Goal: Task Accomplishment & Management: Use online tool/utility

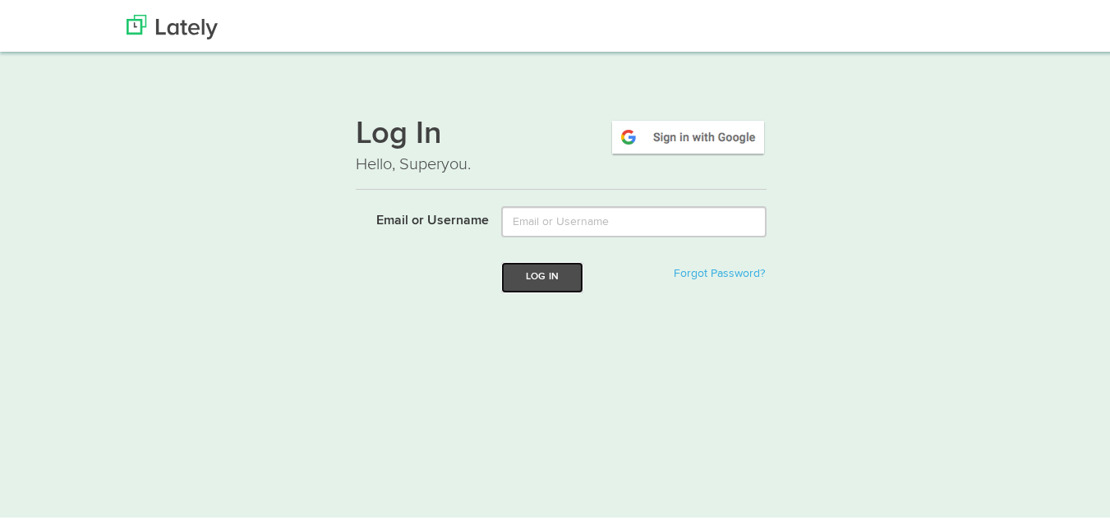
click at [555, 276] on button "Log In" at bounding box center [542, 275] width 82 height 30
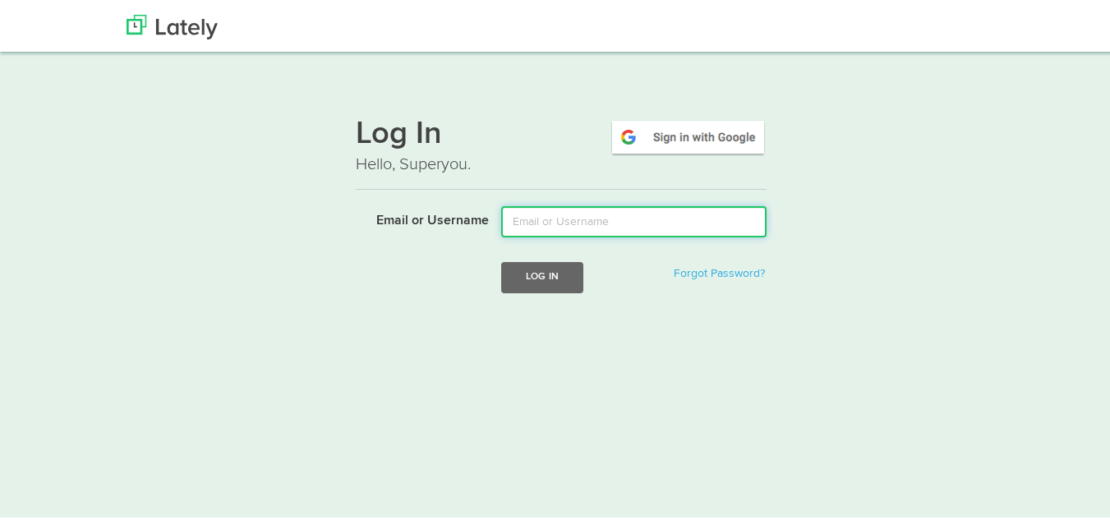
click at [549, 220] on input "Email or Username" at bounding box center [633, 219] width 265 height 31
type input "[EMAIL_ADDRESS][DOMAIN_NAME]"
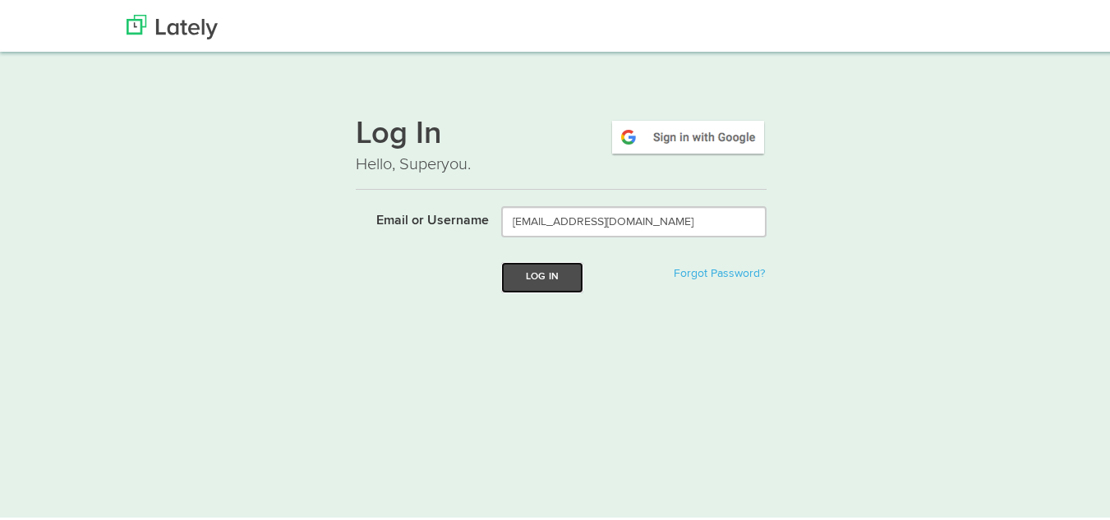
click at [513, 272] on button "Log In" at bounding box center [542, 275] width 82 height 30
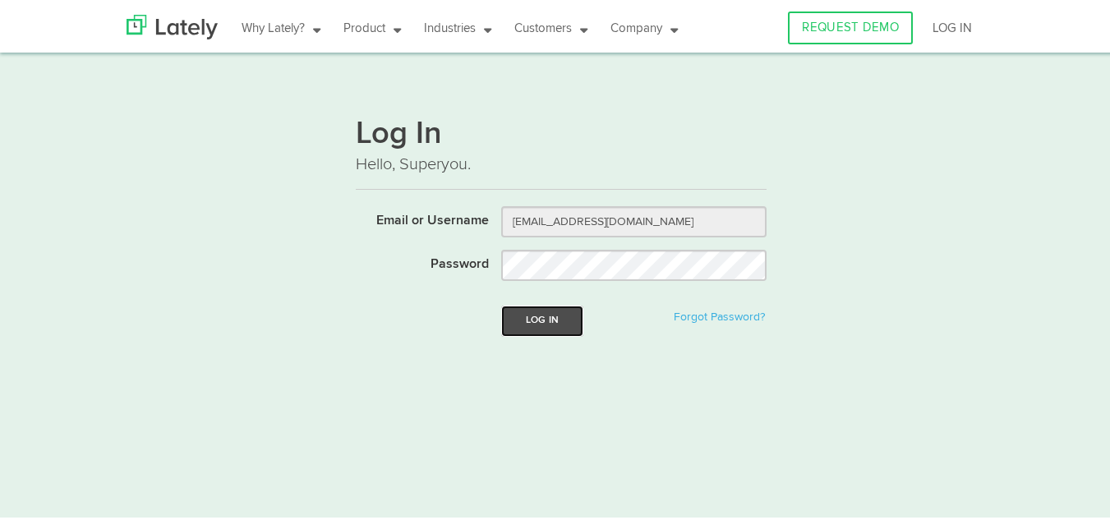
click at [537, 311] on button "Log In" at bounding box center [542, 318] width 82 height 30
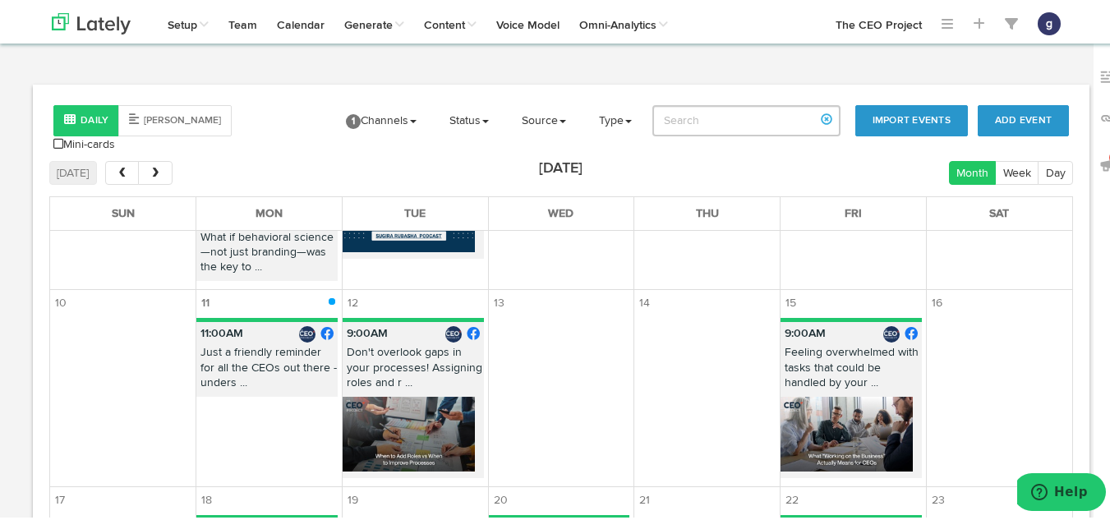
scroll to position [510, 0]
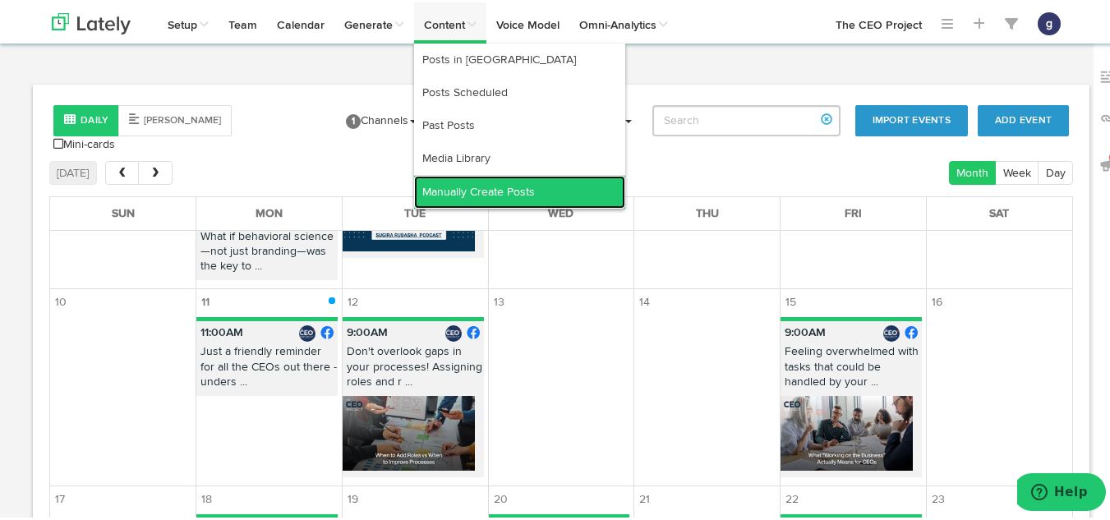
click at [479, 187] on link "Manually Create Posts" at bounding box center [519, 189] width 211 height 33
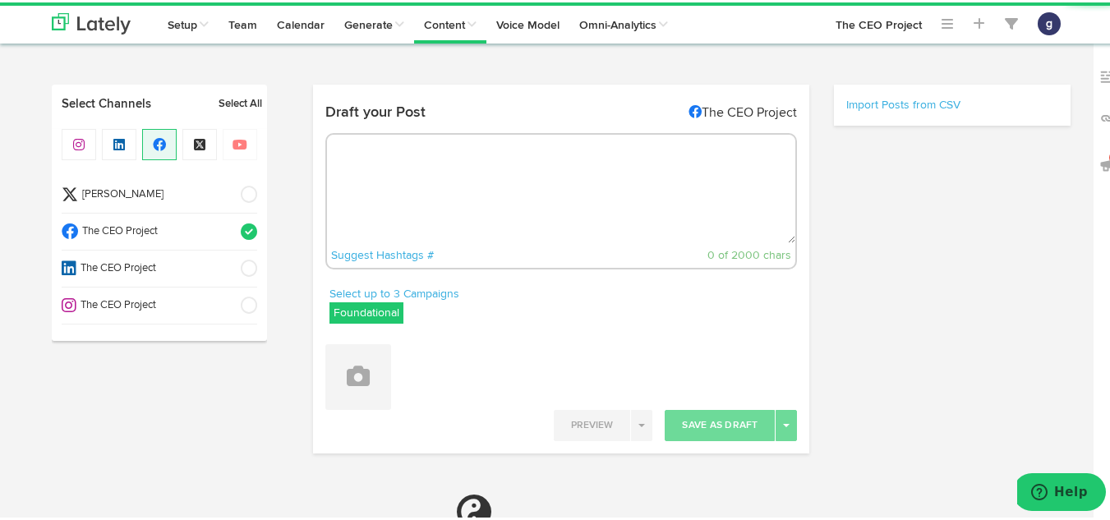
radio input "true"
select select "4"
select select "13"
select select "PM"
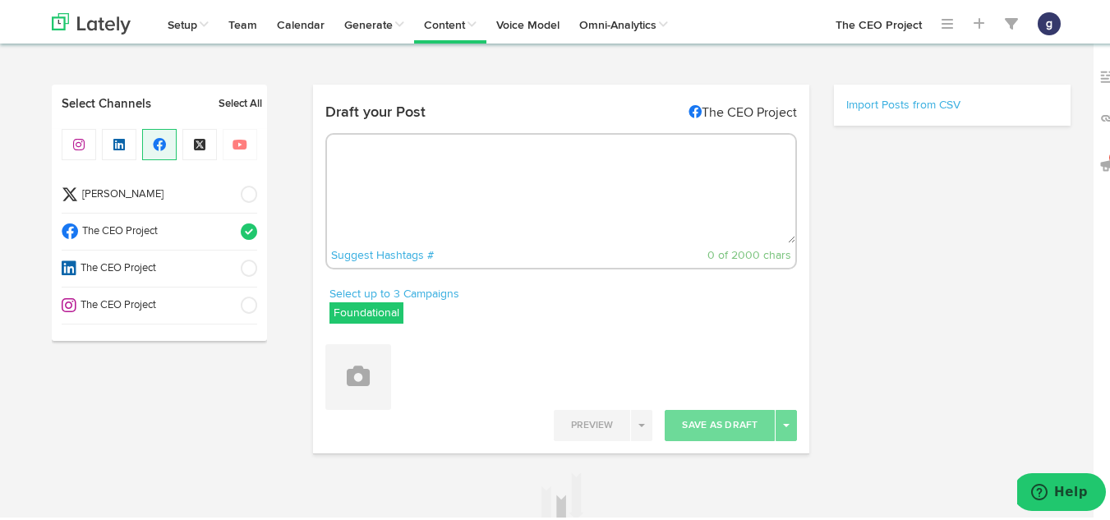
click at [244, 188] on span at bounding box center [243, 192] width 27 height 16
click at [248, 265] on span at bounding box center [243, 266] width 27 height 16
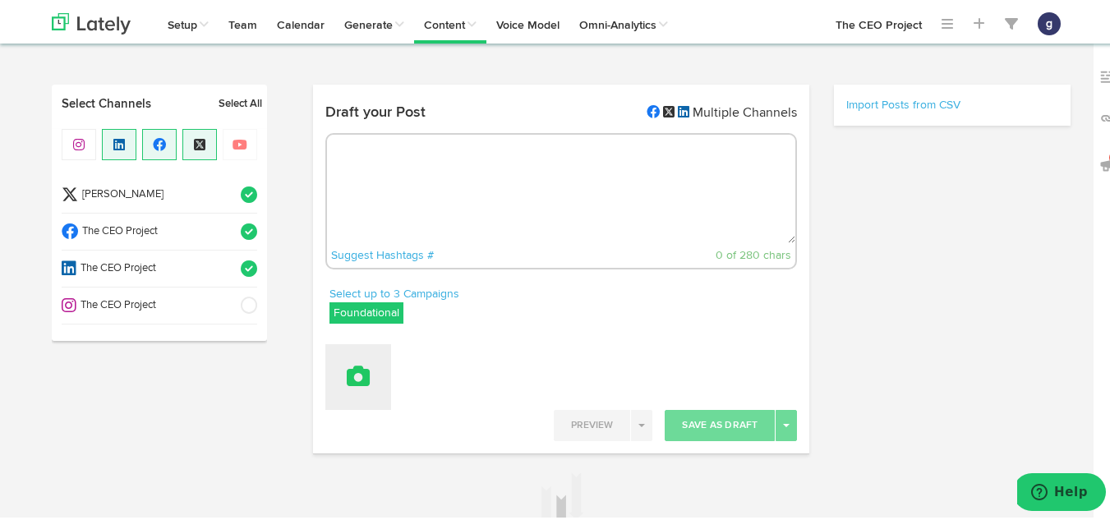
click at [347, 365] on icon at bounding box center [358, 373] width 23 height 23
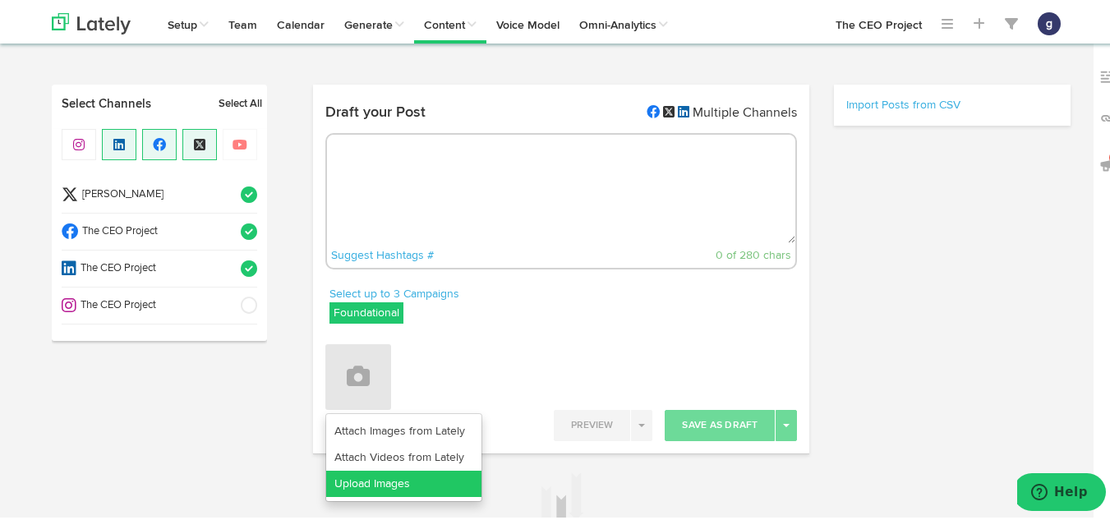
click at [378, 473] on link "Upload Images" at bounding box center [403, 481] width 155 height 26
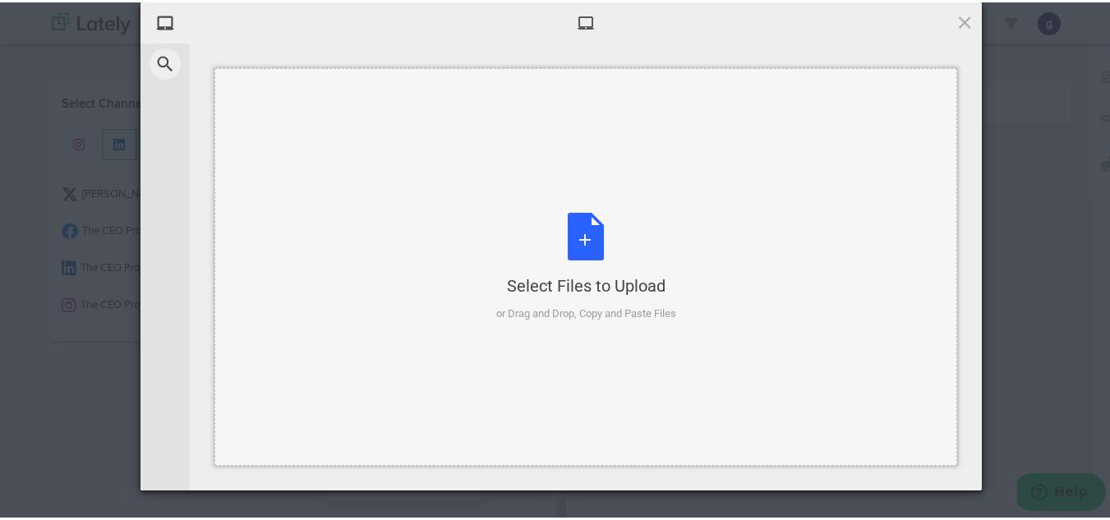
click at [575, 233] on div "Select Files to Upload or Drag and Drop, Copy and Paste Files" at bounding box center [586, 264] width 180 height 109
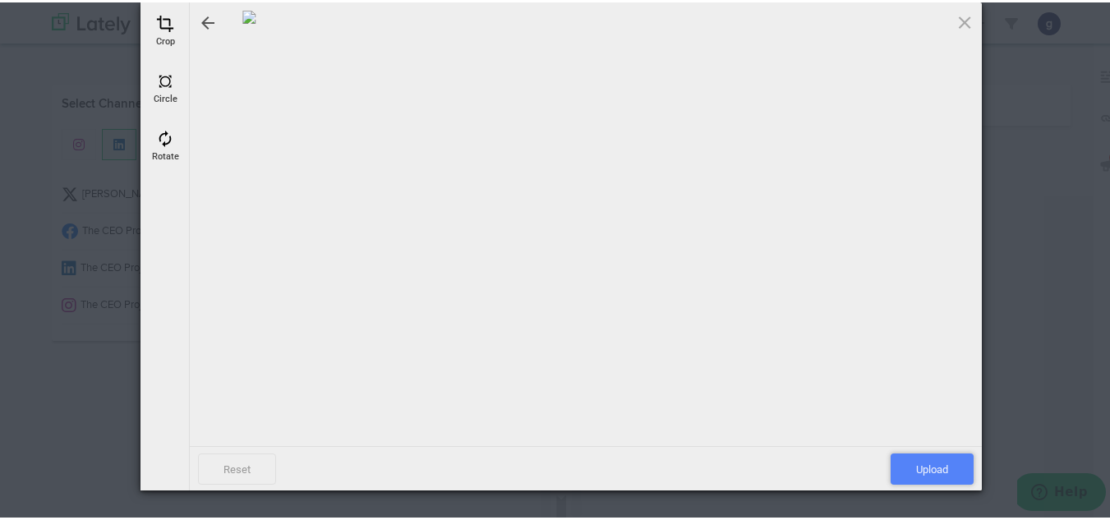
click at [917, 463] on span "Upload" at bounding box center [932, 466] width 83 height 31
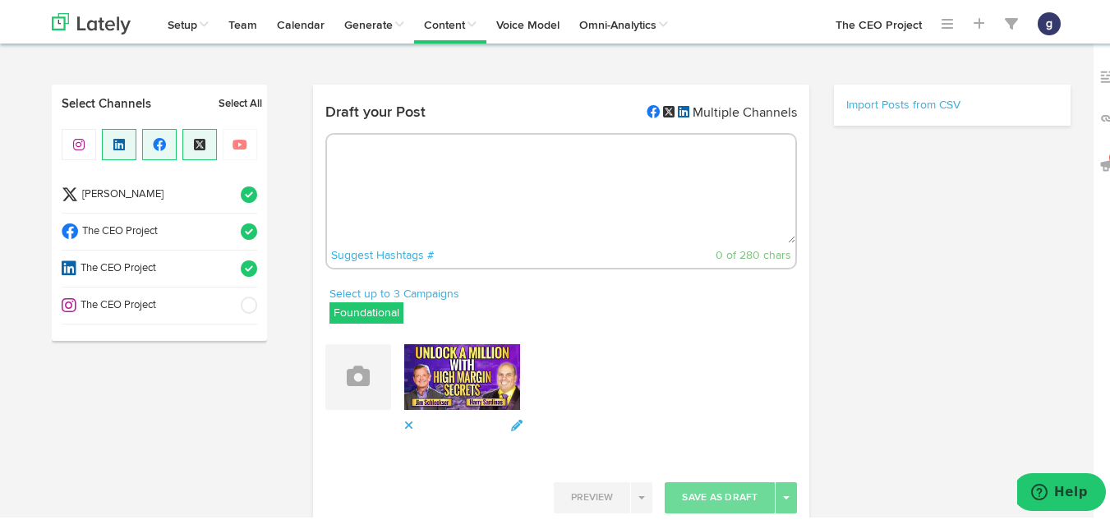
click at [376, 152] on textarea at bounding box center [561, 186] width 469 height 108
paste textarea "[PERSON_NAME], CEO and Managing Partner of The CEO Project, as he delivers a hi…"
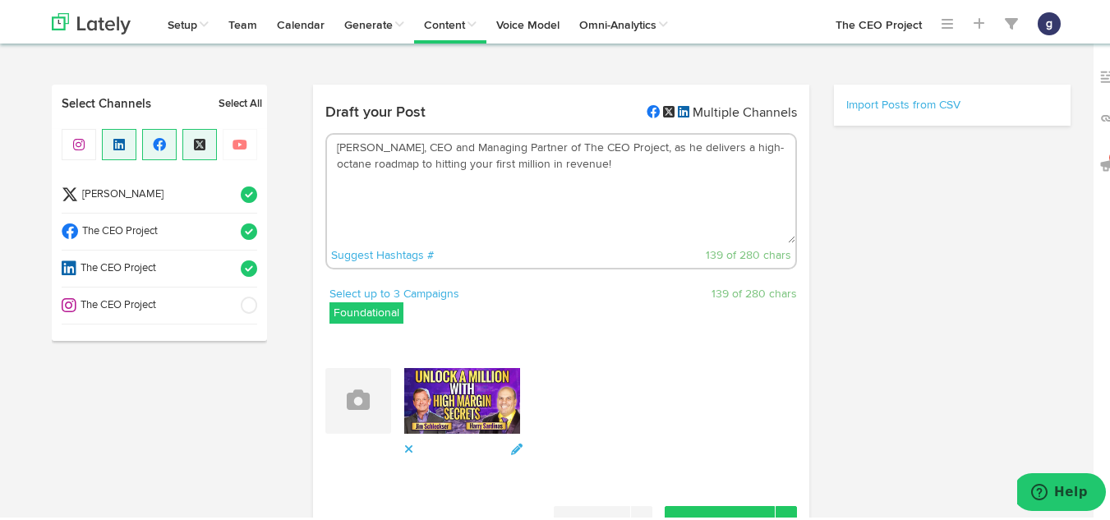
click at [327, 148] on textarea "[PERSON_NAME], CEO and Managing Partner of The CEO Project, as he delivers a hi…" at bounding box center [561, 186] width 469 height 108
paste textarea "[PERSON_NAME]"
click at [425, 161] on textarea "In his podcast with [PERSON_NAME], [PERSON_NAME], CEO and Managing Partner of T…" at bounding box center [561, 186] width 469 height 108
click at [761, 162] on textarea "In his podcast with [PERSON_NAME], [PERSON_NAME], CEO and Managing Partner of T…" at bounding box center [561, 186] width 469 height 108
paste textarea "entrepreneur"
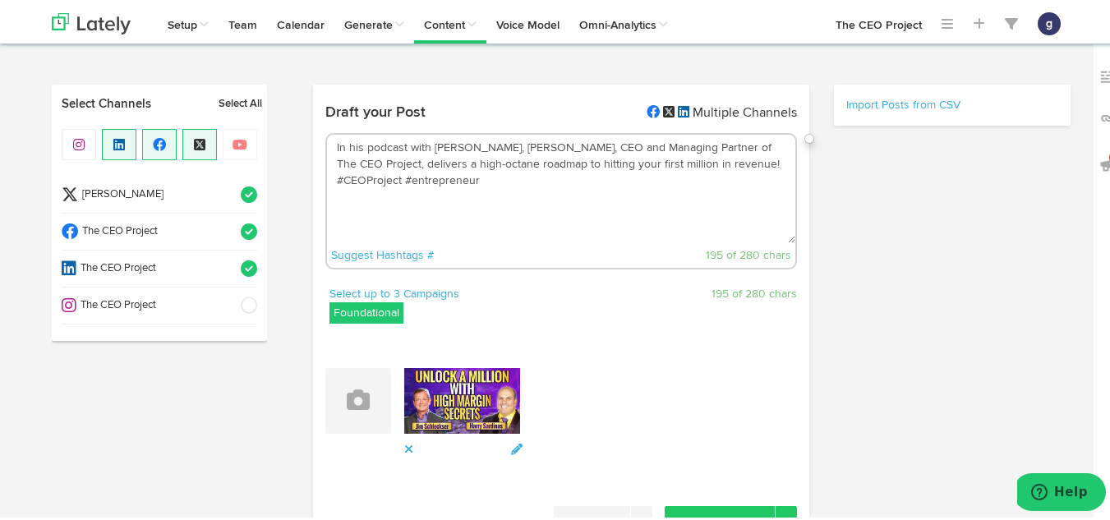
paste textarea "[URL][DOMAIN_NAME]"
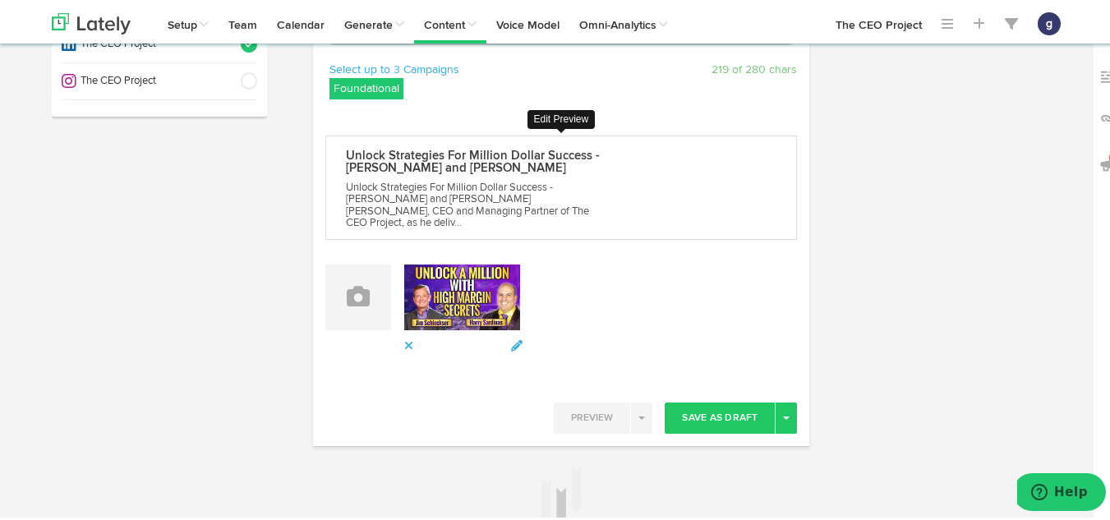
scroll to position [225, 0]
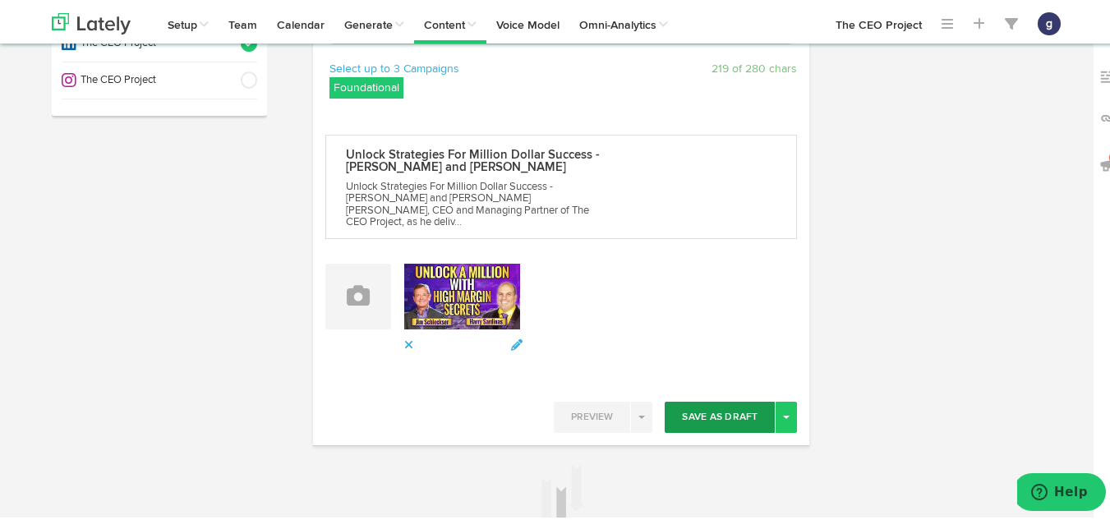
type textarea "In his podcast with [PERSON_NAME], [PERSON_NAME], CEO and Managing Partner of T…"
click at [726, 407] on button "Save As Draft" at bounding box center [720, 414] width 110 height 31
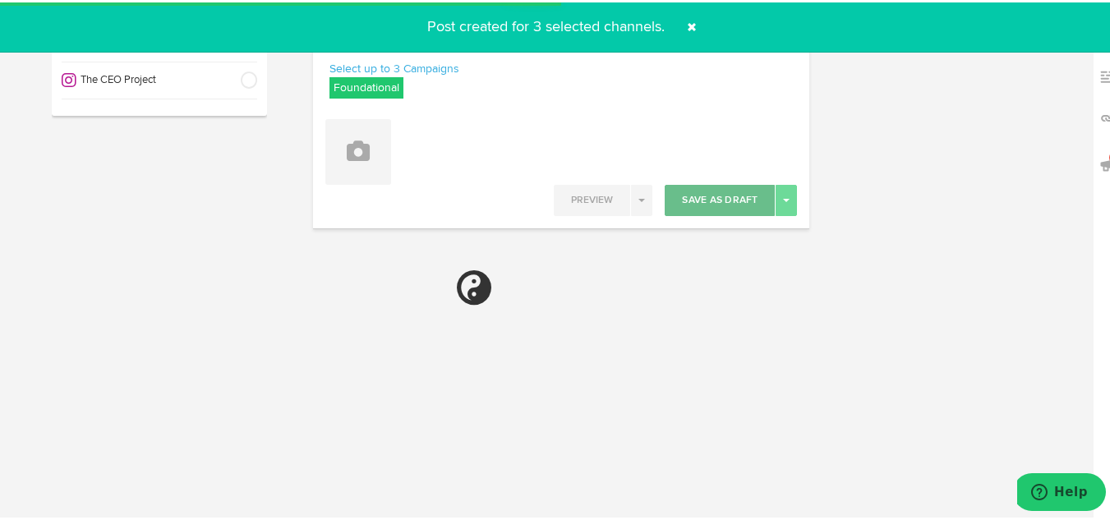
select select "11"
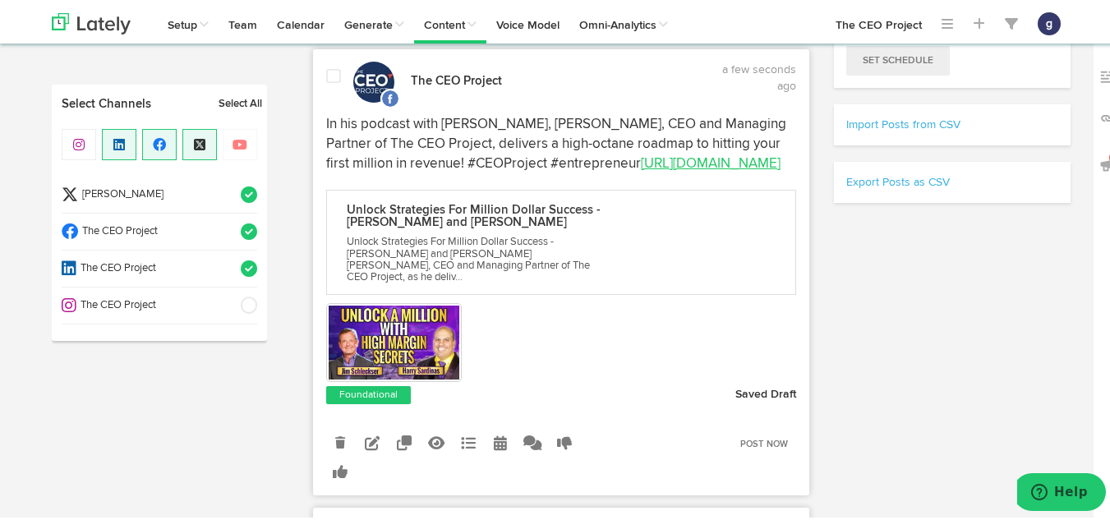
scroll to position [422, 0]
click at [366, 449] on icon at bounding box center [372, 441] width 15 height 15
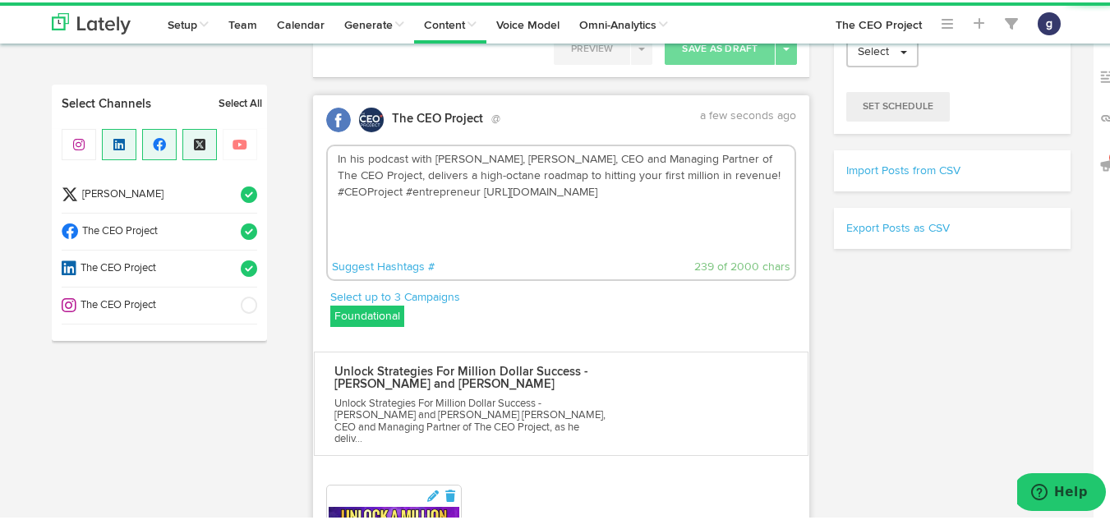
scroll to position [366, 0]
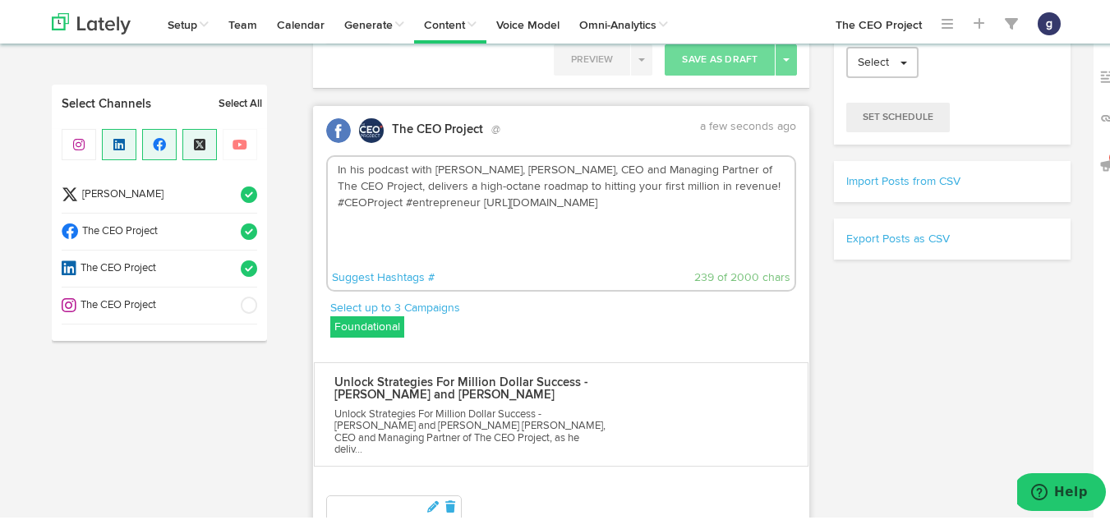
click at [758, 187] on textarea "In his podcast with [PERSON_NAME], [PERSON_NAME], CEO and Managing Partner of T…" at bounding box center [562, 208] width 468 height 108
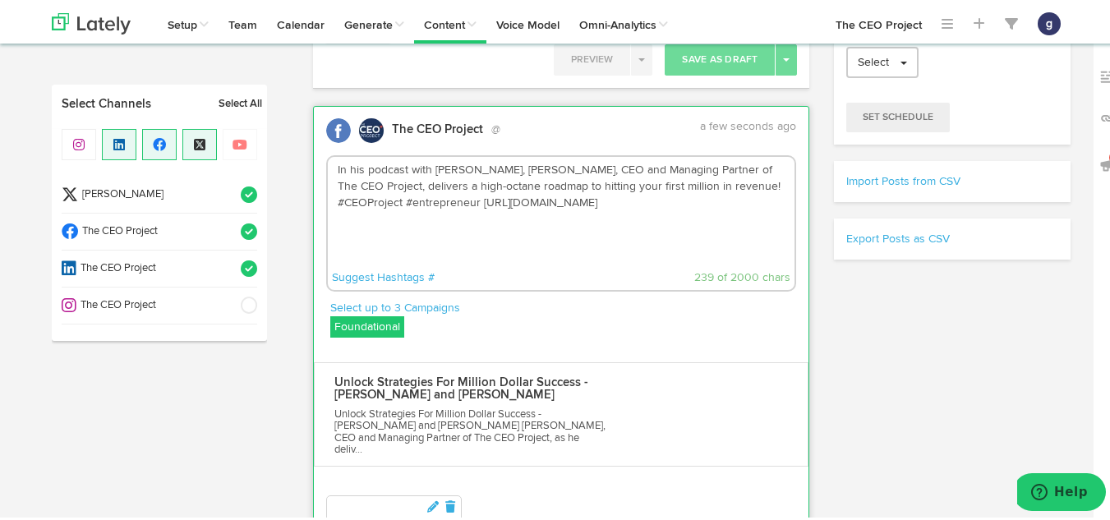
paste textarea "In this powerhouse session, [PERSON_NAME] unleashes a five-step strategy every …"
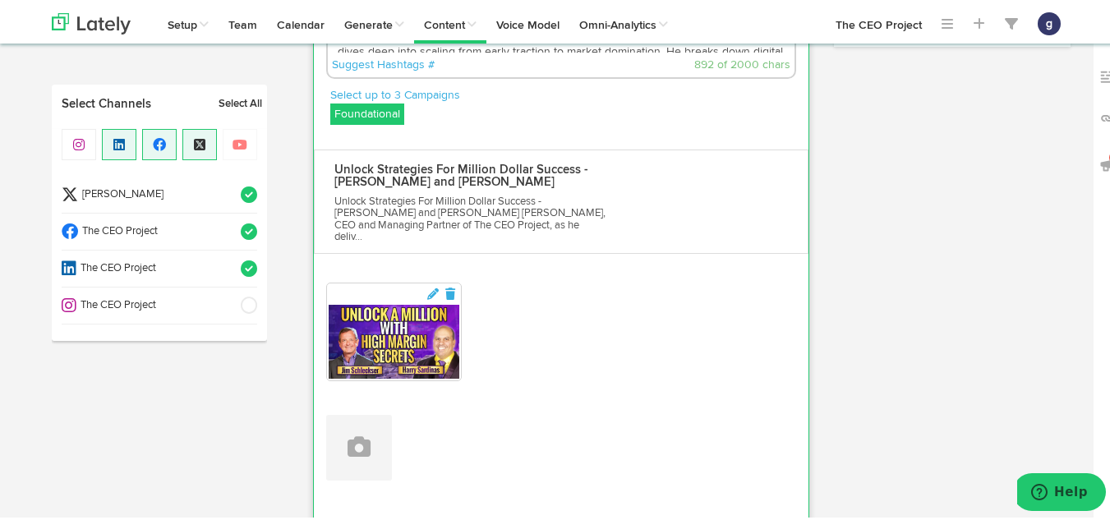
scroll to position [707, 0]
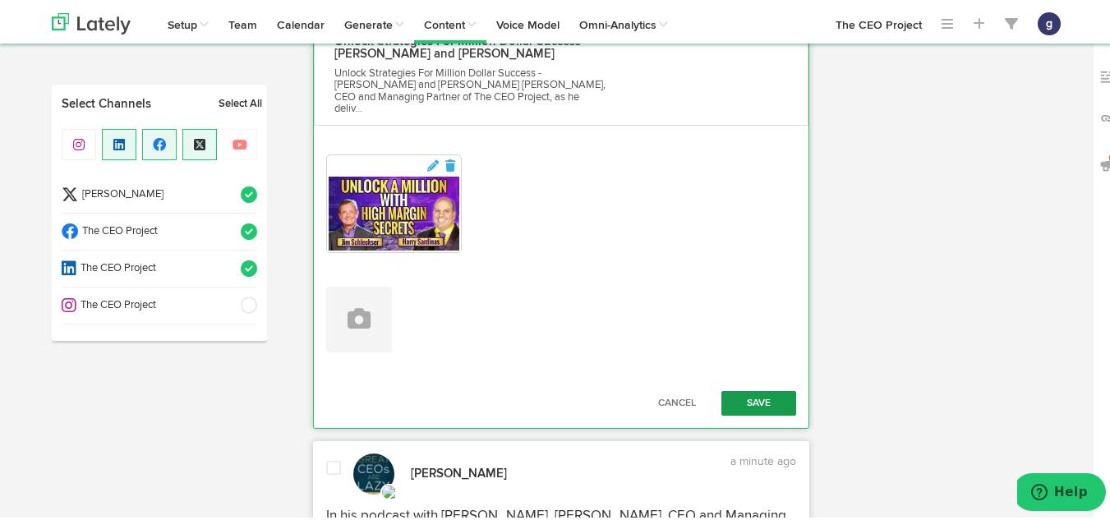
type textarea "In his podcast with [PERSON_NAME], [PERSON_NAME], CEO and Managing Partner of T…"
click at [741, 389] on button "Save" at bounding box center [759, 401] width 76 height 25
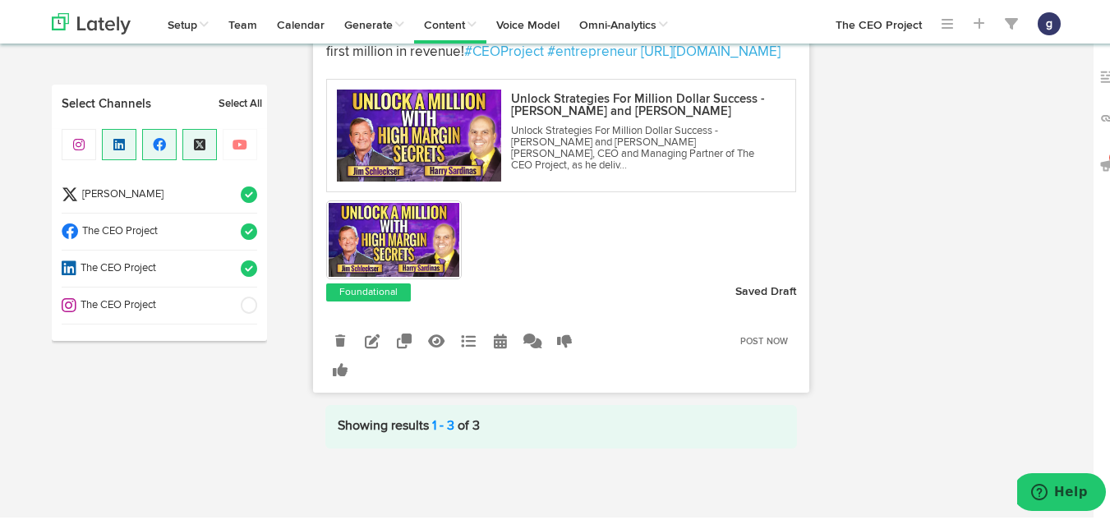
scroll to position [1684, 0]
click at [365, 336] on icon at bounding box center [372, 338] width 15 height 15
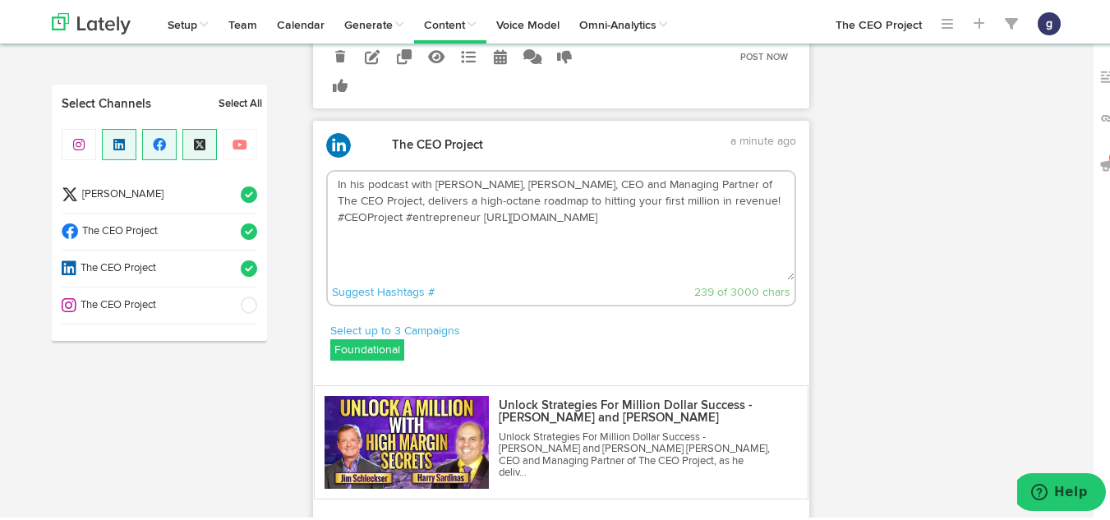
scroll to position [1462, 0]
click at [754, 219] on textarea "In his podcast with [PERSON_NAME], [PERSON_NAME], CEO and Managing Partner of T…" at bounding box center [562, 224] width 468 height 108
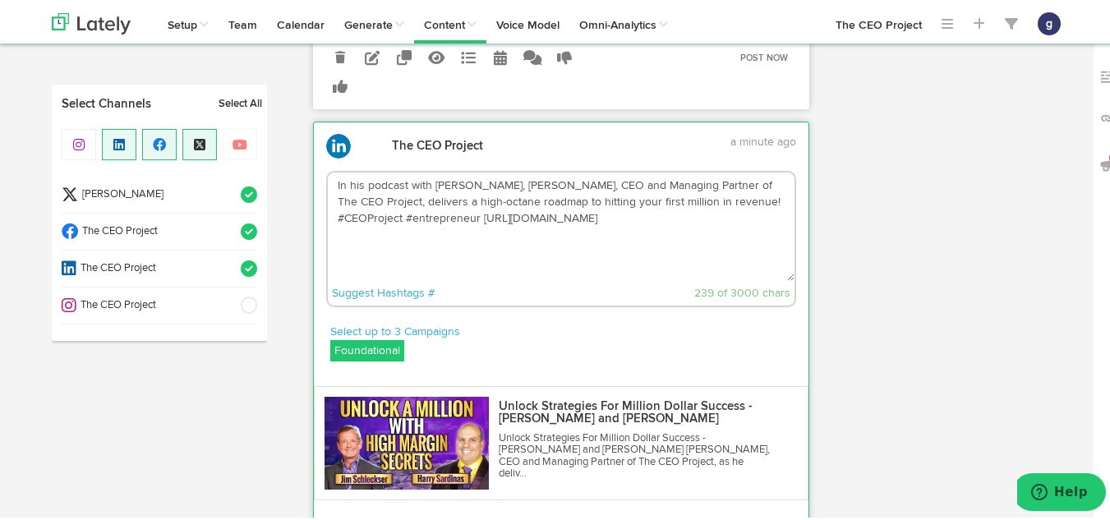
paste textarea "In this powerhouse session, [PERSON_NAME] unleashes a five-step strategy every …"
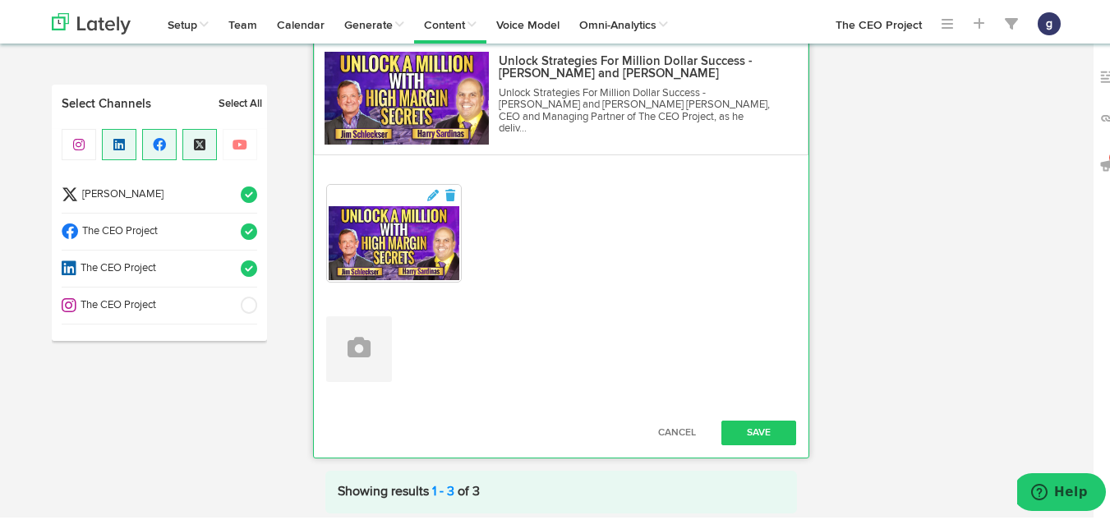
scroll to position [1808, 0]
type textarea "In his podcast with [PERSON_NAME], [PERSON_NAME], CEO and Managing Partner of T…"
click at [758, 442] on button "Save" at bounding box center [759, 429] width 76 height 25
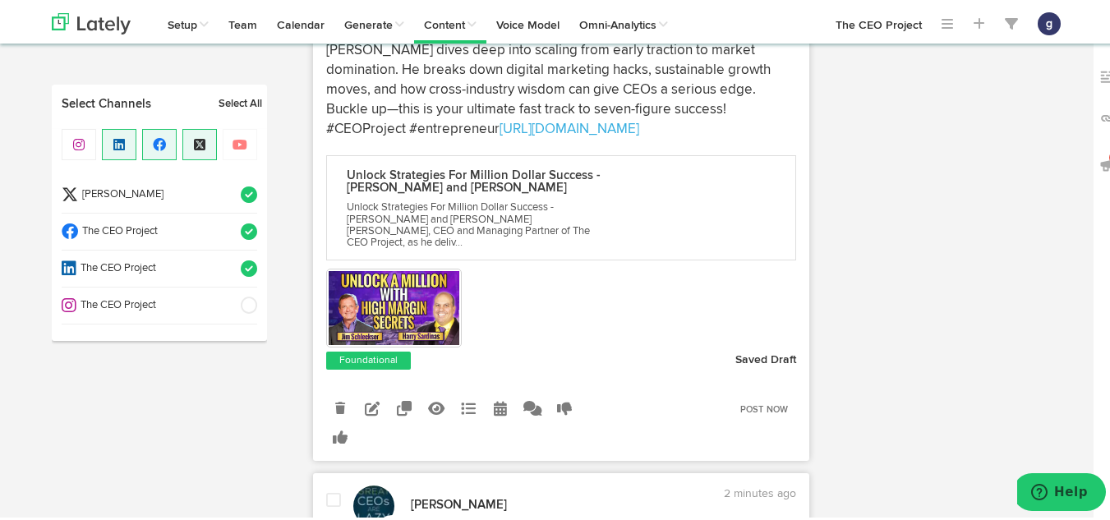
scroll to position [653, 0]
click at [494, 401] on icon at bounding box center [500, 405] width 13 height 15
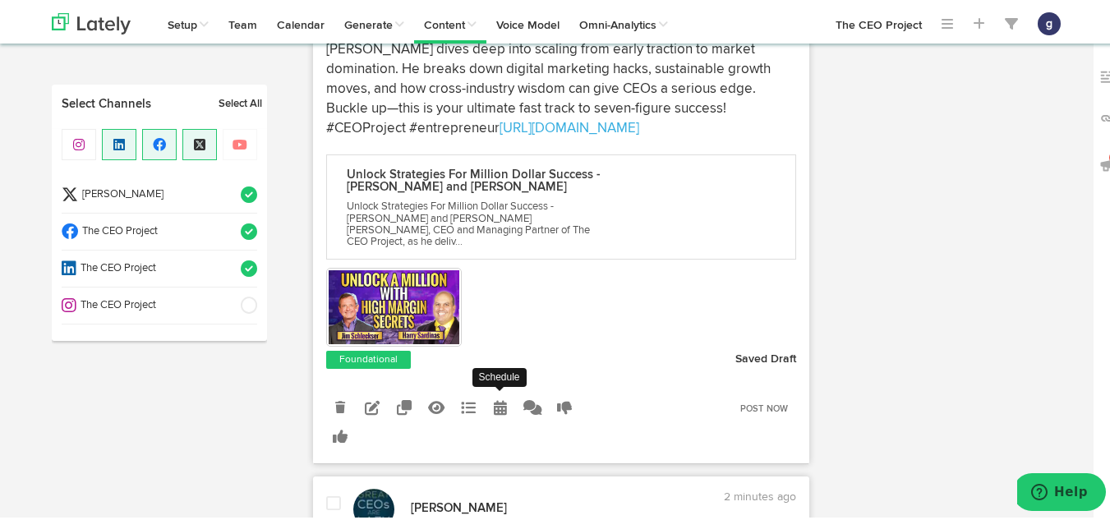
radio input "true"
select select "4"
select select "17"
select select "PM"
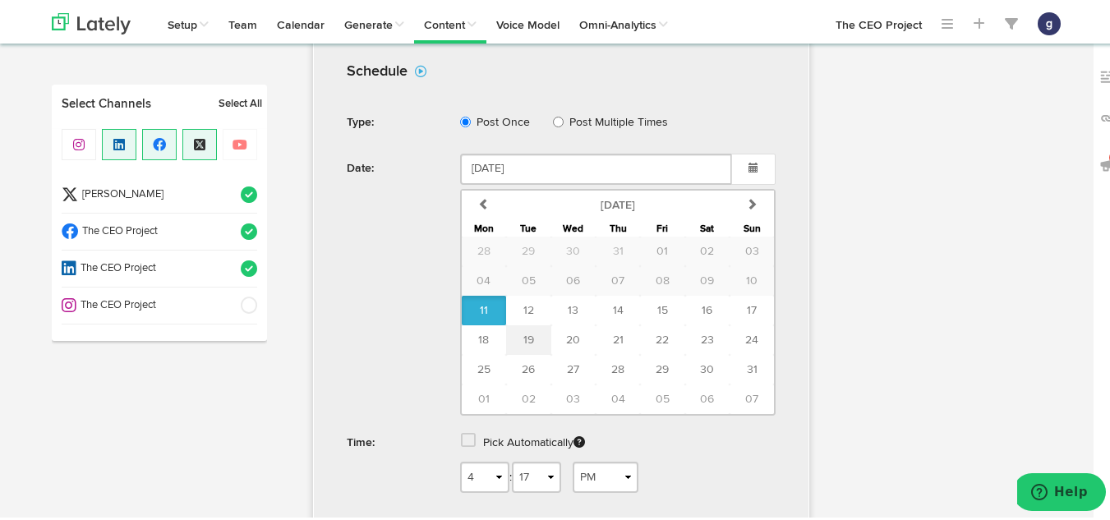
scroll to position [1075, 0]
click at [568, 302] on span "13" at bounding box center [573, 308] width 11 height 12
type input "[DATE]"
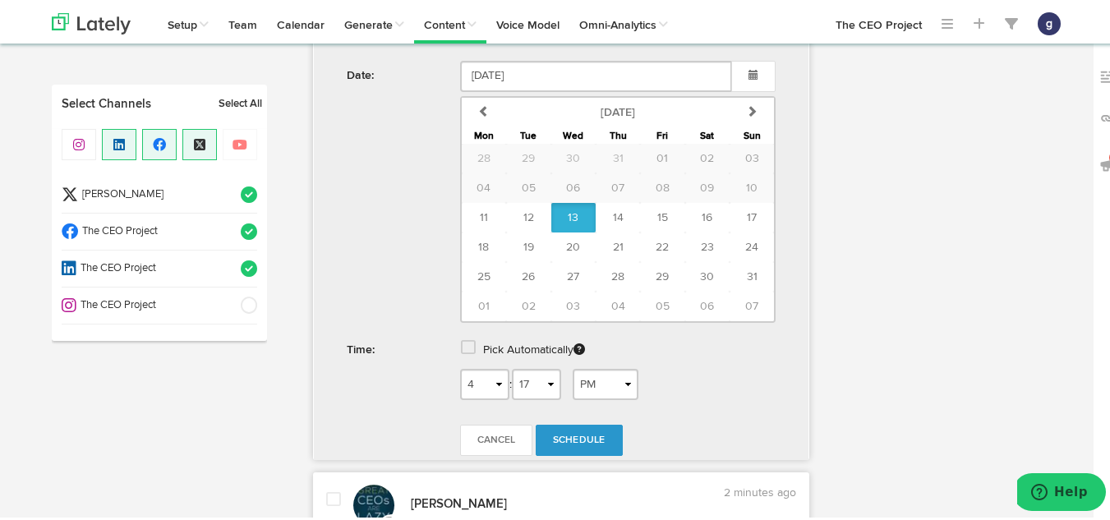
scroll to position [1168, 0]
click at [498, 378] on select "1 2 3 4 5 6 7 8 9 10 11 12" at bounding box center [484, 380] width 49 height 31
select select "9"
click at [460, 365] on select "1 2 3 4 5 6 7 8 9 10 11 12" at bounding box center [484, 380] width 49 height 31
click at [534, 384] on select "00 01 02 03 04 05 06 07 08 09 10 11 12 13 14 15 16 17 18 19 20 21 22 23 24 25 2…" at bounding box center [536, 380] width 49 height 31
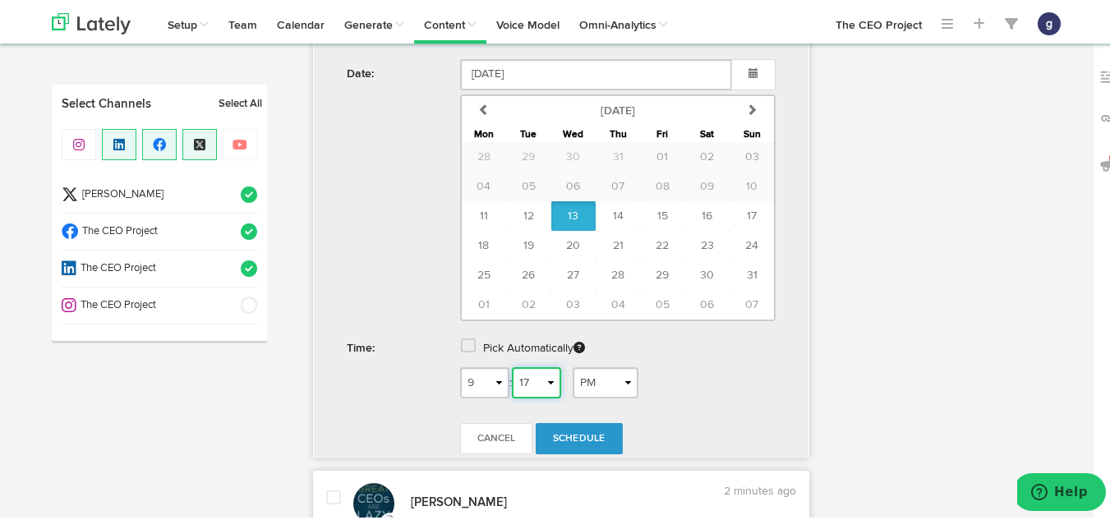
select select "00"
click at [512, 365] on select "00 01 02 03 04 05 06 07 08 09 10 11 12 13 14 15 16 17 18 19 20 21 22 23 24 25 2…" at bounding box center [536, 380] width 49 height 31
click at [607, 382] on select "AM PM" at bounding box center [606, 380] width 66 height 31
select select "AM"
click at [573, 365] on select "AM PM" at bounding box center [606, 380] width 66 height 31
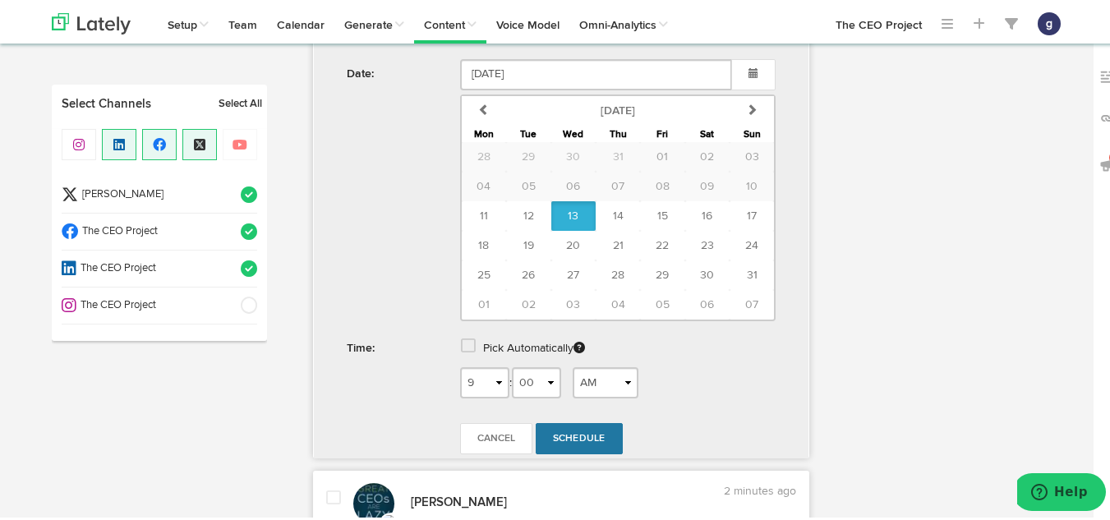
click at [581, 428] on link "Schedule" at bounding box center [579, 436] width 87 height 31
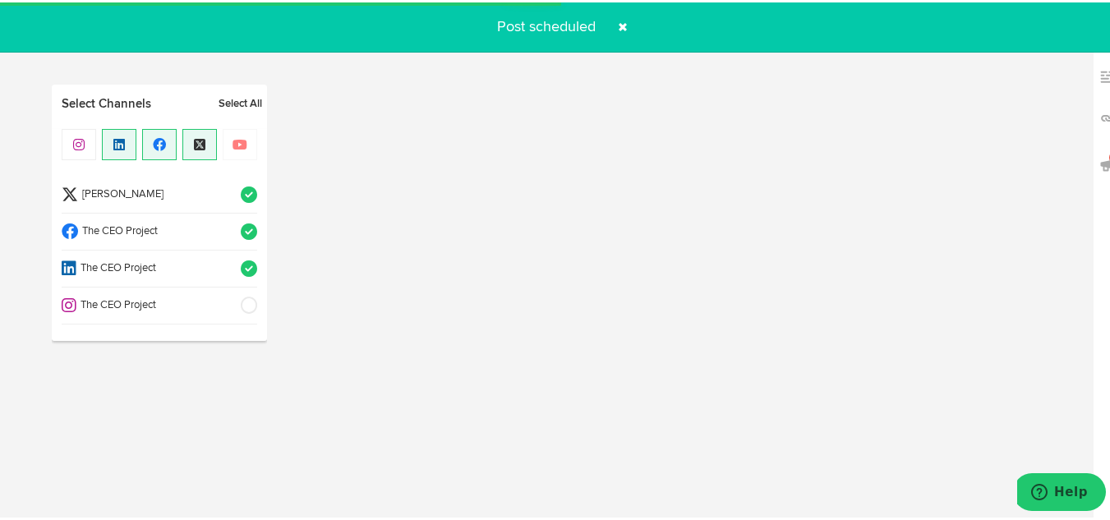
radio input "true"
select select "11"
select select "4"
select select "19"
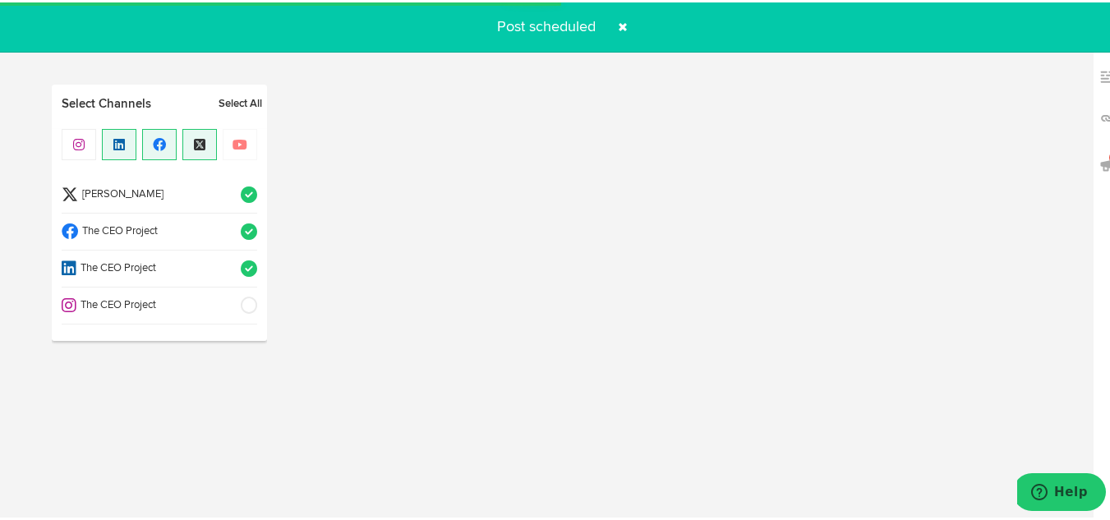
select select "PM"
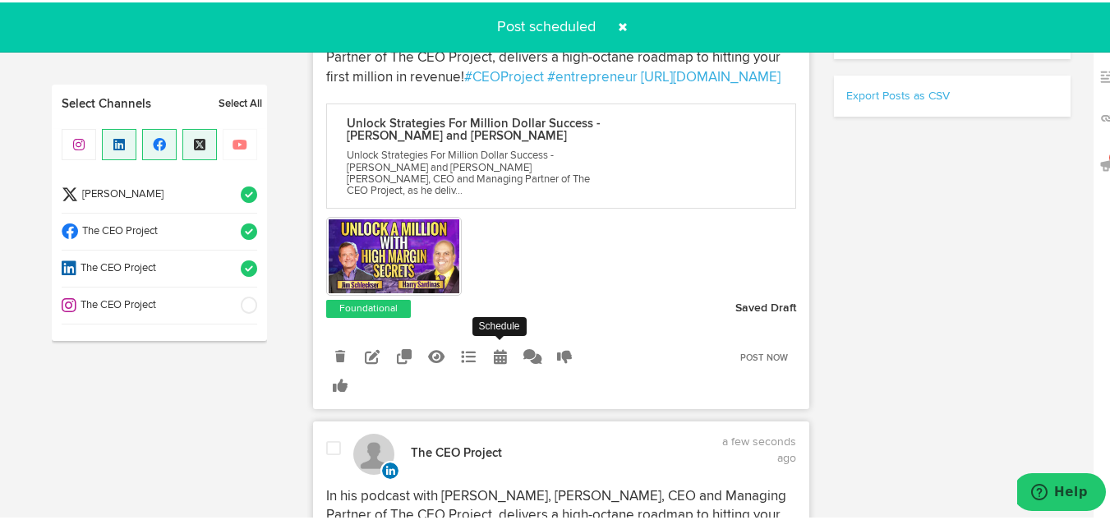
click at [494, 362] on icon at bounding box center [500, 354] width 13 height 15
select select "4"
select select "17"
select select "PM"
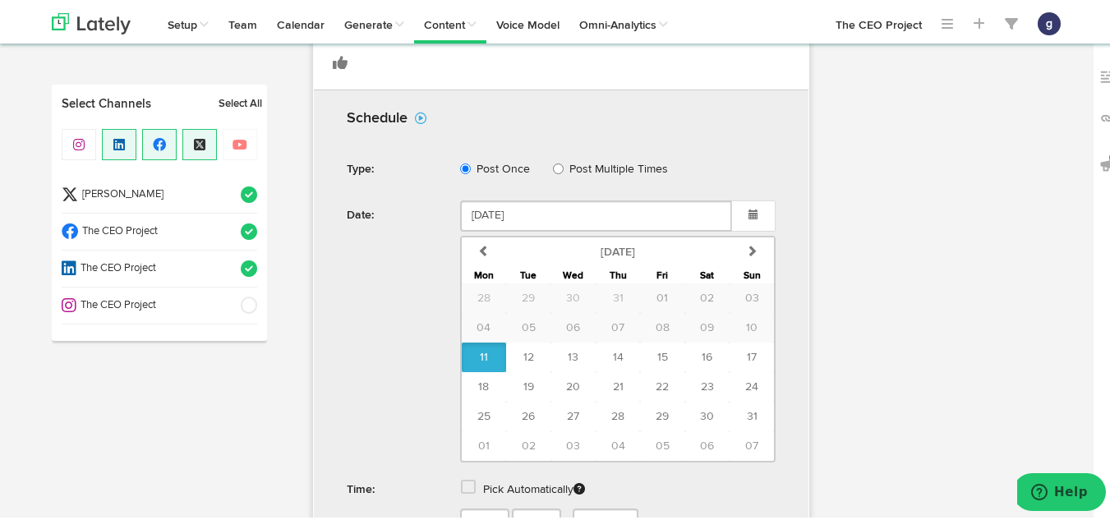
scroll to position [832, 0]
click at [568, 362] on button "13" at bounding box center [573, 354] width 44 height 30
type input "[DATE]"
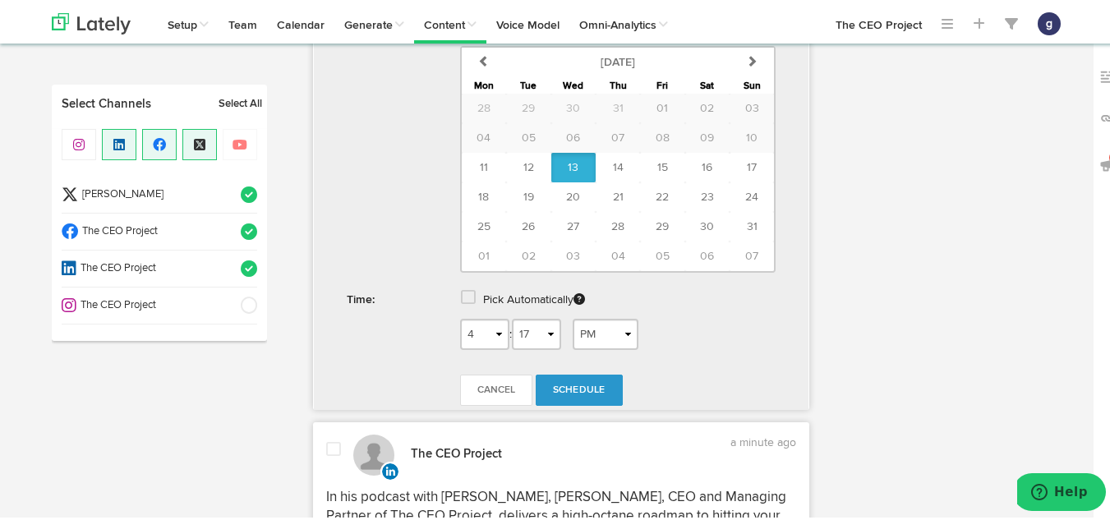
scroll to position [1022, 0]
click at [488, 343] on select "1 2 3 4 5 6 7 8 9 10 11 12" at bounding box center [484, 331] width 49 height 31
select select "9"
click at [460, 334] on select "1 2 3 4 5 6 7 8 9 10 11 12" at bounding box center [484, 331] width 49 height 31
click at [532, 347] on select "00 01 02 03 04 05 06 07 08 09 10 11 12 13 14 15 16 17 18 19 20 21 22 23 24 25 2…" at bounding box center [536, 331] width 49 height 31
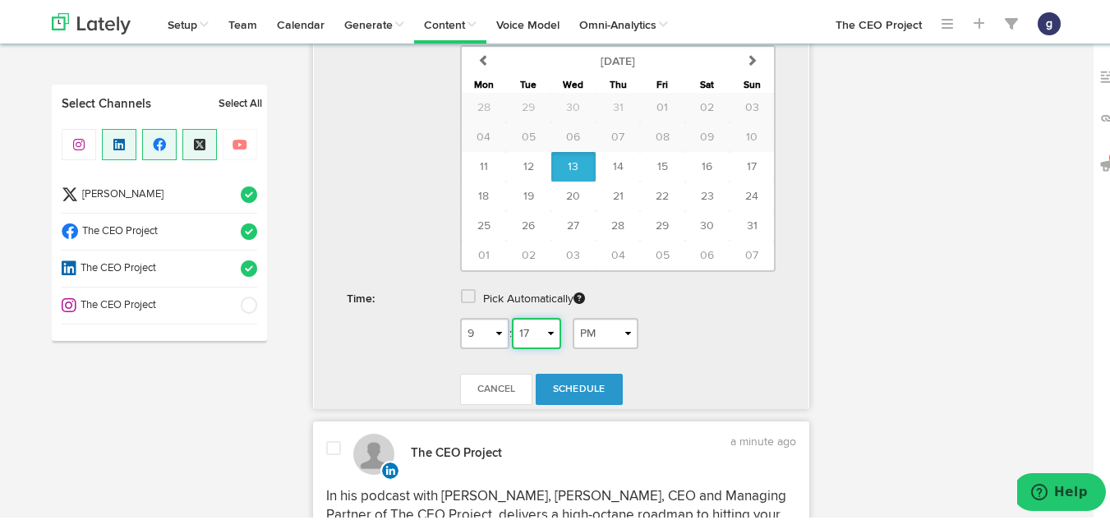
select select "00"
click at [512, 334] on select "00 01 02 03 04 05 06 07 08 09 10 11 12 13 14 15 16 17 18 19 20 21 22 23 24 25 2…" at bounding box center [536, 331] width 49 height 31
click at [600, 347] on select "AM PM" at bounding box center [606, 331] width 66 height 31
select select "AM"
click at [573, 334] on select "AM PM" at bounding box center [606, 331] width 66 height 31
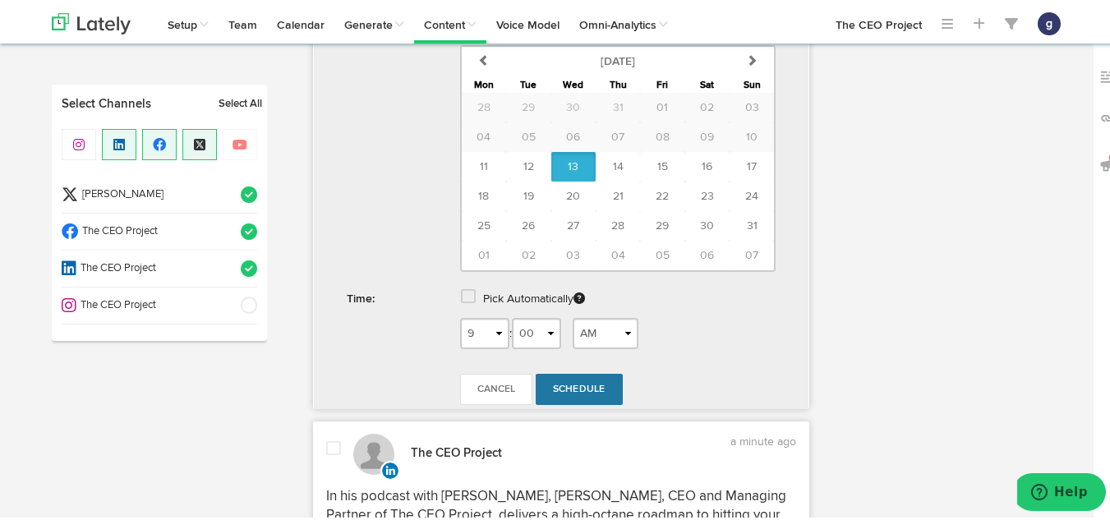
click at [575, 392] on span "Schedule" at bounding box center [579, 387] width 53 height 10
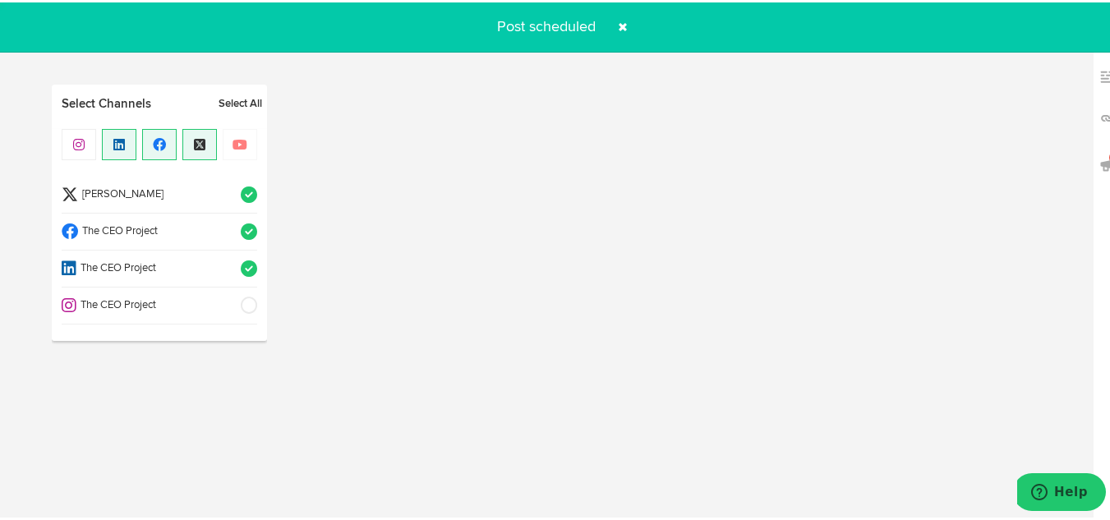
radio input "true"
select select "4"
select select "20"
select select "PM"
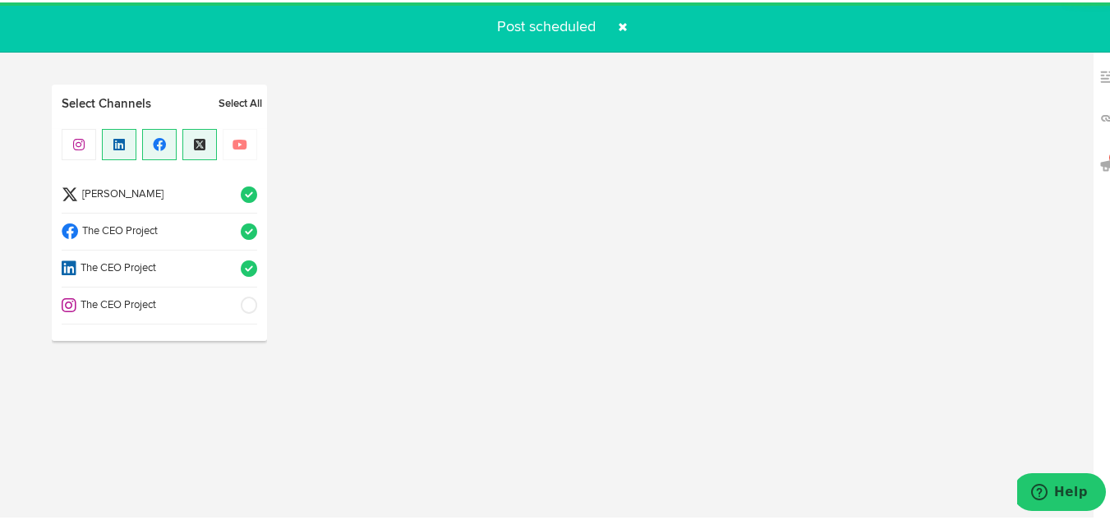
select select "11"
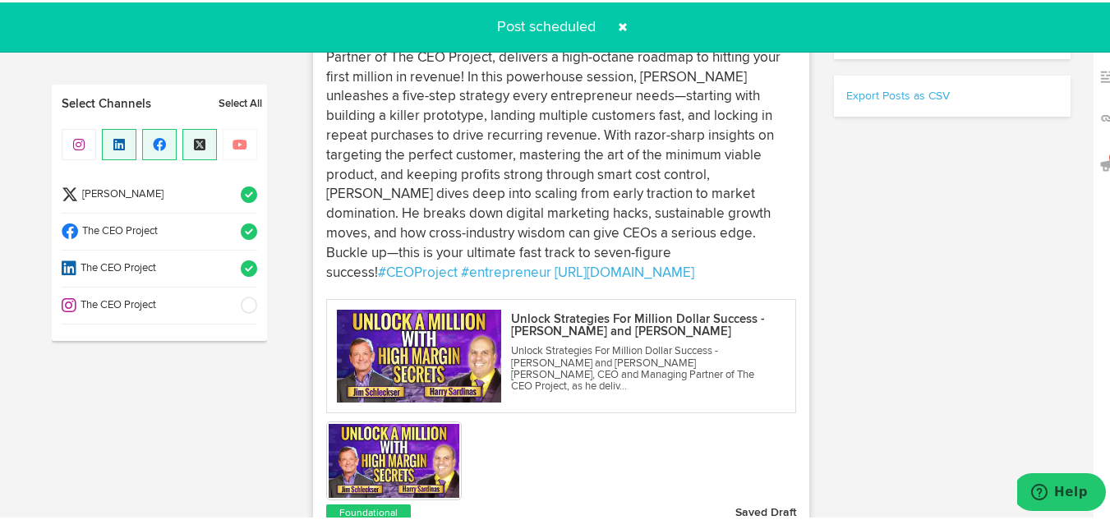
scroll to position [729, 0]
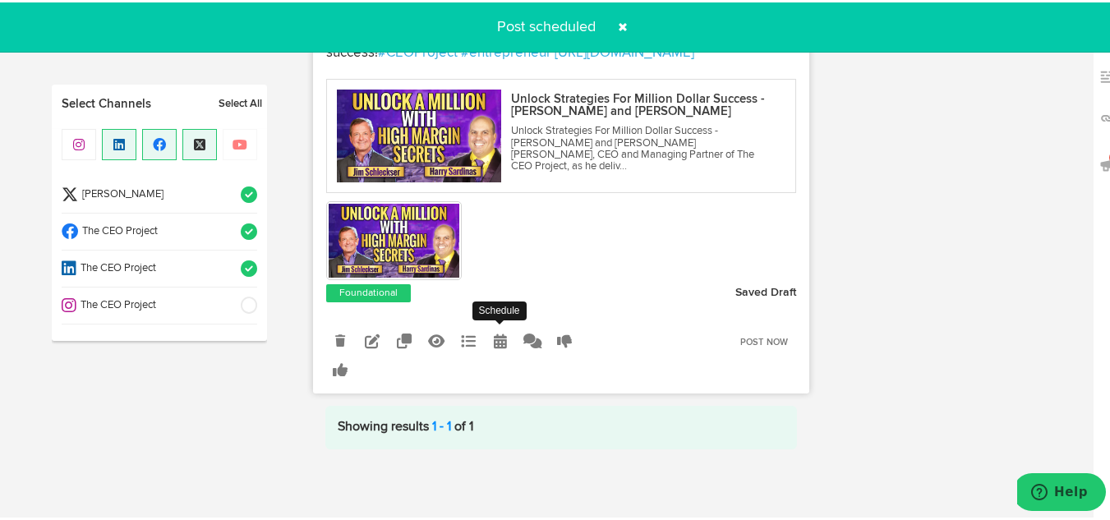
click at [492, 330] on link at bounding box center [500, 339] width 29 height 29
radio input "true"
select select "4"
select select "17"
select select "PM"
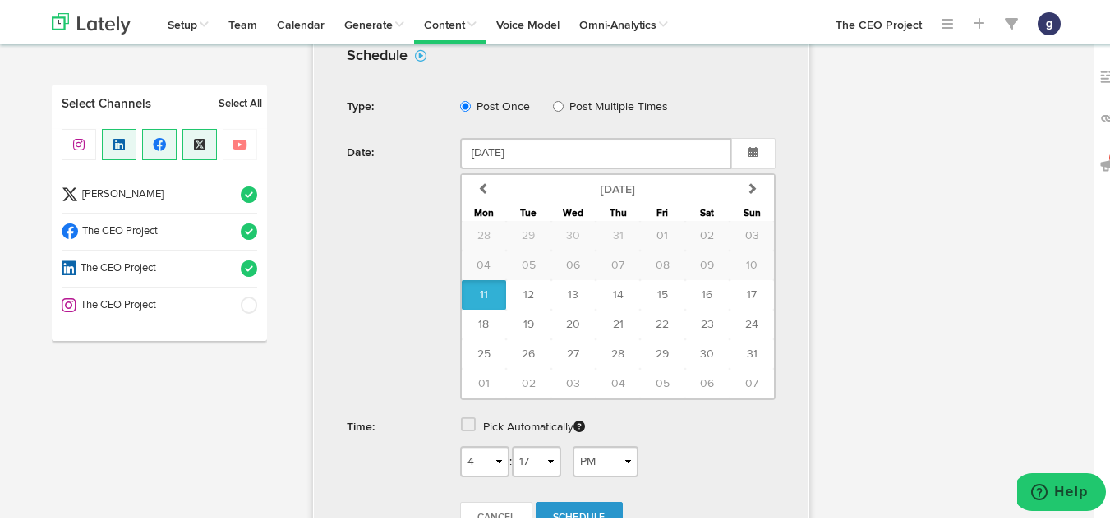
scroll to position [1099, 0]
click at [571, 290] on span "13" at bounding box center [573, 292] width 11 height 12
type input "[DATE]"
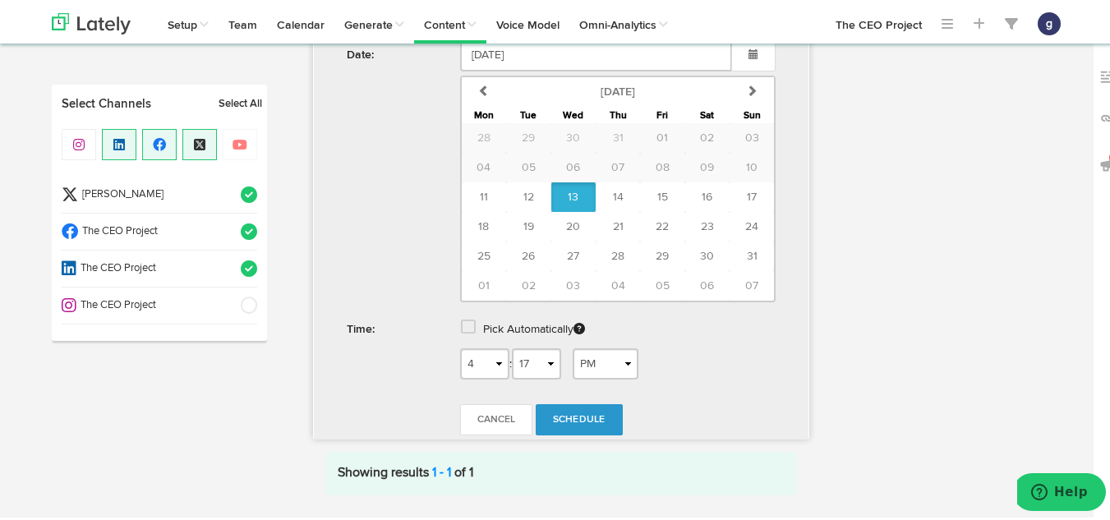
scroll to position [1197, 0]
click at [494, 358] on select "1 2 3 4 5 6 7 8 9 10 11 12" at bounding box center [484, 360] width 49 height 31
select select "9"
click at [460, 345] on select "1 2 3 4 5 6 7 8 9 10 11 12" at bounding box center [484, 360] width 49 height 31
click at [540, 362] on select "00 01 02 03 04 05 06 07 08 09 10 11 12 13 14 15 16 17 18 19 20 21 22 23 24 25 2…" at bounding box center [536, 360] width 49 height 31
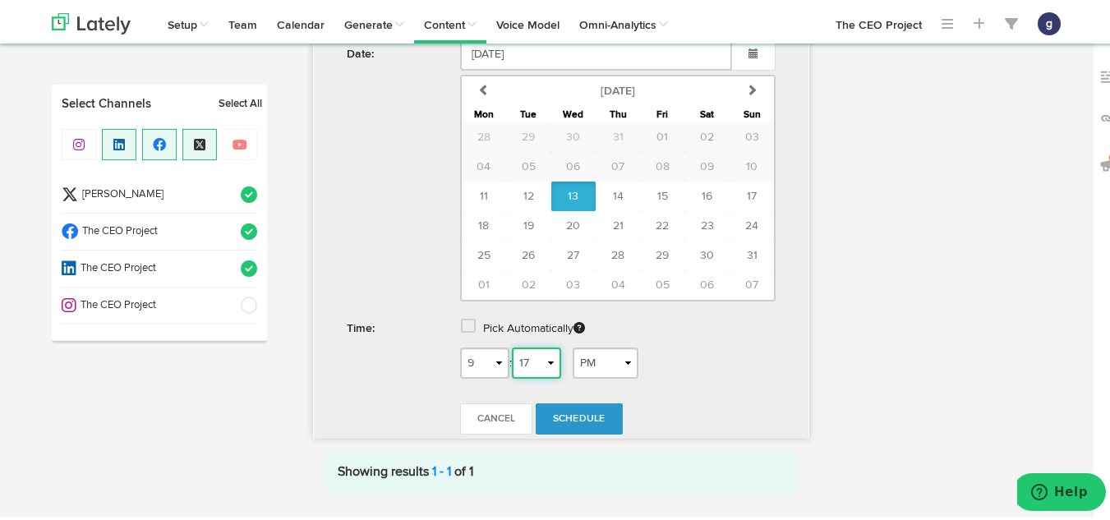
select select "00"
click at [512, 345] on select "00 01 02 03 04 05 06 07 08 09 10 11 12 13 14 15 16 17 18 19 20 21 22 23 24 25 2…" at bounding box center [536, 360] width 49 height 31
click at [592, 357] on select "AM PM" at bounding box center [606, 360] width 66 height 31
select select "AM"
click at [573, 345] on select "AM PM" at bounding box center [606, 360] width 66 height 31
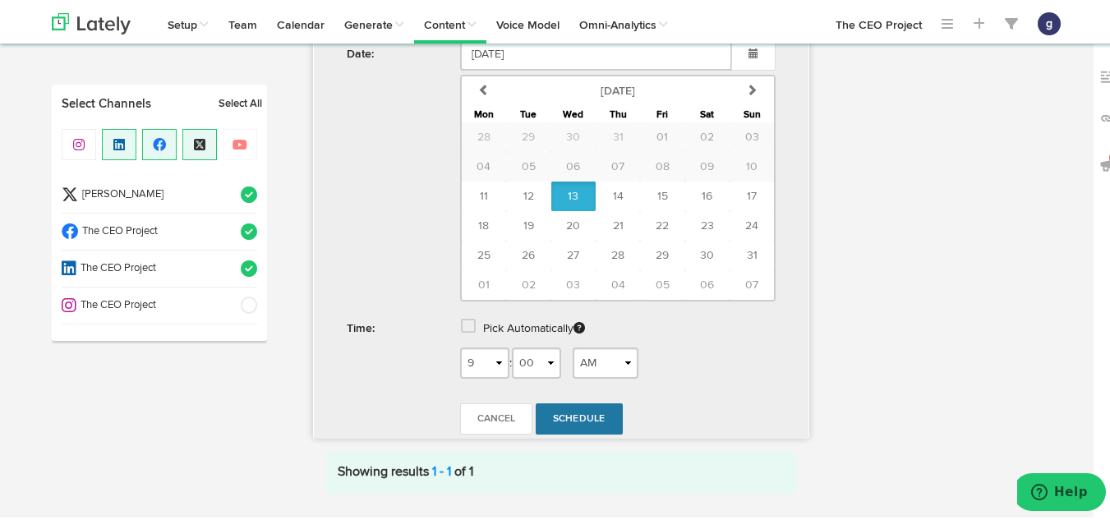
click at [569, 408] on link "Schedule" at bounding box center [579, 416] width 87 height 31
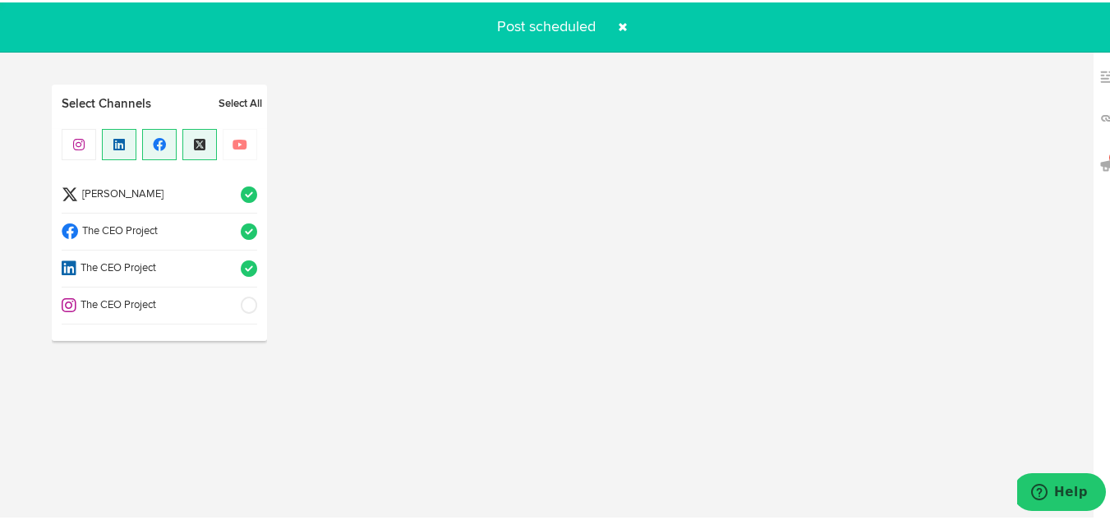
radio input "true"
select select "4"
select select "20"
select select "PM"
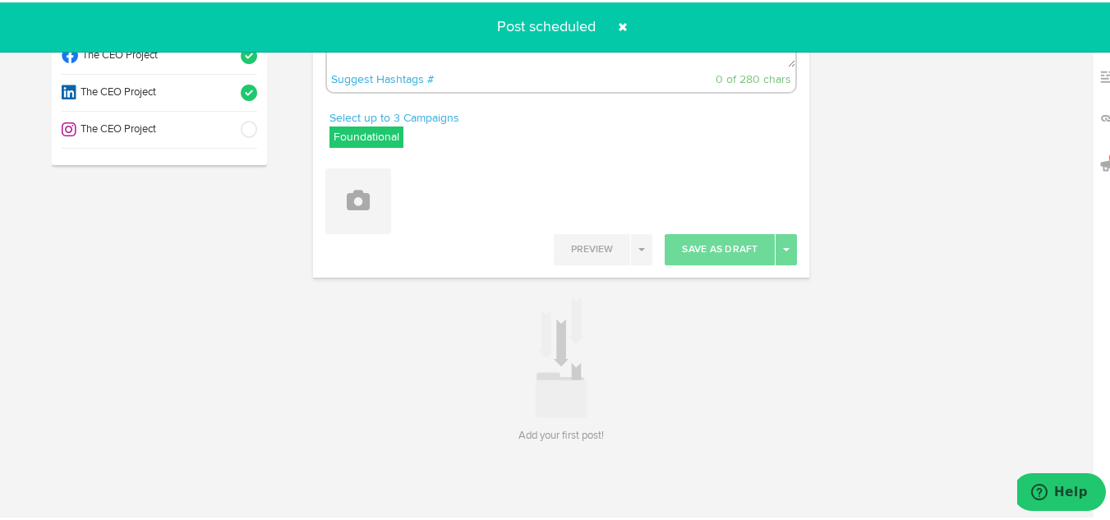
scroll to position [0, 0]
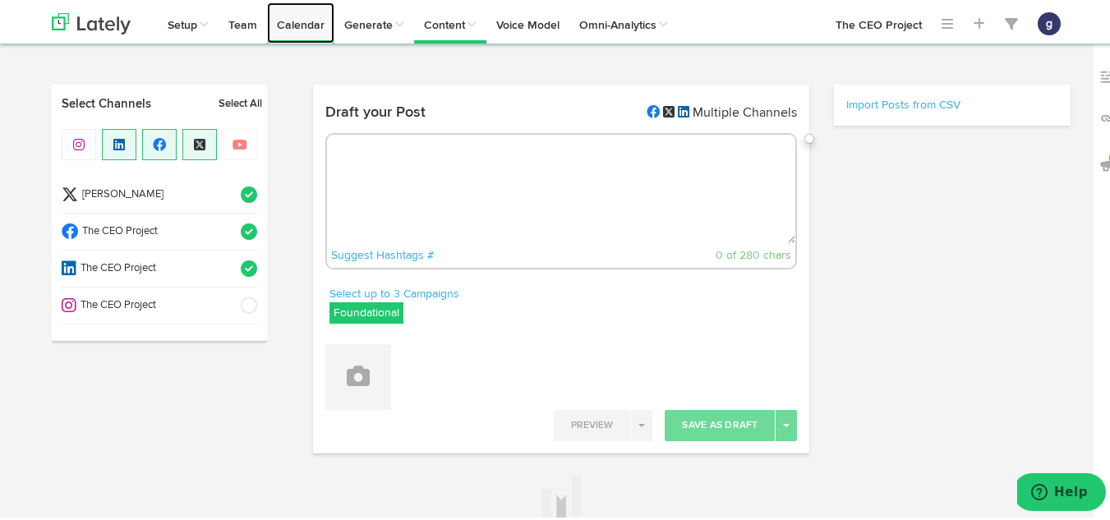
click at [300, 24] on link "Calendar" at bounding box center [300, 20] width 67 height 41
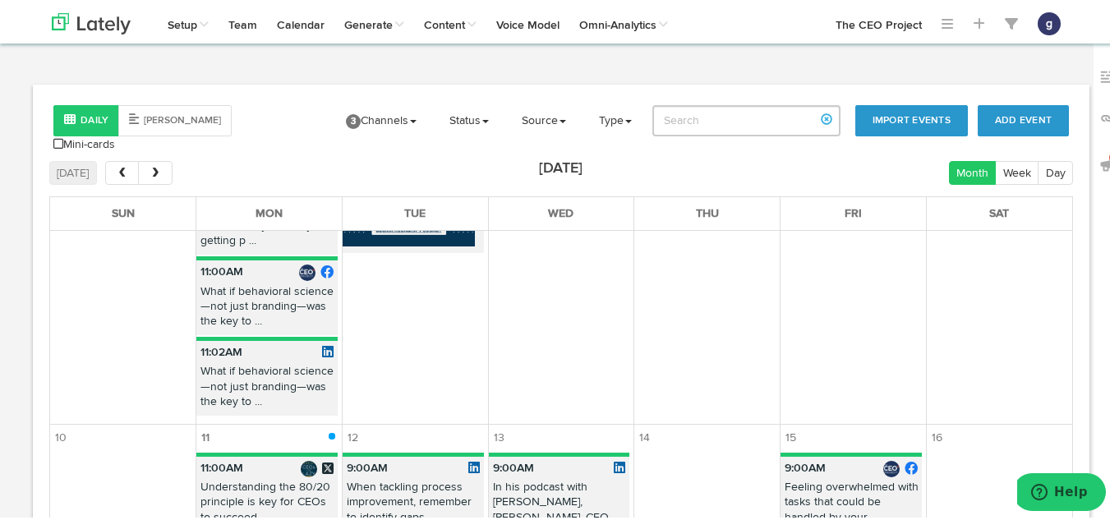
scroll to position [1671, 0]
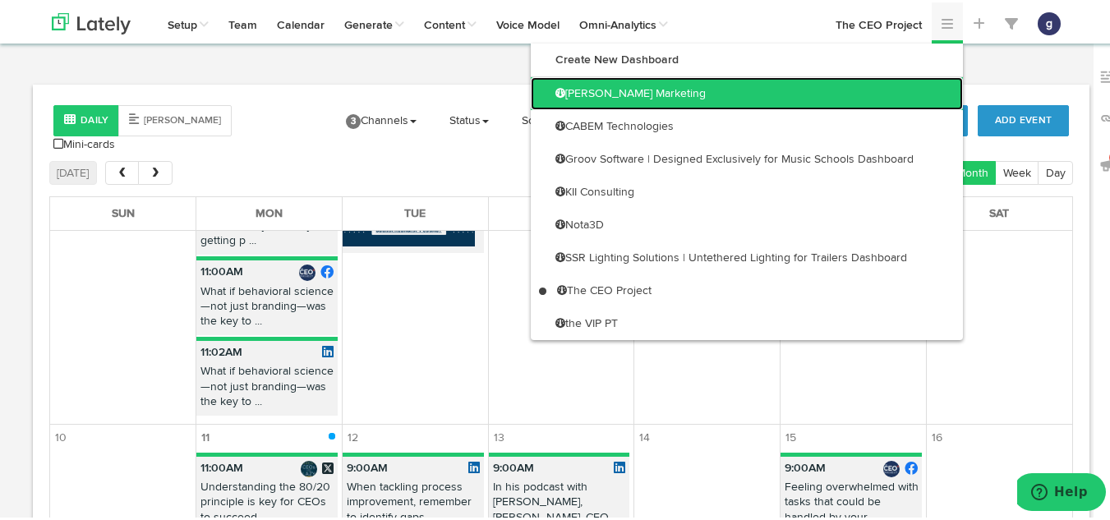
click at [879, 87] on link "[PERSON_NAME] Marketing" at bounding box center [747, 91] width 432 height 33
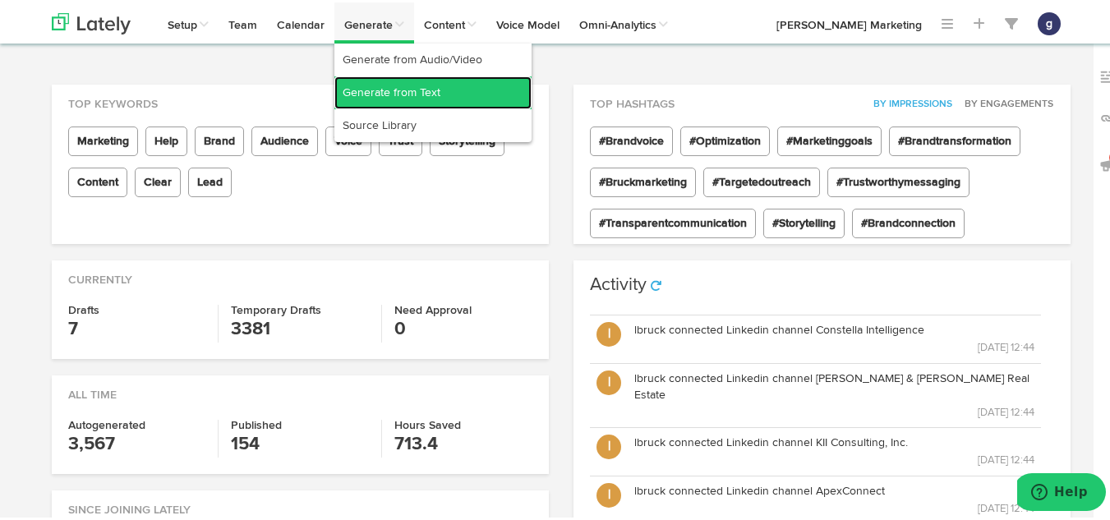
click at [363, 85] on link "Generate from Text" at bounding box center [432, 90] width 197 height 33
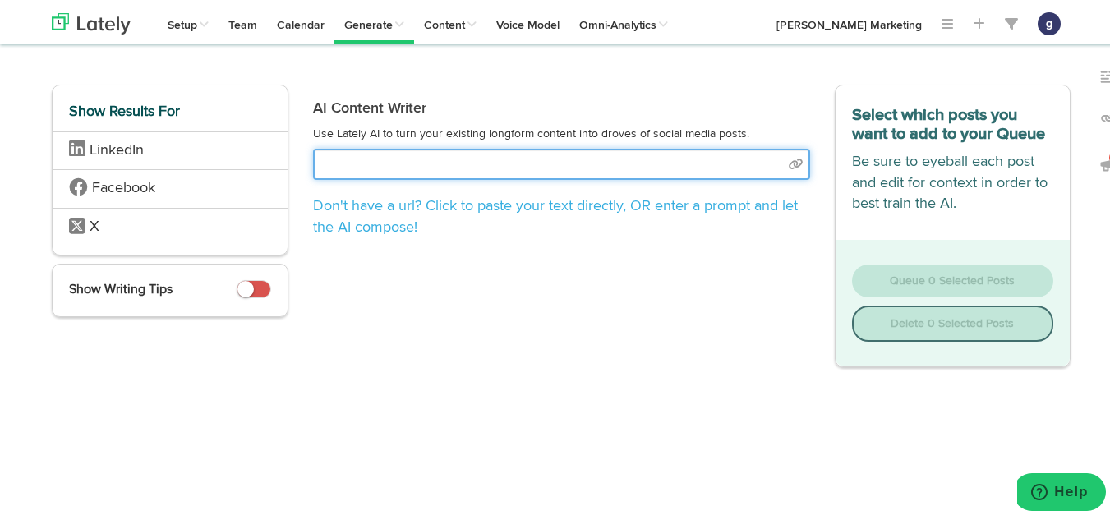
click at [362, 165] on input "text" at bounding box center [561, 161] width 497 height 31
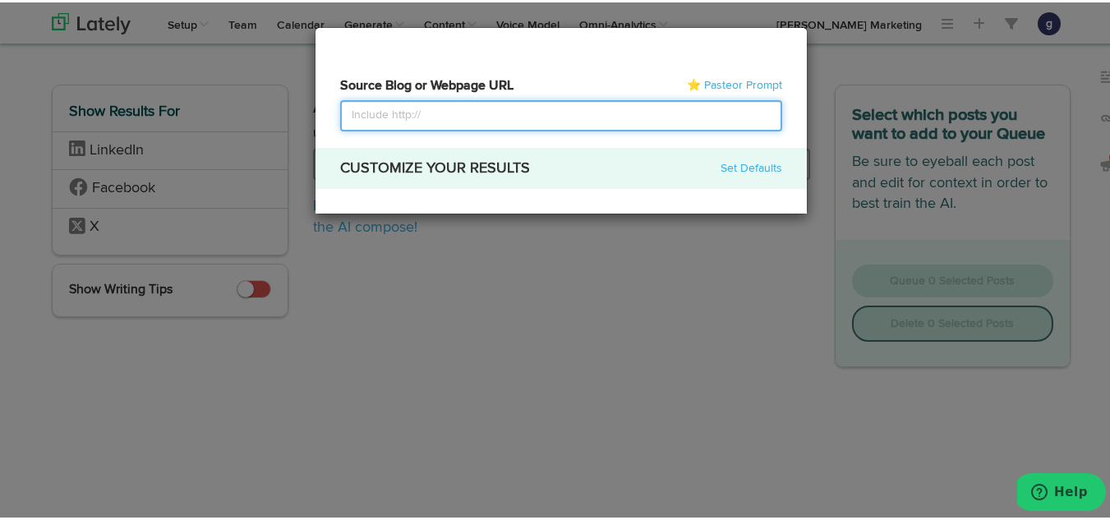
select select "natural"
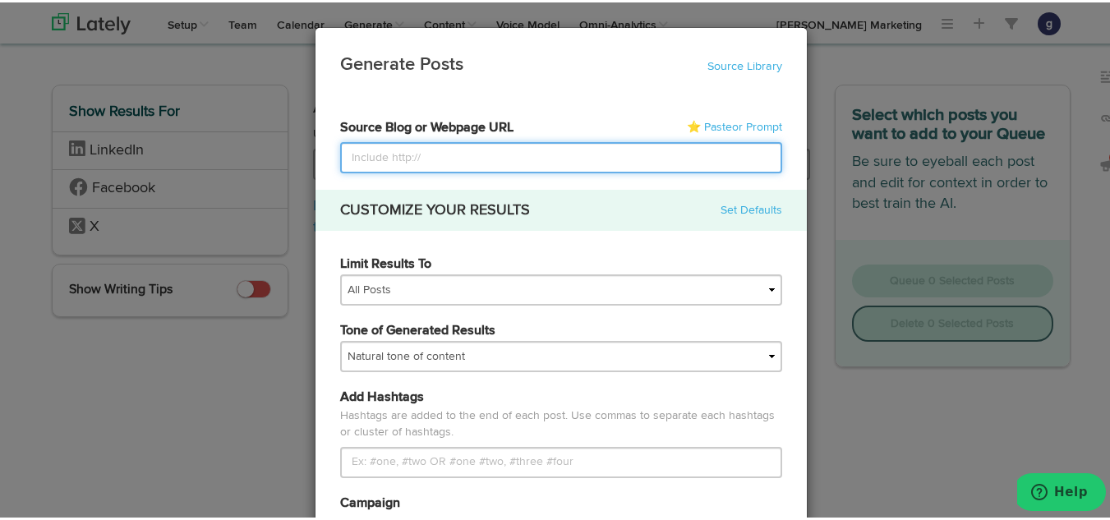
paste input "[URL][DOMAIN_NAME]"
type input "[URL][DOMAIN_NAME]"
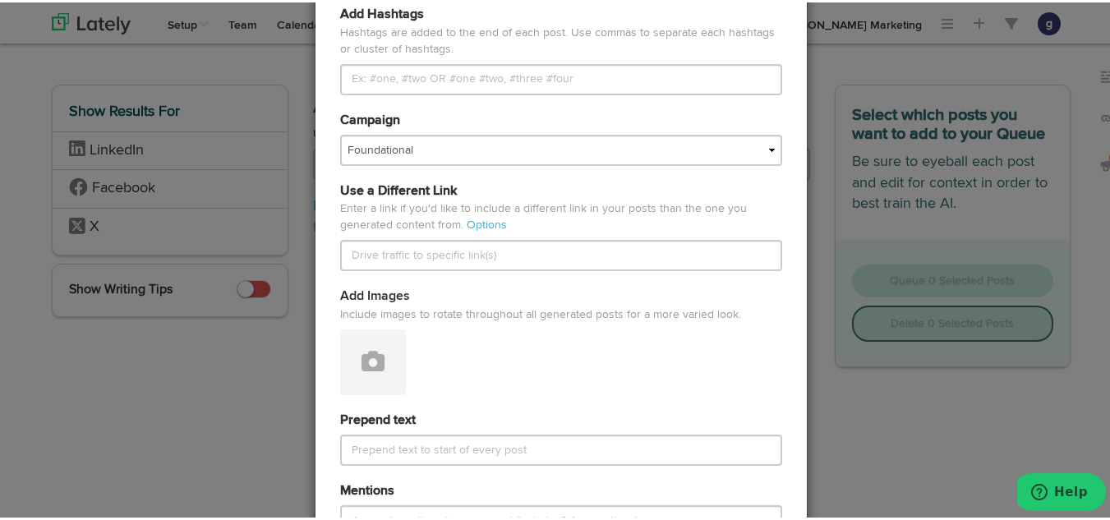
scroll to position [384, 0]
type input "[URL][DOMAIN_NAME]"
click at [380, 353] on button at bounding box center [373, 359] width 66 height 66
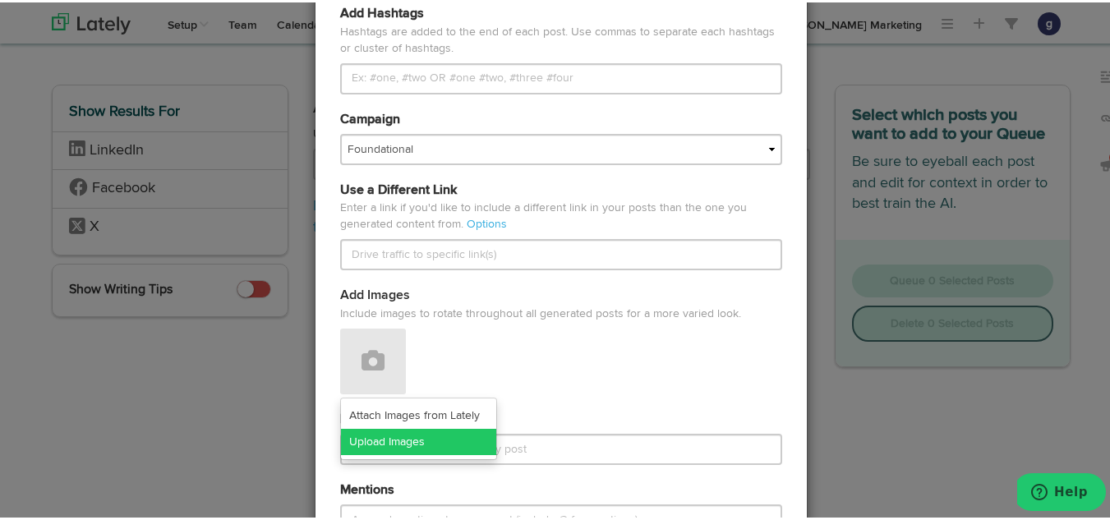
click at [380, 437] on link "Upload Images" at bounding box center [418, 439] width 155 height 26
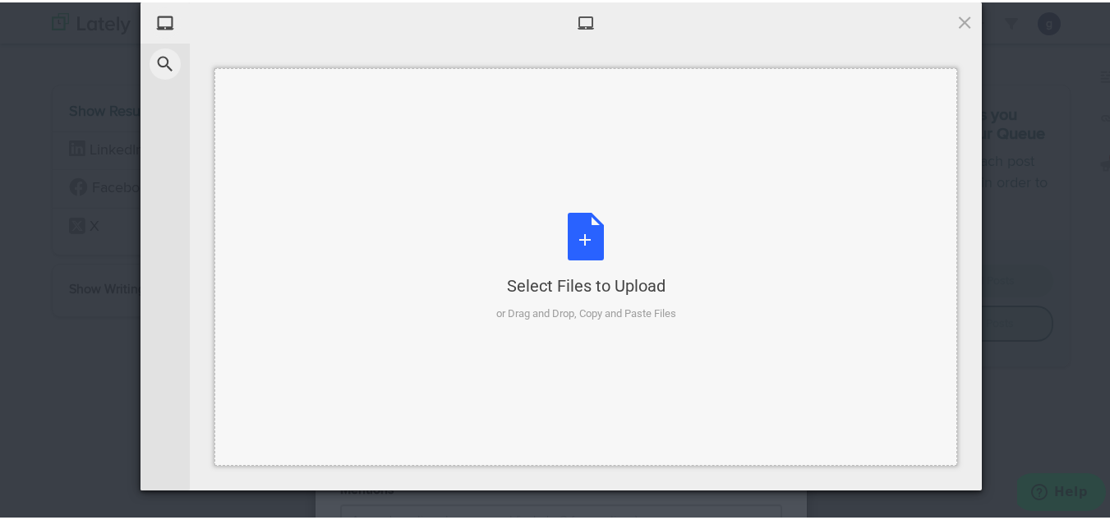
click at [574, 218] on div "Select Files to Upload or Drag and Drop, Copy and Paste Files" at bounding box center [586, 264] width 180 height 109
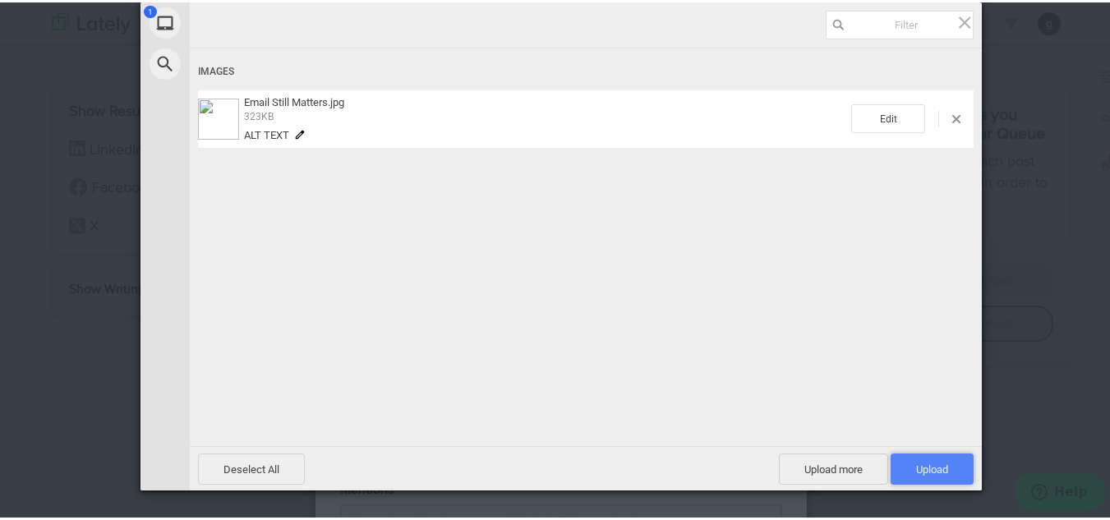
click at [927, 462] on span "Upload 1" at bounding box center [932, 467] width 32 height 12
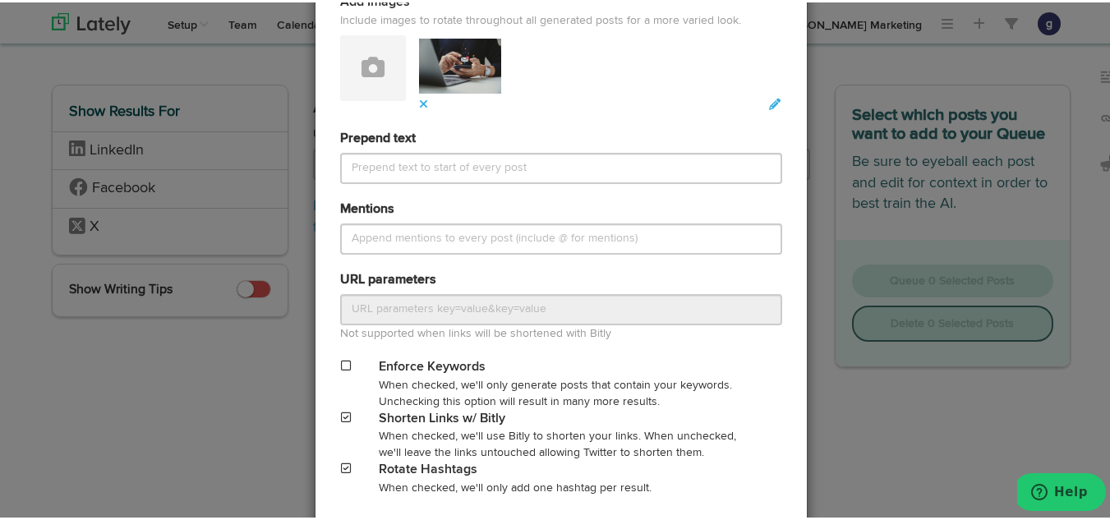
scroll to position [694, 0]
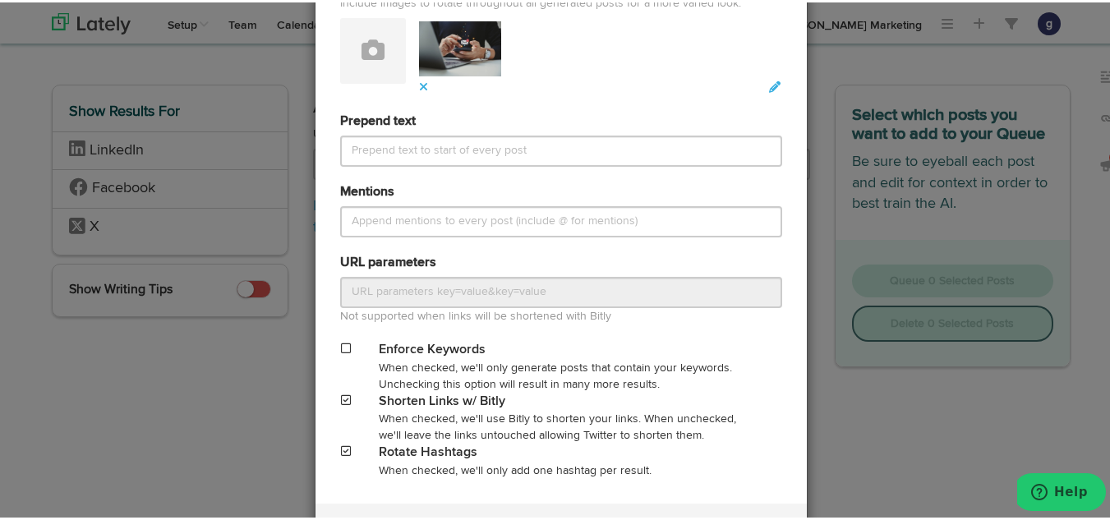
click at [341, 450] on span at bounding box center [346, 449] width 10 height 12
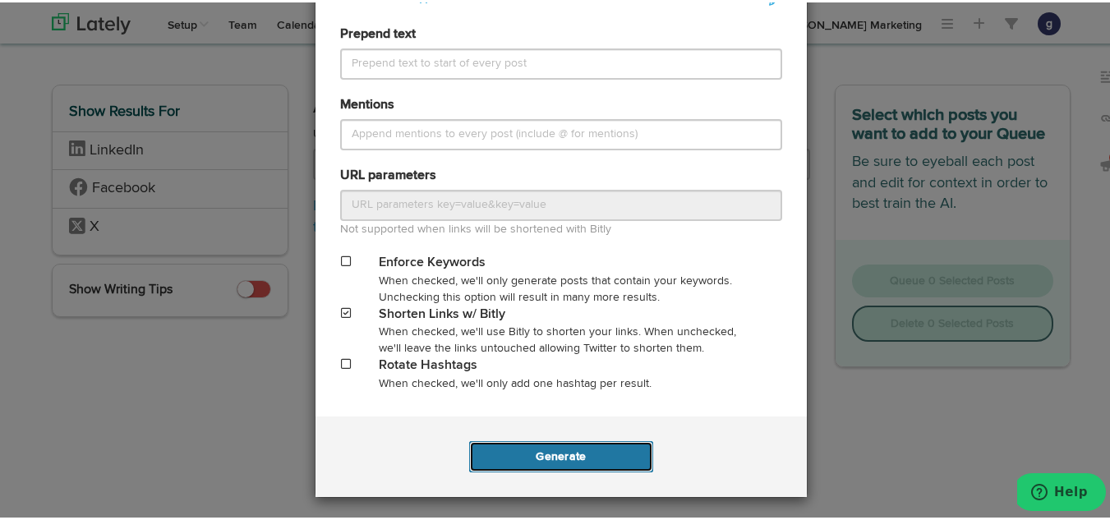
click at [537, 449] on button "Generate" at bounding box center [560, 454] width 183 height 31
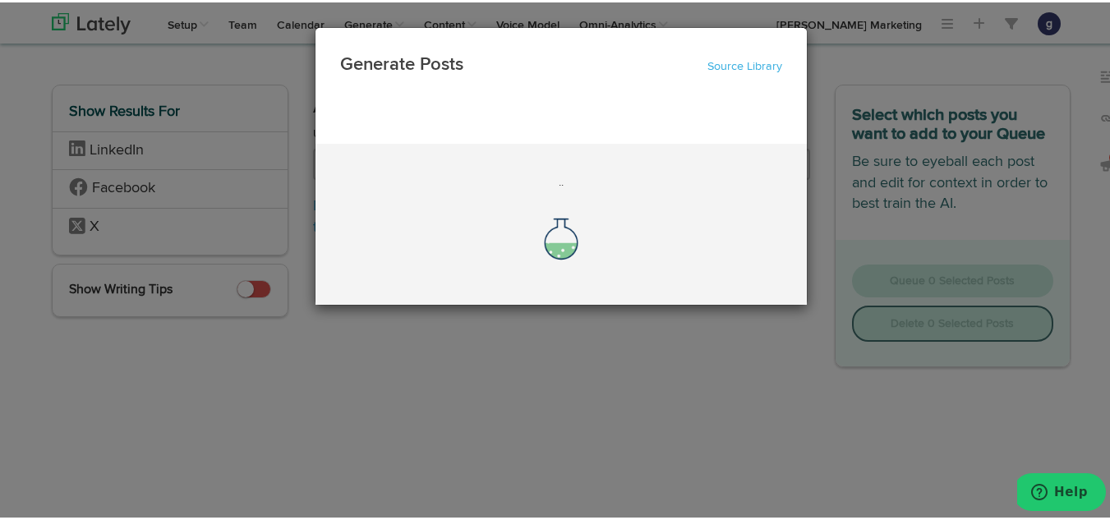
scroll to position [0, 0]
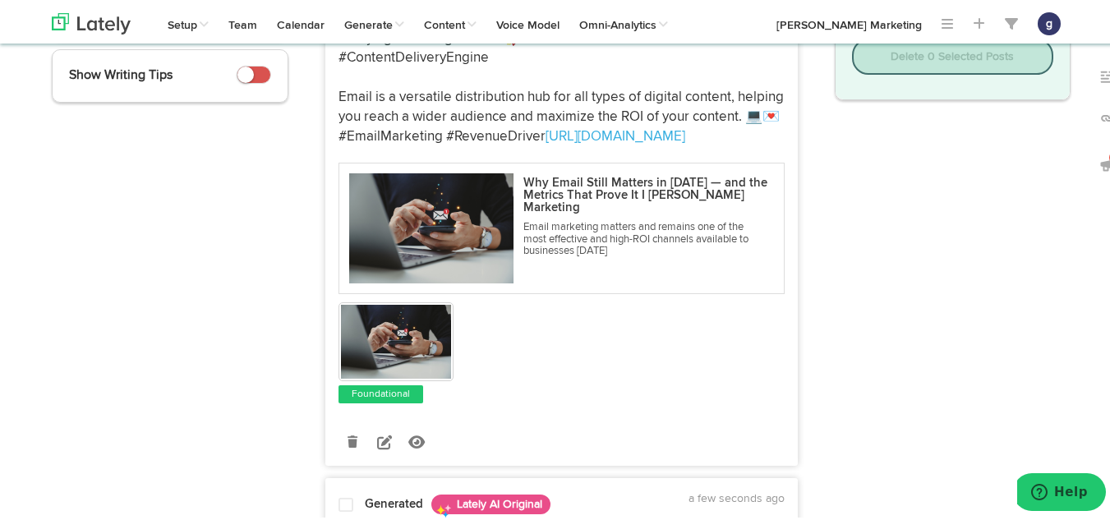
scroll to position [314, 0]
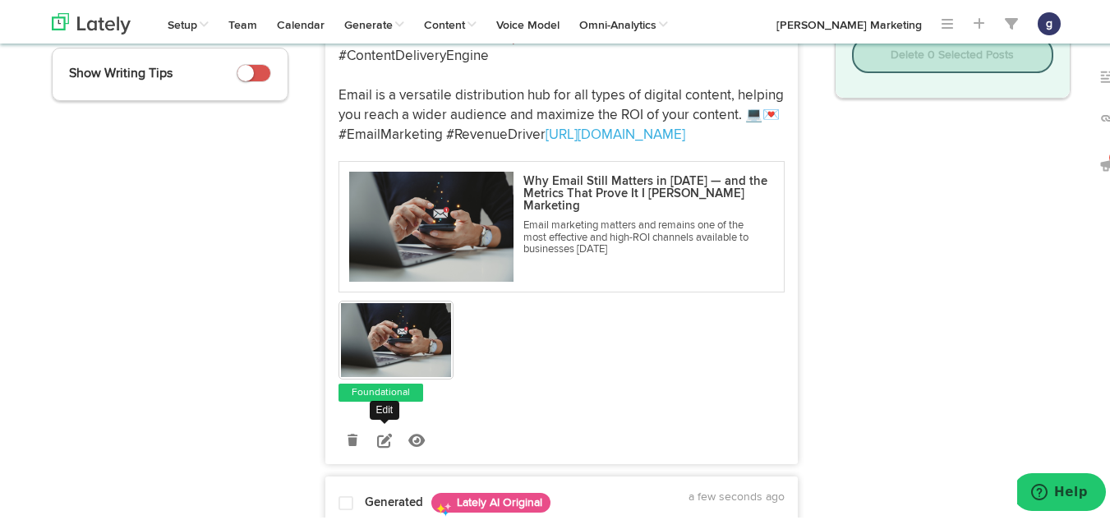
click at [380, 428] on link at bounding box center [385, 438] width 29 height 29
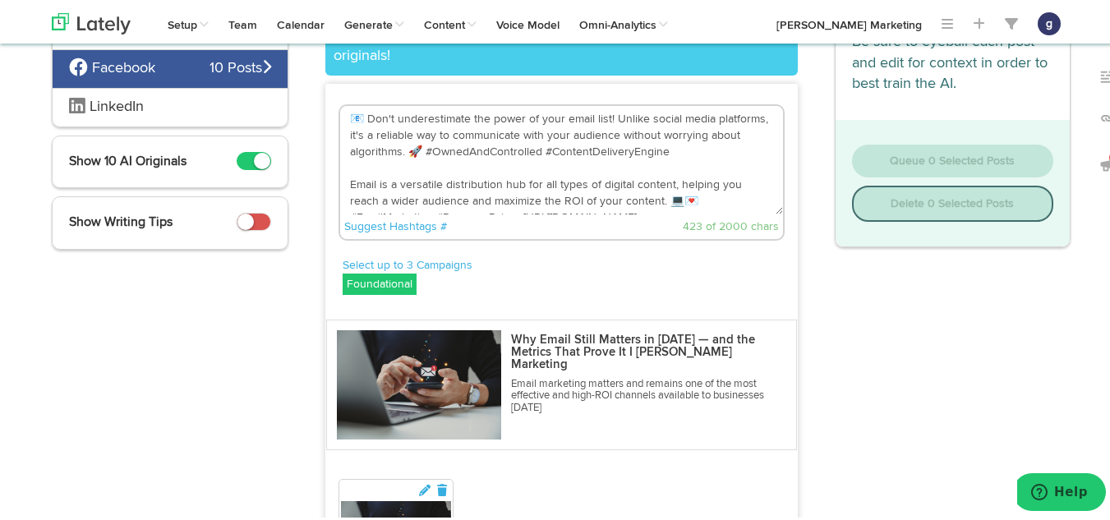
scroll to position [63, 0]
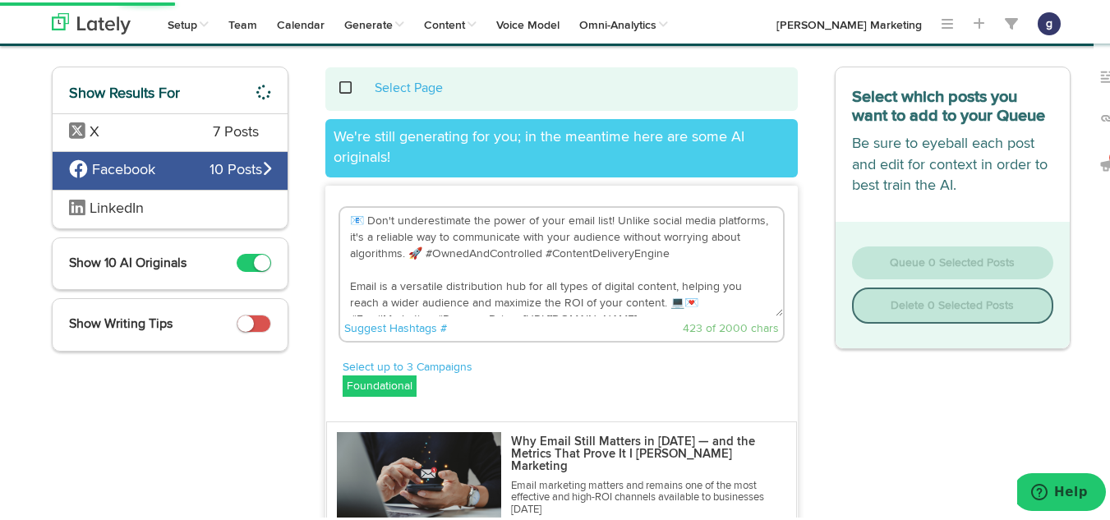
click at [689, 298] on textarea "📧 Don't underestimate the power of your email list! Unlike social media platfor…" at bounding box center [561, 259] width 443 height 108
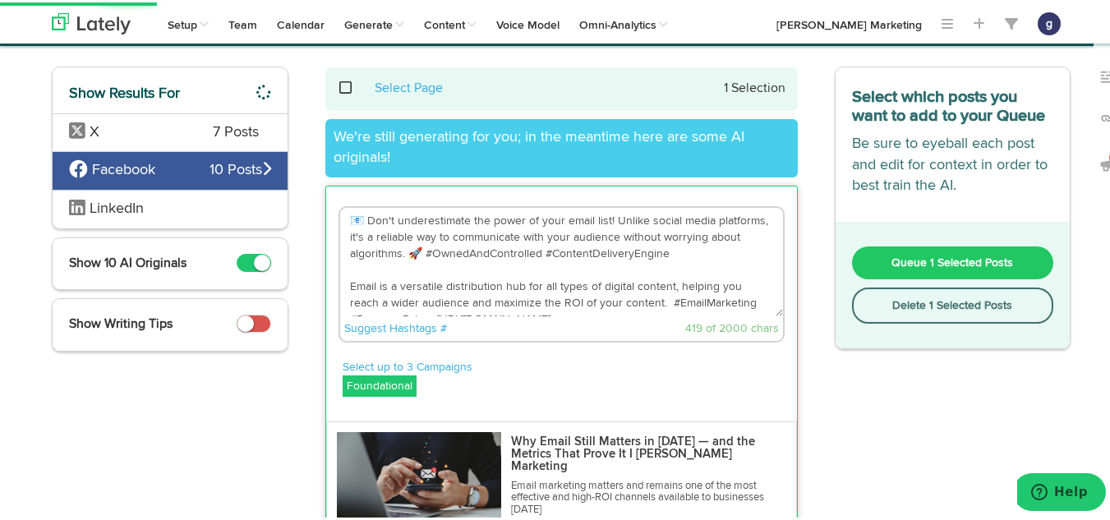
click at [449, 253] on textarea "📧 Don't underestimate the power of your email list! Unlike social media platfor…" at bounding box center [561, 259] width 443 height 108
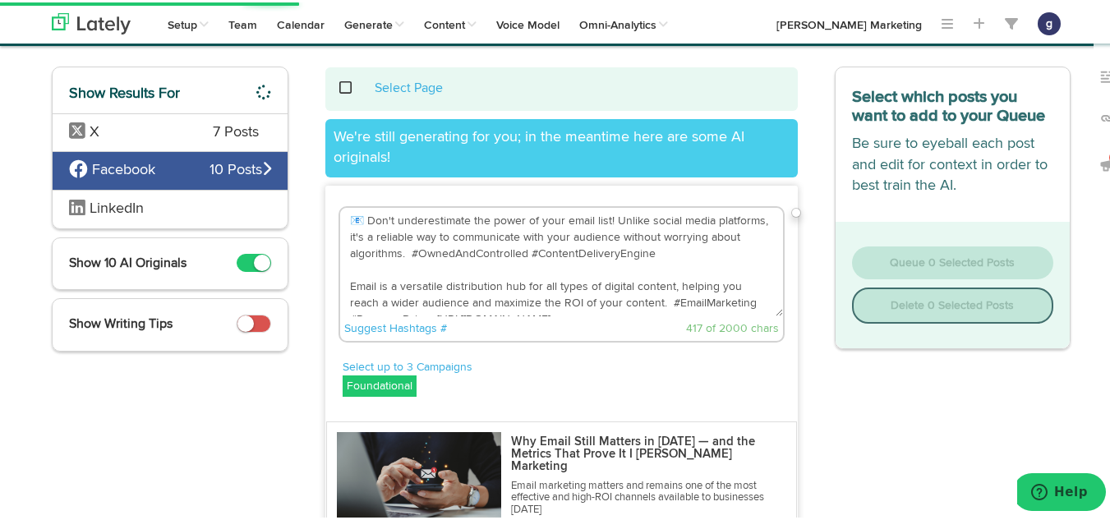
click at [363, 219] on textarea "📧 Don't underestimate the power of your email list! Unlike social media platfor…" at bounding box center [561, 259] width 443 height 108
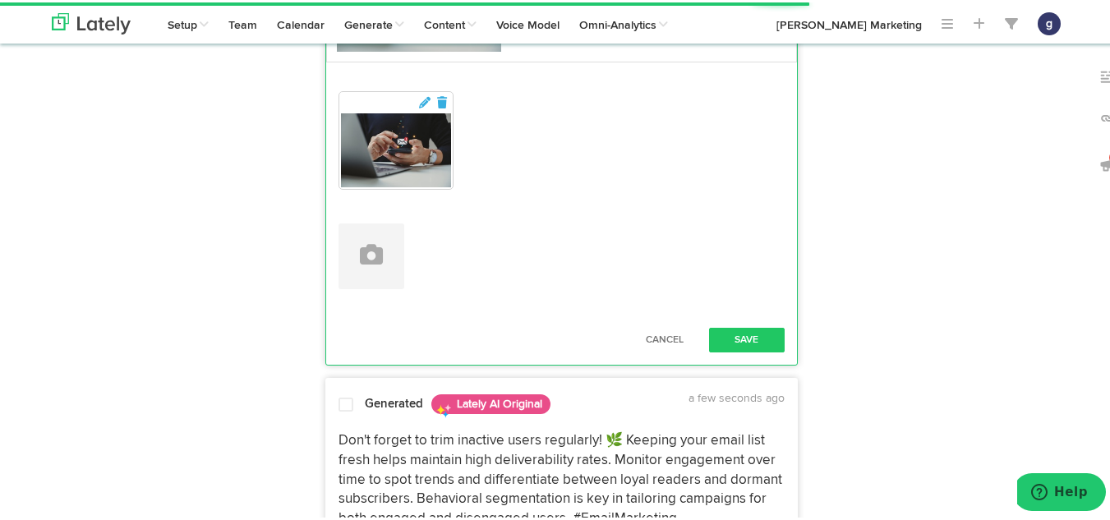
scroll to position [487, 0]
type textarea "Don't underestimate the power of your email list! Unlike social media platforms…"
click at [733, 333] on button "Save" at bounding box center [747, 337] width 76 height 25
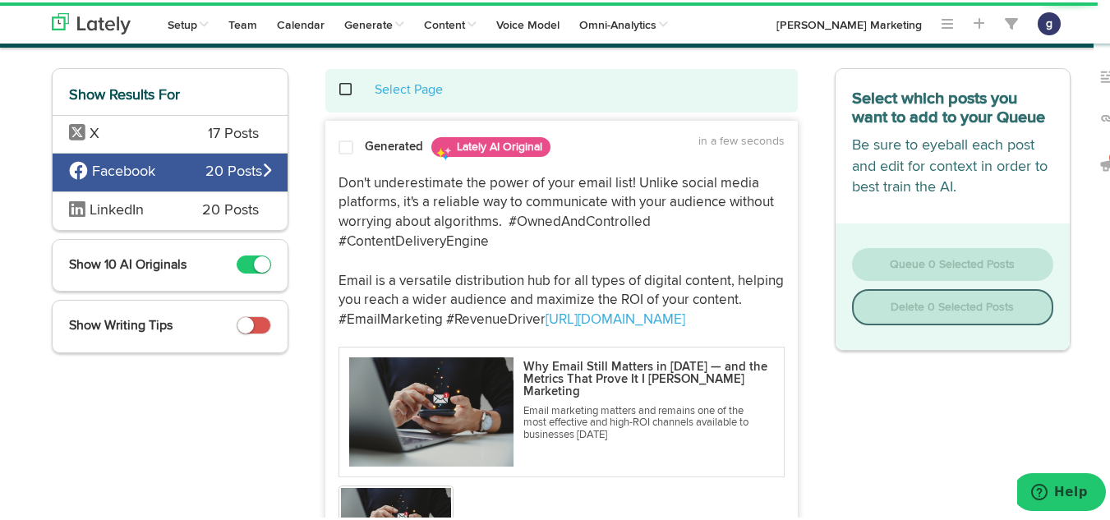
scroll to position [61, 0]
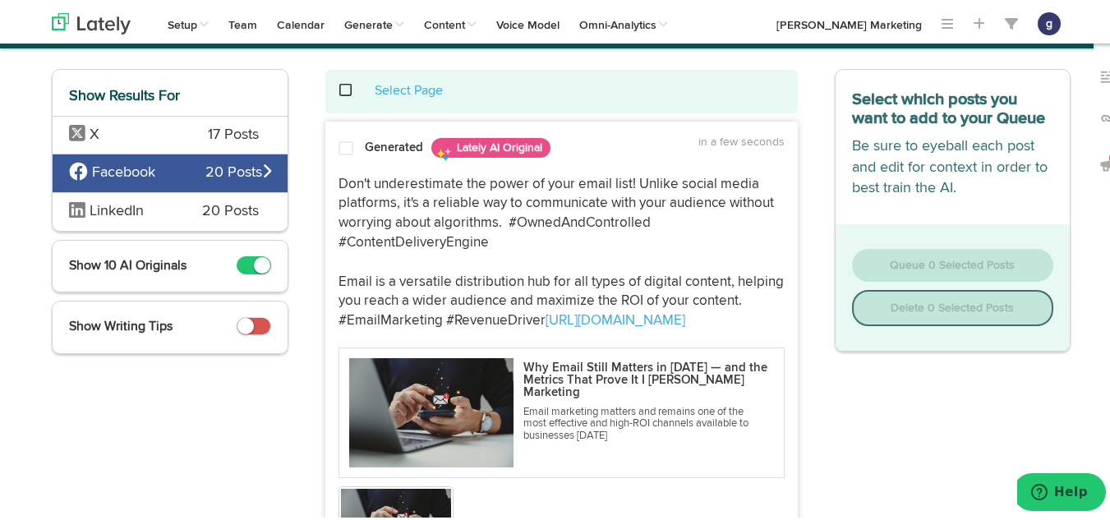
click at [340, 139] on span at bounding box center [346, 146] width 15 height 16
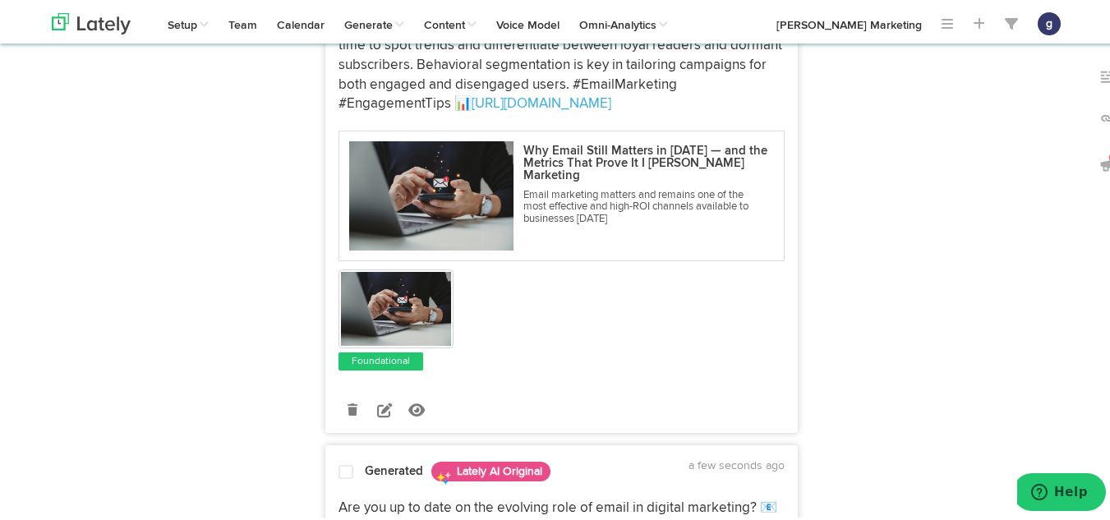
scroll to position [781, 0]
click at [377, 411] on icon at bounding box center [384, 406] width 15 height 15
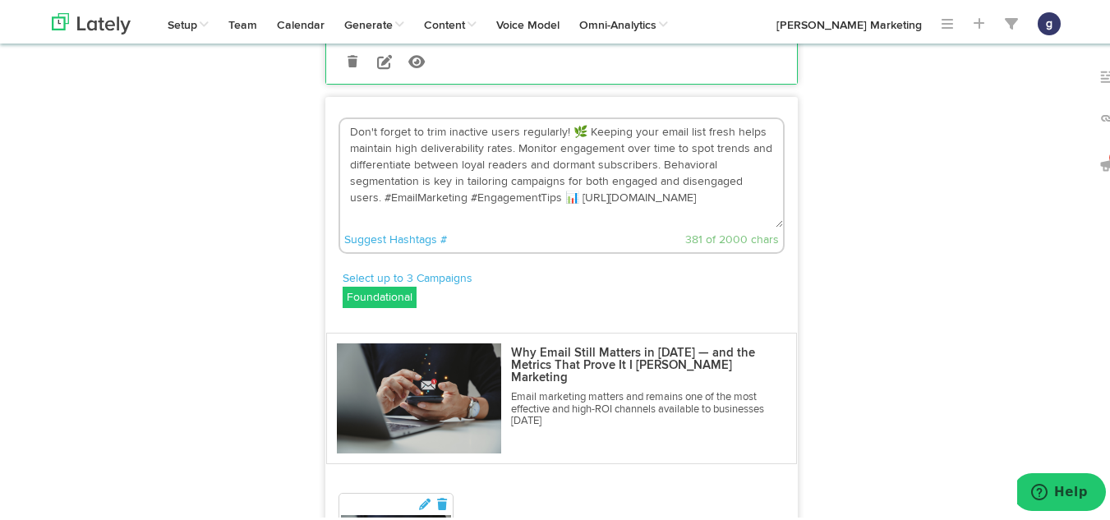
scroll to position [625, 0]
click at [536, 198] on textarea "Don't forget to trim inactive users regularly! 🌿 Keeping your email list fresh …" at bounding box center [561, 172] width 443 height 108
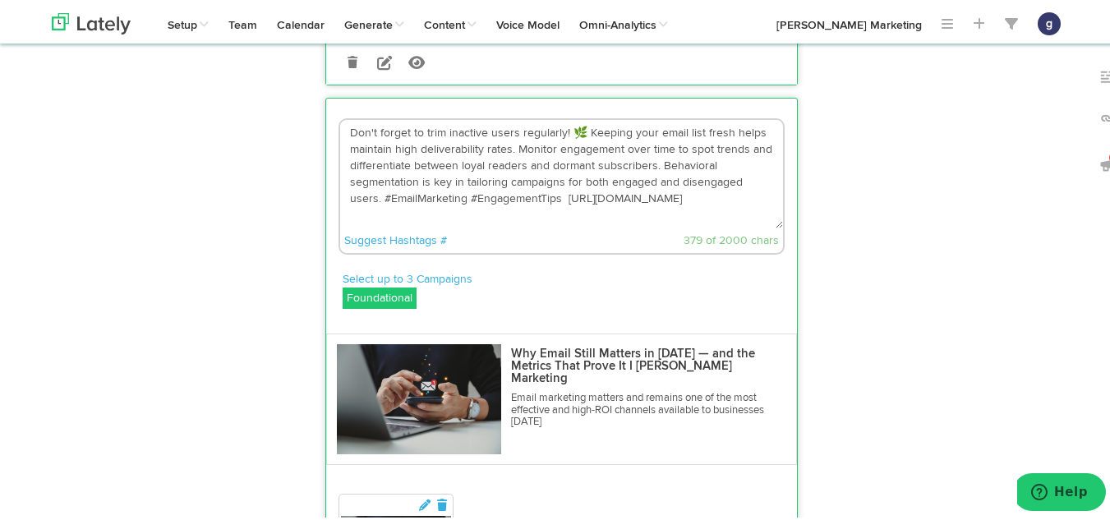
click at [576, 130] on textarea "Don't forget to trim inactive users regularly! 🌿 Keeping your email list fresh …" at bounding box center [561, 172] width 443 height 108
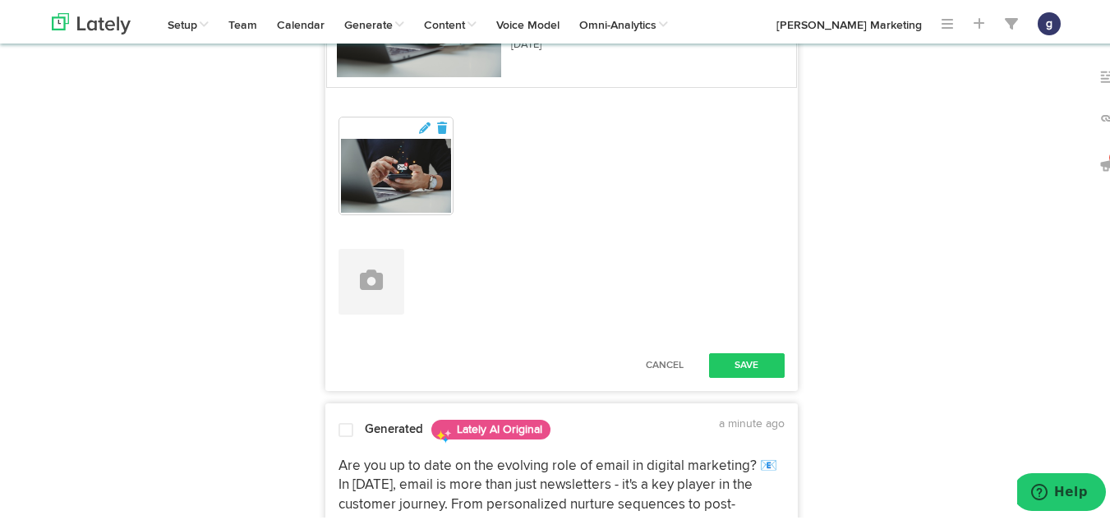
scroll to position [1003, 0]
type textarea "Don't forget to trim inactive users regularly! Keeping your email list fresh he…"
click at [735, 354] on button "Save" at bounding box center [747, 362] width 76 height 25
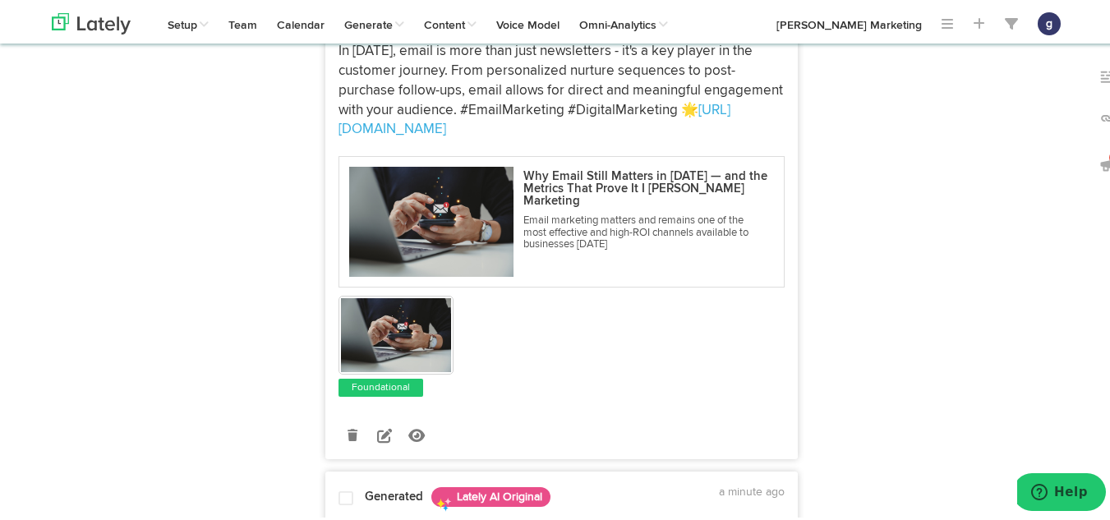
scroll to position [1258, 0]
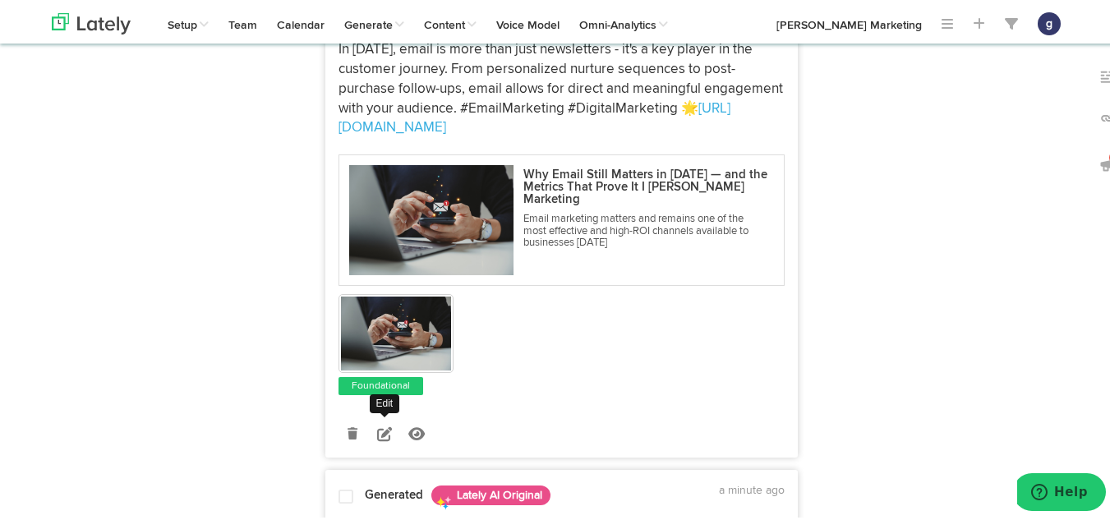
click at [377, 428] on icon at bounding box center [384, 431] width 15 height 15
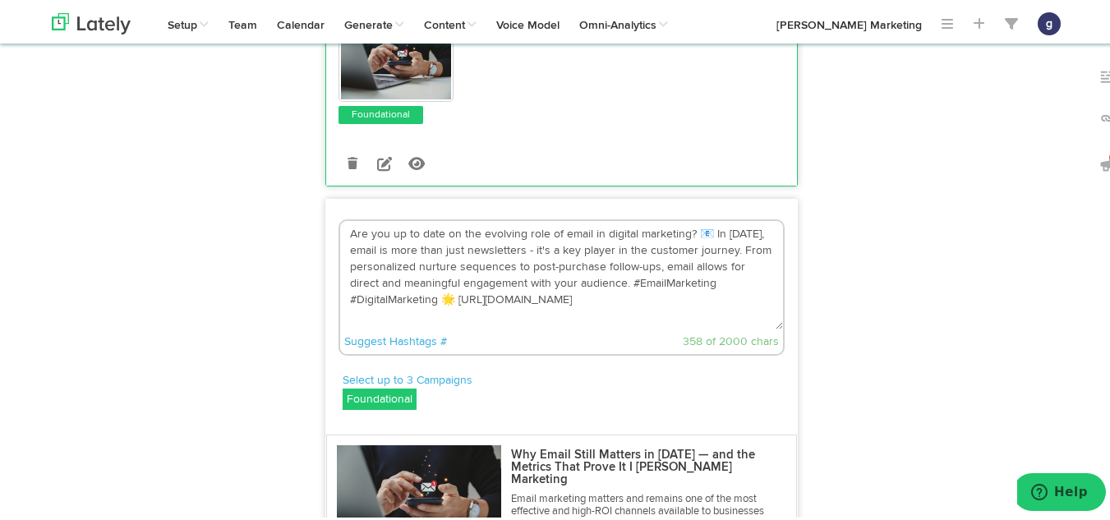
scroll to position [1025, 0]
click at [447, 292] on textarea "Are you up to date on the evolving role of email in digital marketing? 📧 In [DA…" at bounding box center [561, 273] width 443 height 108
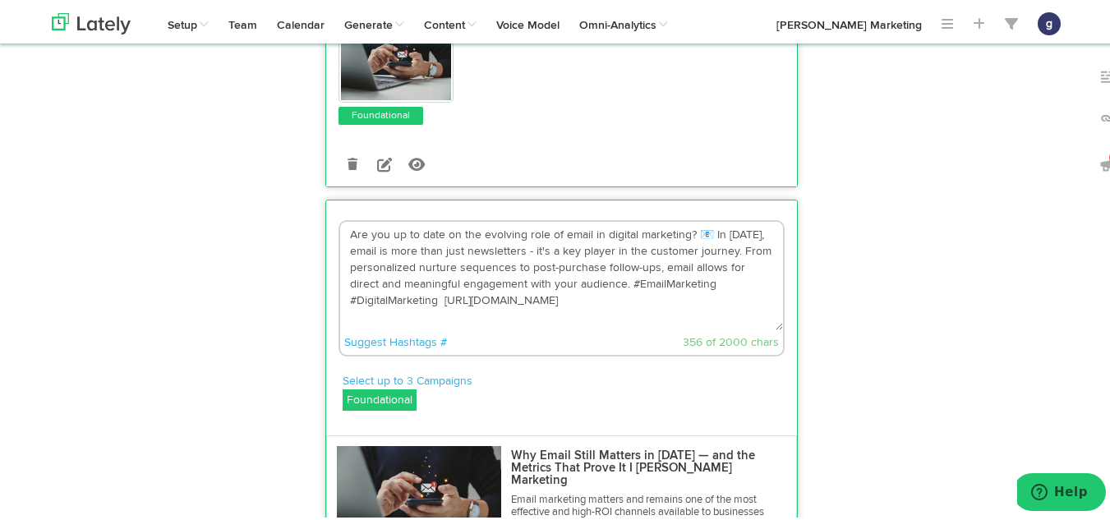
click at [703, 232] on textarea "Are you up to date on the evolving role of email in digital marketing? 📧 In [DA…" at bounding box center [561, 273] width 443 height 108
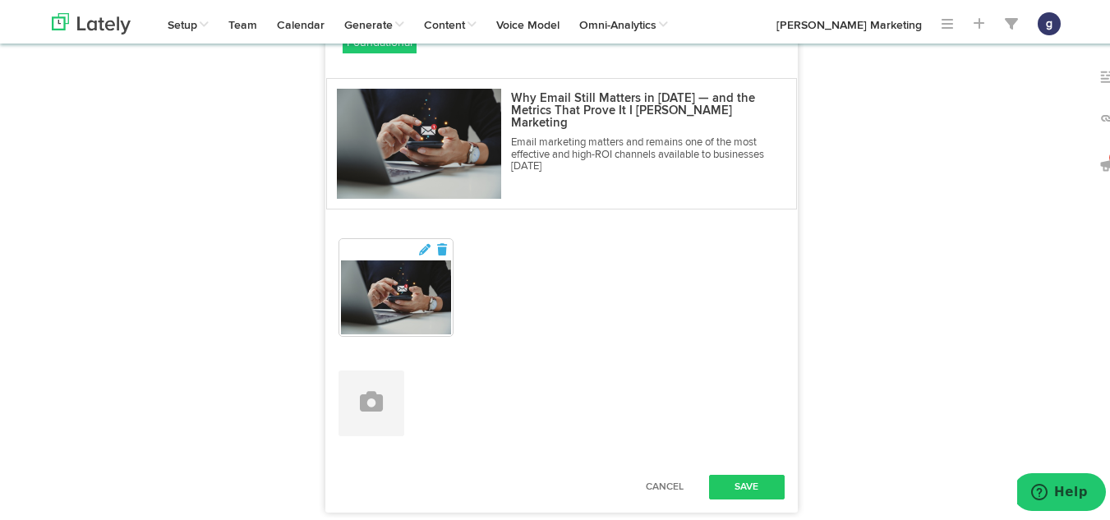
scroll to position [1384, 0]
type textarea "Are you up to date on the evolving role of email in digital marketing? In [DATE…"
click at [753, 481] on button "Save" at bounding box center [747, 484] width 76 height 25
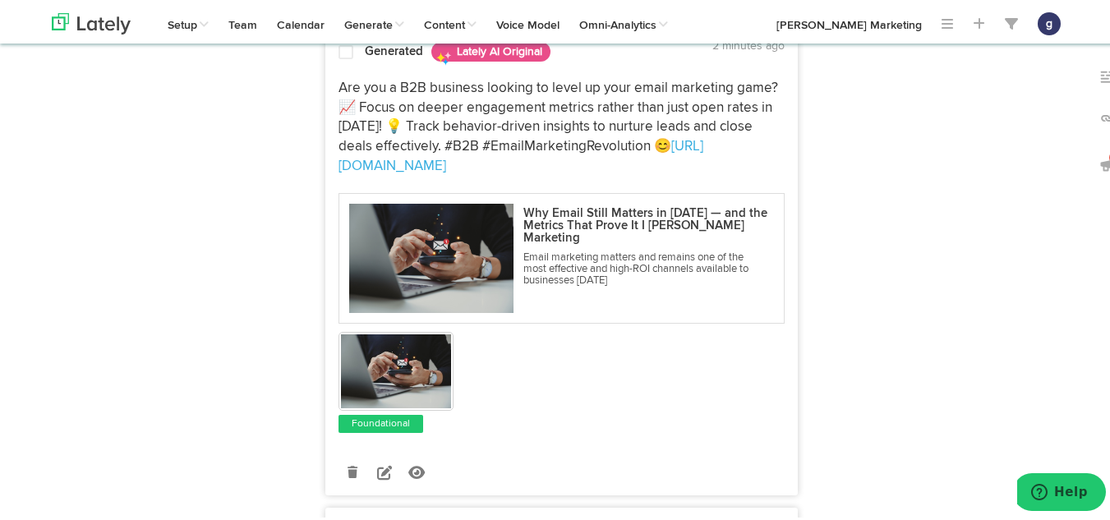
scroll to position [3634, 0]
click at [377, 462] on icon at bounding box center [384, 469] width 15 height 15
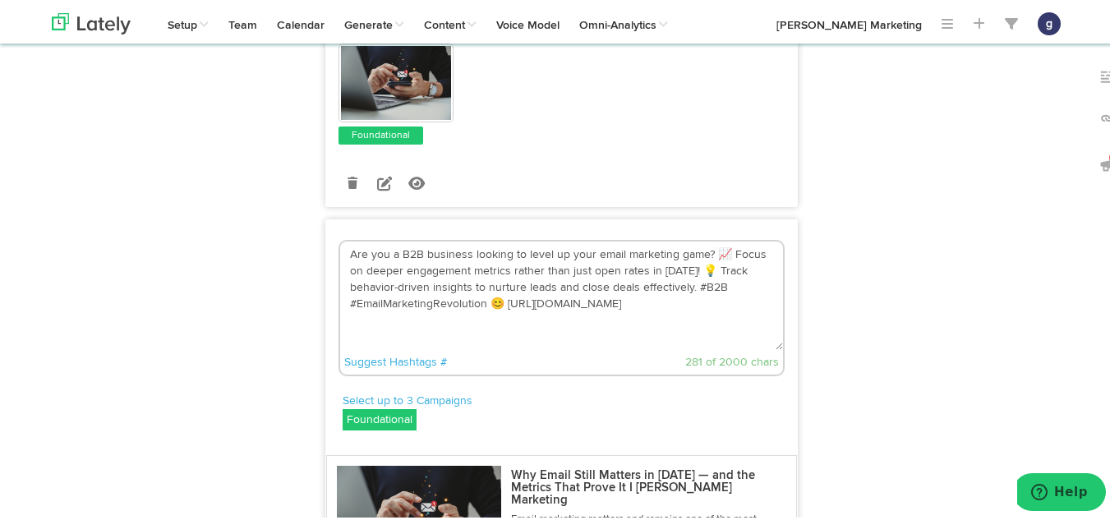
scroll to position [3438, 0]
click at [498, 303] on textarea "Are you a B2B business looking to level up your email marketing game? 📈 Focus o…" at bounding box center [561, 294] width 443 height 108
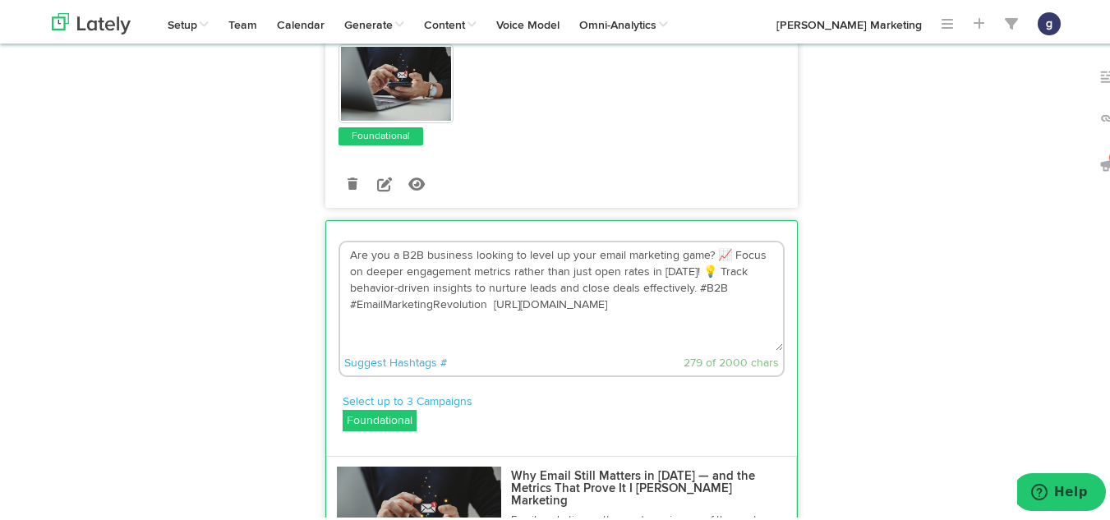
click at [698, 274] on textarea "Are you a B2B business looking to level up your email marketing game? 📈 Focus o…" at bounding box center [561, 294] width 443 height 108
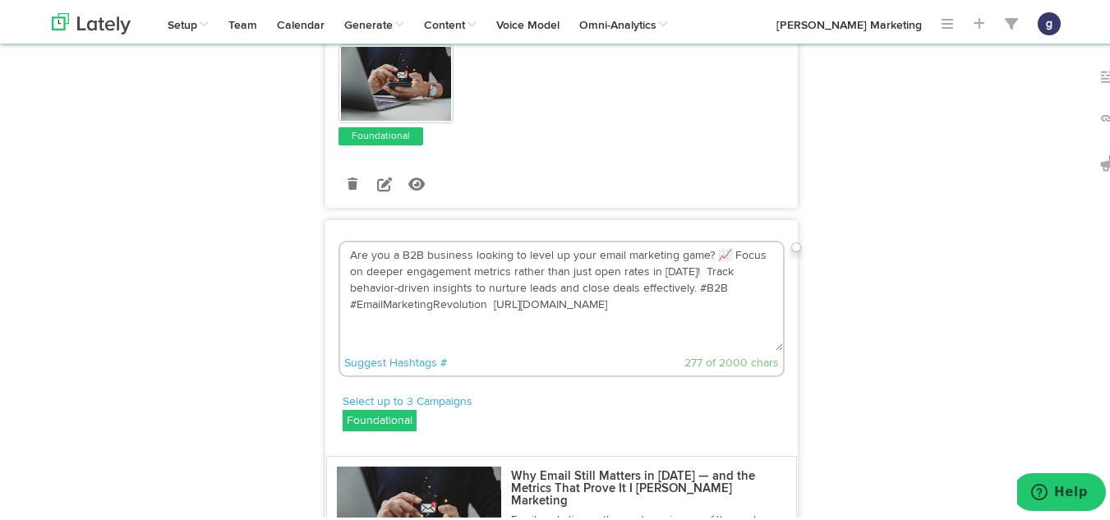
click at [719, 251] on textarea "Are you a B2B business looking to level up your email marketing game? 📈 Focus o…" at bounding box center [561, 294] width 443 height 108
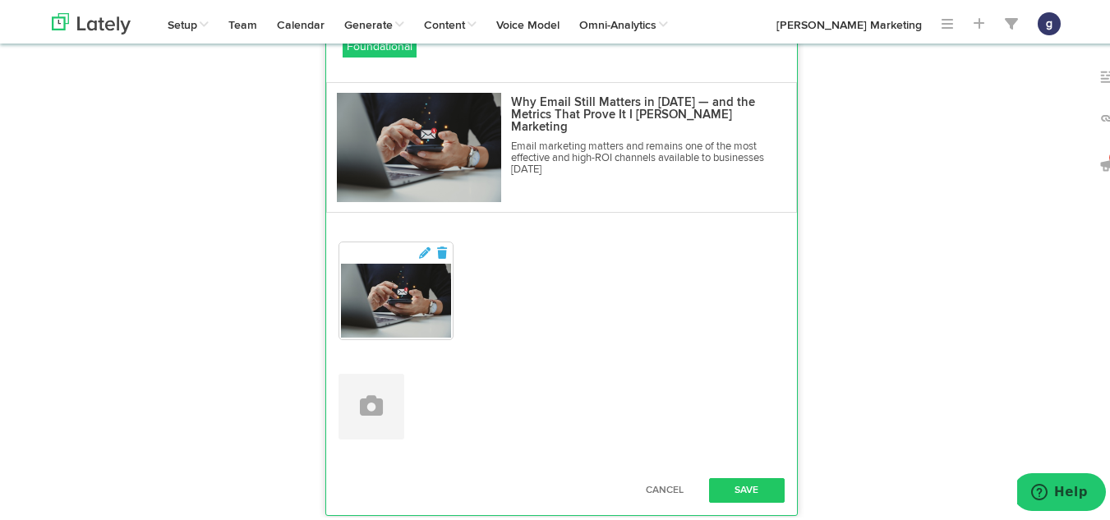
scroll to position [3813, 0]
type textarea "Are you a B2B business looking to level up your email marketing game? Focus on …"
click at [736, 489] on button "Save" at bounding box center [747, 487] width 76 height 25
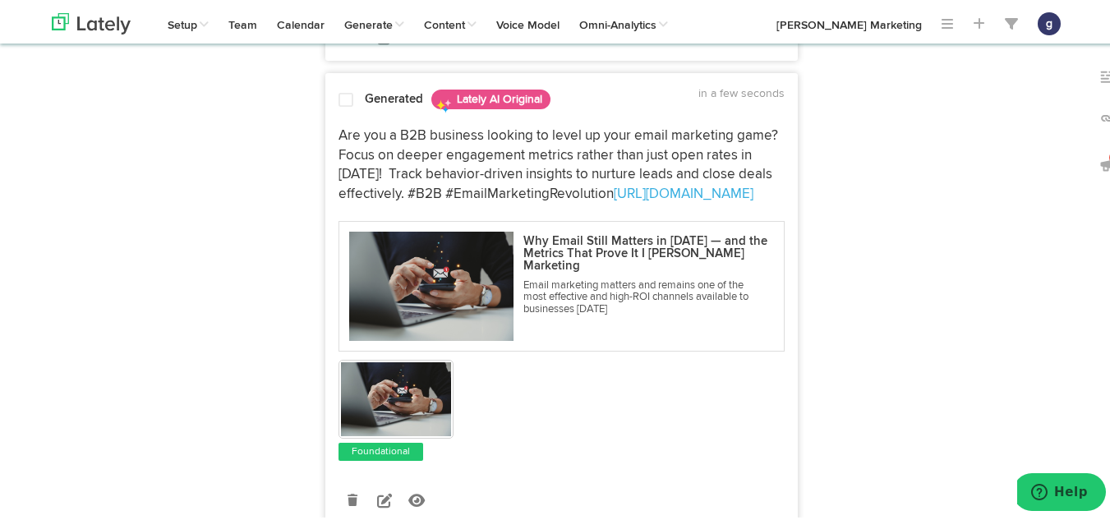
scroll to position [3584, 0]
click at [339, 99] on span at bounding box center [346, 98] width 15 height 16
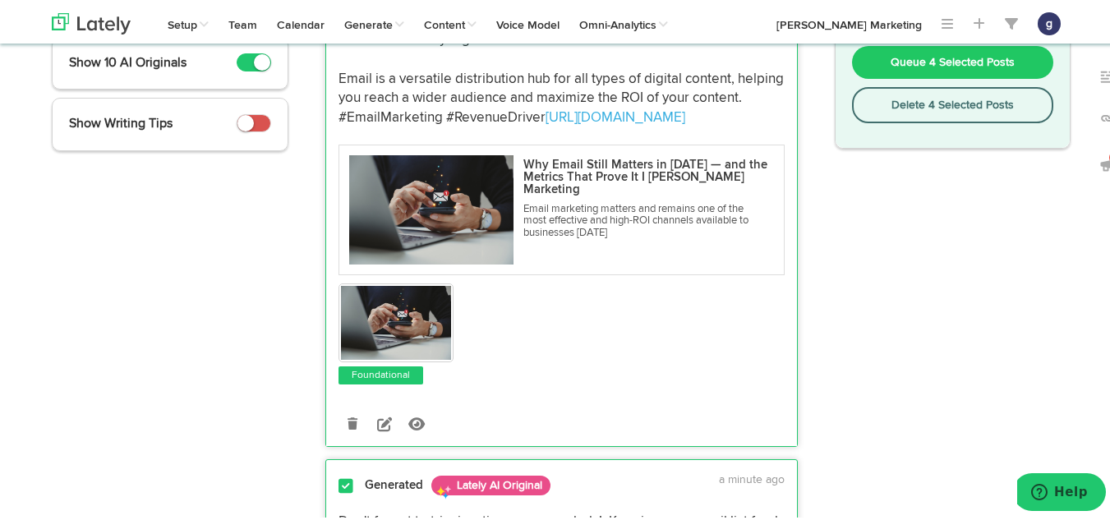
scroll to position [0, 0]
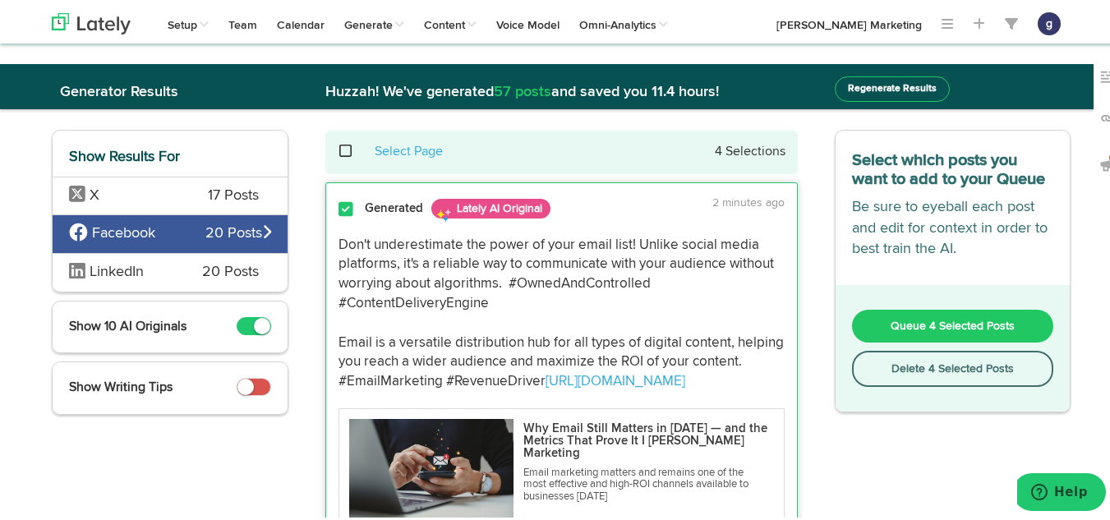
click at [925, 316] on button "Queue 4 Selected Posts" at bounding box center [953, 323] width 202 height 33
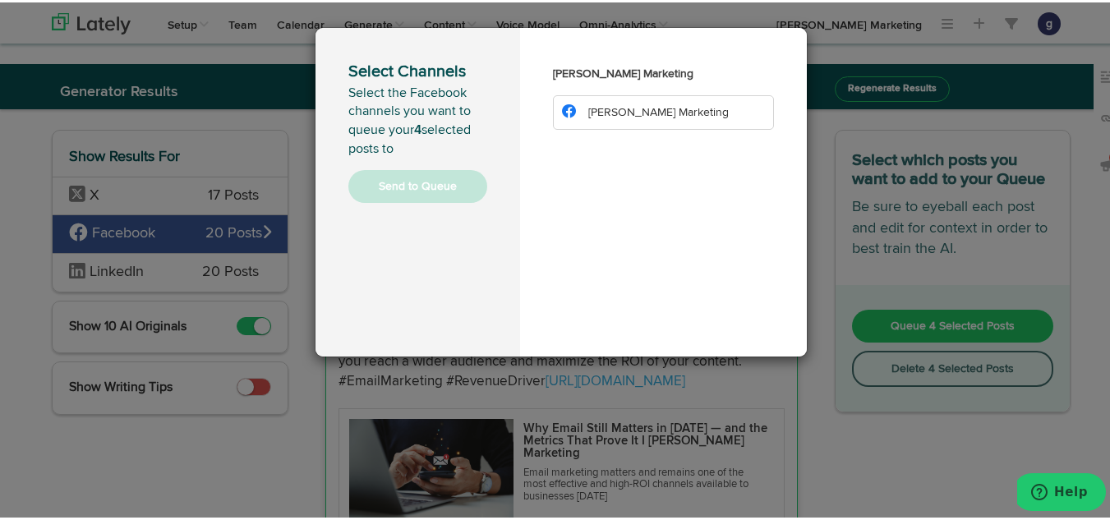
click at [640, 104] on span "[PERSON_NAME] Marketing" at bounding box center [658, 110] width 141 height 12
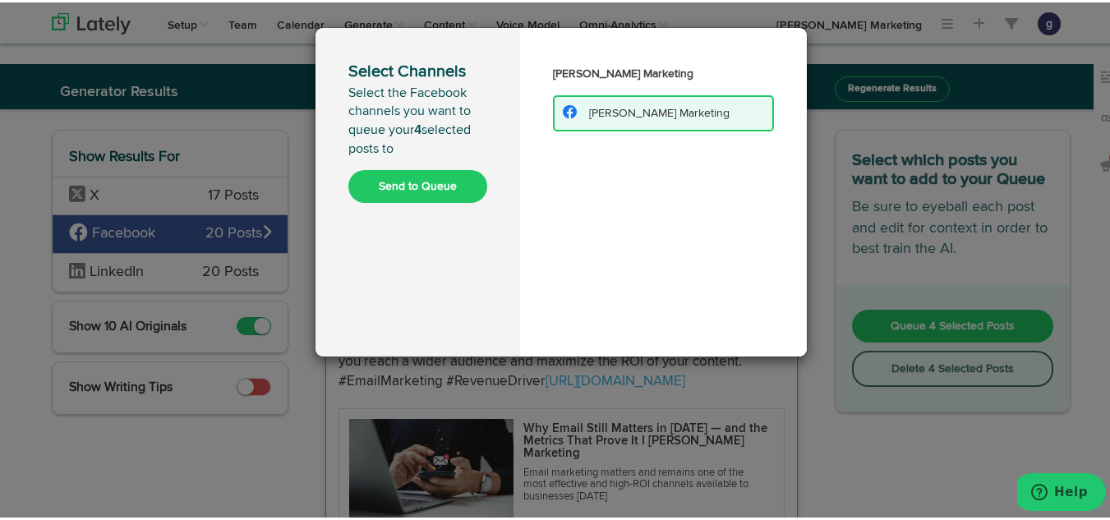
click at [393, 177] on button "Send to Queue" at bounding box center [417, 184] width 139 height 33
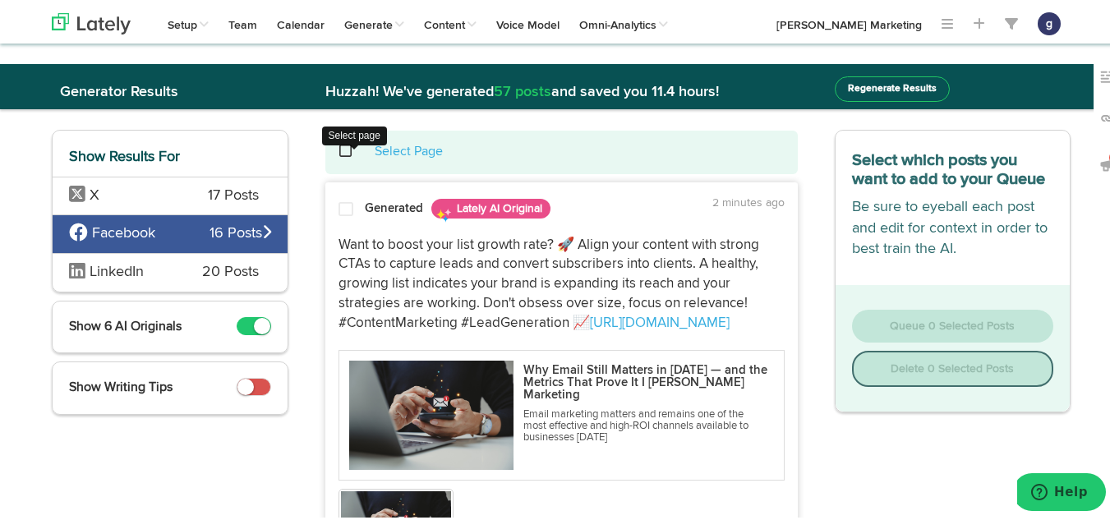
click at [339, 150] on span at bounding box center [355, 149] width 34 height 1
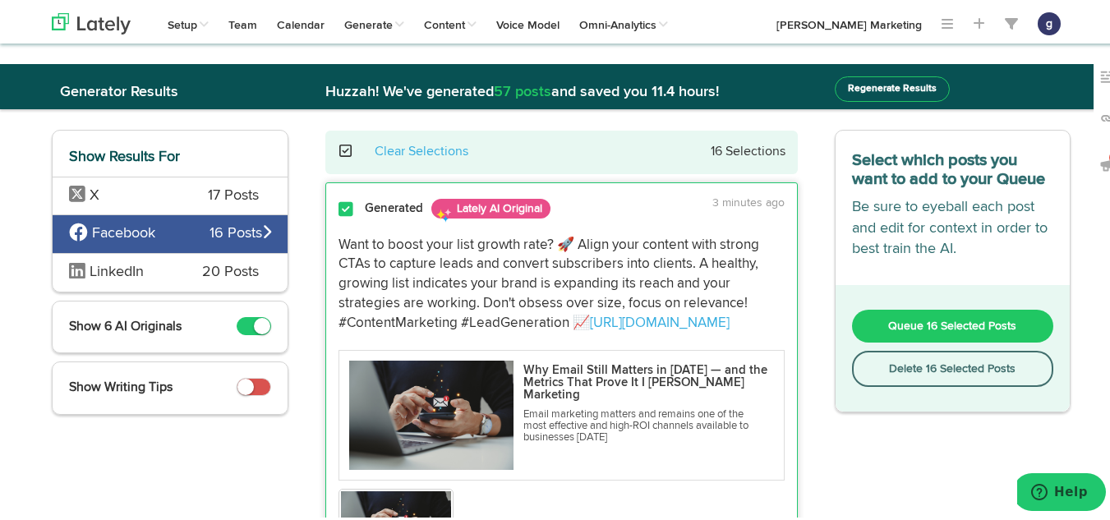
click at [916, 365] on button "Delete 16 Selected Posts" at bounding box center [953, 366] width 202 height 36
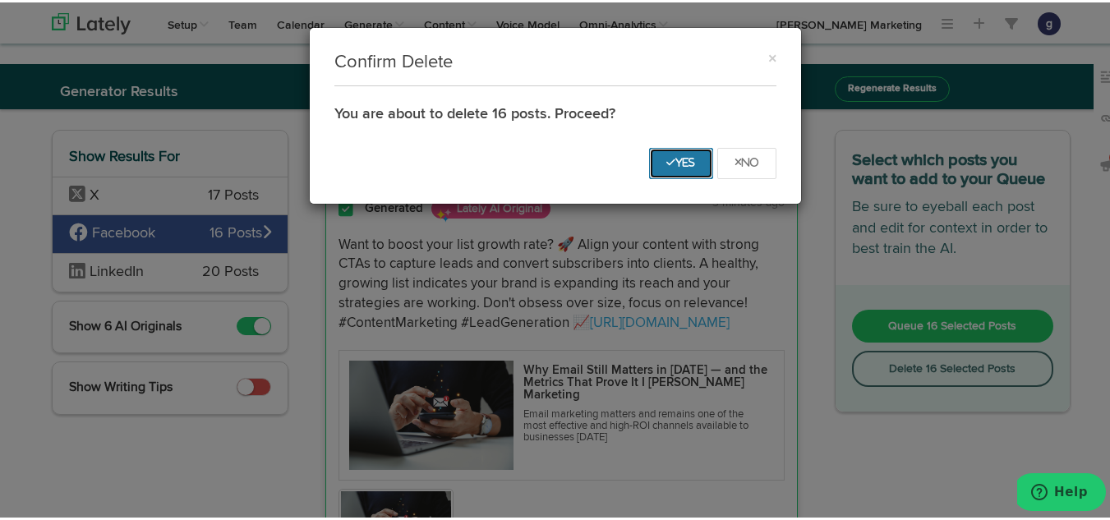
click at [665, 154] on button "Yes" at bounding box center [681, 160] width 64 height 31
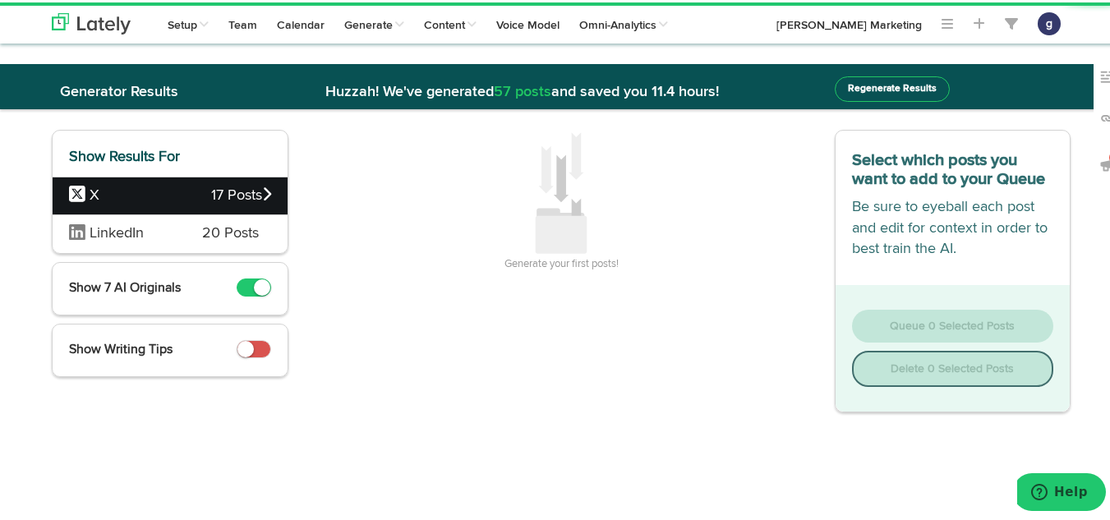
click at [224, 189] on span "17 Posts" at bounding box center [241, 193] width 60 height 21
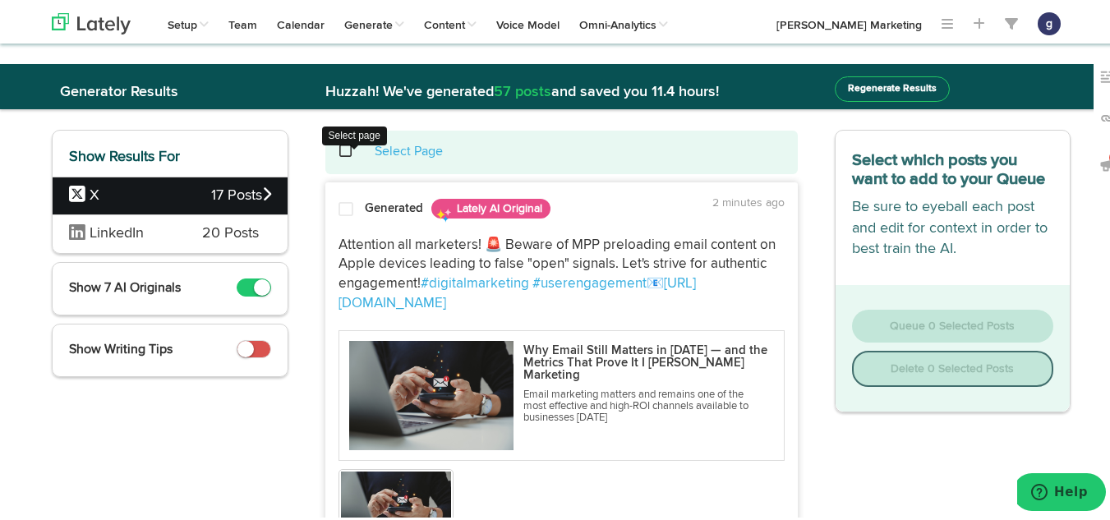
click at [342, 150] on span at bounding box center [355, 149] width 34 height 1
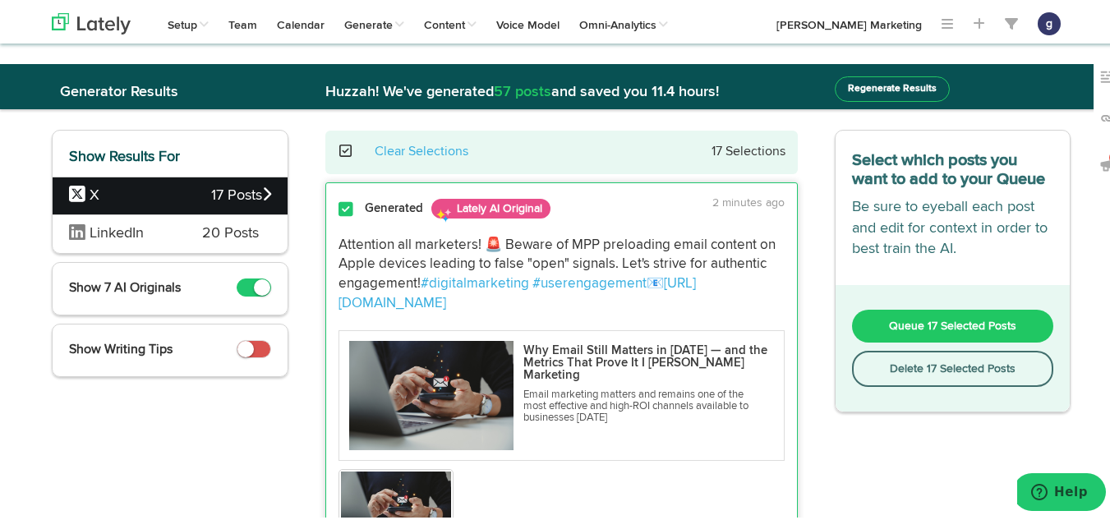
click at [889, 360] on button "Delete 17 Selected Posts" at bounding box center [953, 366] width 202 height 36
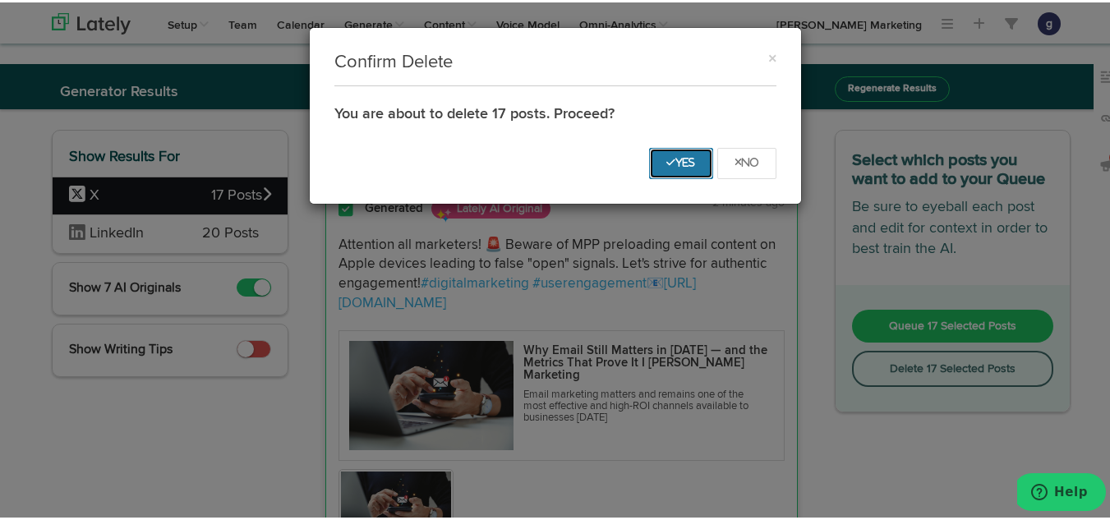
click at [666, 157] on icon "Yes" at bounding box center [681, 160] width 30 height 10
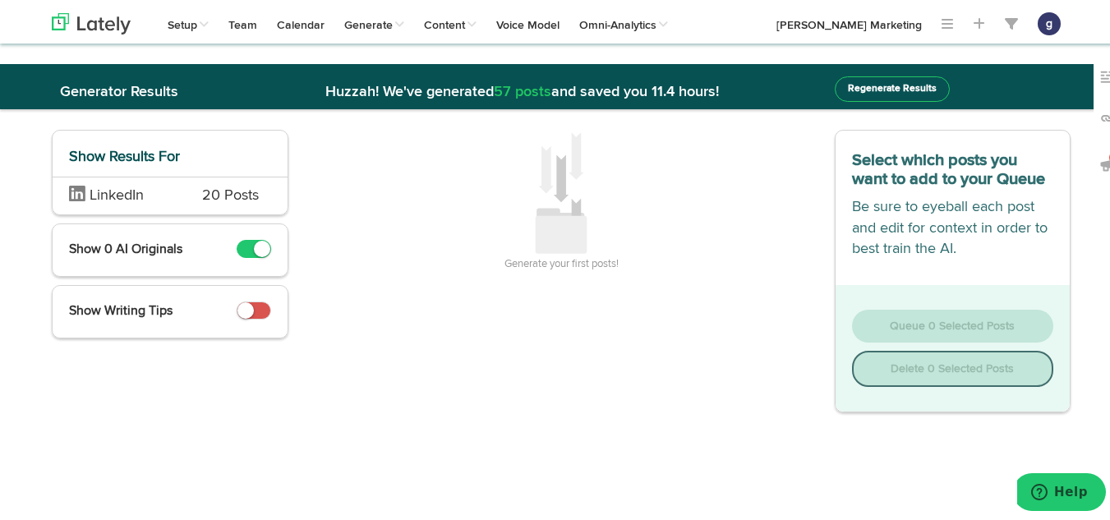
click at [241, 200] on span "20 Posts" at bounding box center [230, 193] width 57 height 21
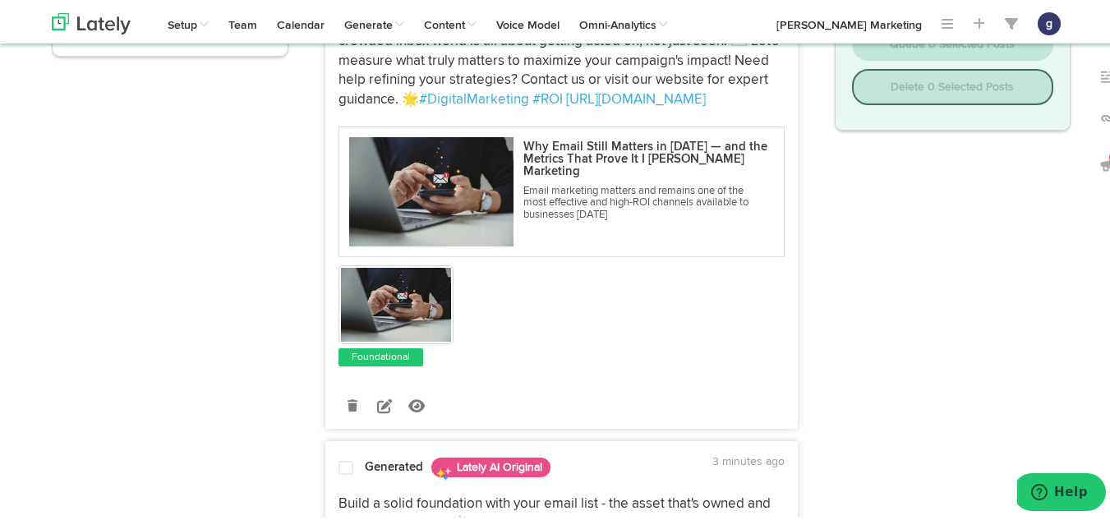
scroll to position [283, 0]
click at [377, 410] on icon at bounding box center [384, 402] width 15 height 15
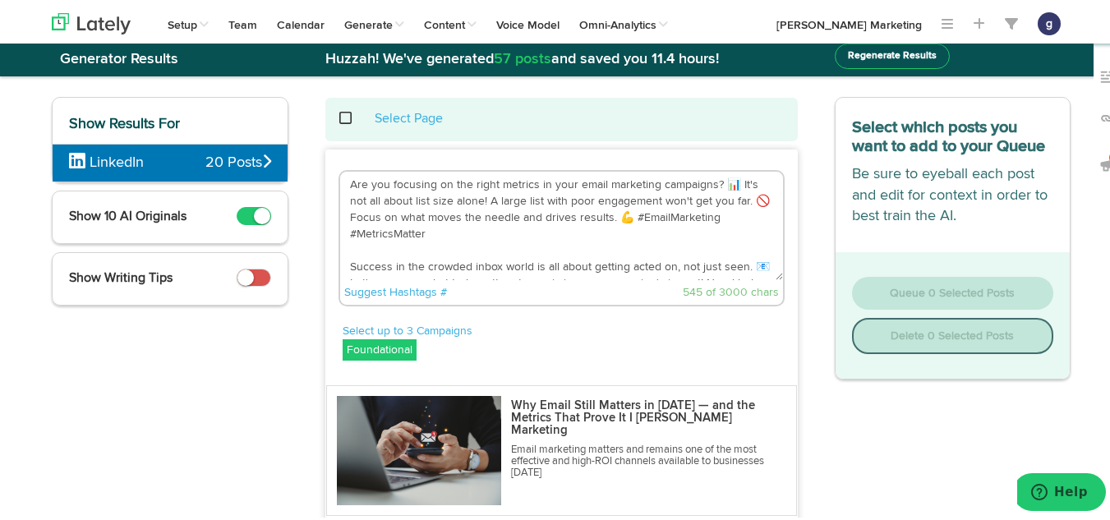
scroll to position [0, 0]
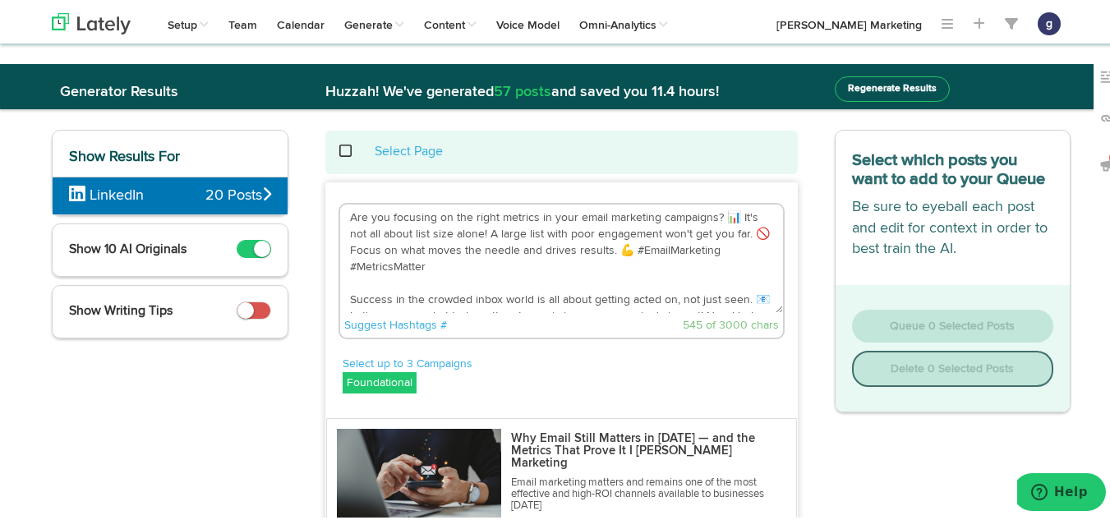
click at [730, 210] on textarea "Are you focusing on the right metrics in your email marketing campaigns? 📊 It's…" at bounding box center [561, 256] width 443 height 108
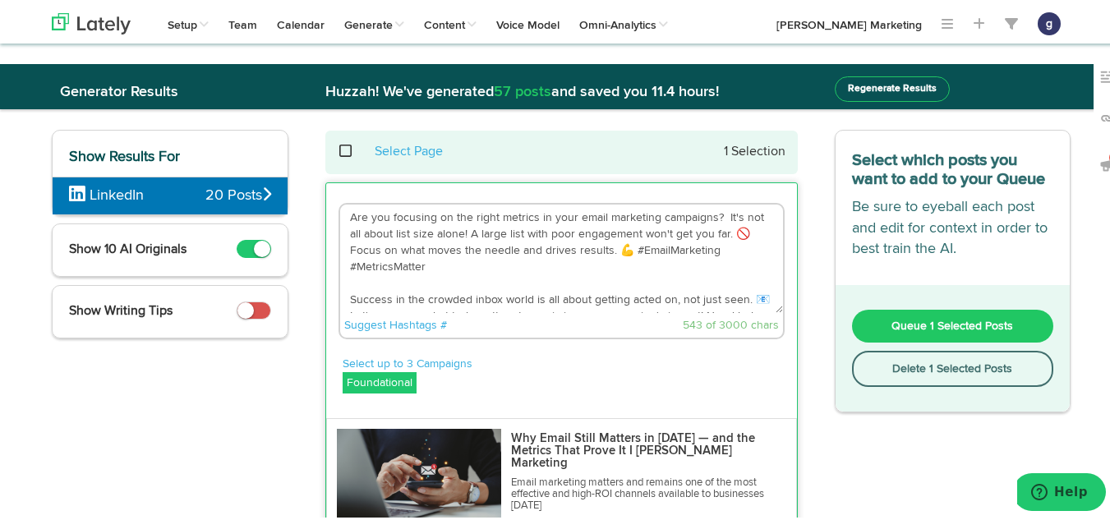
click at [735, 228] on textarea "Are you focusing on the right metrics in your email marketing campaigns? It's n…" at bounding box center [561, 256] width 443 height 108
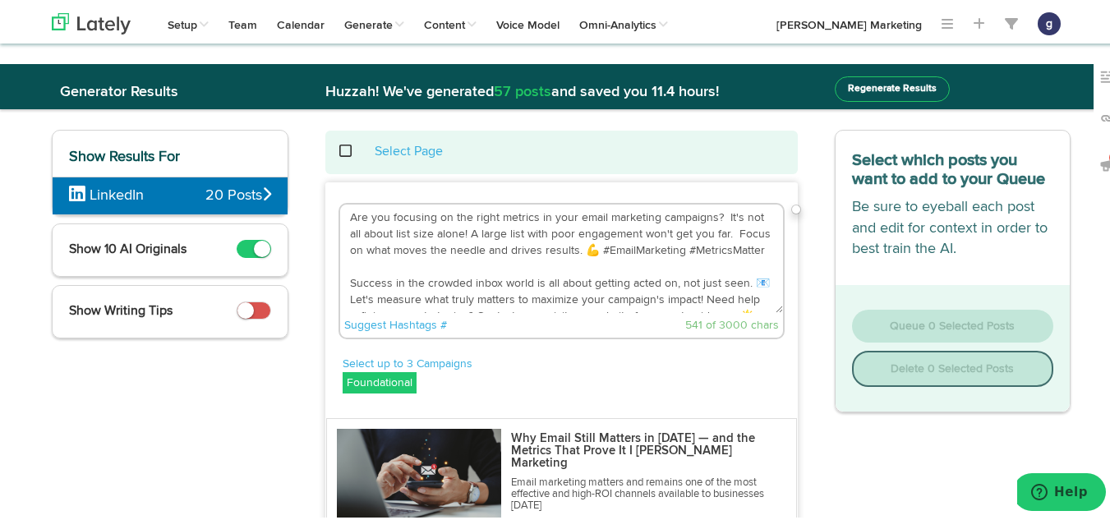
click at [622, 251] on textarea "Are you focusing on the right metrics in your email marketing campaigns? It's n…" at bounding box center [561, 256] width 443 height 108
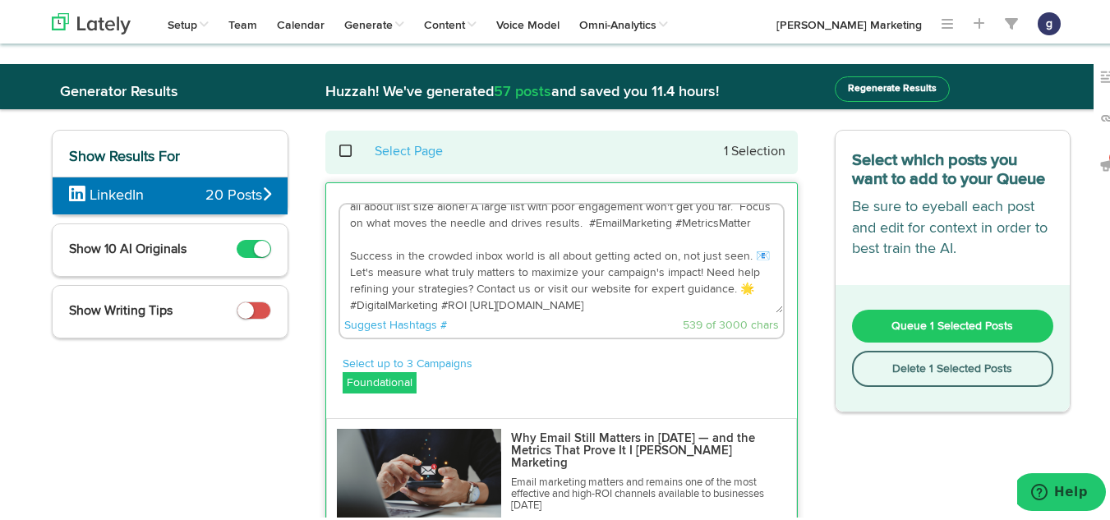
scroll to position [49, 0]
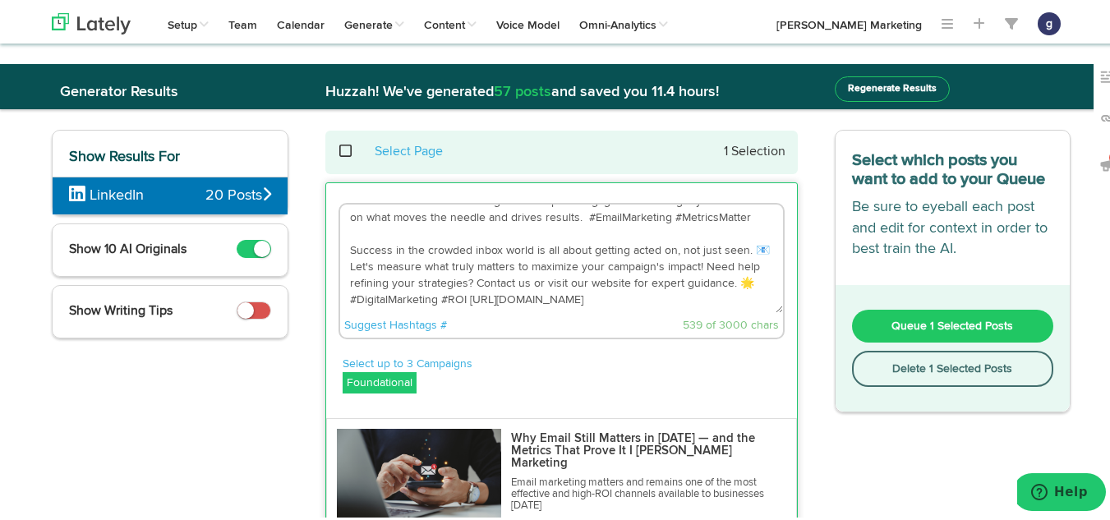
click at [360, 267] on textarea "Are you focusing on the right metrics in your email marketing campaigns? It's n…" at bounding box center [561, 256] width 443 height 108
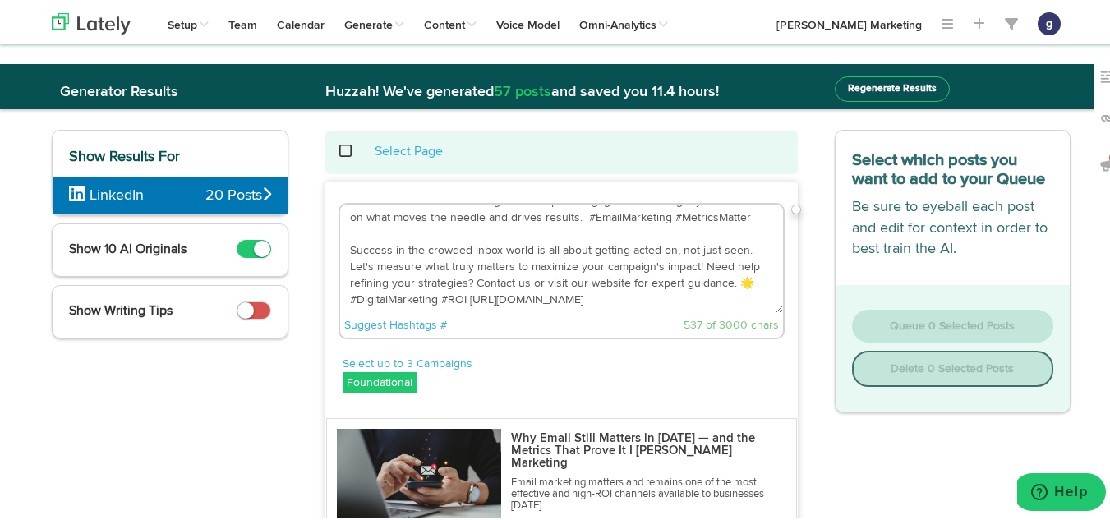
click at [743, 280] on textarea "Are you focusing on the right metrics in your email marketing campaigns? It's n…" at bounding box center [561, 256] width 443 height 108
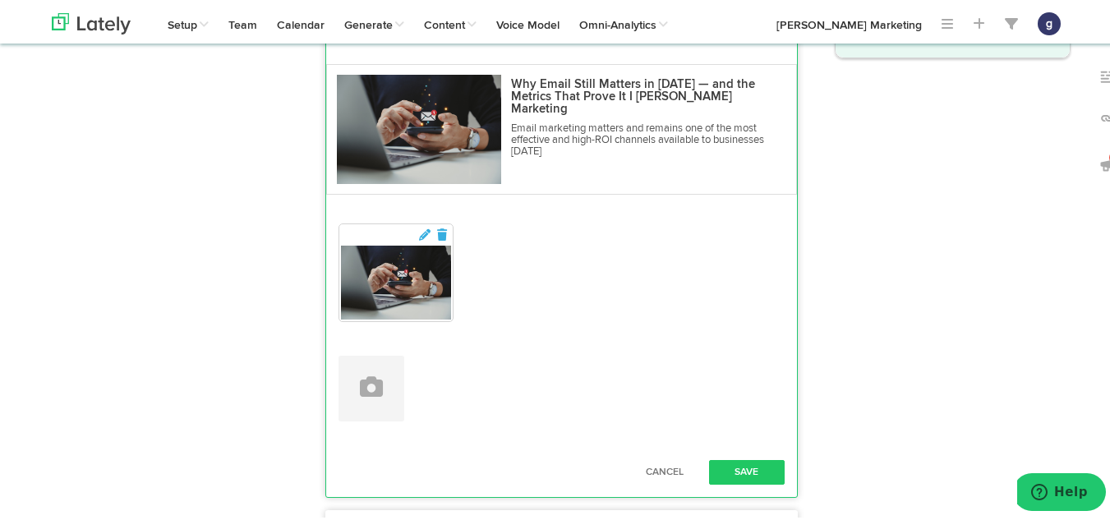
scroll to position [357, 0]
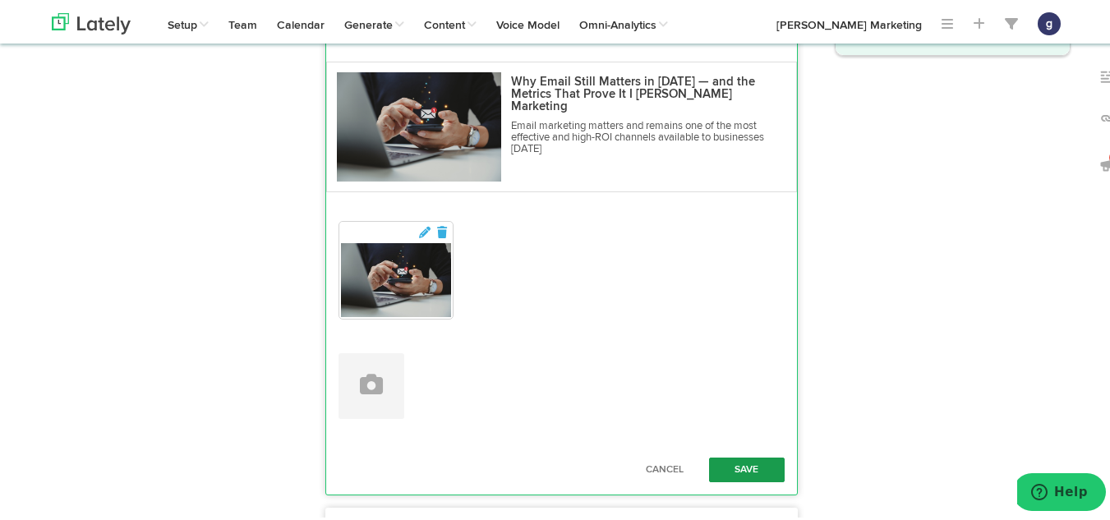
type textarea "Are you focusing on the right metrics in your email marketing campaigns? It's n…"
click at [735, 463] on button "Save" at bounding box center [747, 467] width 76 height 25
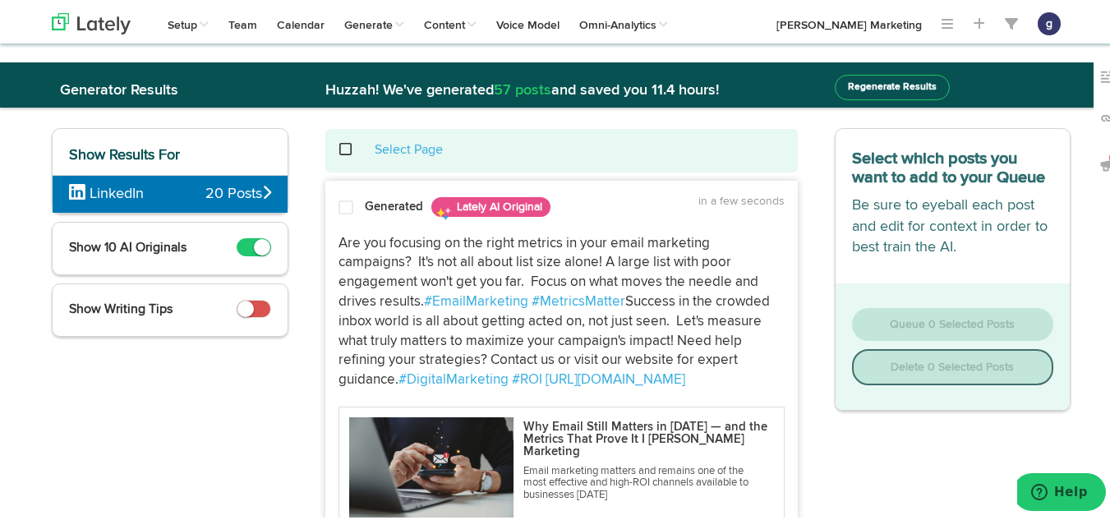
scroll to position [0, 0]
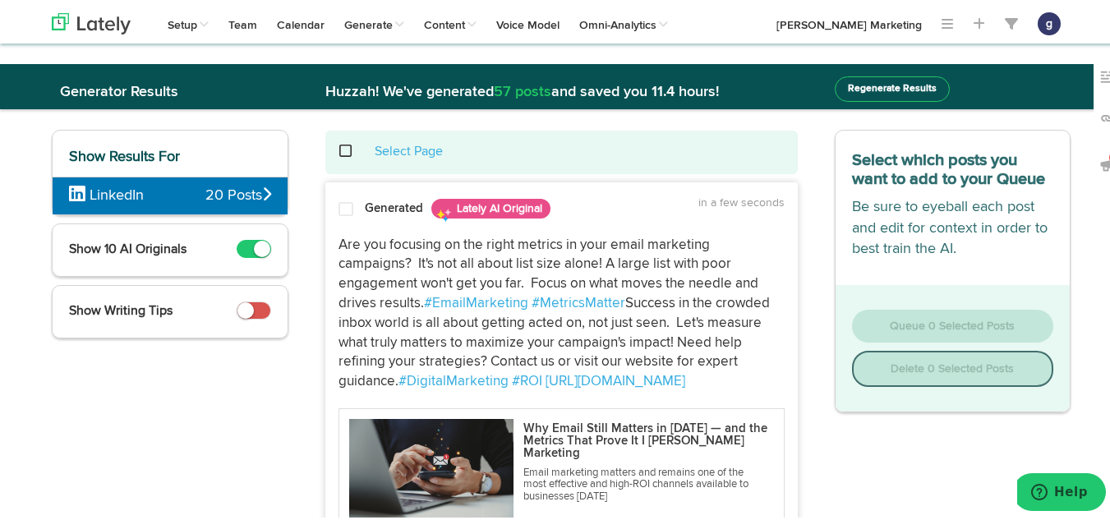
click at [339, 202] on span at bounding box center [346, 207] width 15 height 16
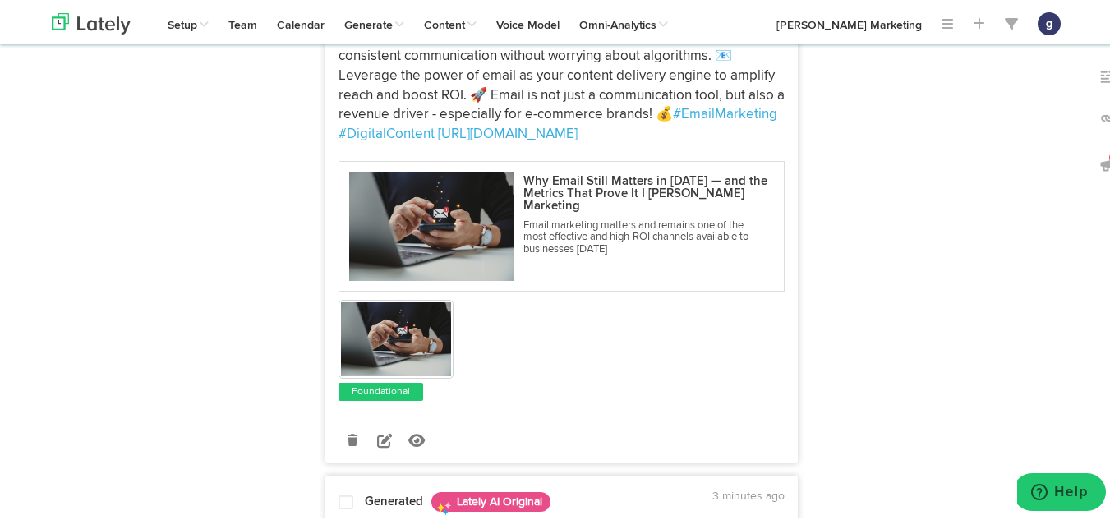
scroll to position [770, 0]
click at [377, 445] on icon at bounding box center [384, 437] width 15 height 15
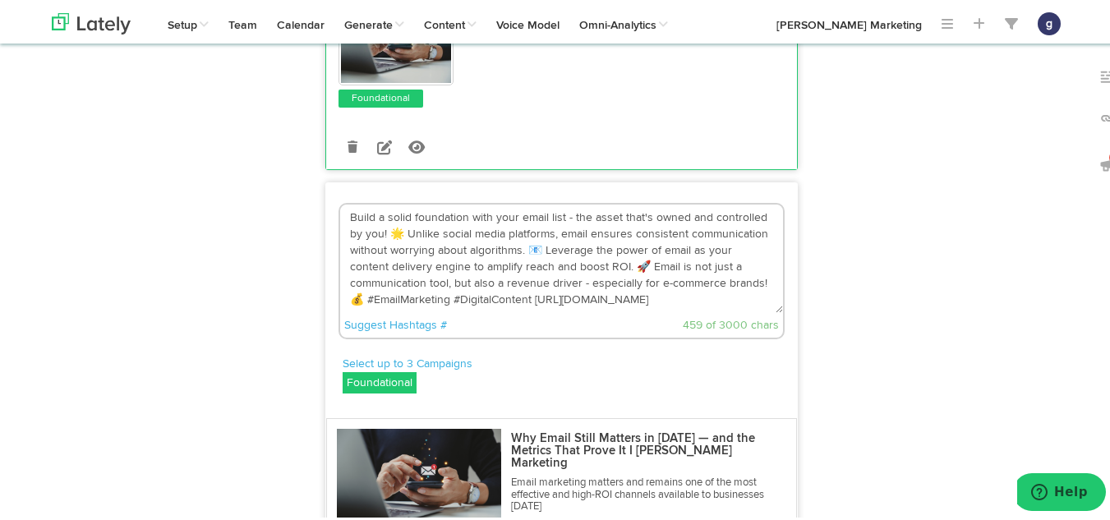
scroll to position [540, 0]
click at [357, 311] on textarea "Build a solid foundation with your email list - the asset that's owned and cont…" at bounding box center [561, 257] width 443 height 108
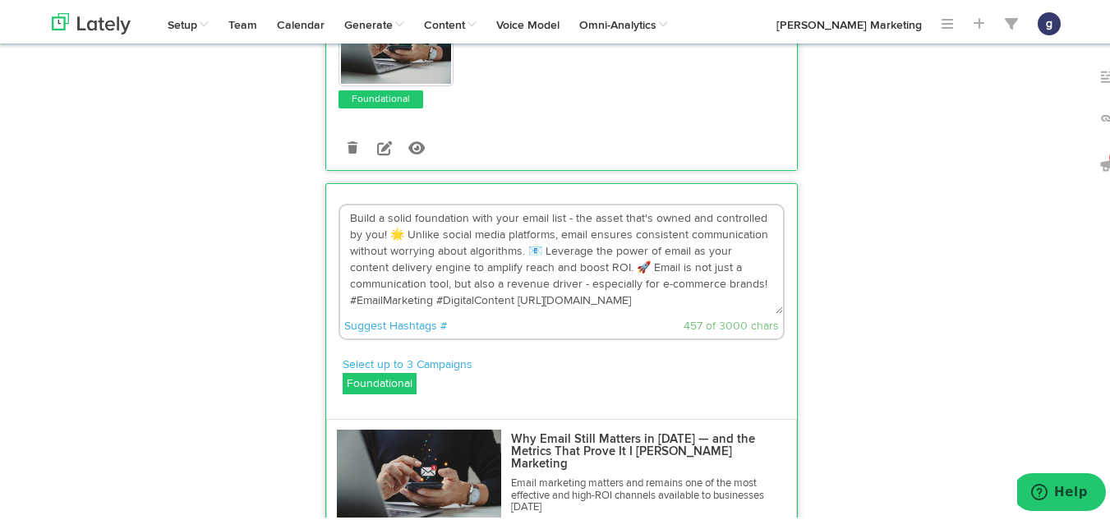
click at [599, 302] on textarea "Build a solid foundation with your email list - the asset that's owned and cont…" at bounding box center [561, 257] width 443 height 108
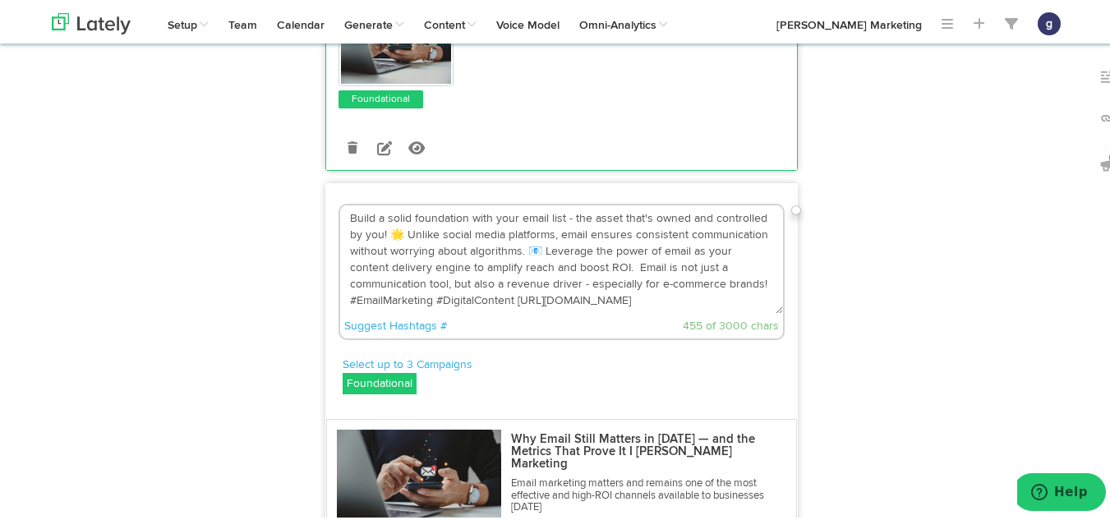
click at [535, 292] on textarea "Build a solid foundation with your email list - the asset that's owned and cont…" at bounding box center [561, 257] width 443 height 108
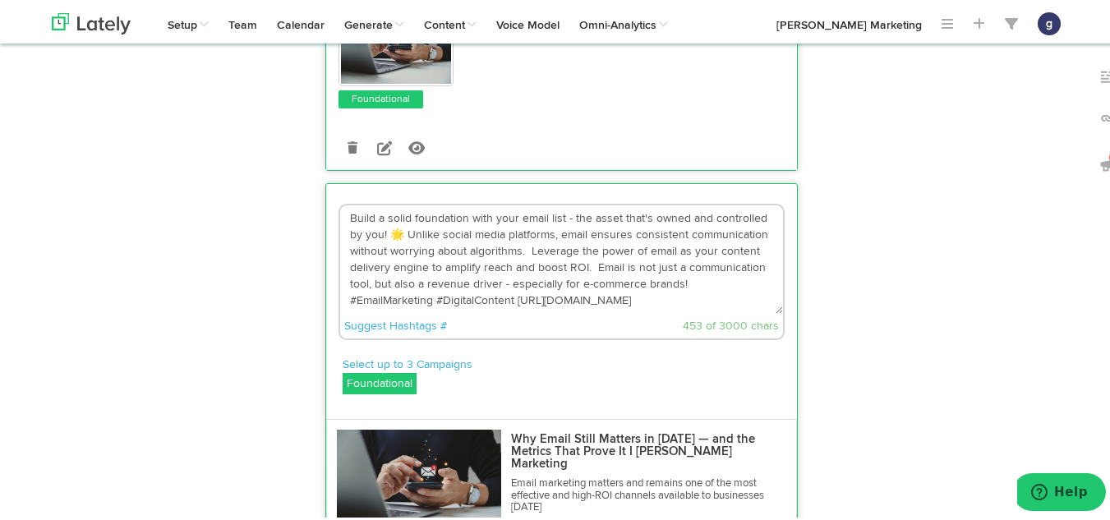
click at [400, 271] on textarea "Build a solid foundation with your email list - the asset that's owned and cont…" at bounding box center [561, 257] width 443 height 108
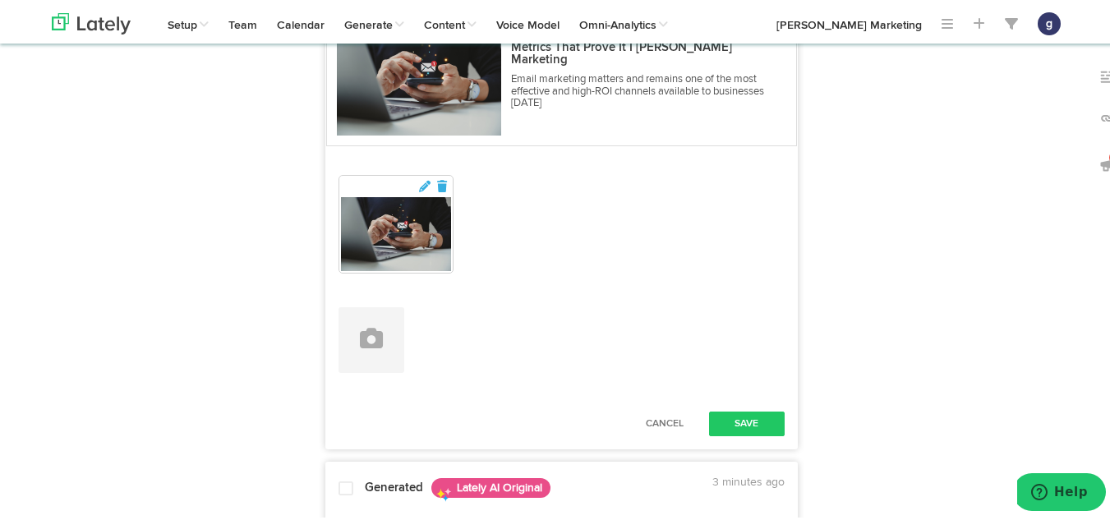
scroll to position [945, 0]
type textarea "Build a solid foundation with your email list - the asset that's owned and cont…"
click at [721, 433] on button "Save" at bounding box center [747, 420] width 76 height 25
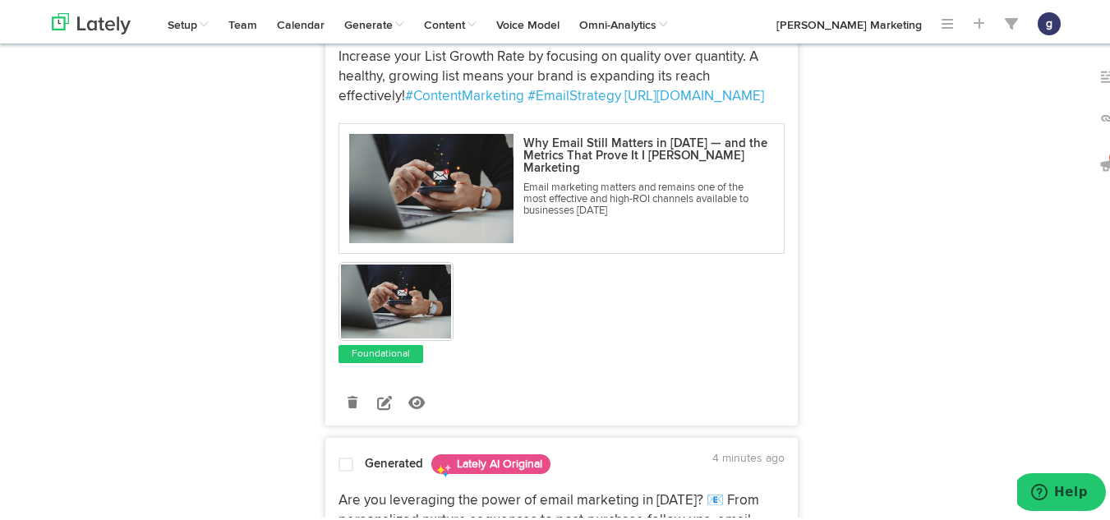
scroll to position [1851, 0]
click at [377, 407] on icon at bounding box center [384, 399] width 15 height 15
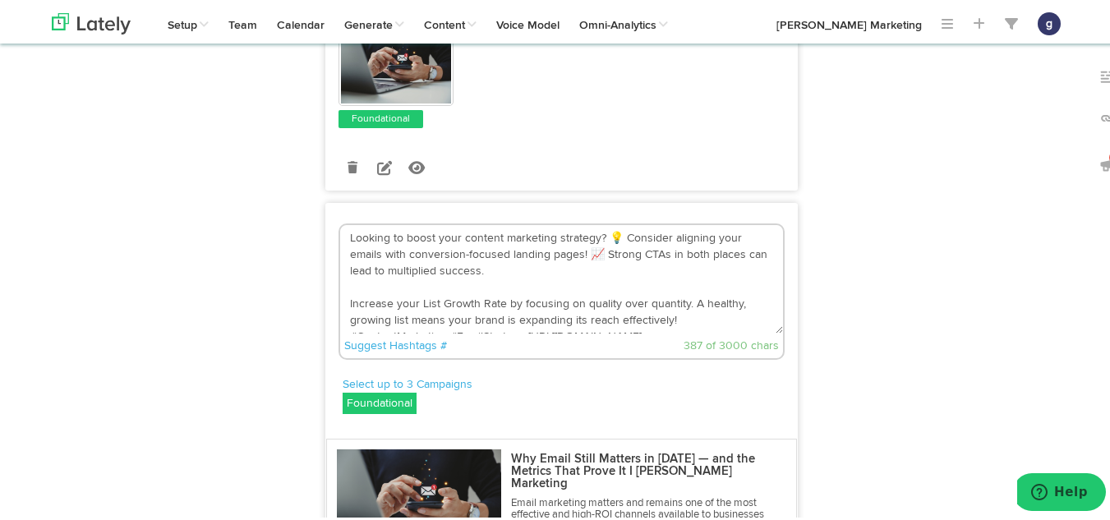
scroll to position [1561, 0]
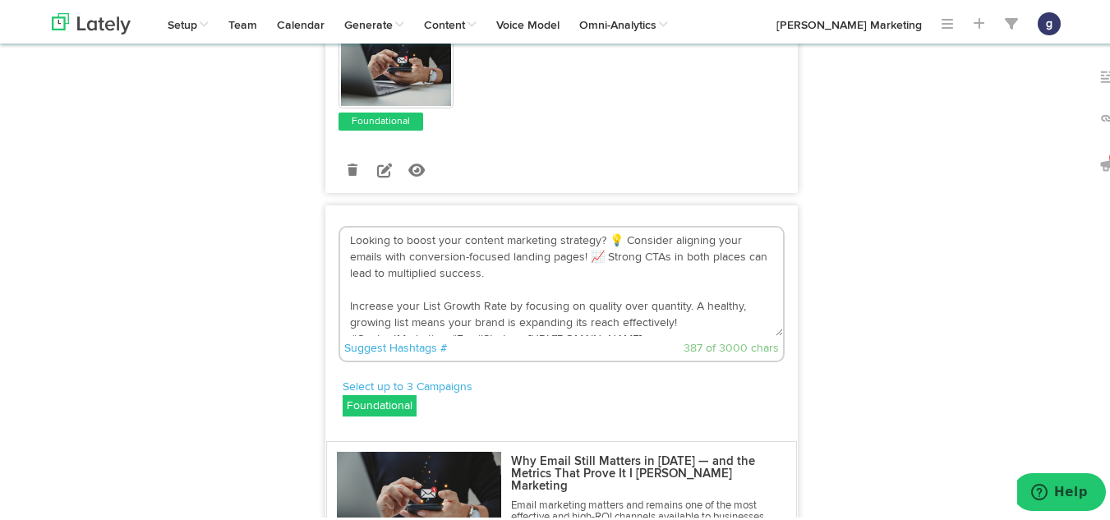
click at [614, 280] on textarea "Looking to boost your content marketing strategy? 💡 Consider aligning your emai…" at bounding box center [561, 279] width 443 height 108
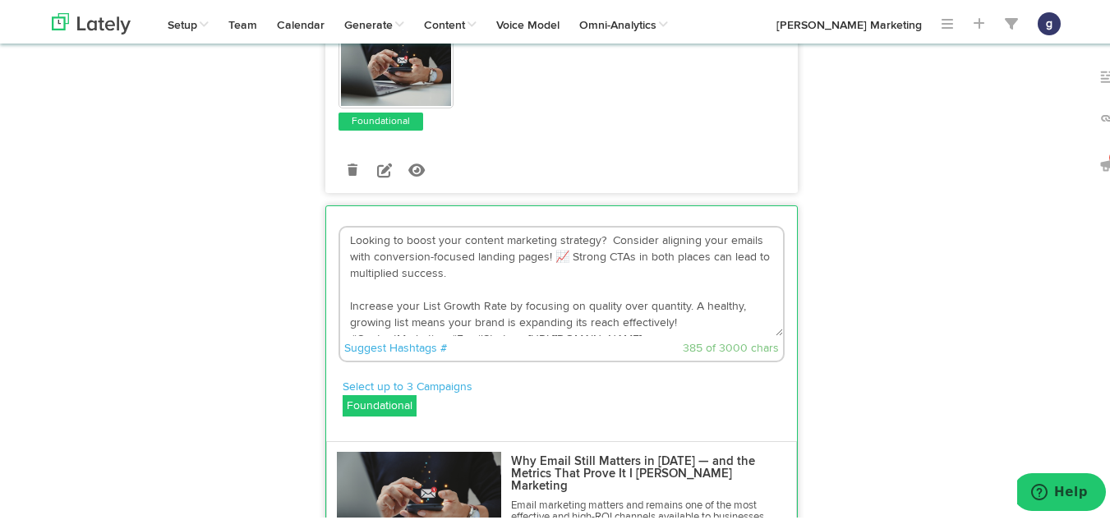
click at [559, 296] on textarea "Looking to boost your content marketing strategy? Consider aligning your emails…" at bounding box center [561, 279] width 443 height 108
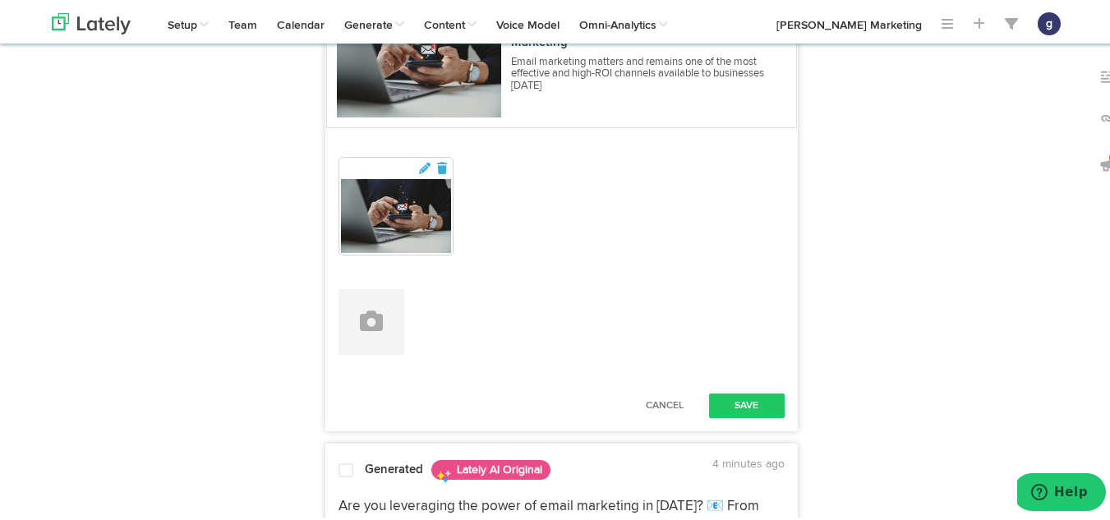
scroll to position [2006, 0]
type textarea "Looking to boost your content marketing strategy? Consider aligning your emails…"
click at [745, 415] on button "Save" at bounding box center [747, 402] width 76 height 25
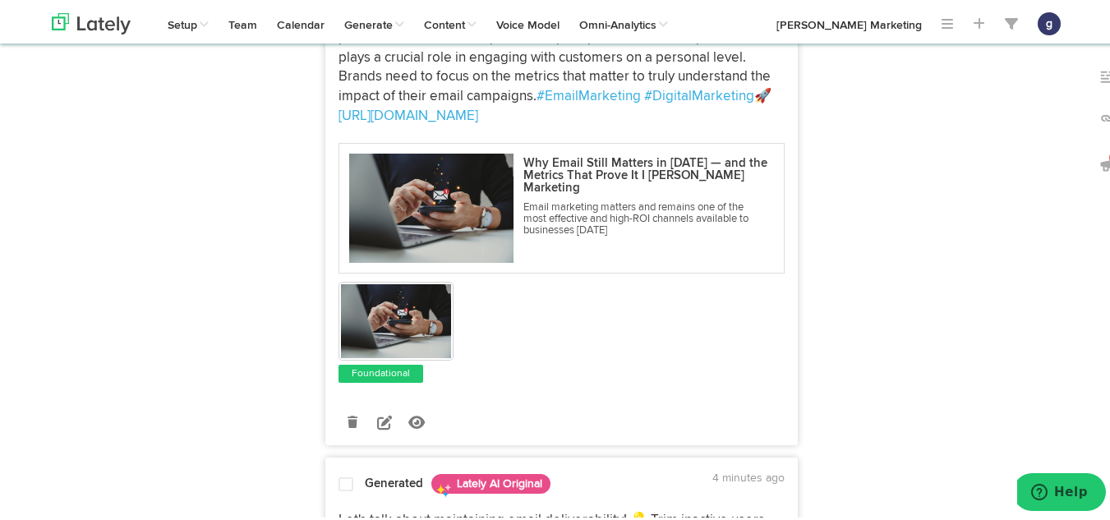
scroll to position [2334, 0]
click at [377, 426] on icon at bounding box center [384, 419] width 15 height 15
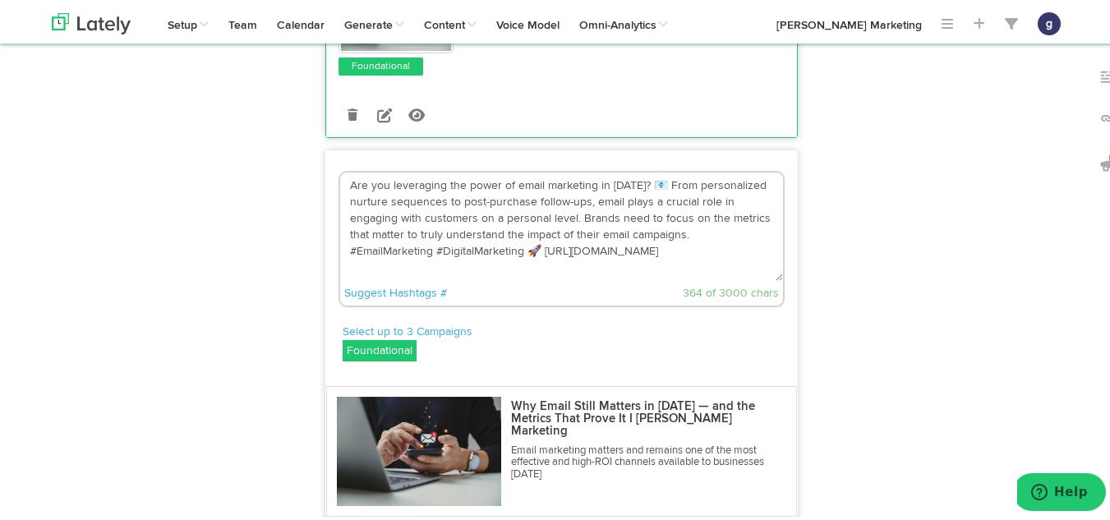
scroll to position [2131, 0]
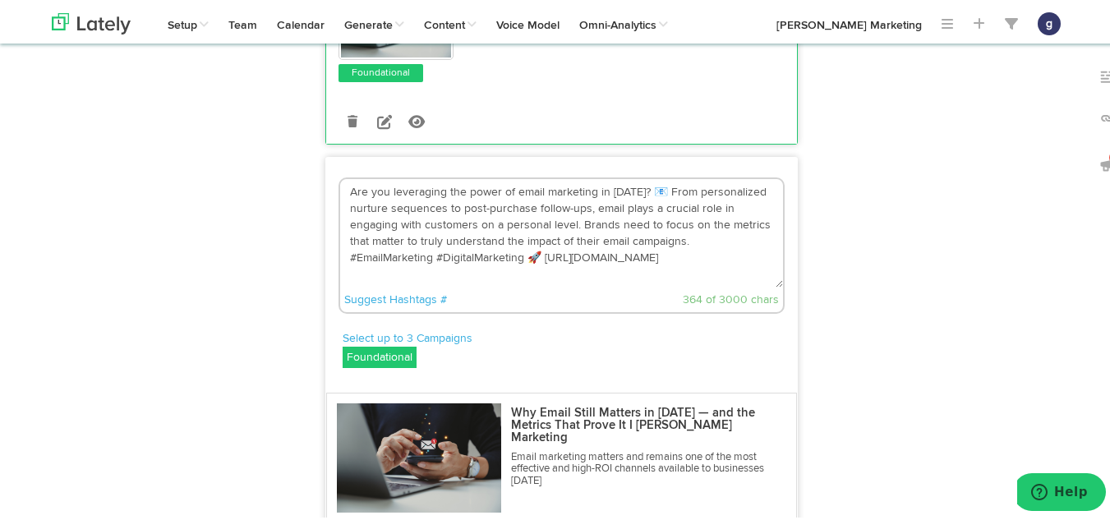
click at [533, 285] on textarea "Are you leveraging the power of email marketing in [DATE]? 📧 From personalized …" at bounding box center [561, 231] width 443 height 108
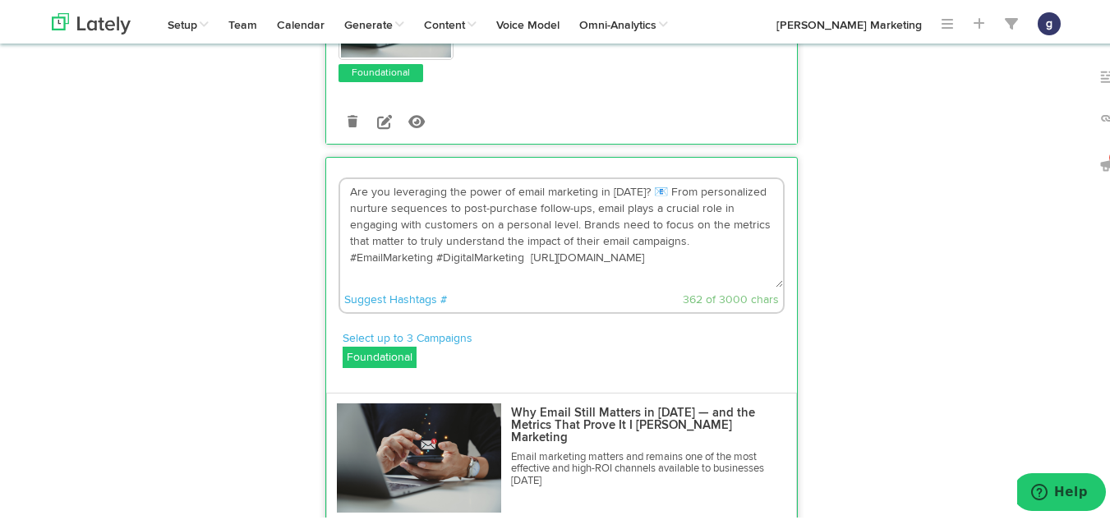
click at [652, 230] on textarea "Are you leveraging the power of email marketing in [DATE]? 📧 From personalized …" at bounding box center [561, 231] width 443 height 108
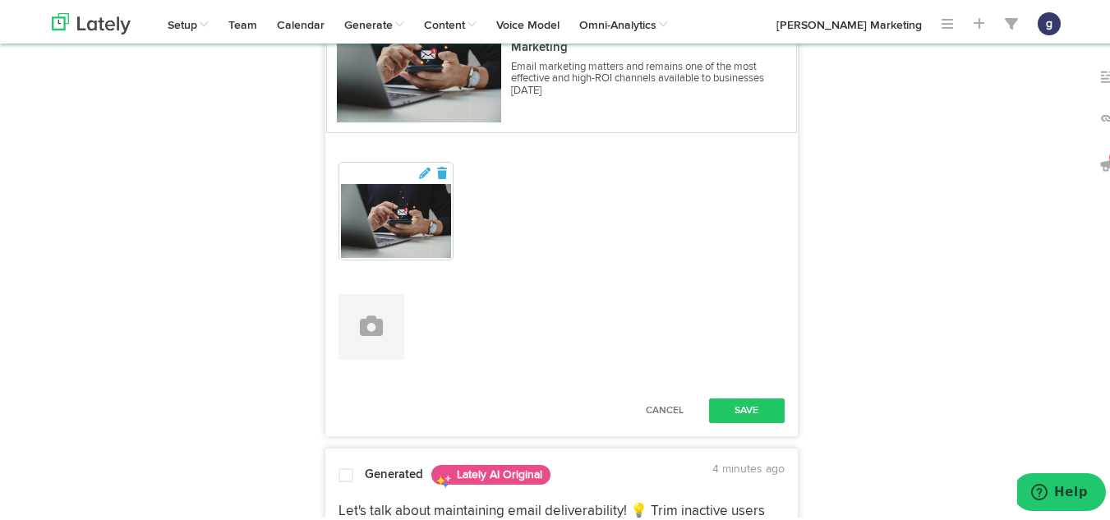
scroll to position [2523, 0]
type textarea "Are you leveraging the power of email marketing in [DATE]? From personalized nu…"
click at [735, 420] on button "Save" at bounding box center [747, 407] width 76 height 25
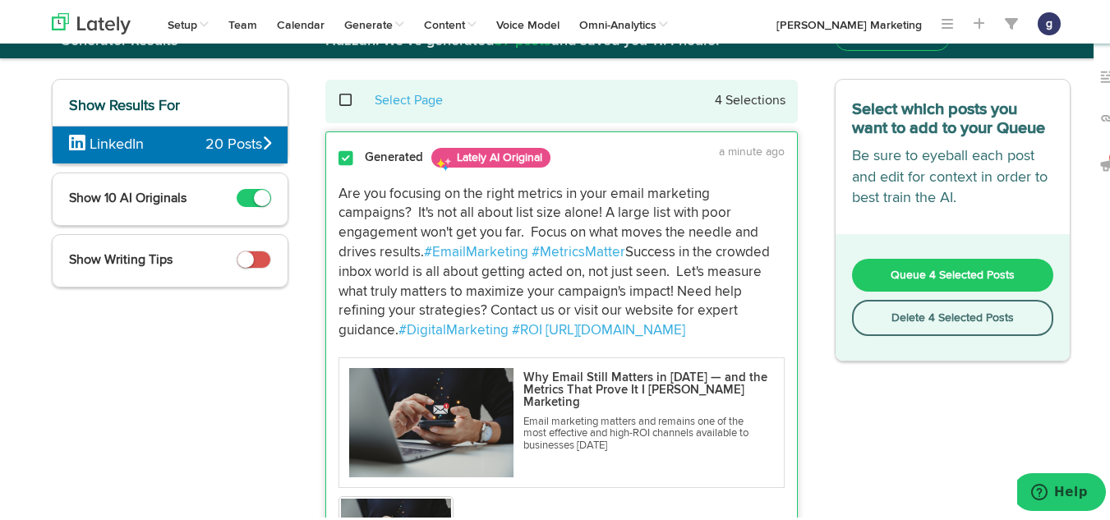
scroll to position [0, 0]
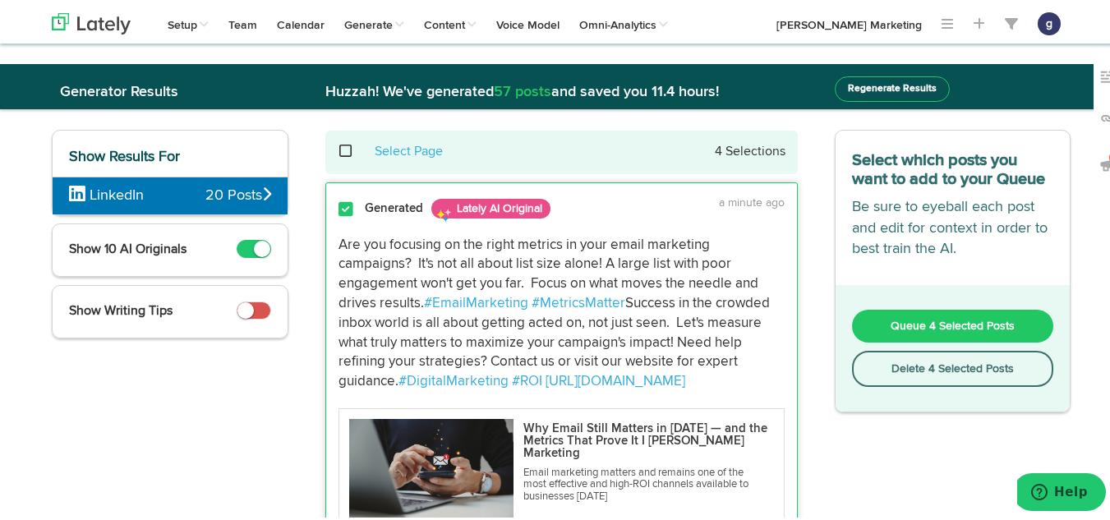
click at [934, 326] on span "Queue 4 Selected Posts" at bounding box center [953, 324] width 124 height 12
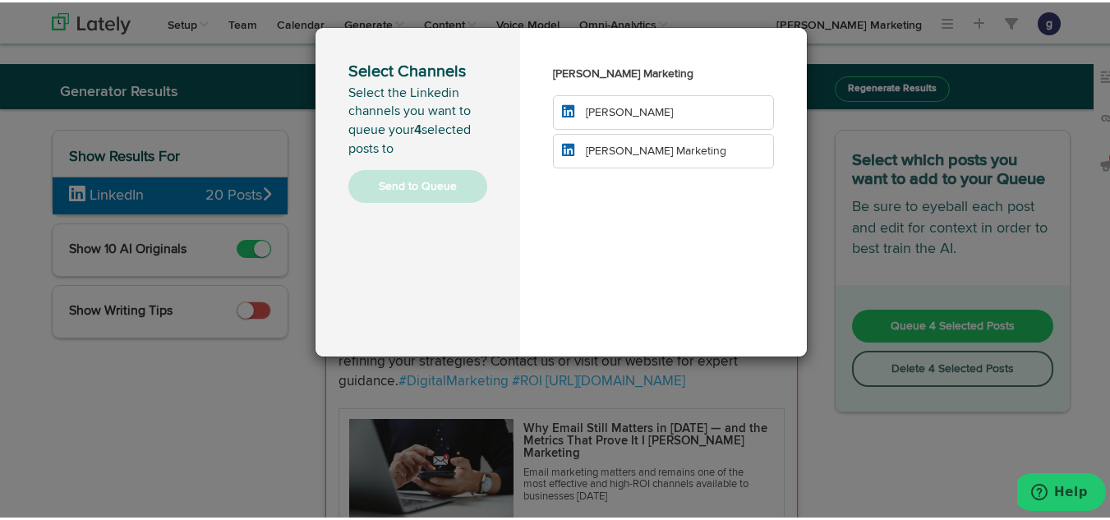
click at [721, 155] on li "[PERSON_NAME] Marketing" at bounding box center [663, 148] width 221 height 35
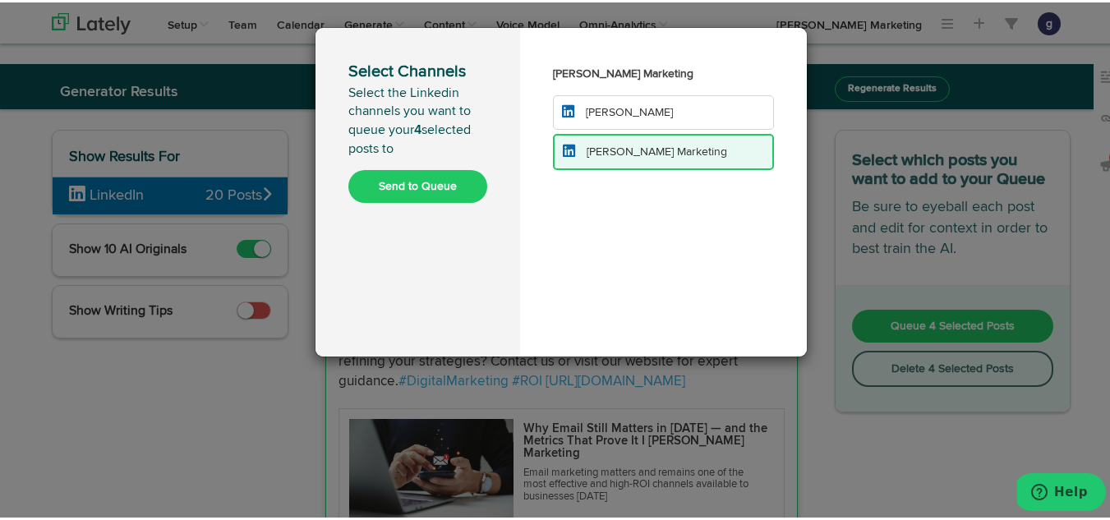
click at [403, 175] on button "Send to Queue" at bounding box center [417, 184] width 139 height 33
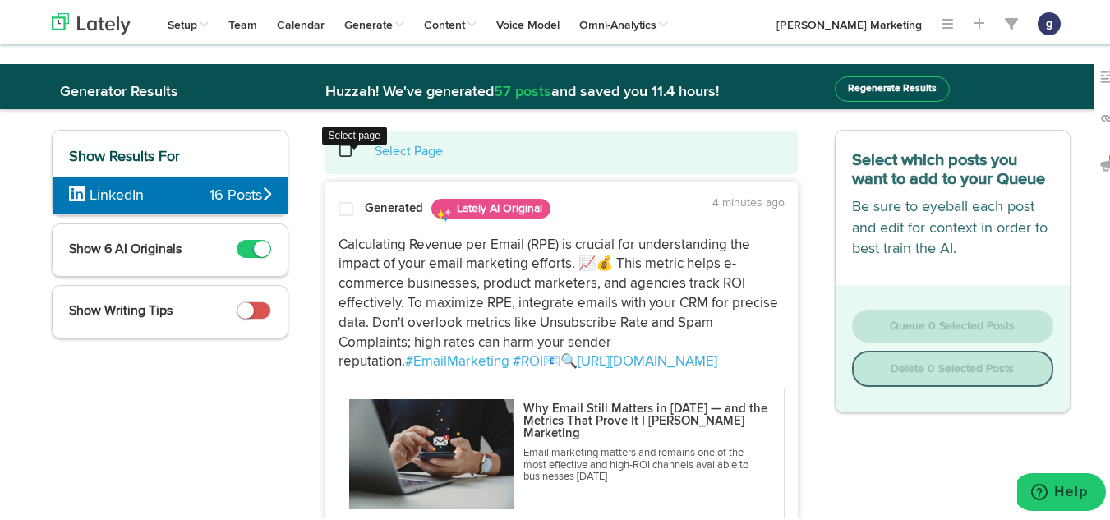
click at [338, 149] on span at bounding box center [355, 149] width 34 height 1
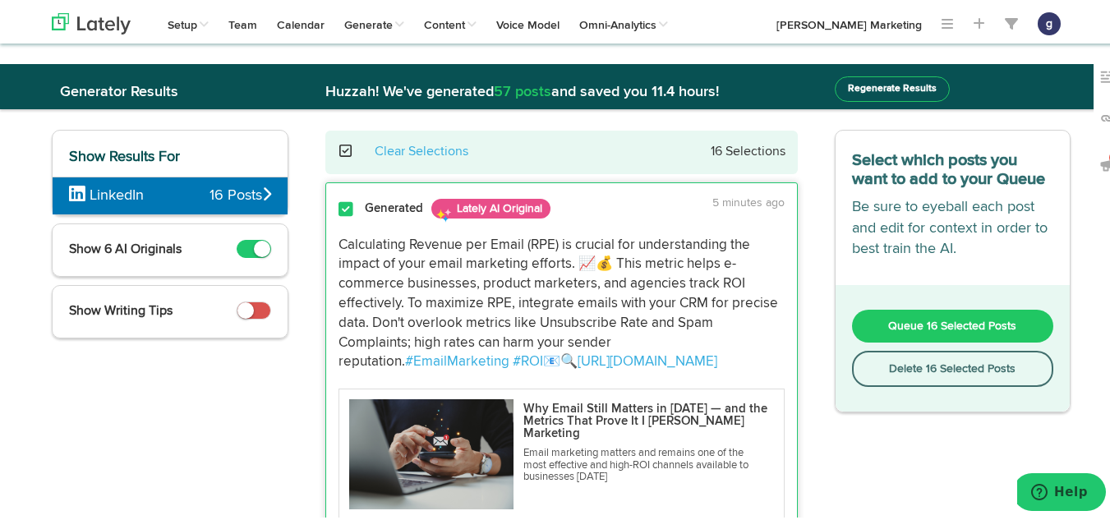
click at [920, 362] on button "Delete 16 Selected Posts" at bounding box center [953, 366] width 202 height 36
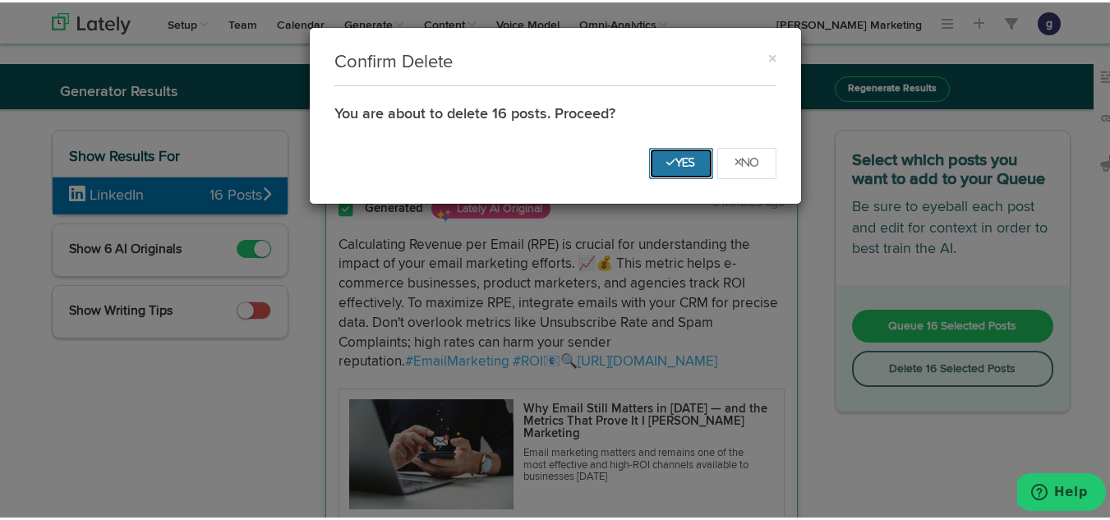
click at [649, 151] on button "Yes" at bounding box center [681, 160] width 64 height 31
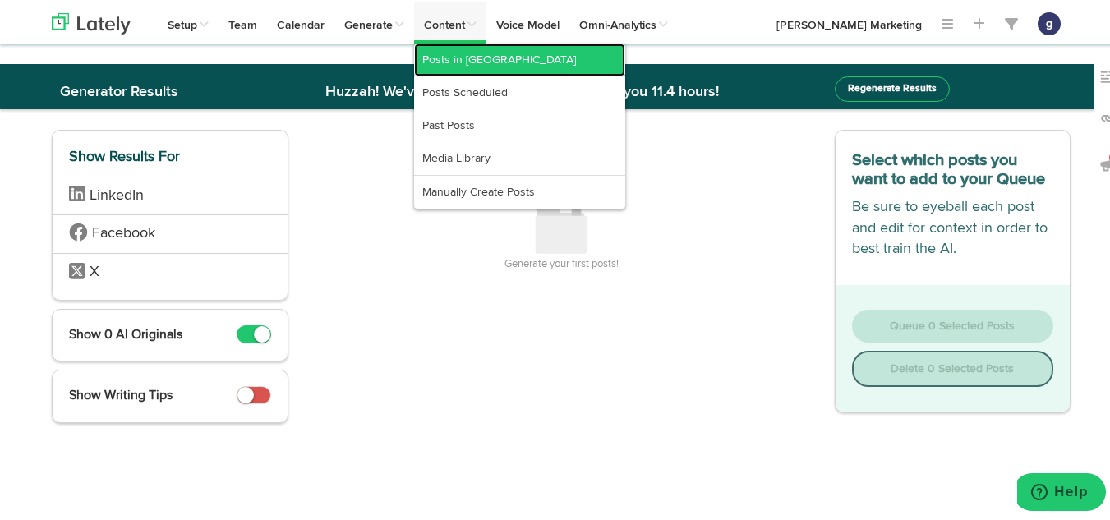
click at [454, 59] on link "Posts in [GEOGRAPHIC_DATA]" at bounding box center [519, 57] width 211 height 33
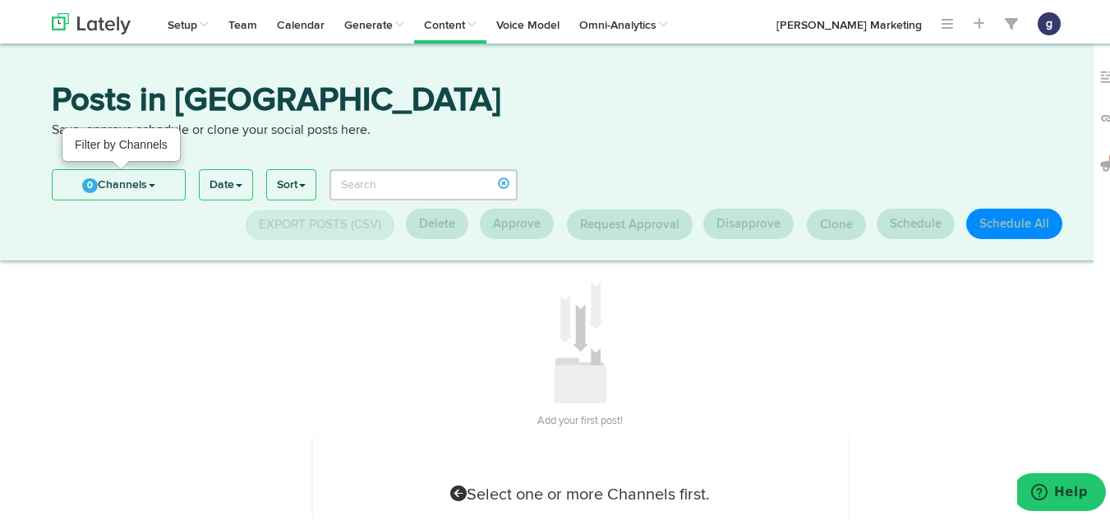
click at [122, 180] on link "0 Channels" at bounding box center [119, 183] width 132 height 30
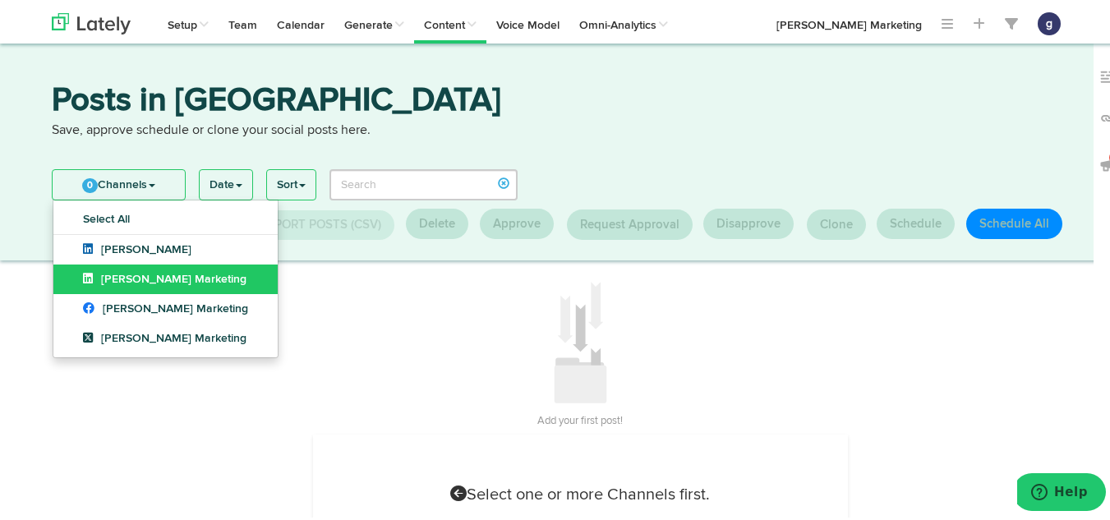
click at [112, 273] on span "[PERSON_NAME] Marketing" at bounding box center [165, 277] width 164 height 12
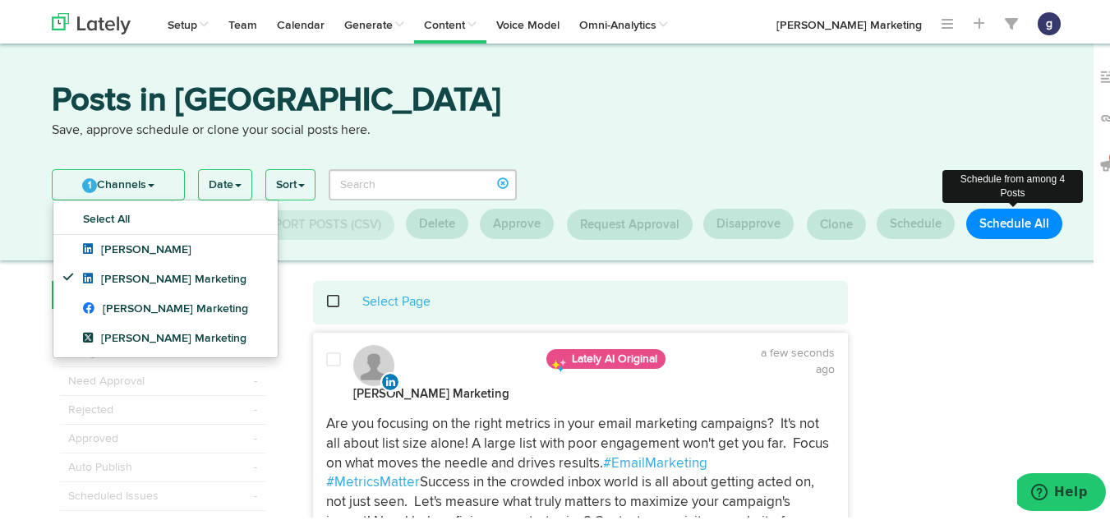
click at [1000, 222] on button "Schedule All" at bounding box center [1014, 221] width 96 height 30
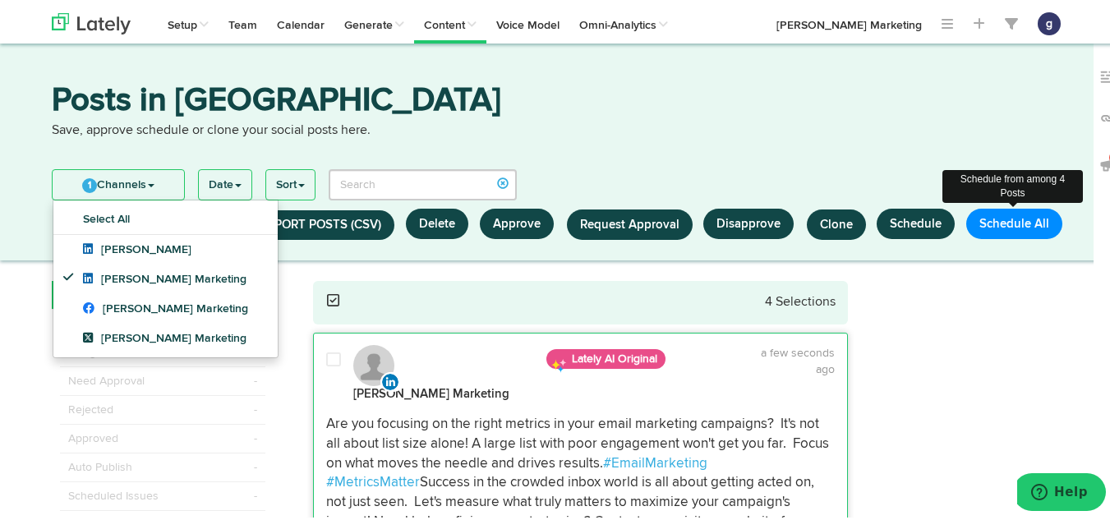
select select "11"
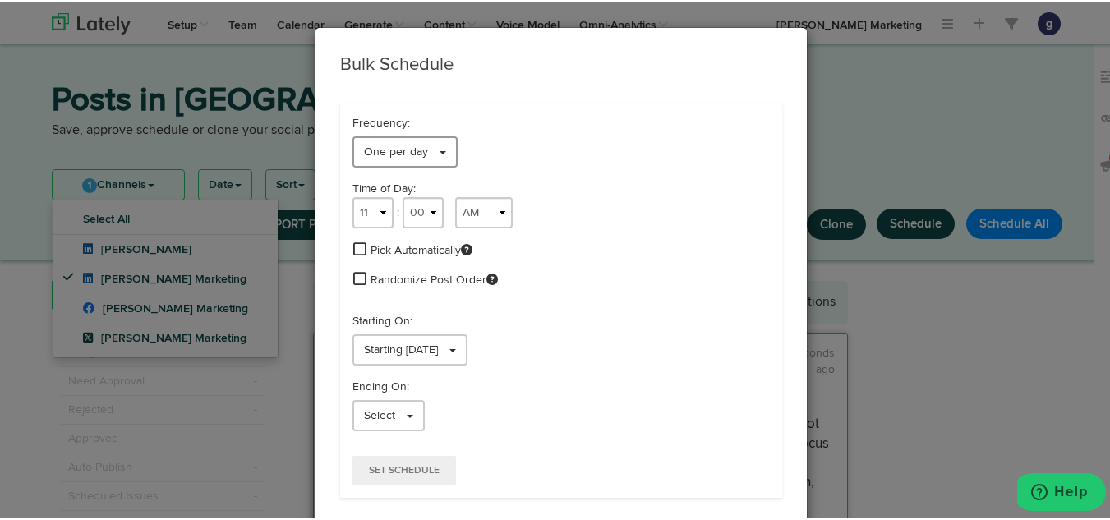
click at [389, 144] on span "One per day" at bounding box center [396, 150] width 64 height 12
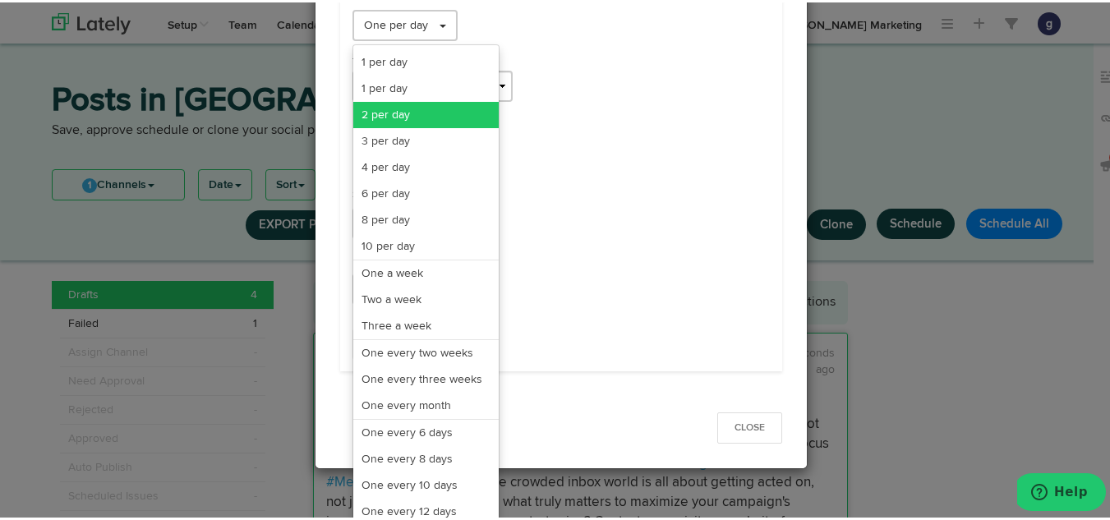
scroll to position [134, 0]
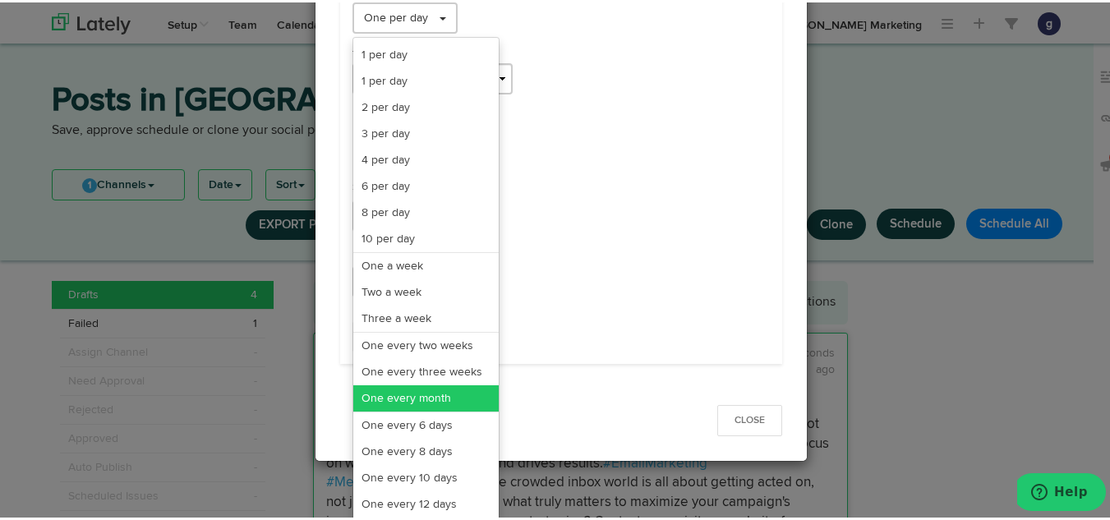
click at [393, 394] on link "One every month" at bounding box center [425, 396] width 145 height 26
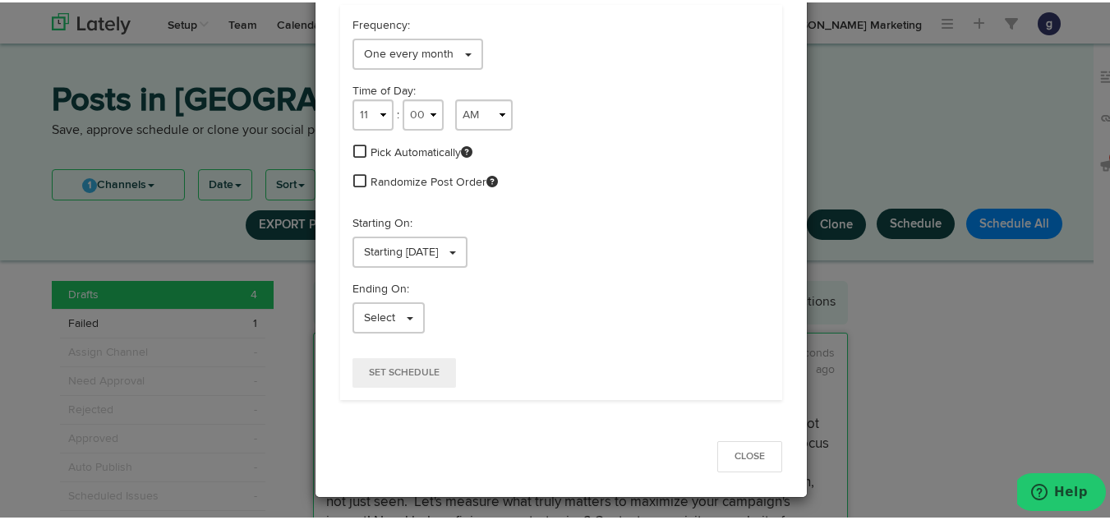
scroll to position [98, 0]
click at [362, 121] on select "1 2 3 4 5 6 7 8 9 10 11 12" at bounding box center [373, 112] width 41 height 31
select select "9"
click at [353, 97] on select "1 2 3 4 5 6 7 8 9 10 11 12" at bounding box center [373, 112] width 41 height 31
click at [426, 251] on span "Starting [DATE]" at bounding box center [401, 250] width 74 height 12
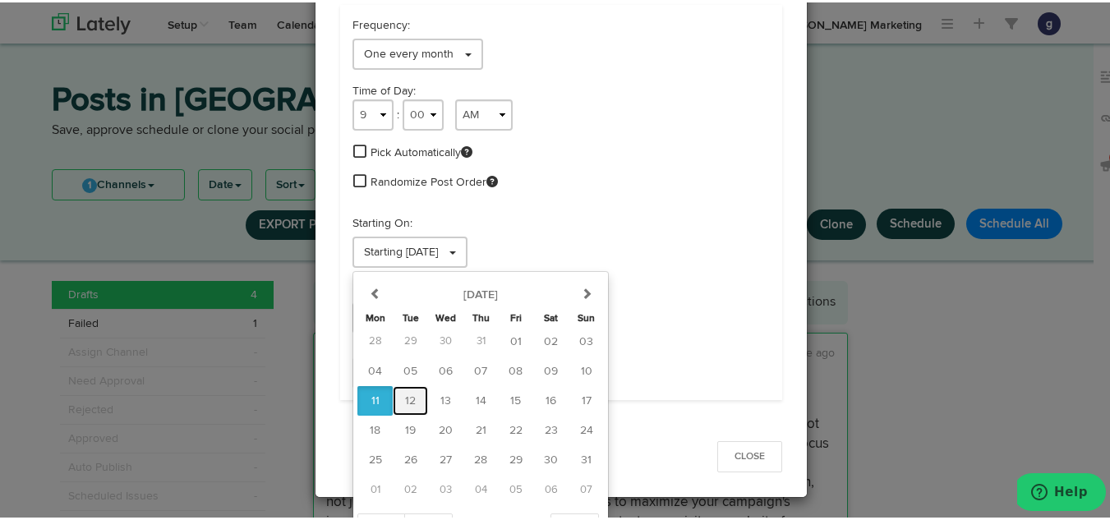
click at [405, 393] on span "12" at bounding box center [410, 399] width 11 height 12
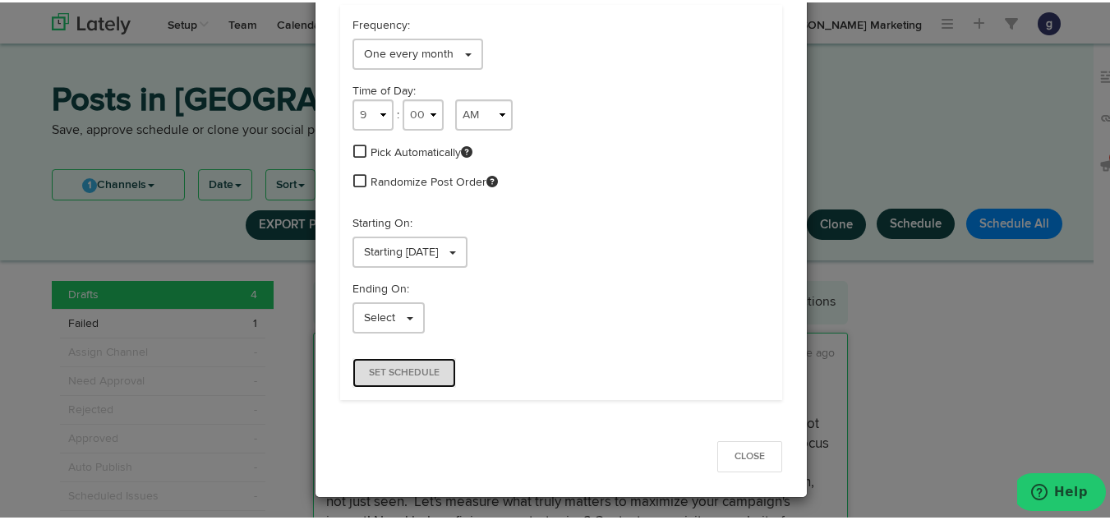
click at [385, 368] on span "Set Schedule" at bounding box center [404, 371] width 71 height 10
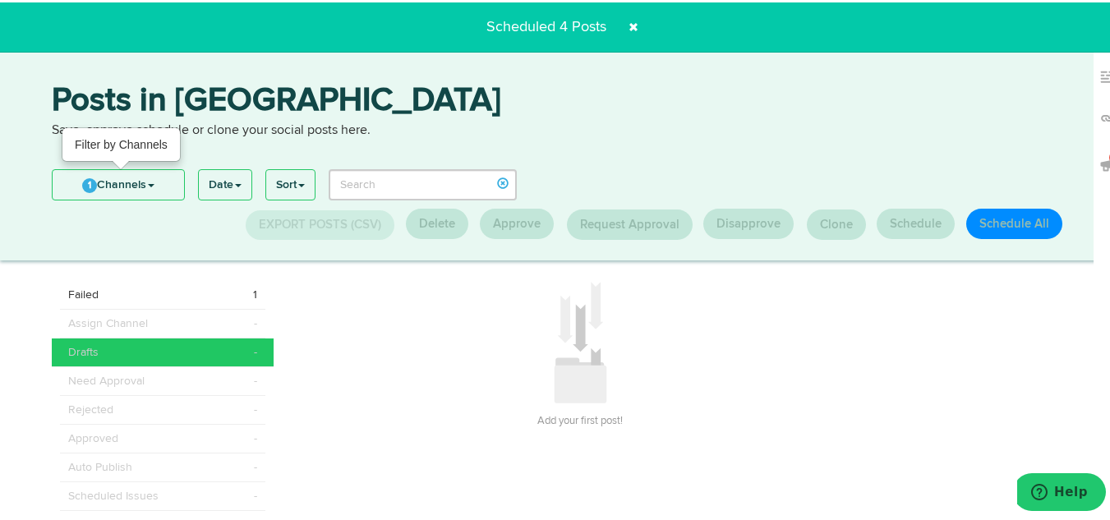
click at [101, 184] on link "1 Channels" at bounding box center [118, 183] width 131 height 30
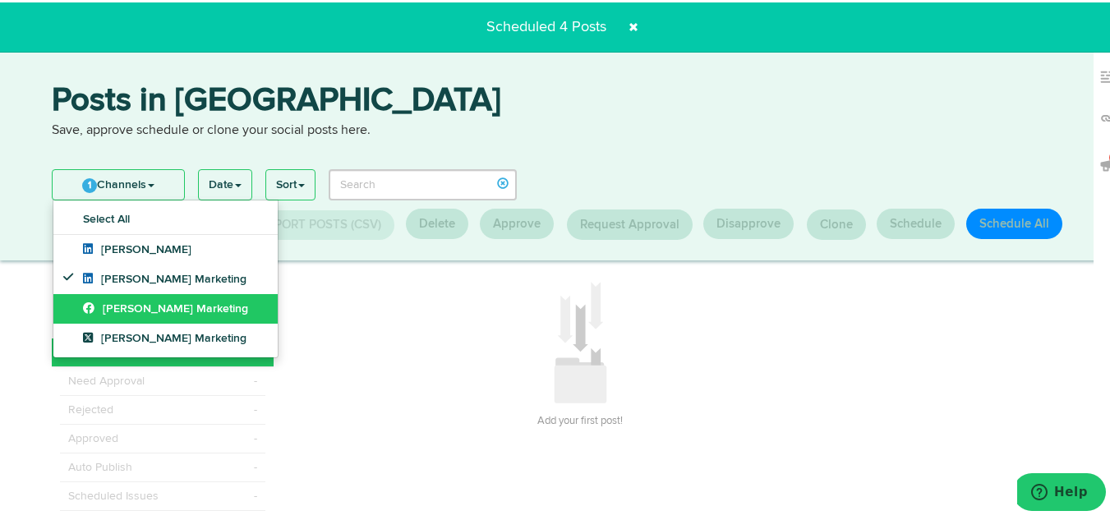
click at [100, 309] on span "[PERSON_NAME] Marketing" at bounding box center [165, 307] width 165 height 12
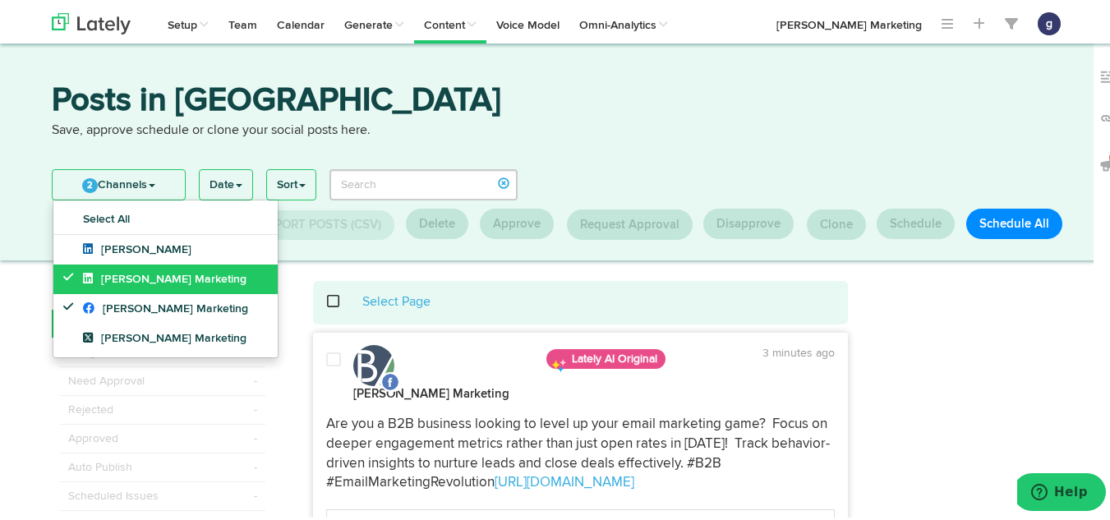
click at [122, 272] on span "[PERSON_NAME] Marketing" at bounding box center [165, 277] width 164 height 12
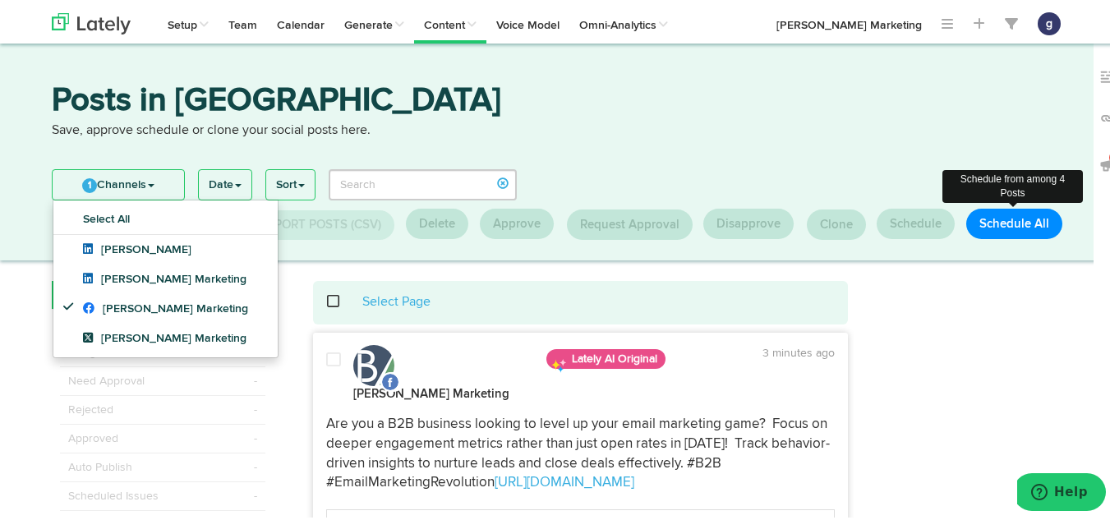
click at [1004, 227] on button "Schedule All" at bounding box center [1014, 221] width 96 height 30
select select "11"
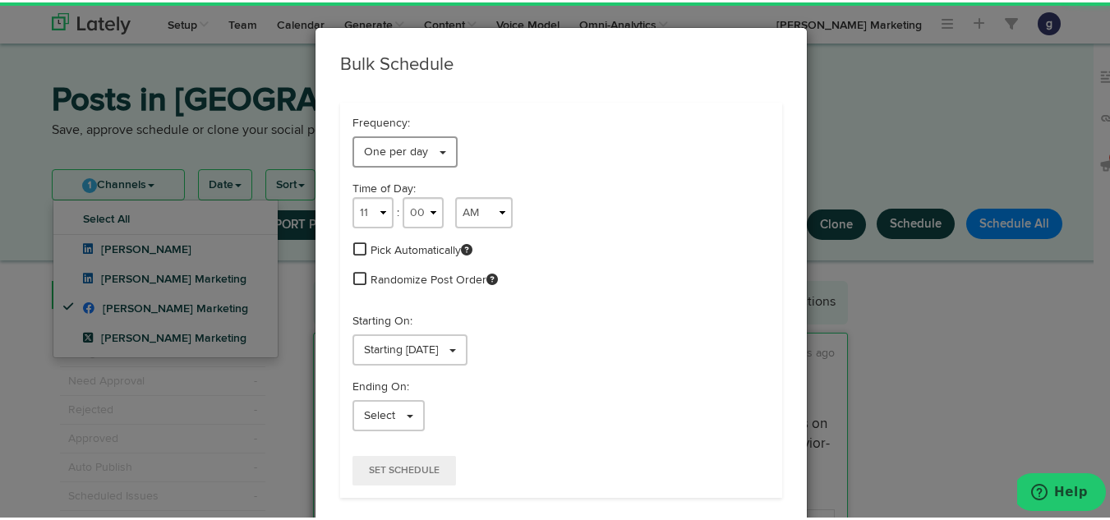
click at [388, 141] on link "One per day" at bounding box center [405, 149] width 105 height 31
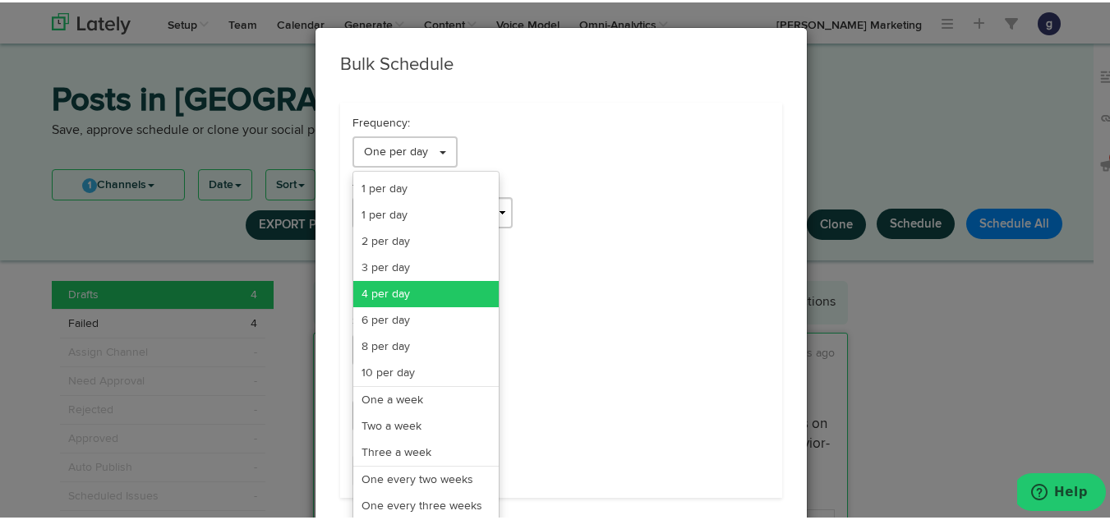
scroll to position [134, 0]
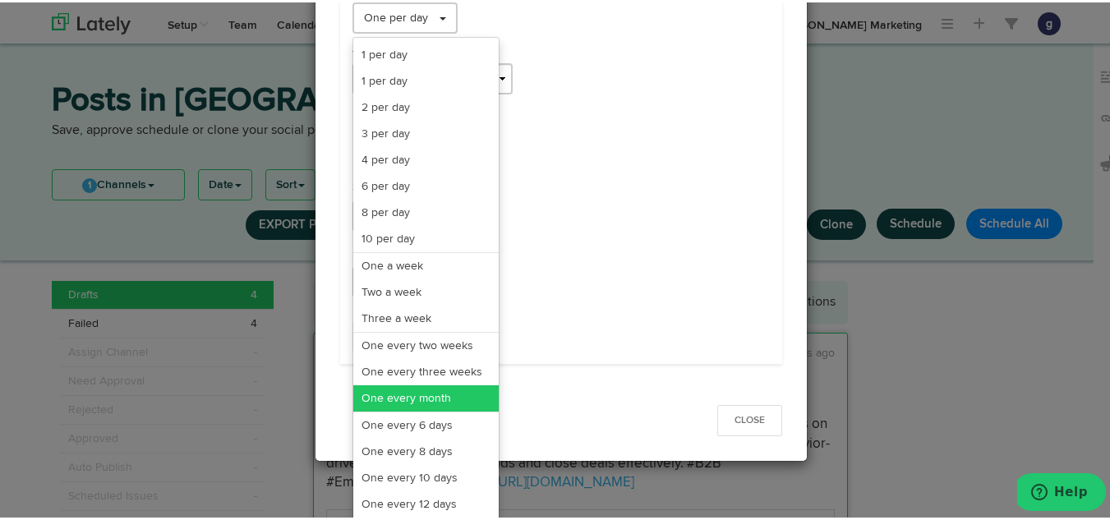
click at [394, 388] on link "One every month" at bounding box center [425, 396] width 145 height 26
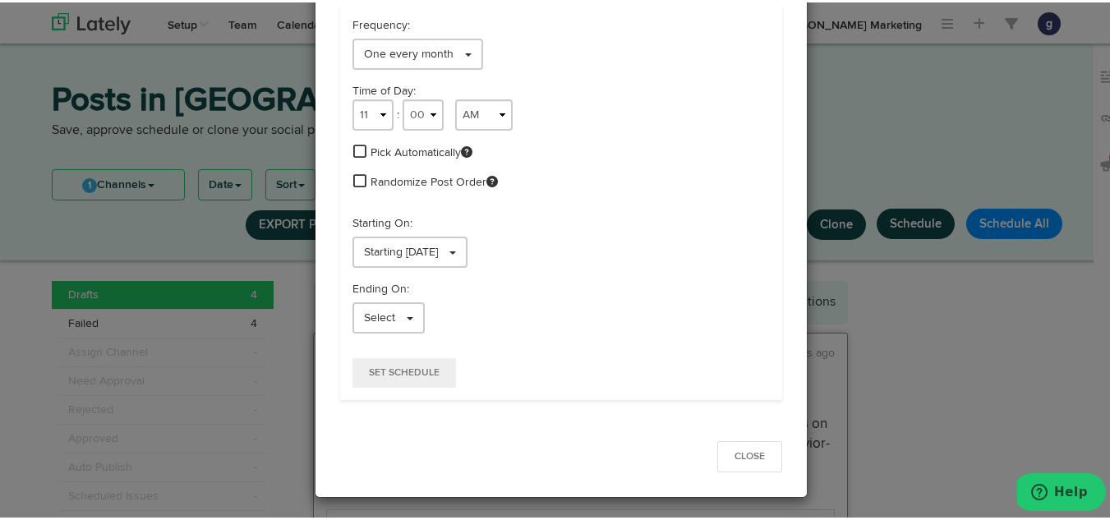
scroll to position [98, 0]
click at [370, 108] on select "1 2 3 4 5 6 7 8 9 10 11 12" at bounding box center [373, 112] width 41 height 31
select select "9"
click at [353, 97] on select "1 2 3 4 5 6 7 8 9 10 11 12" at bounding box center [373, 112] width 41 height 31
click at [407, 248] on span "Starting [DATE]" at bounding box center [401, 250] width 74 height 12
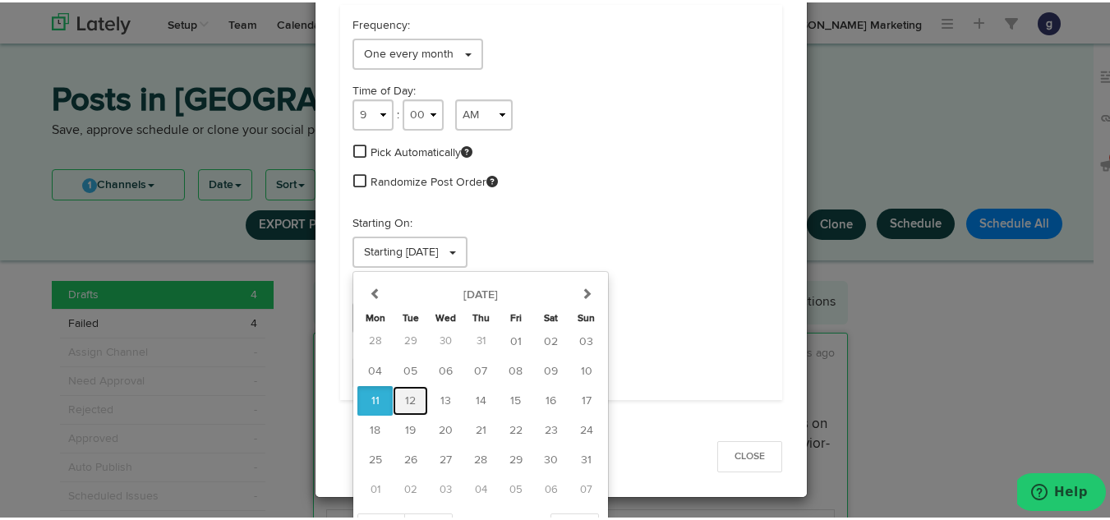
click at [405, 403] on span "12" at bounding box center [410, 399] width 11 height 12
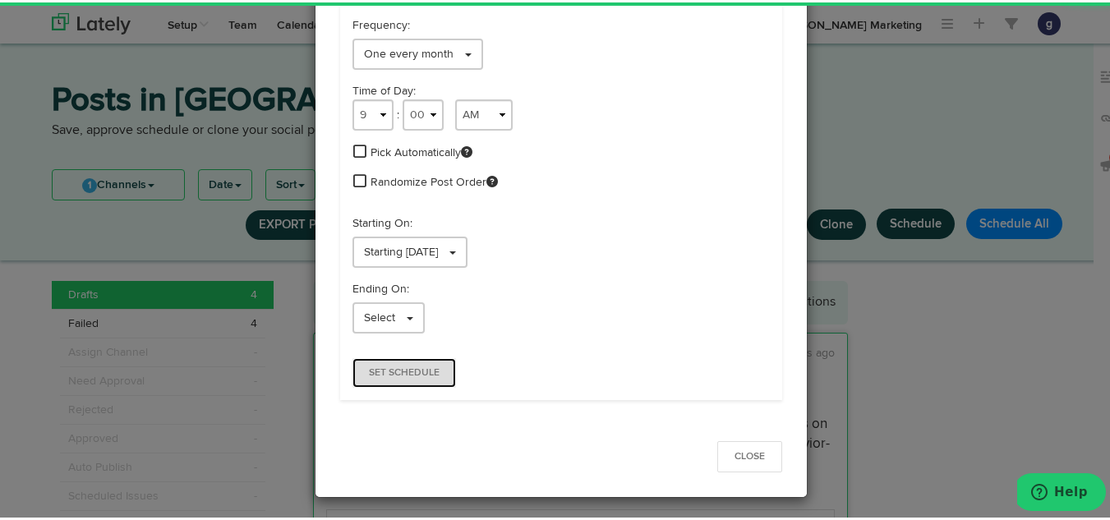
click at [389, 363] on button "Set Schedule" at bounding box center [405, 371] width 104 height 30
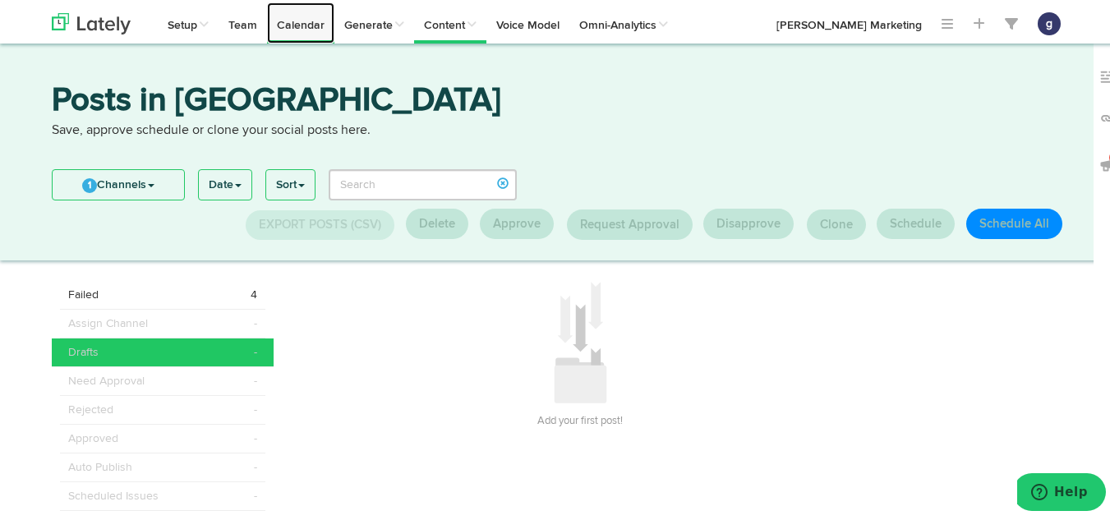
click at [297, 24] on link "Calendar" at bounding box center [300, 20] width 67 height 41
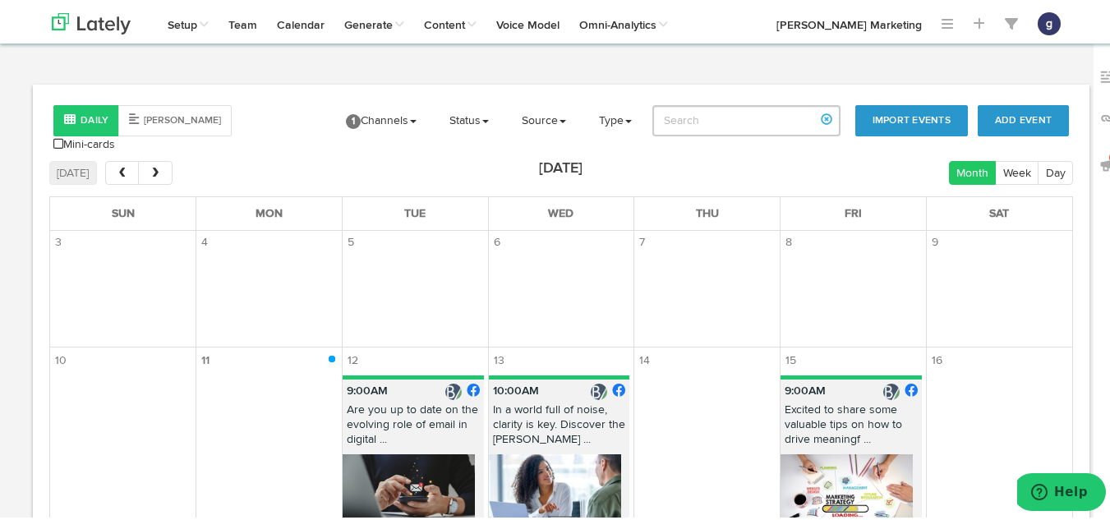
scroll to position [205, 0]
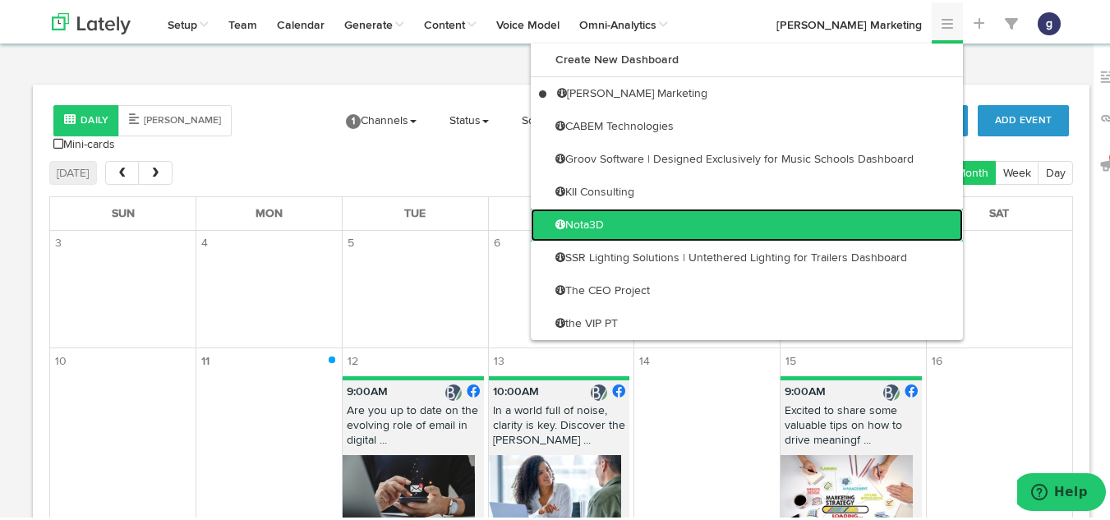
click at [579, 217] on link "Nota3D" at bounding box center [747, 222] width 432 height 33
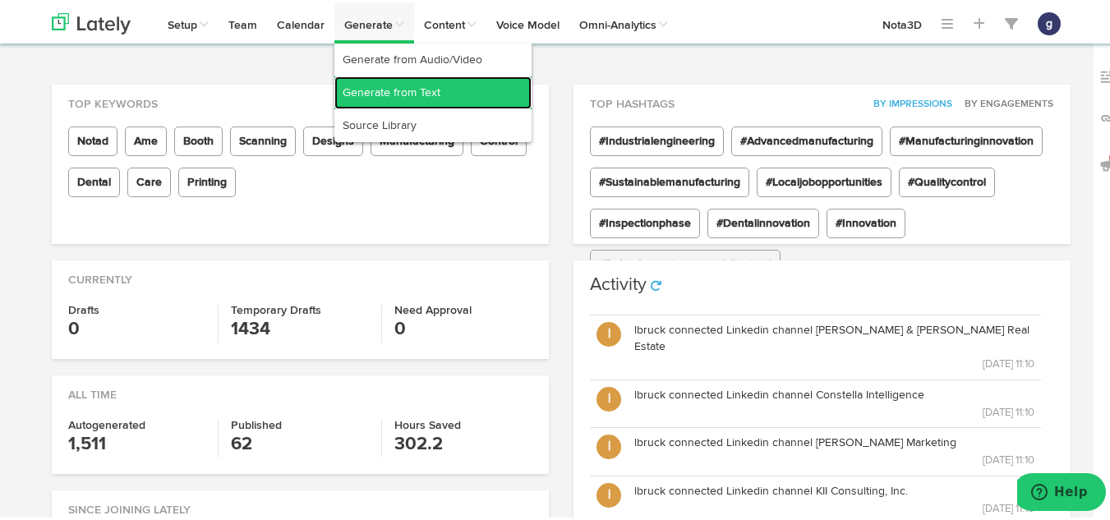
click at [369, 94] on link "Generate from Text" at bounding box center [432, 90] width 197 height 33
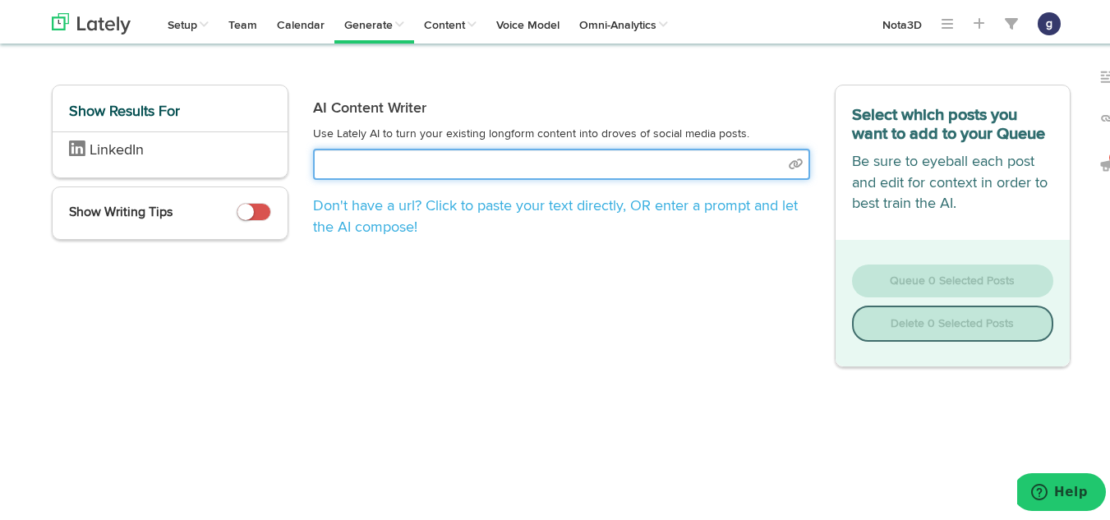
click at [385, 174] on input "text" at bounding box center [561, 161] width 497 height 31
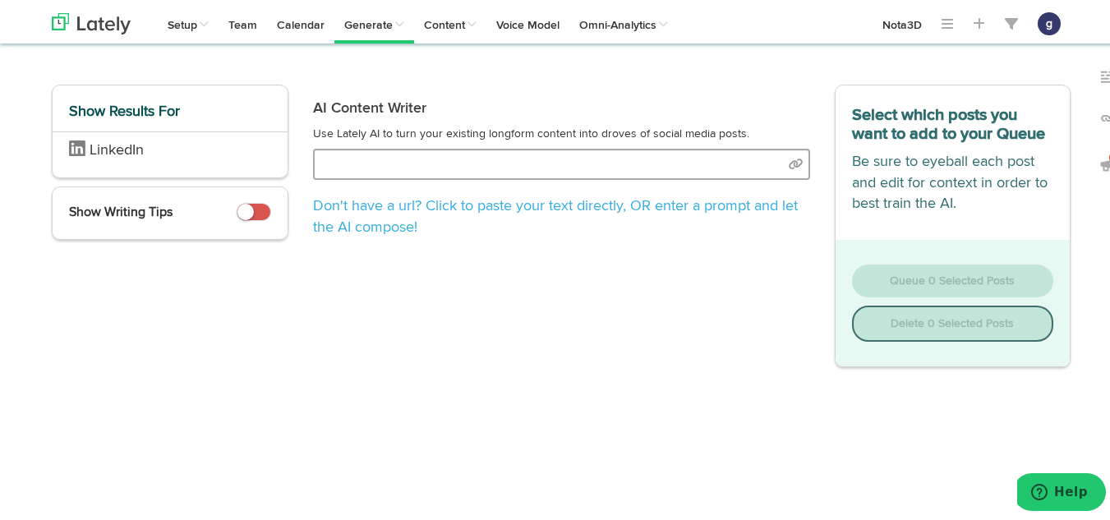
select select "natural"
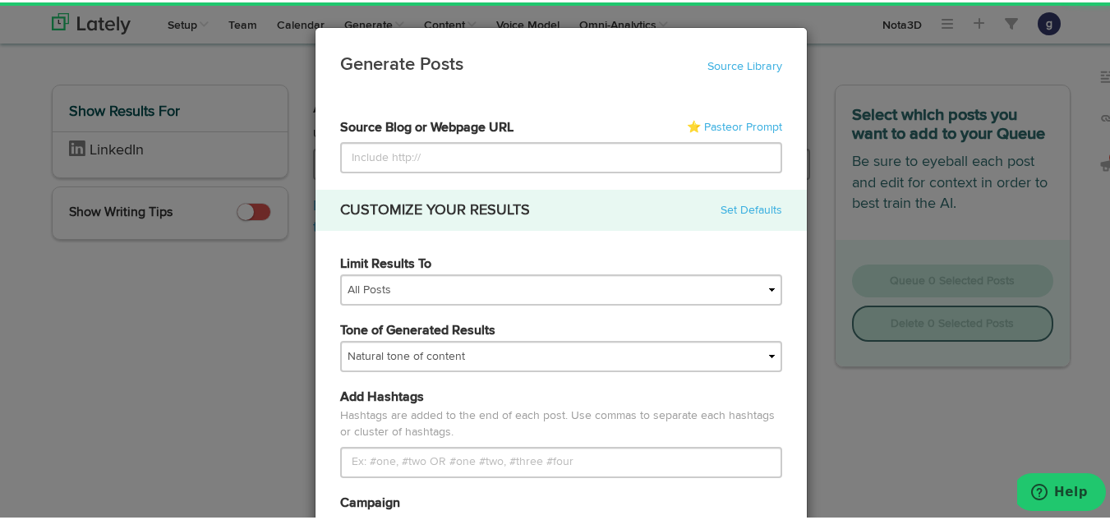
type input "[URL][DOMAIN_NAME]"
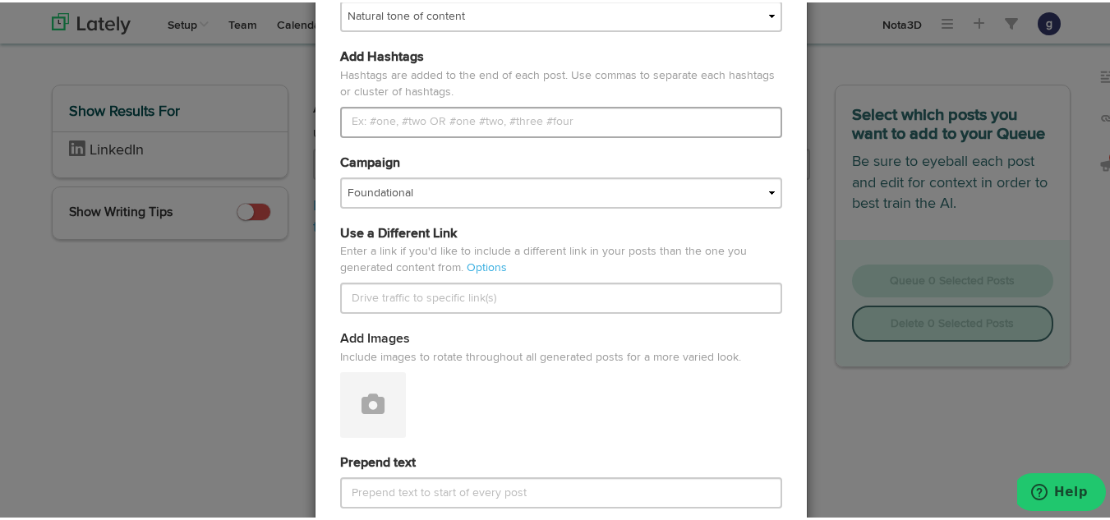
scroll to position [345, 0]
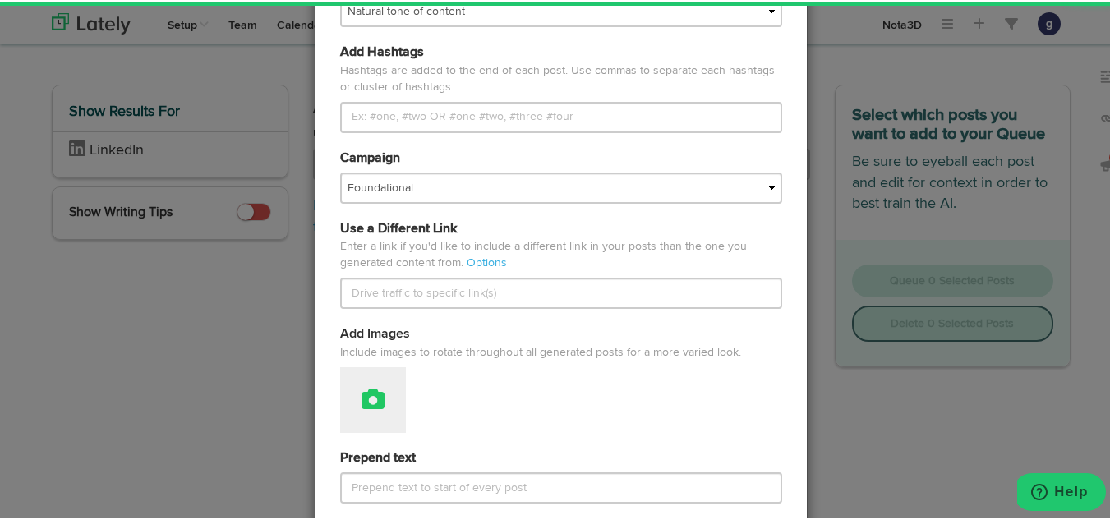
type input "[URL][DOMAIN_NAME]"
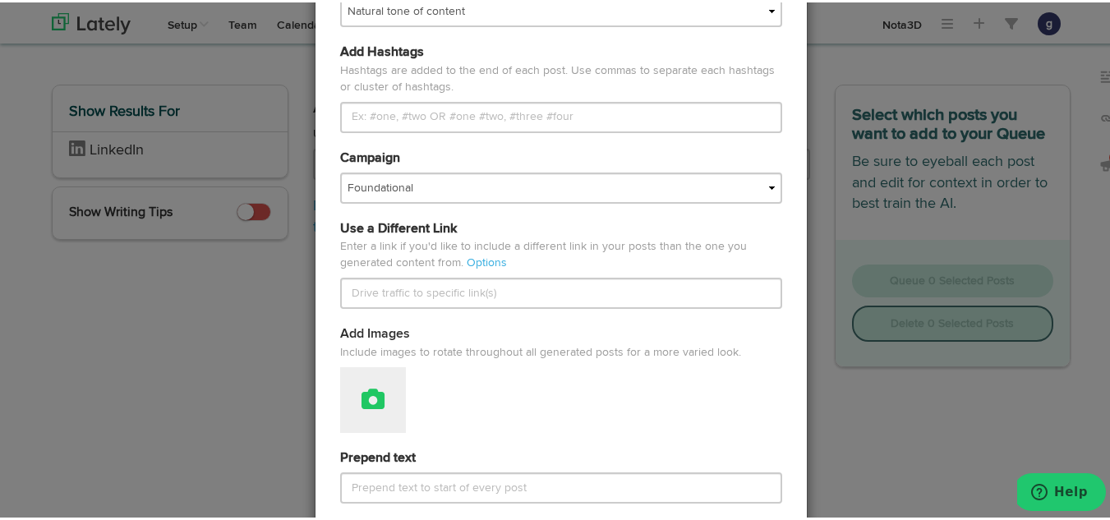
click at [362, 378] on button at bounding box center [373, 398] width 66 height 66
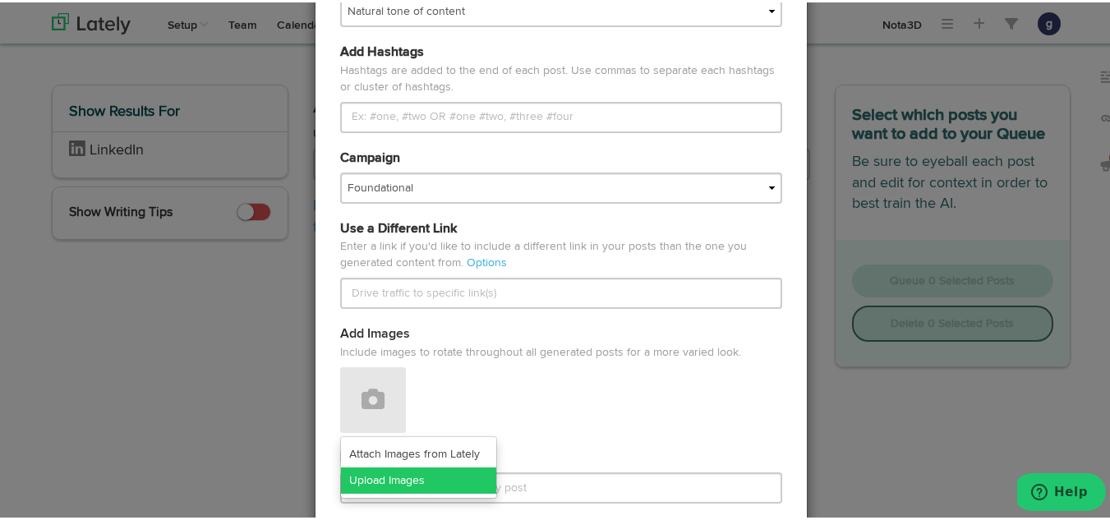
click at [374, 477] on link "Upload Images" at bounding box center [418, 478] width 155 height 26
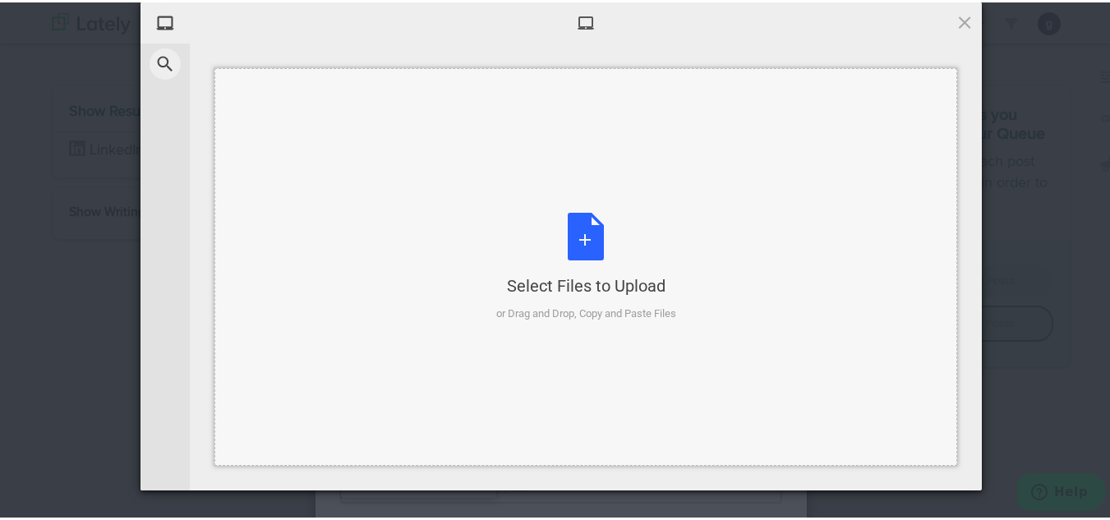
click at [582, 242] on div "Select Files to Upload or Drag and Drop, Copy and Paste Files" at bounding box center [586, 264] width 180 height 109
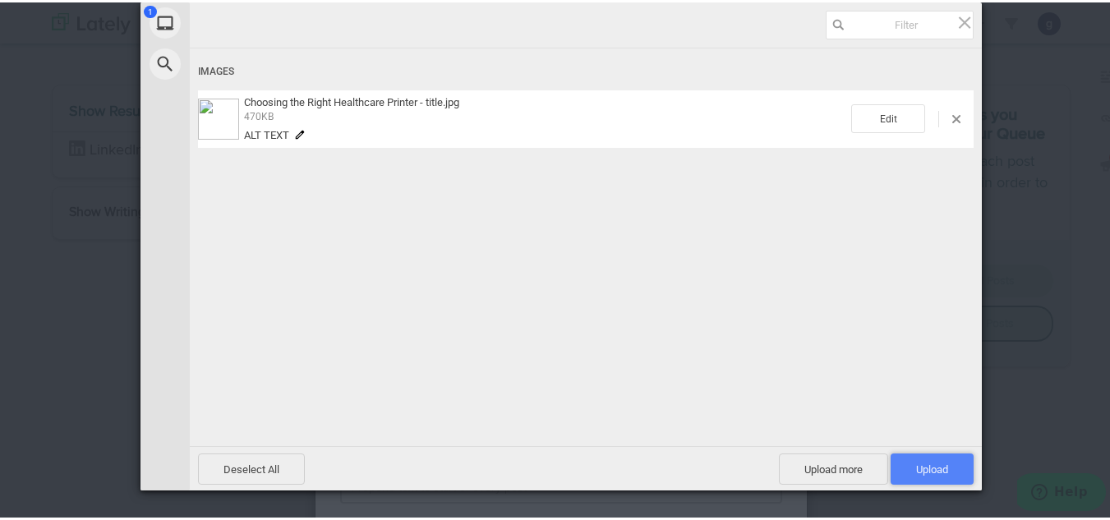
click at [926, 467] on span "Upload 1" at bounding box center [932, 467] width 32 height 12
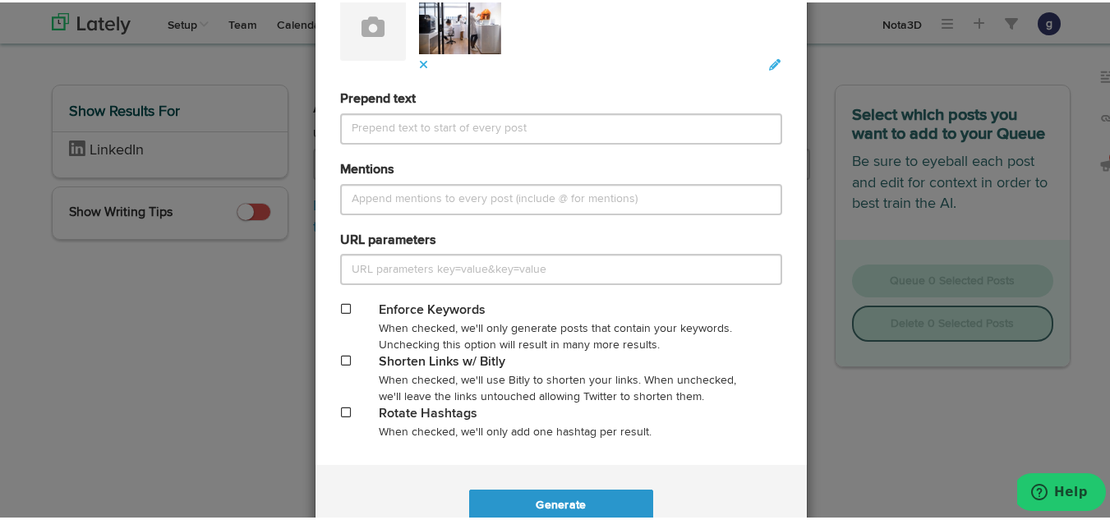
scroll to position [719, 0]
click at [341, 352] on span at bounding box center [346, 357] width 10 height 12
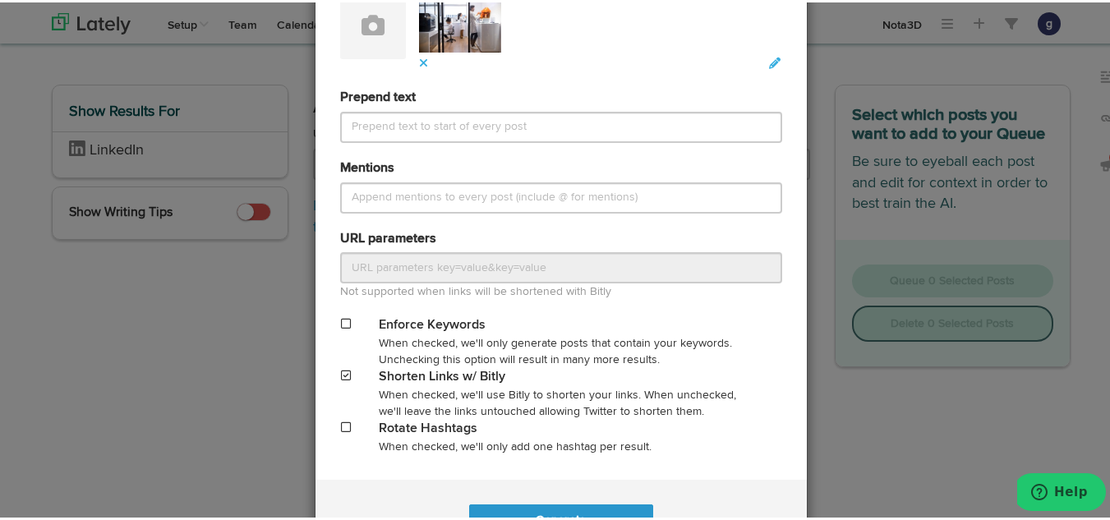
scroll to position [782, 0]
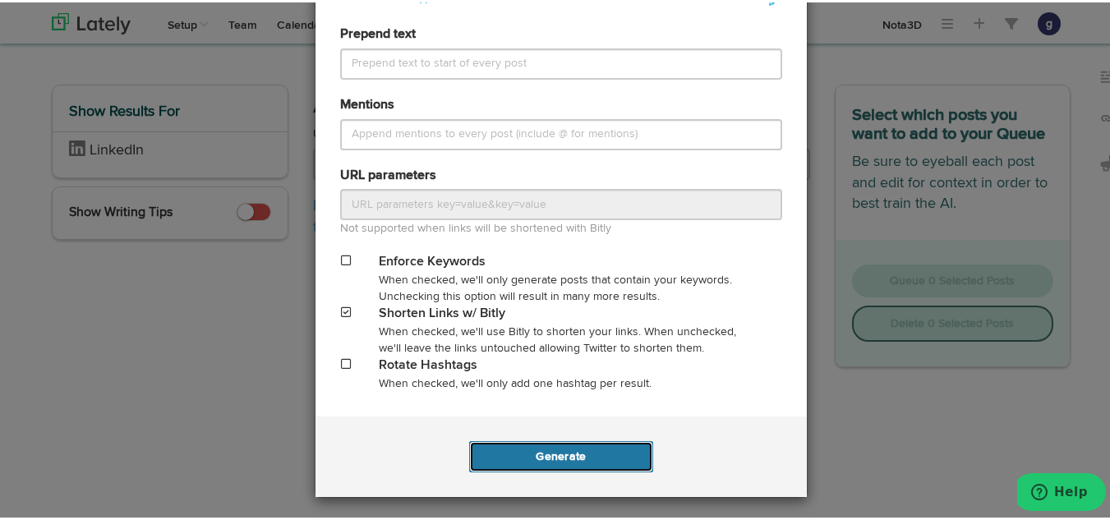
click at [547, 442] on button "Generate" at bounding box center [560, 454] width 183 height 31
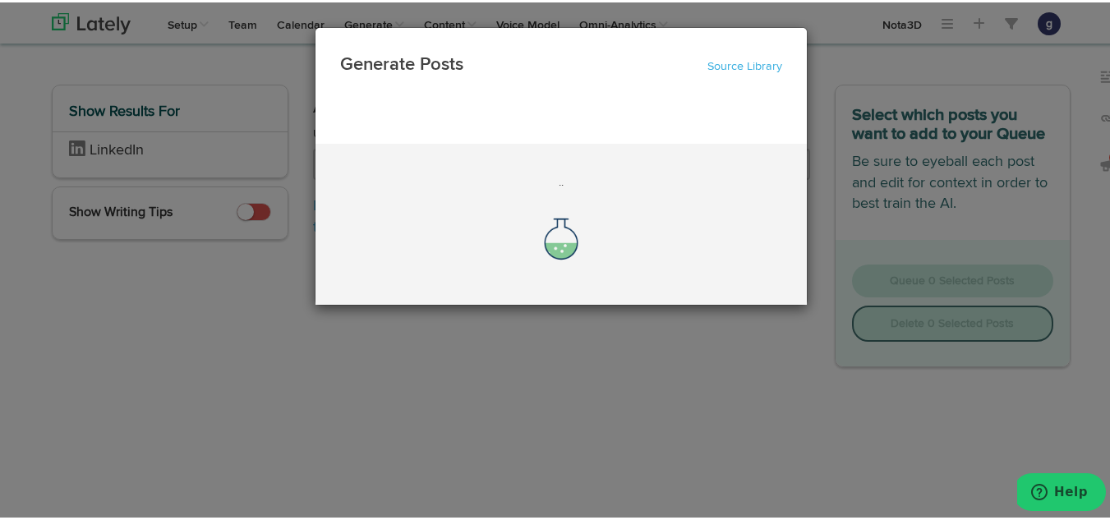
scroll to position [0, 0]
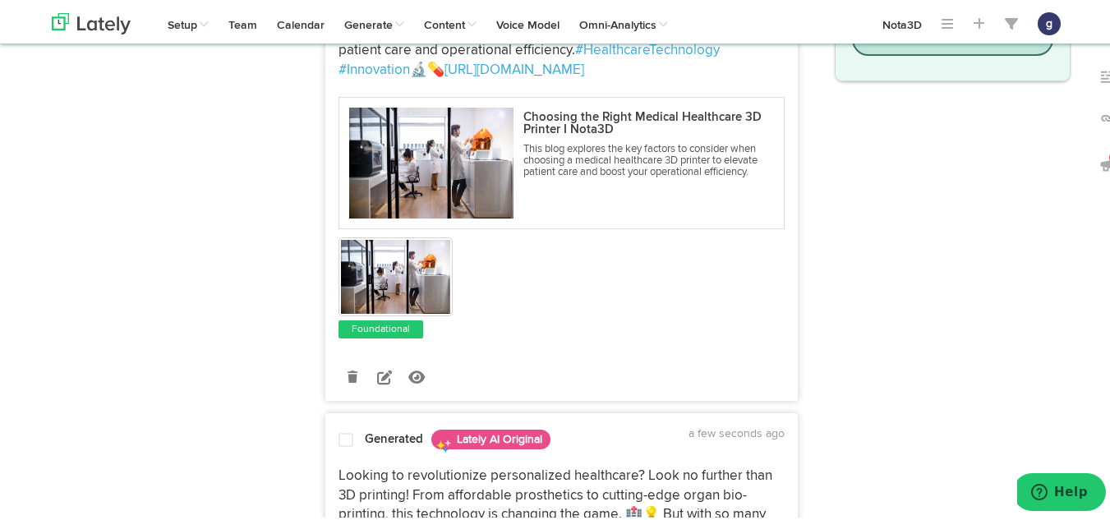
scroll to position [332, 0]
click at [381, 375] on icon at bounding box center [384, 373] width 15 height 15
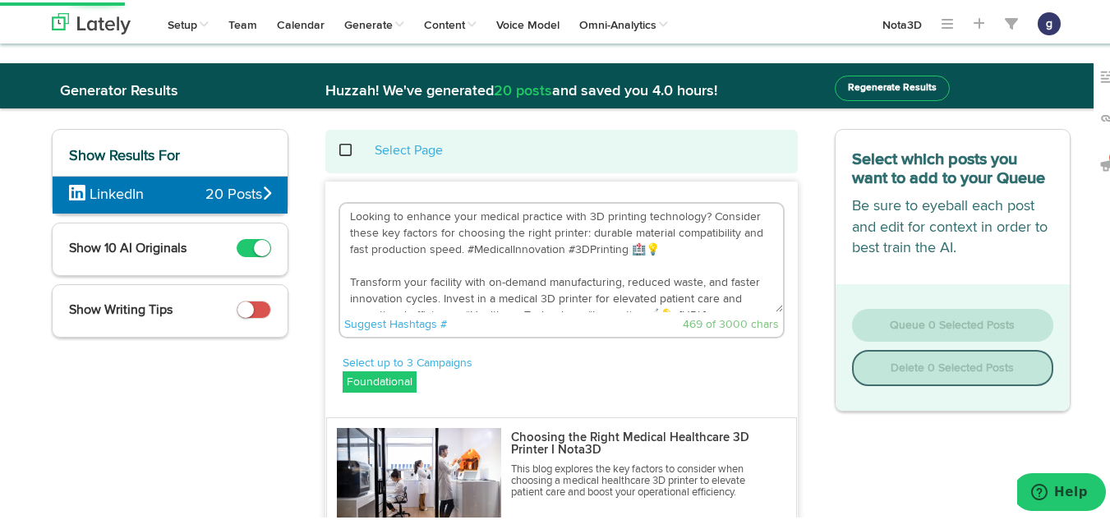
scroll to position [0, 0]
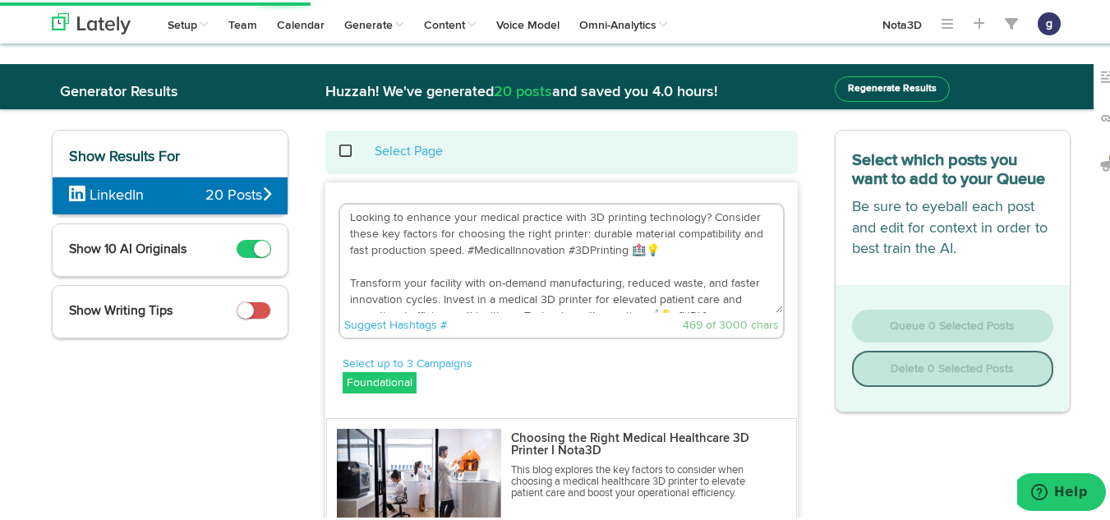
click at [646, 244] on textarea "Looking to enhance your medical practice with 3D printing technology? Consider …" at bounding box center [561, 256] width 443 height 108
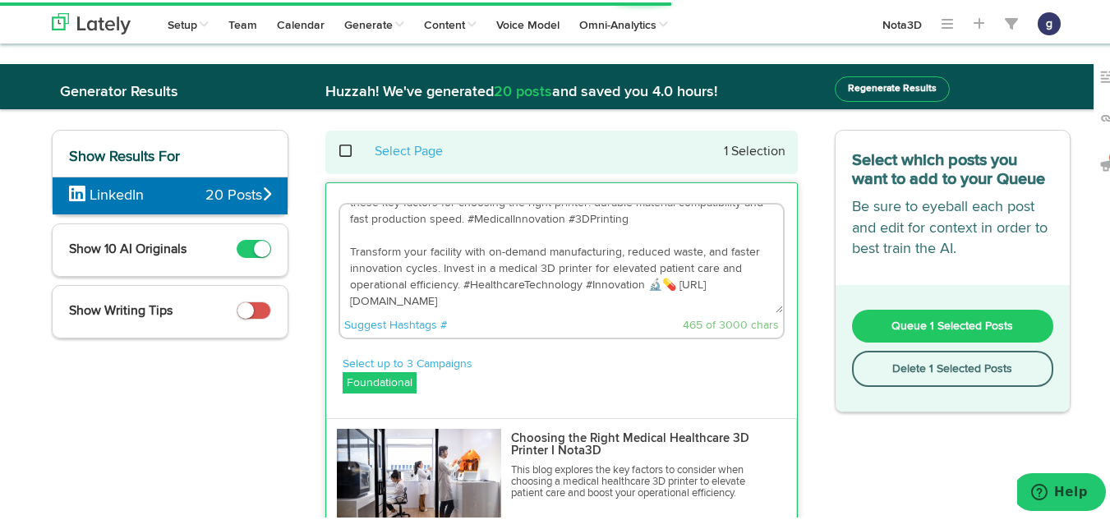
scroll to position [33, 0]
click at [675, 273] on textarea "Looking to enhance your medical practice with 3D printing technology? Consider …" at bounding box center [561, 256] width 443 height 108
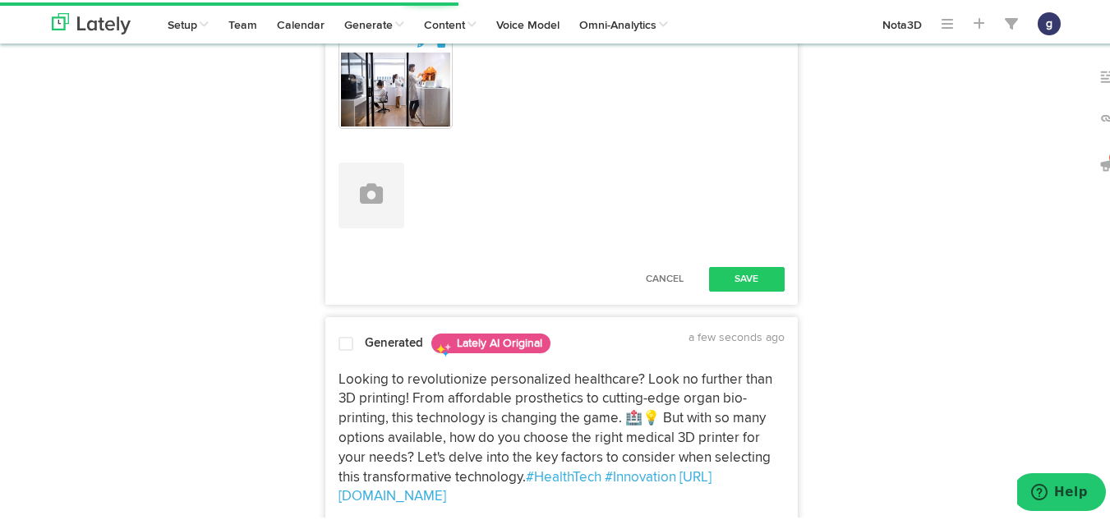
scroll to position [552, 0]
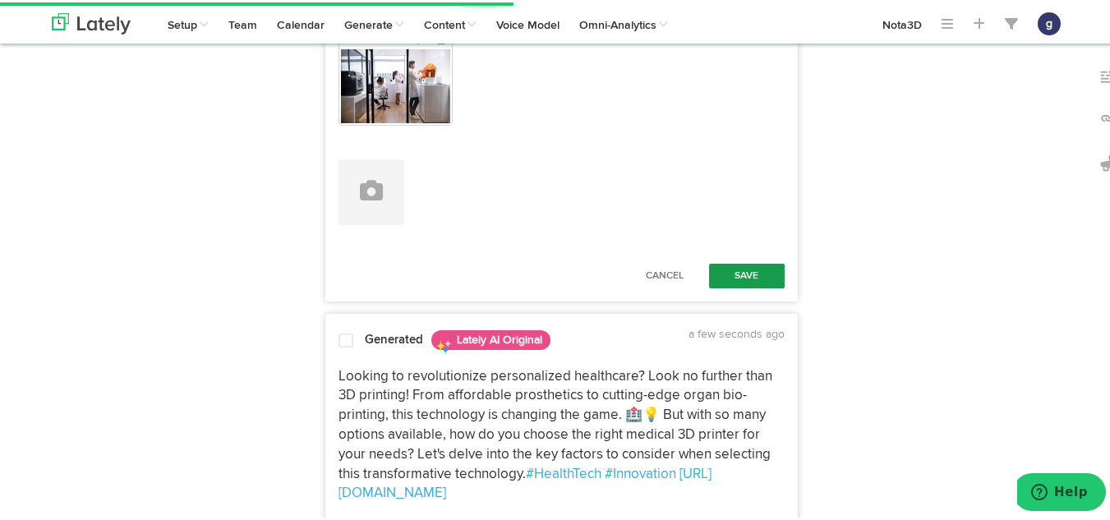
type textarea "Looking to enhance your medical practice with 3D printing technology? Consider …"
click at [732, 265] on button "Save" at bounding box center [747, 273] width 76 height 25
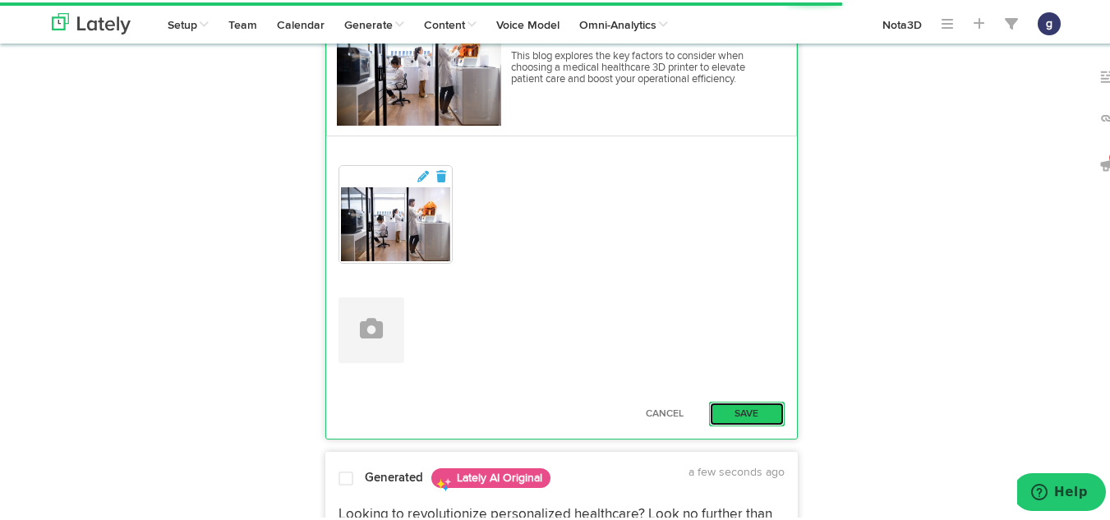
scroll to position [415, 0]
click at [736, 402] on button "Save" at bounding box center [747, 411] width 76 height 25
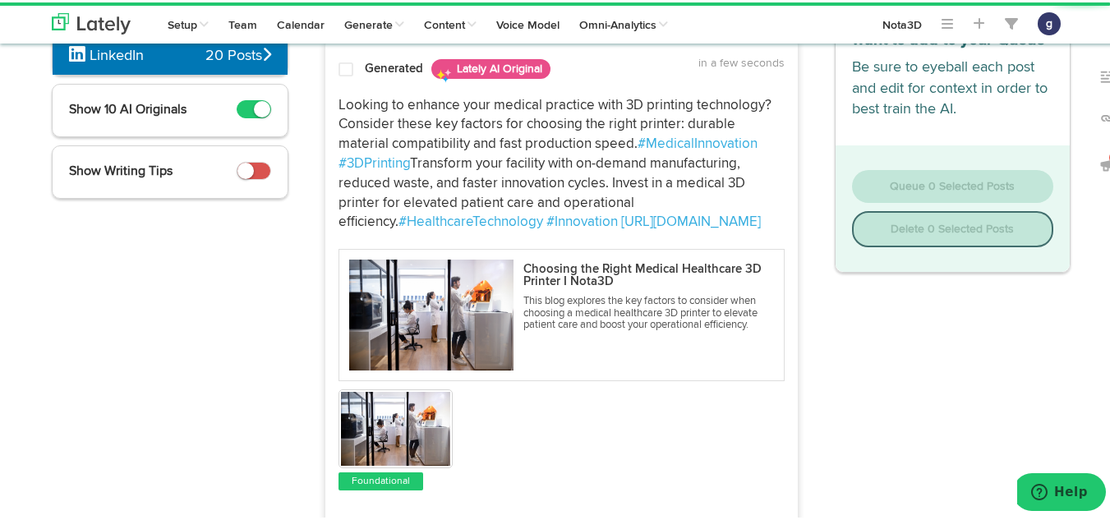
scroll to position [124, 0]
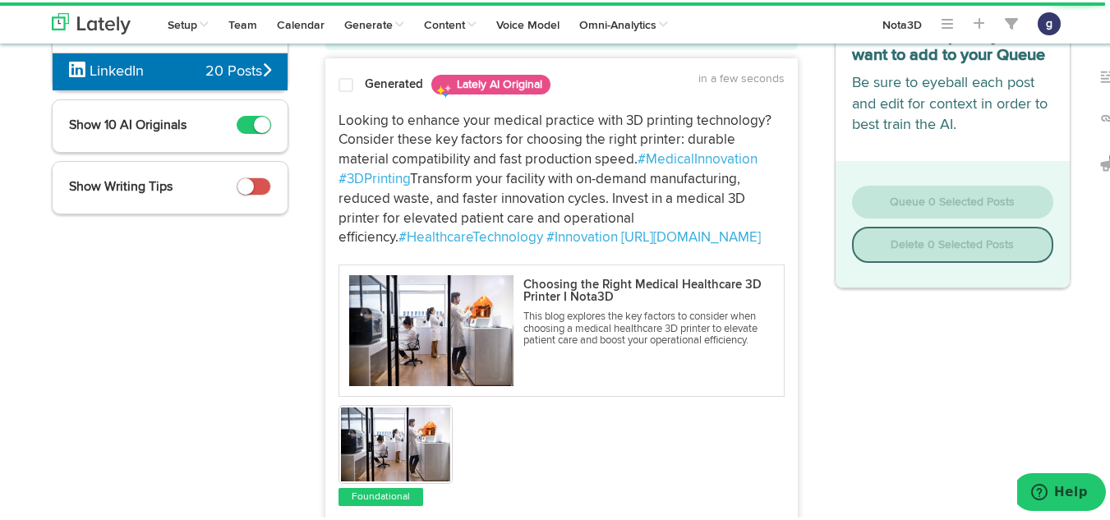
click at [339, 76] on span at bounding box center [346, 83] width 15 height 16
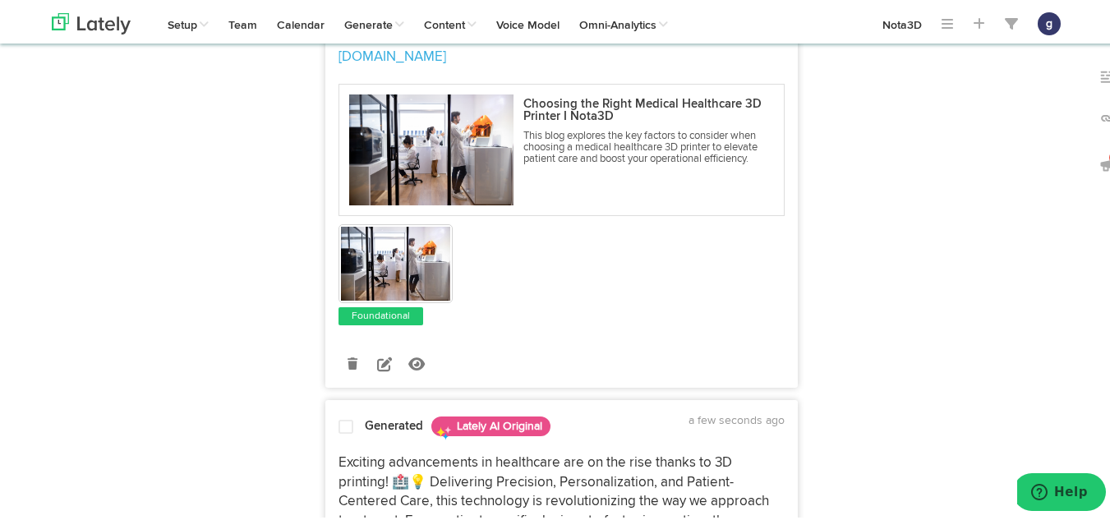
scroll to position [680, 0]
click at [377, 368] on icon at bounding box center [384, 360] width 15 height 15
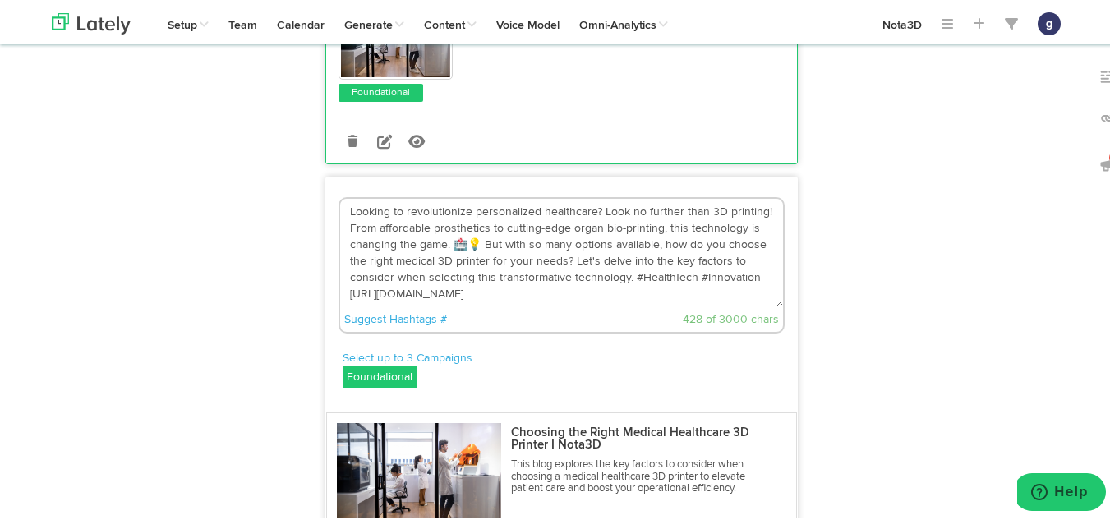
scroll to position [378, 0]
click at [477, 288] on textarea "Looking to revolutionize personalized healthcare? Look no further than 3D print…" at bounding box center [561, 252] width 443 height 108
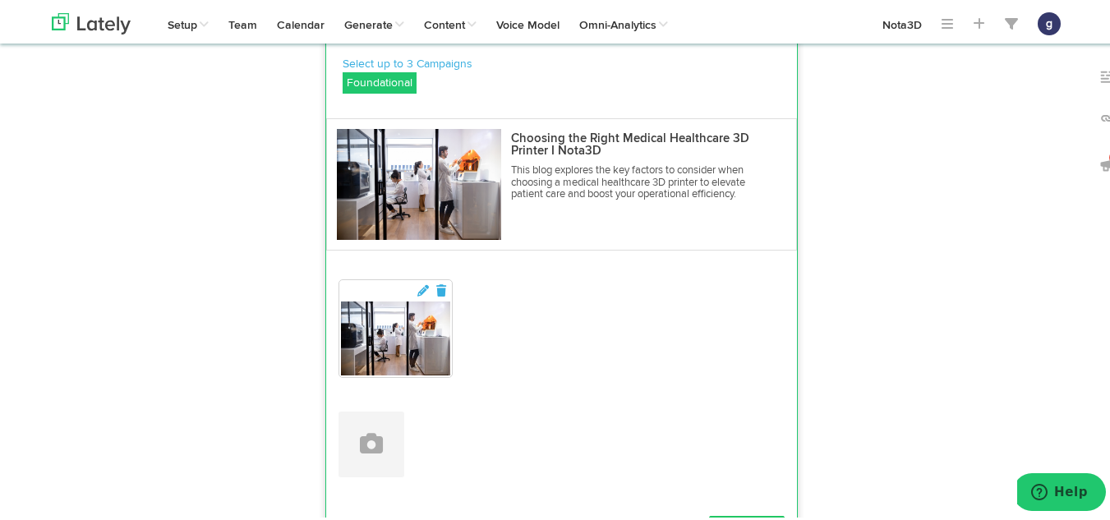
scroll to position [899, 0]
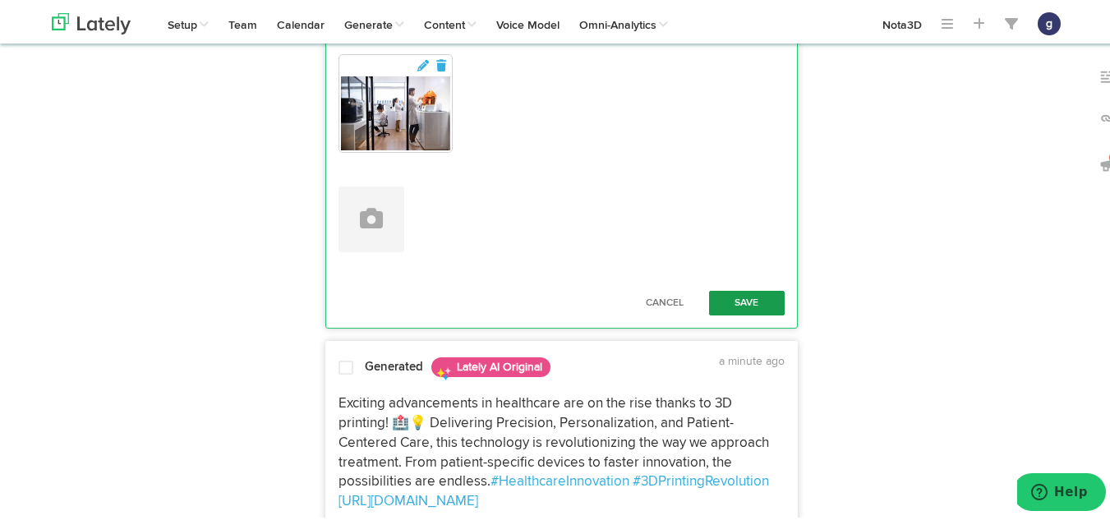
type textarea "Looking to revolutionize personalized healthcare? Look no further than 3D print…"
click at [743, 313] on button "Save" at bounding box center [747, 300] width 76 height 25
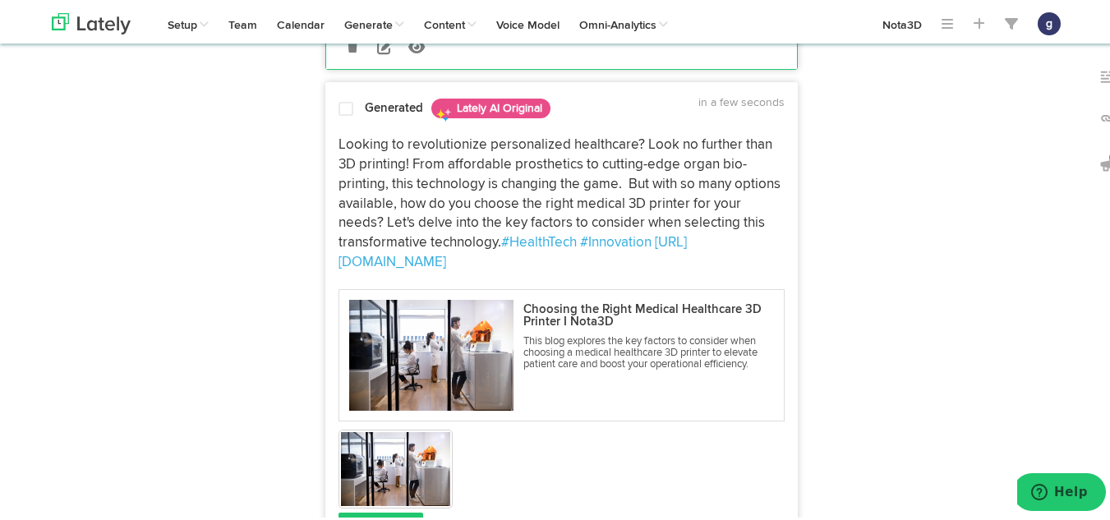
scroll to position [454, 0]
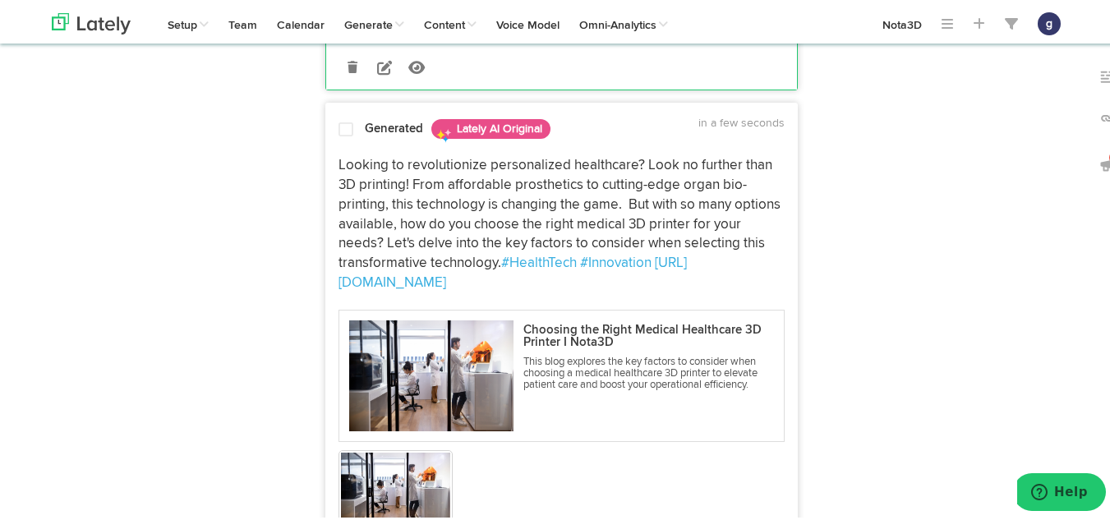
click at [339, 136] on span at bounding box center [346, 127] width 15 height 16
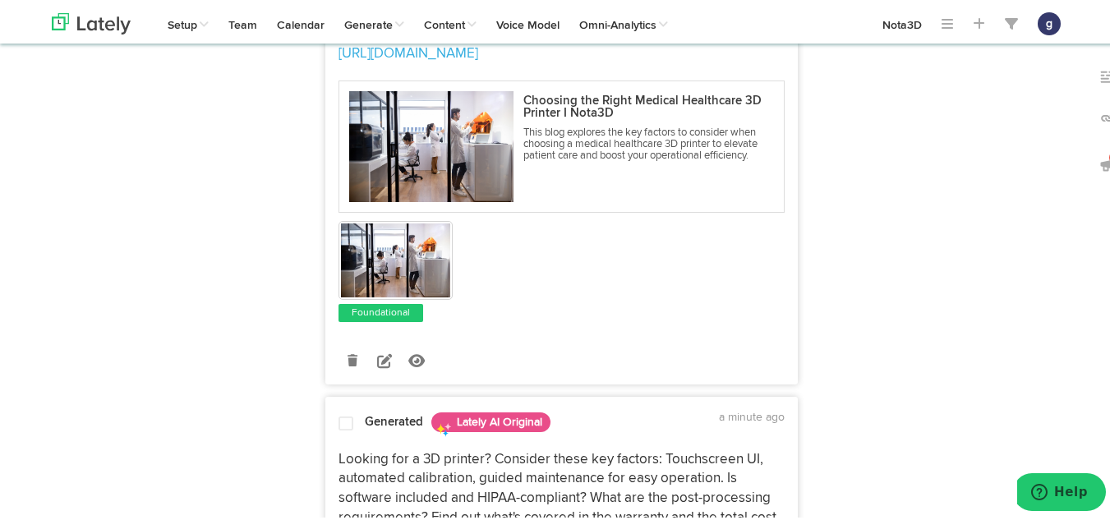
scroll to position [1189, 0]
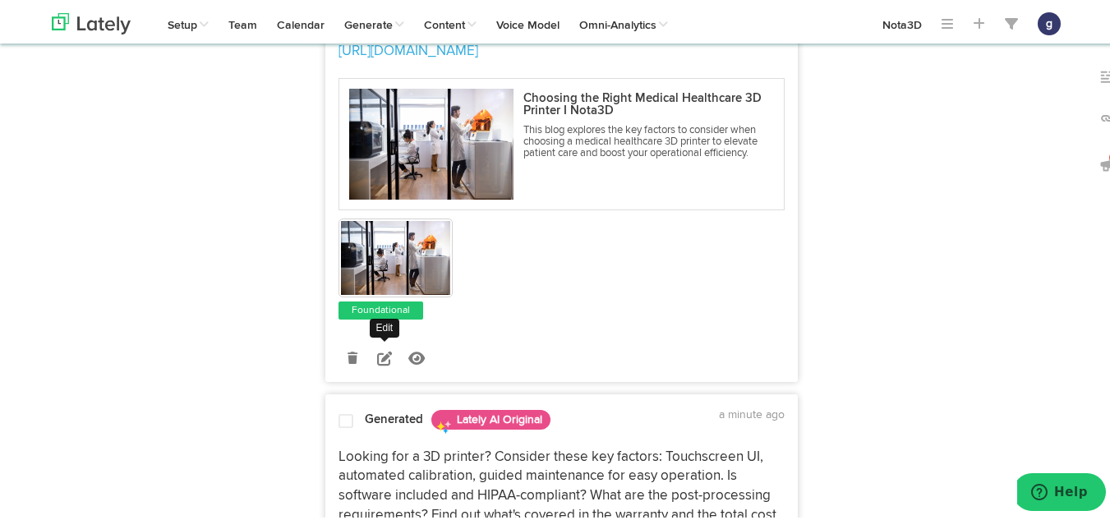
click at [377, 363] on icon at bounding box center [384, 355] width 15 height 15
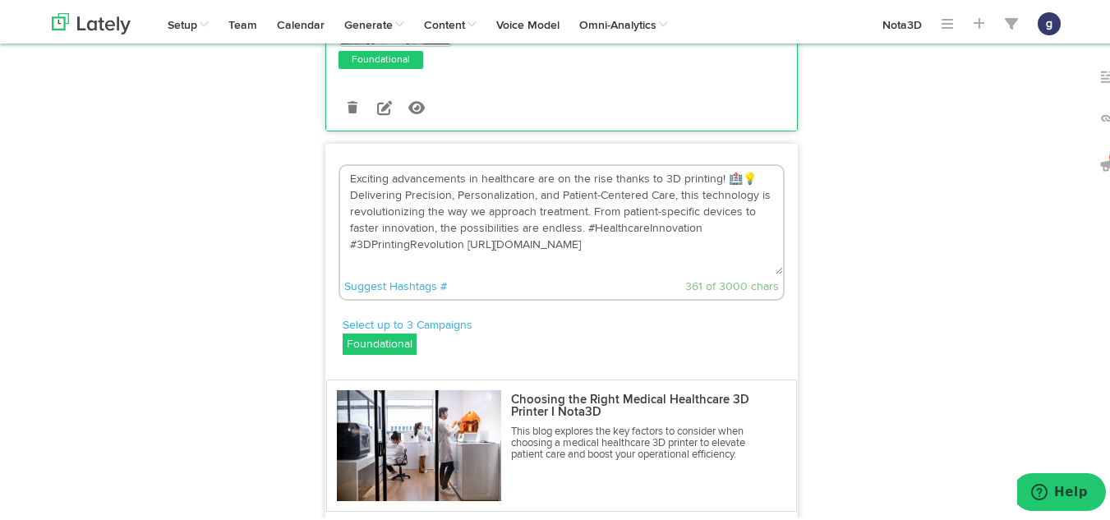
scroll to position [931, 0]
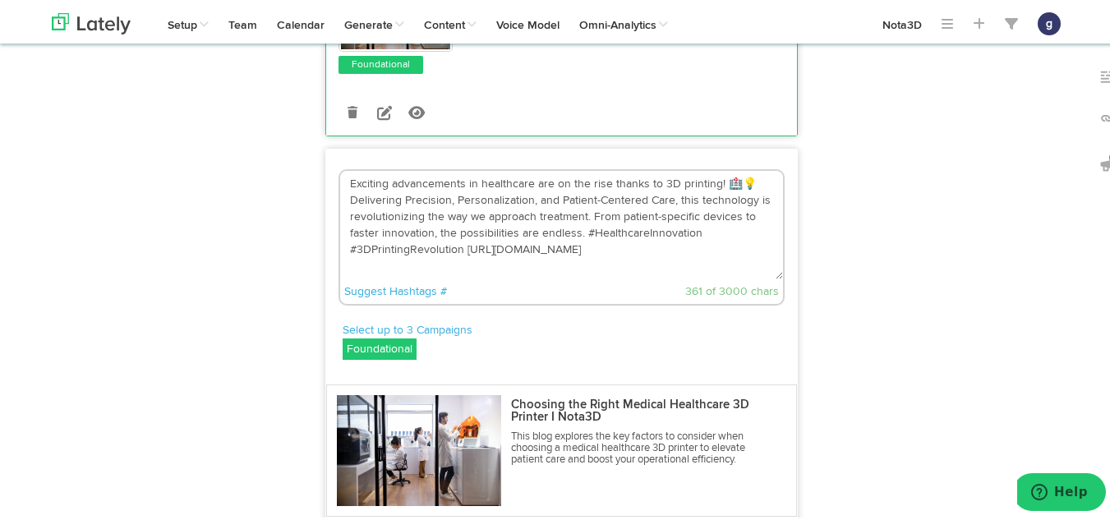
click at [753, 224] on textarea "Exciting advancements in healthcare are on the rise thanks to 3D printing! 🏥💡 D…" at bounding box center [561, 222] width 443 height 108
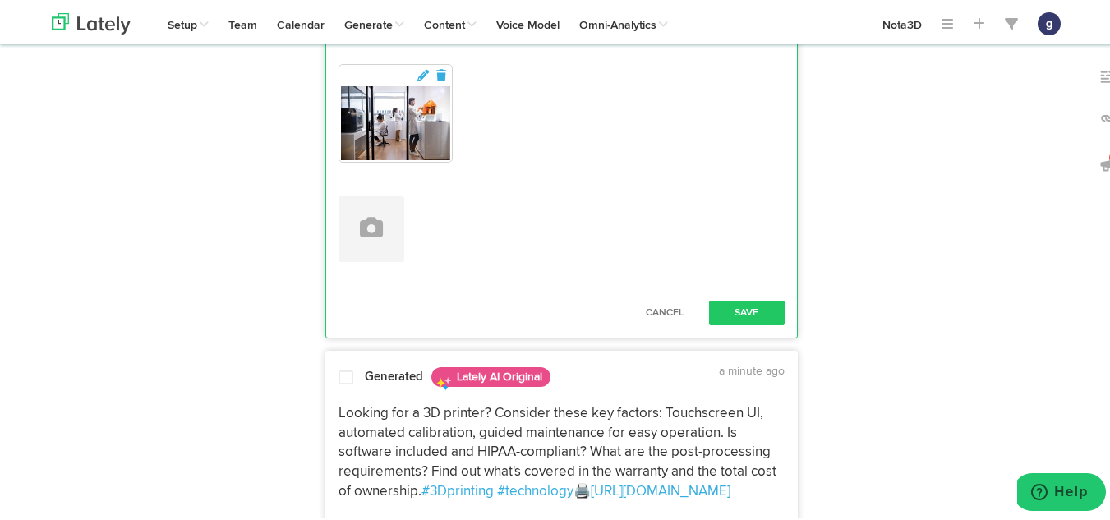
scroll to position [1413, 0]
type textarea "Exciting advancements in healthcare are on the rise thanks to 3D printing! Deli…"
click at [730, 322] on button "Save" at bounding box center [747, 309] width 76 height 25
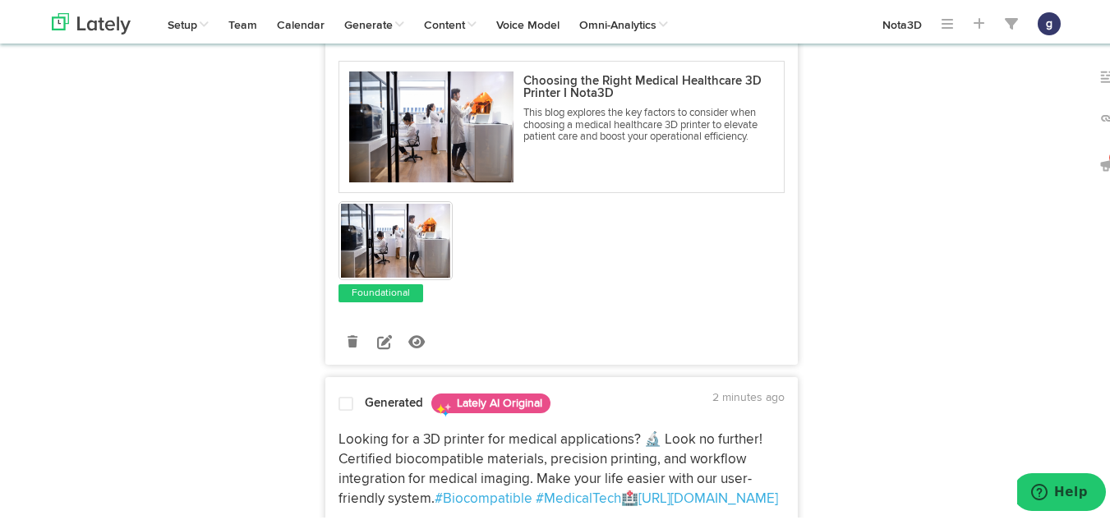
scroll to position [3646, 0]
click at [377, 346] on icon at bounding box center [384, 338] width 15 height 15
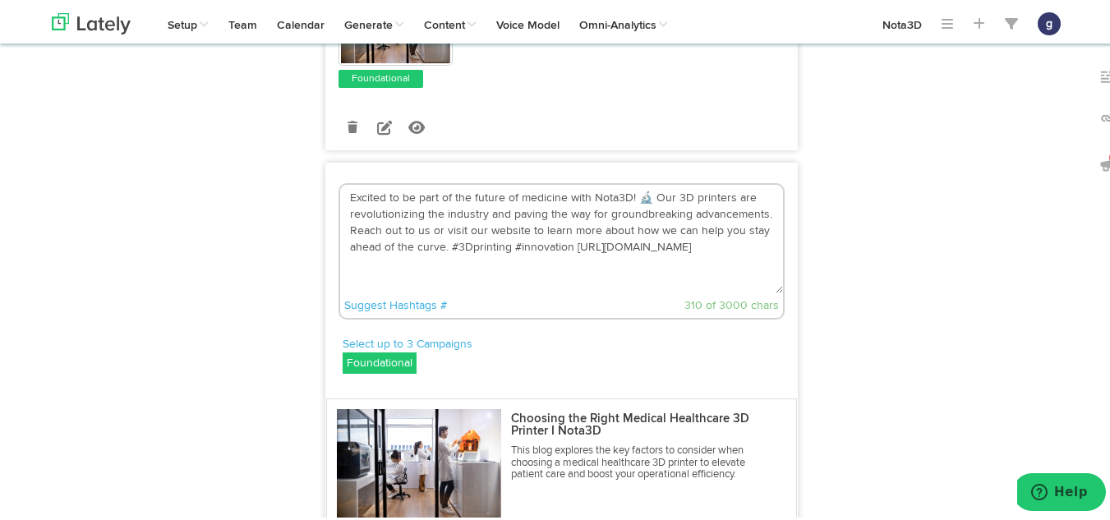
scroll to position [3375, 0]
click at [640, 215] on textarea "Excited to be part of the future of medicine with Nota3D! 🔬 Our 3D printers are…" at bounding box center [561, 237] width 443 height 108
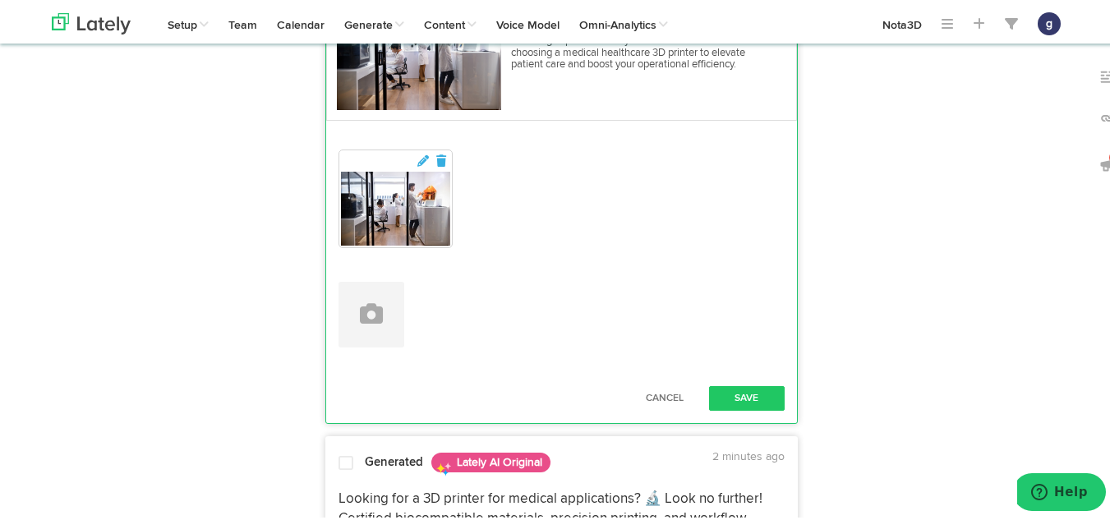
scroll to position [3786, 0]
type textarea "Excited to be part of the future of medicine with Nota3D! Our 3D printers are r…"
click at [738, 408] on button "Save" at bounding box center [747, 395] width 76 height 25
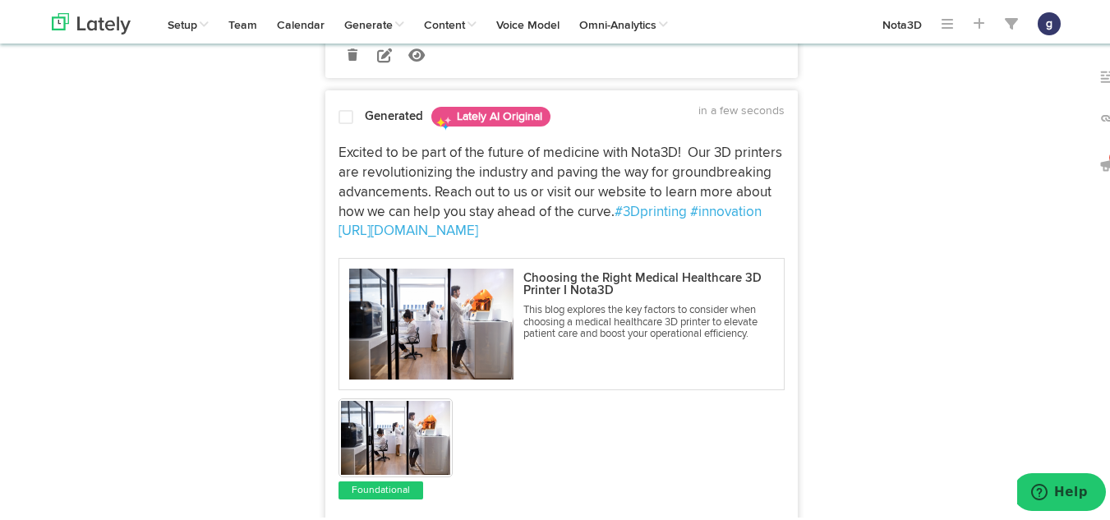
scroll to position [3447, 0]
click at [339, 124] on span at bounding box center [346, 116] width 15 height 16
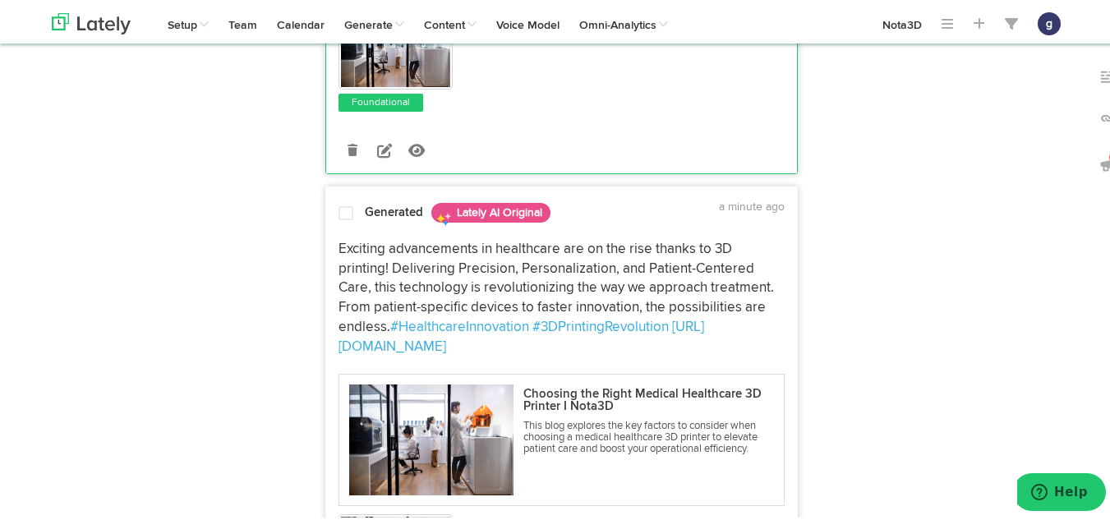
scroll to position [894, 0]
click at [331, 224] on div at bounding box center [345, 213] width 39 height 22
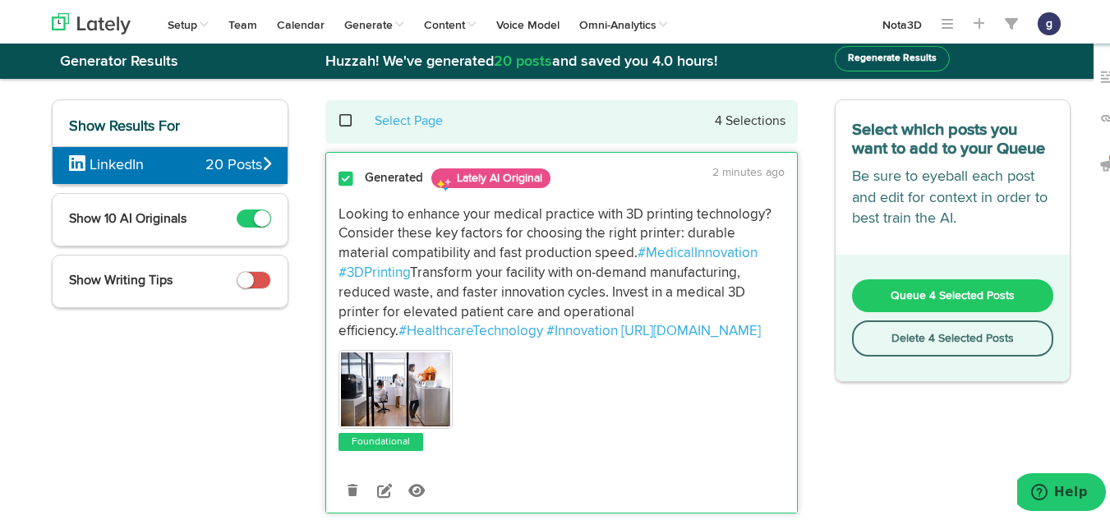
scroll to position [0, 0]
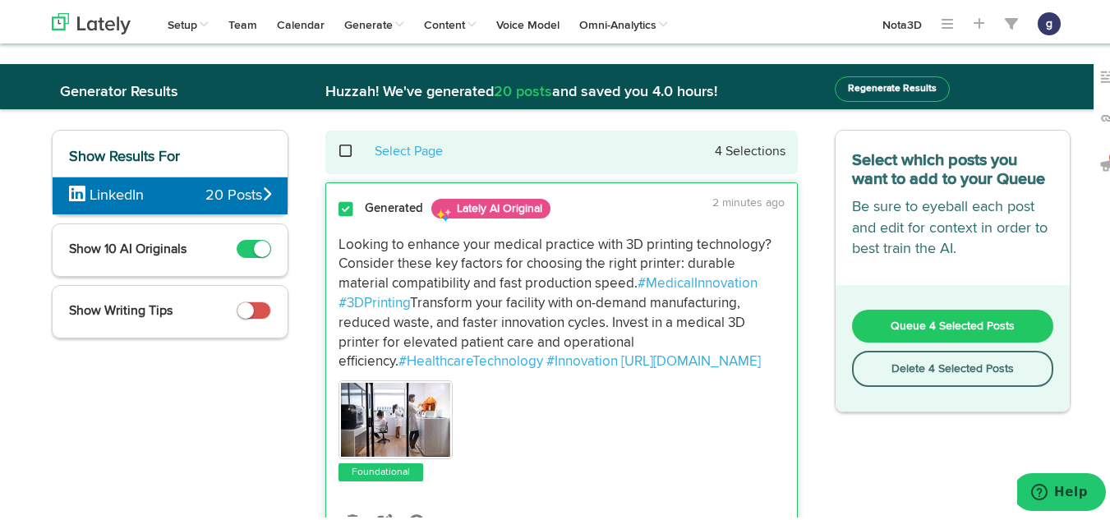
click at [933, 325] on span "Queue 4 Selected Posts" at bounding box center [953, 324] width 124 height 12
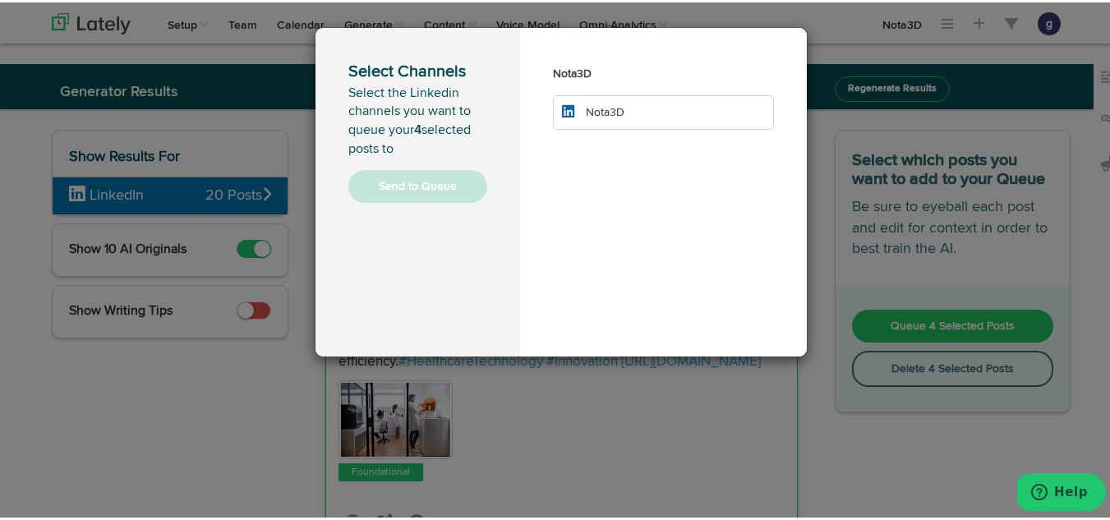
click at [675, 114] on li "Nota3D" at bounding box center [663, 110] width 221 height 35
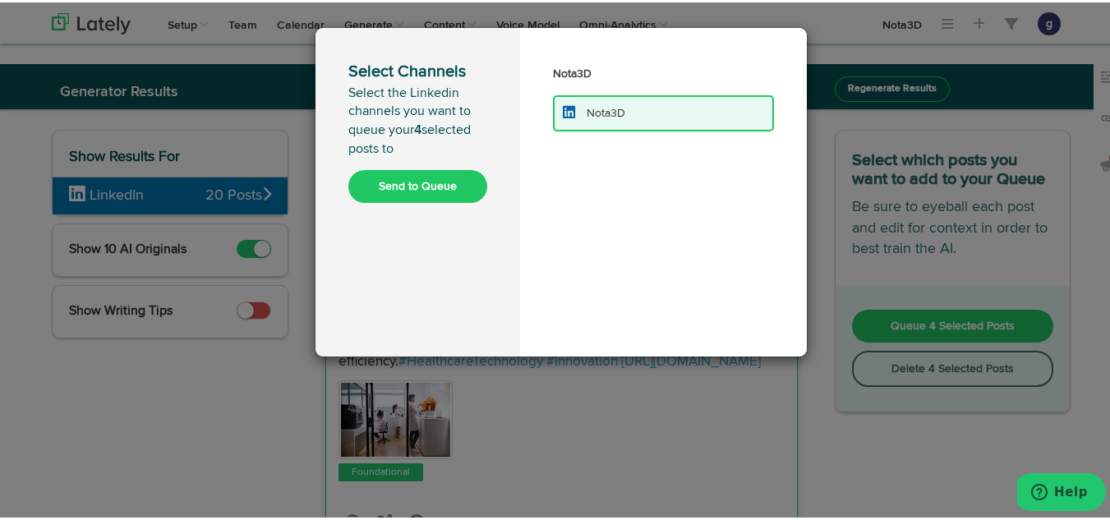
click at [389, 180] on button "Send to Queue" at bounding box center [417, 184] width 139 height 33
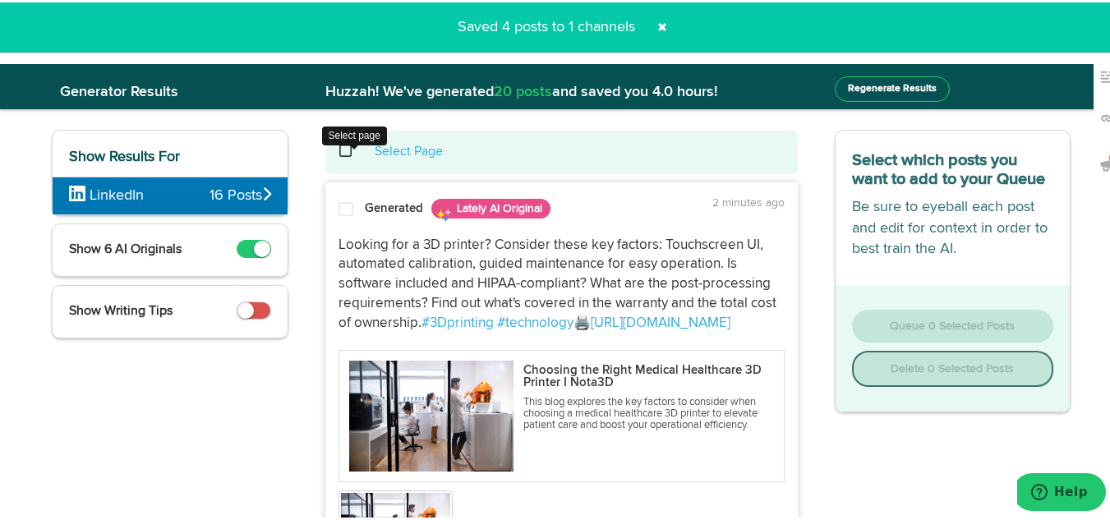
click at [343, 149] on span at bounding box center [355, 149] width 34 height 1
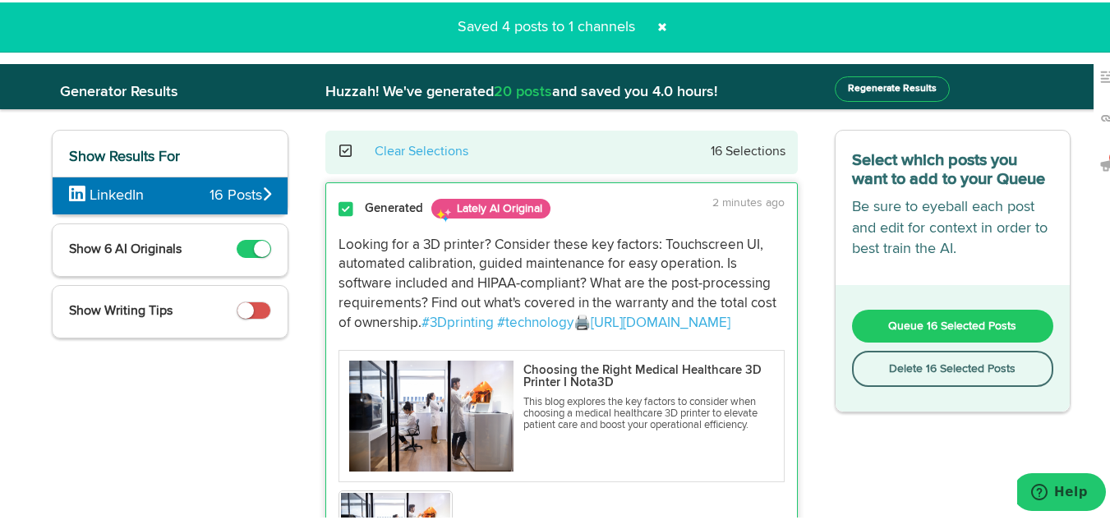
click at [931, 366] on button "Delete 16 Selected Posts" at bounding box center [953, 366] width 202 height 36
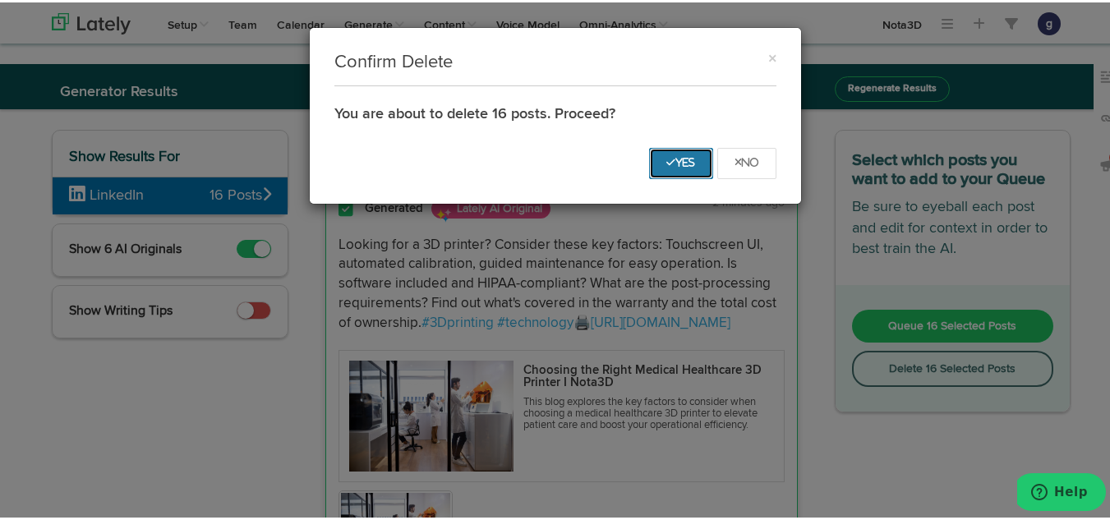
click at [666, 162] on icon "Yes" at bounding box center [681, 160] width 30 height 10
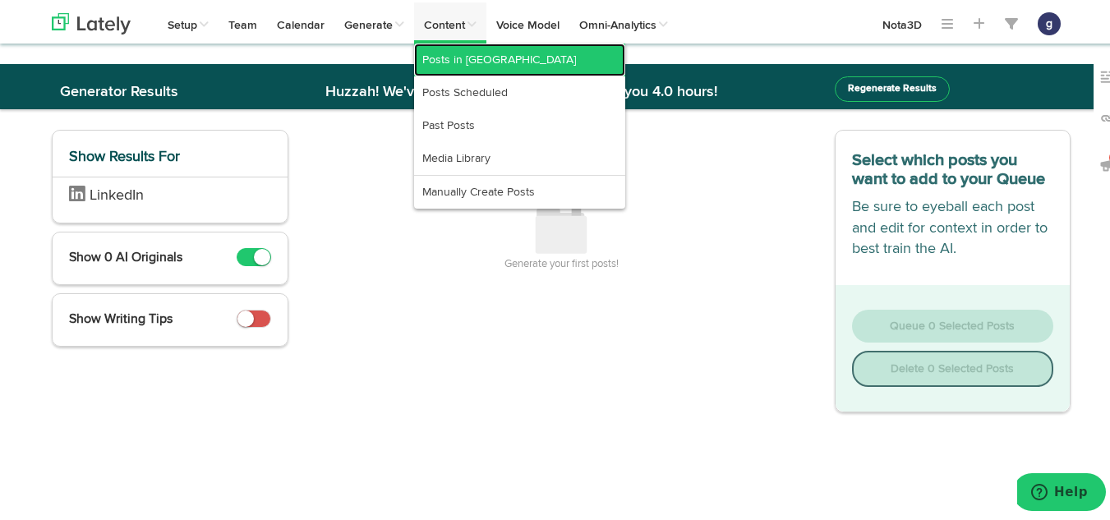
click at [449, 61] on link "Posts in [GEOGRAPHIC_DATA]" at bounding box center [519, 57] width 211 height 33
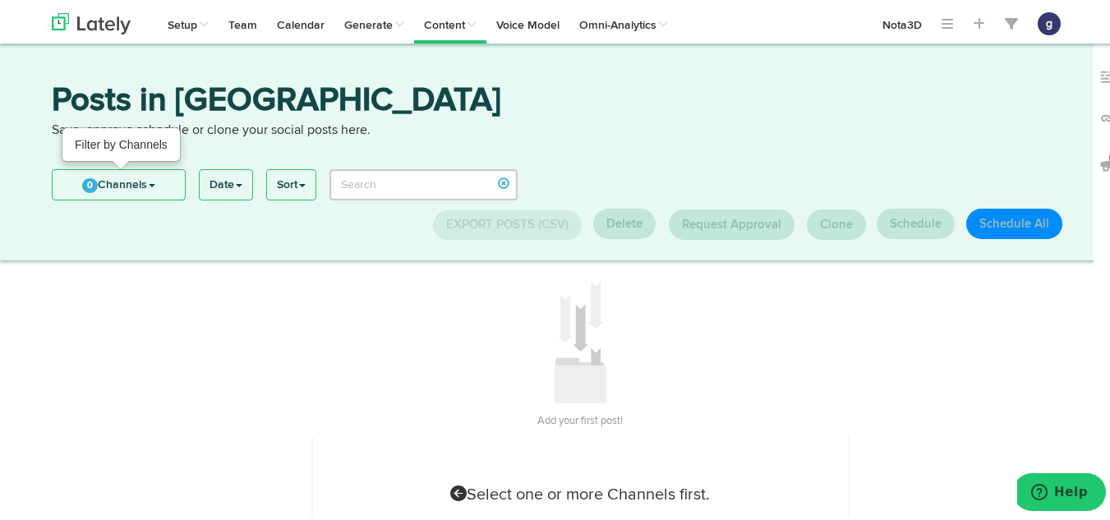
click at [114, 195] on link "0 Channels" at bounding box center [119, 183] width 132 height 30
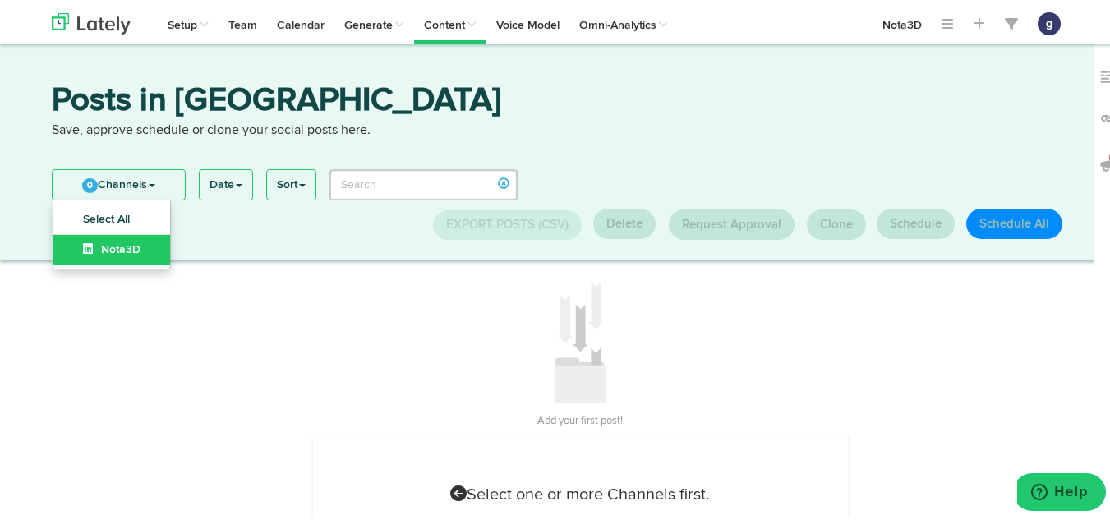
click at [116, 235] on link "Nota3D" at bounding box center [111, 248] width 117 height 30
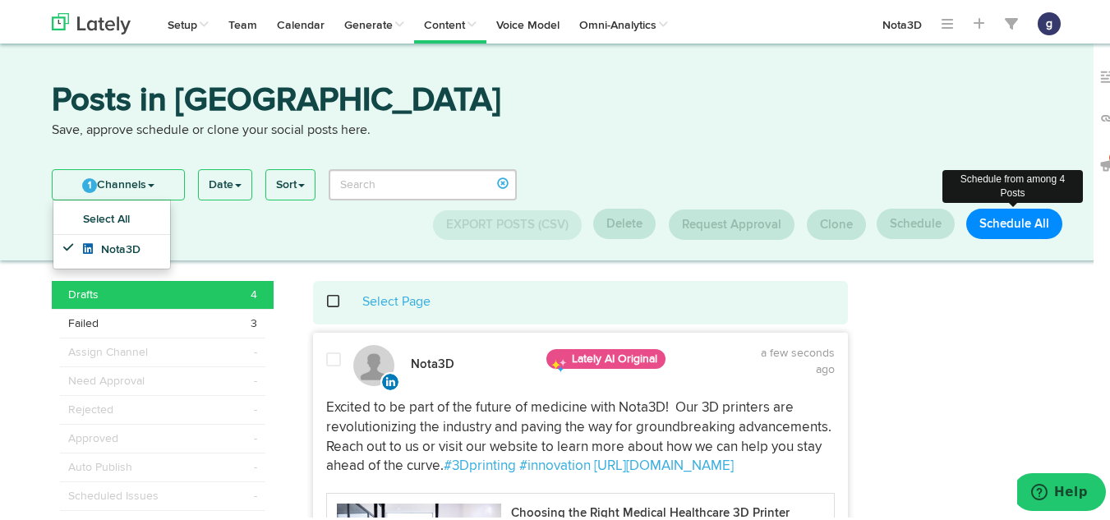
click at [1007, 214] on button "Schedule All" at bounding box center [1014, 221] width 96 height 30
select select "11"
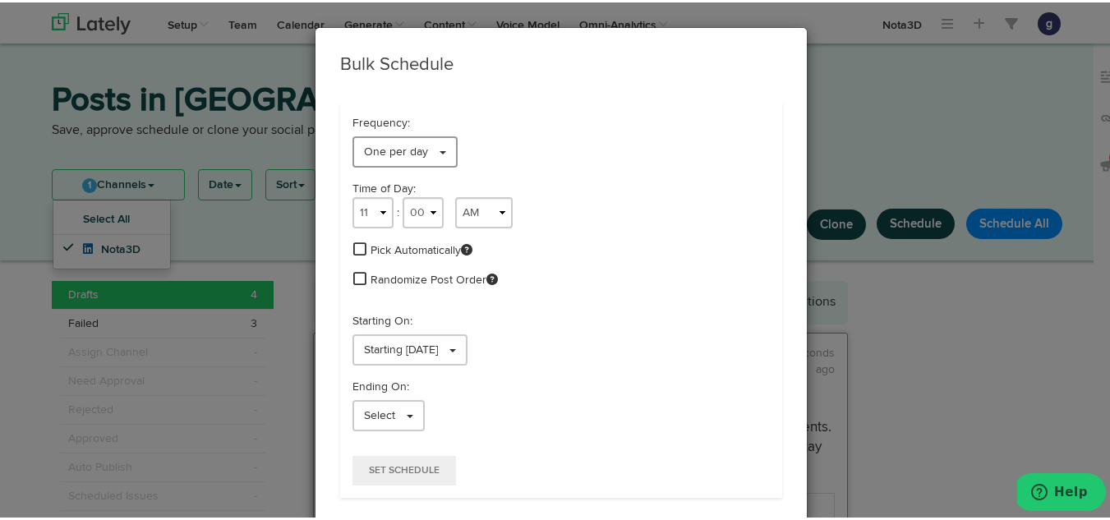
click at [384, 145] on span "One per day" at bounding box center [396, 150] width 64 height 12
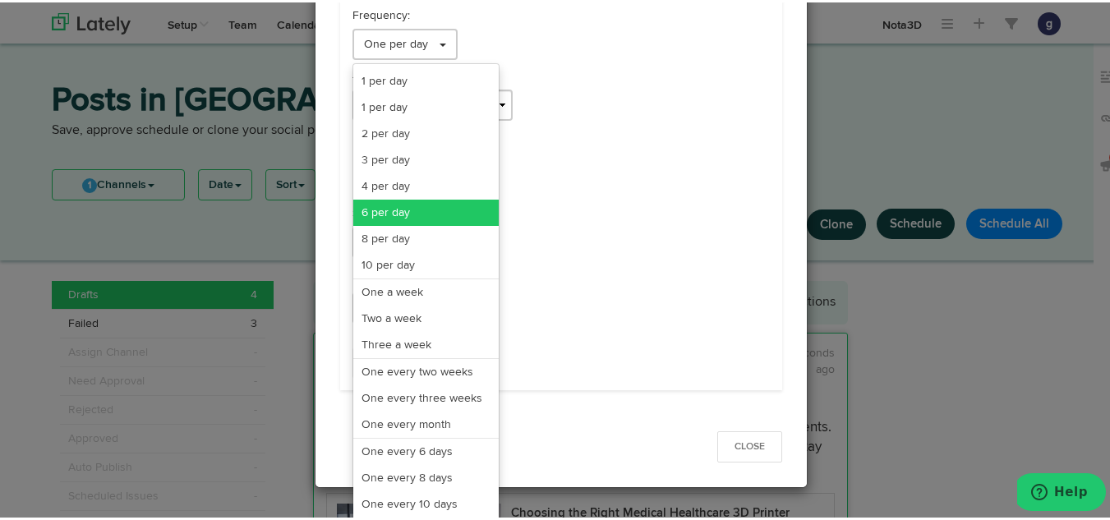
scroll to position [113, 0]
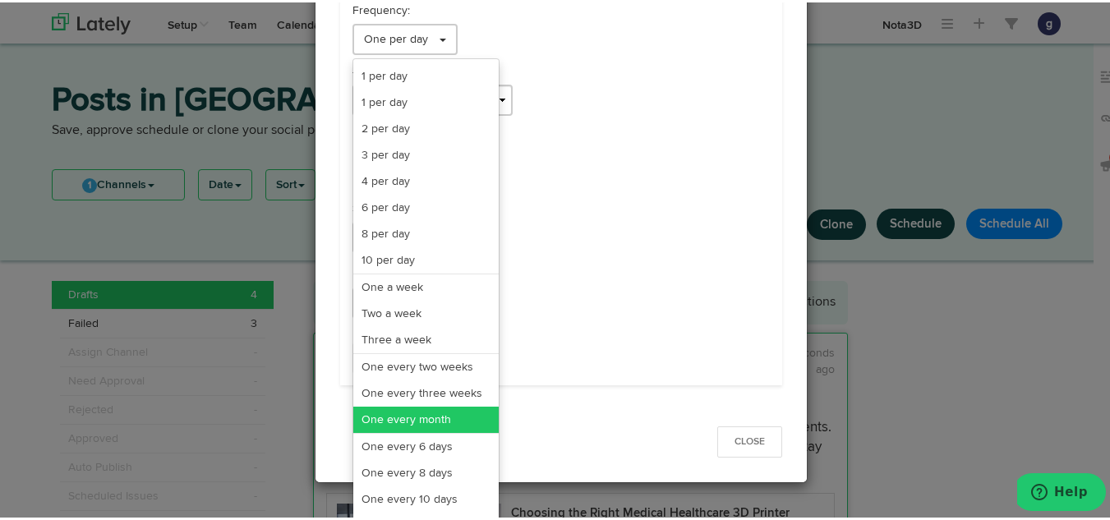
click at [406, 412] on link "One every month" at bounding box center [425, 417] width 145 height 26
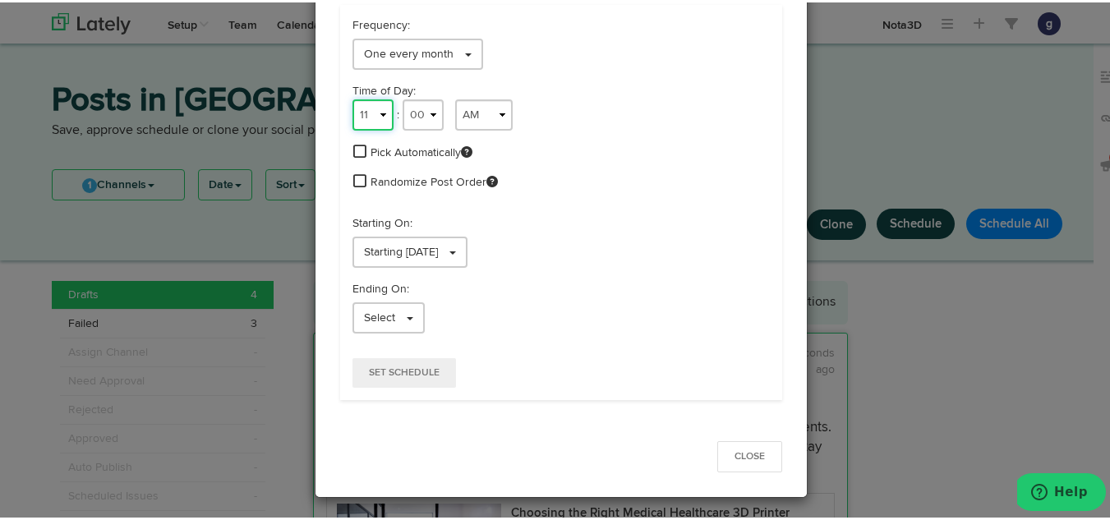
click at [363, 111] on select "1 2 3 4 5 6 7 8 9 10 11 12" at bounding box center [373, 112] width 41 height 31
select select "9"
click at [353, 97] on select "1 2 3 4 5 6 7 8 9 10 11 12" at bounding box center [373, 112] width 41 height 31
click at [427, 241] on link "Starting [DATE]" at bounding box center [410, 249] width 115 height 31
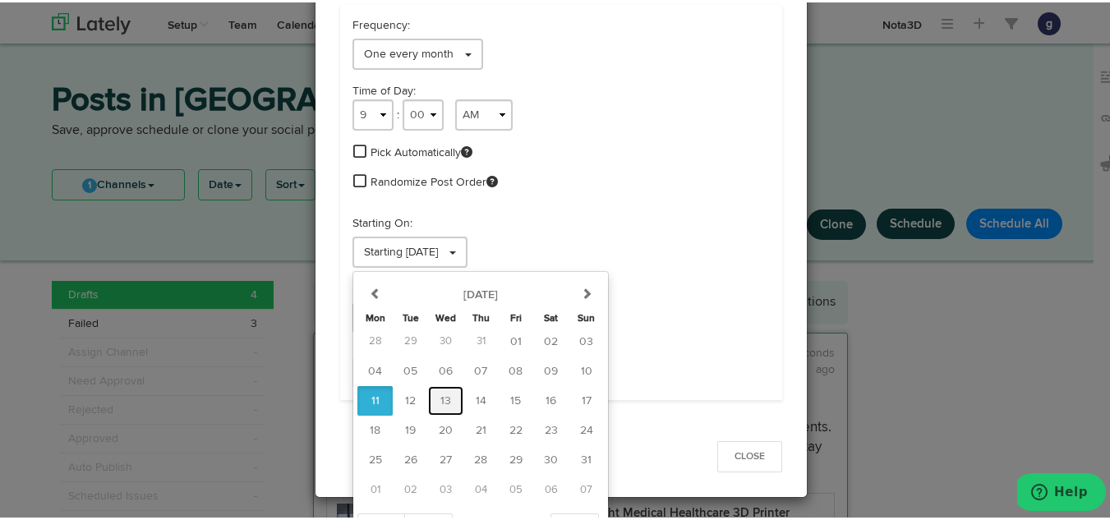
click at [440, 395] on span "13" at bounding box center [445, 399] width 11 height 12
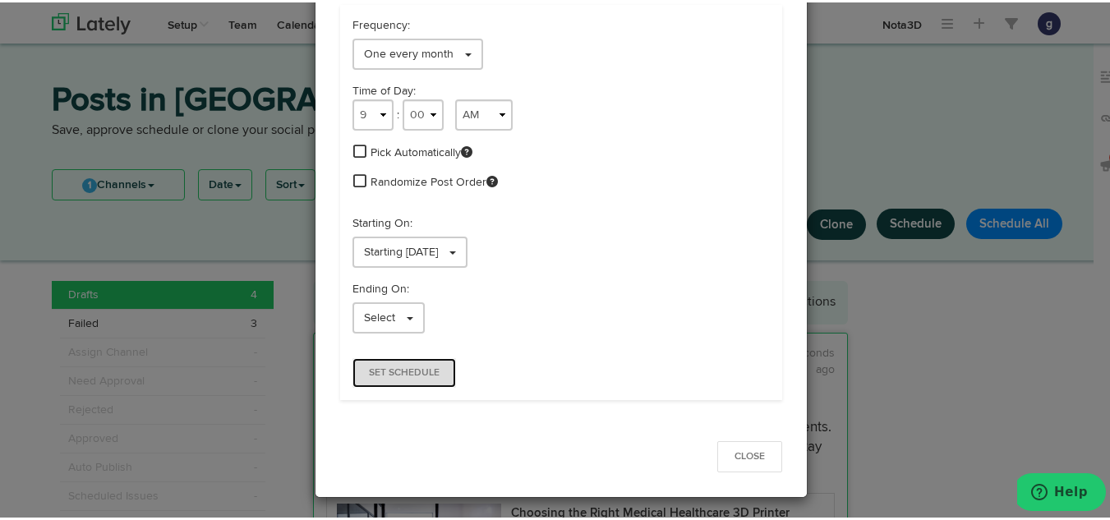
click at [387, 358] on button "Set Schedule" at bounding box center [405, 371] width 104 height 30
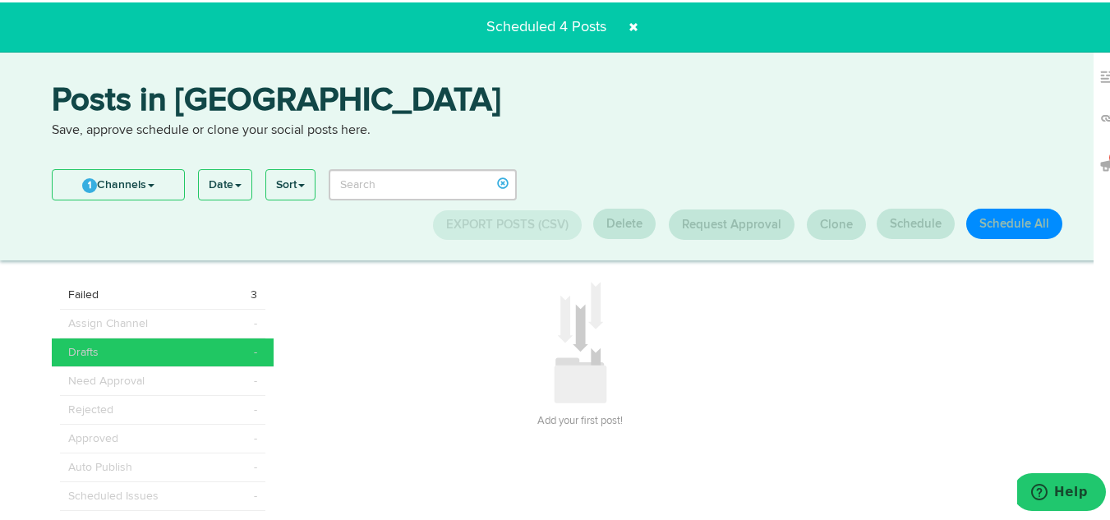
click at [353, 81] on div "Posts in [GEOGRAPHIC_DATA] Save, approve schedule or clone your social posts he…" at bounding box center [561, 149] width 1122 height 217
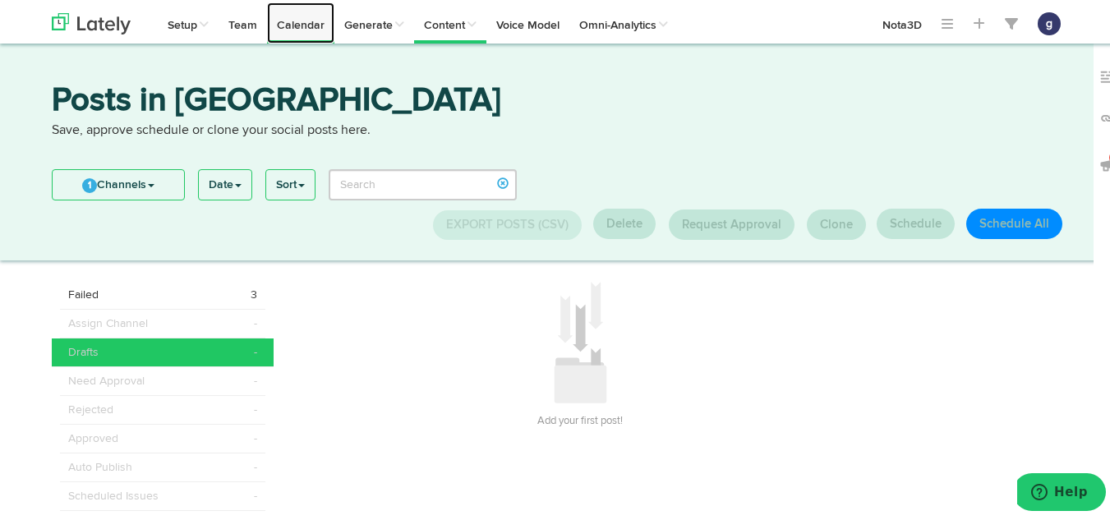
click at [284, 23] on link "Calendar" at bounding box center [300, 20] width 67 height 41
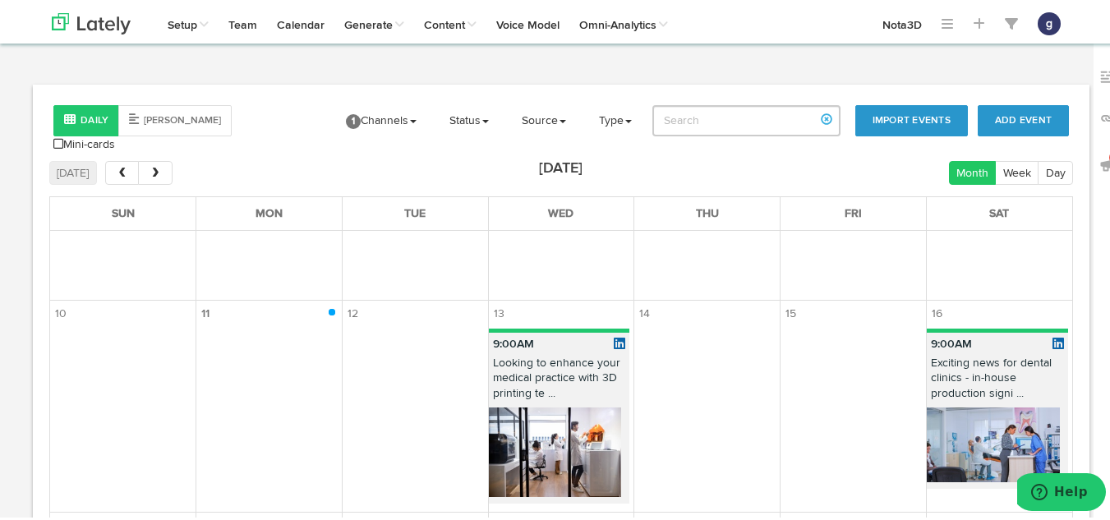
scroll to position [403, 0]
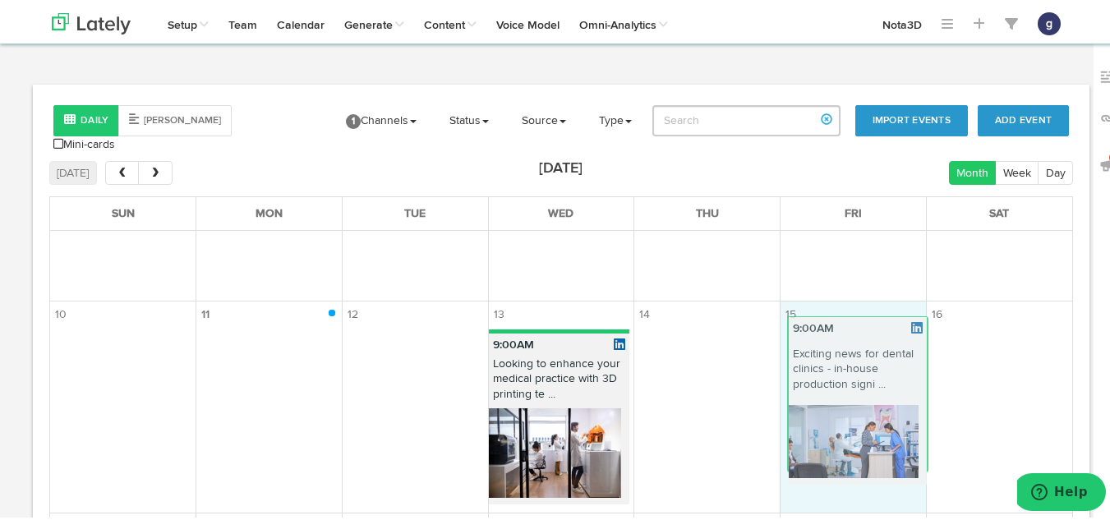
drag, startPoint x: 929, startPoint y: 361, endPoint x: 811, endPoint y: 351, distance: 118.7
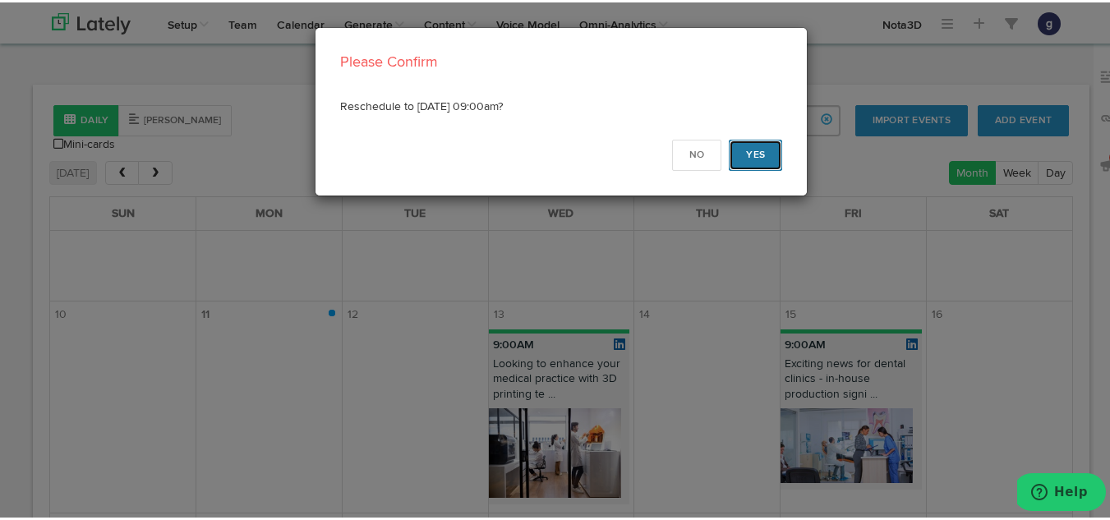
click at [744, 145] on button "Yes" at bounding box center [755, 152] width 53 height 31
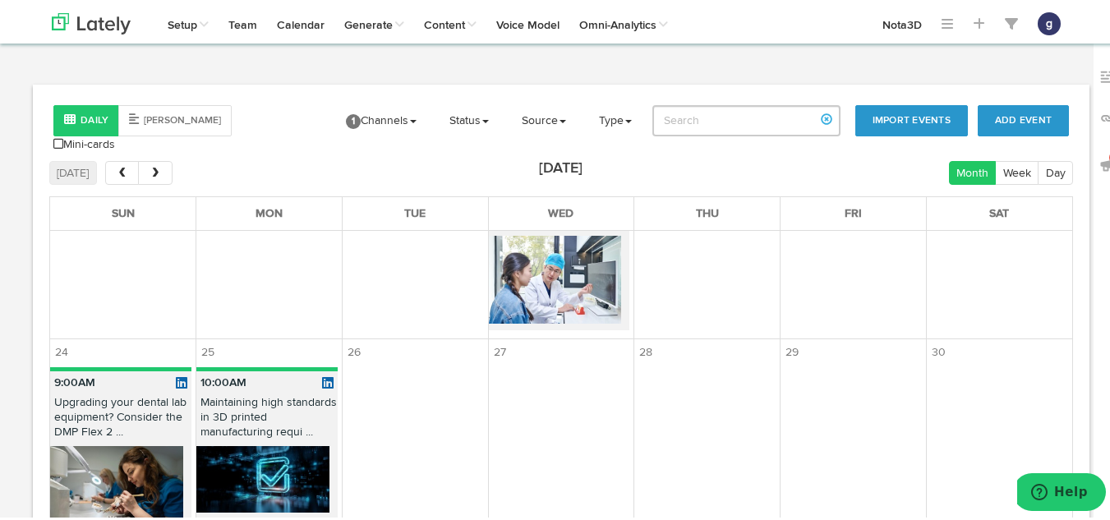
scroll to position [866, 0]
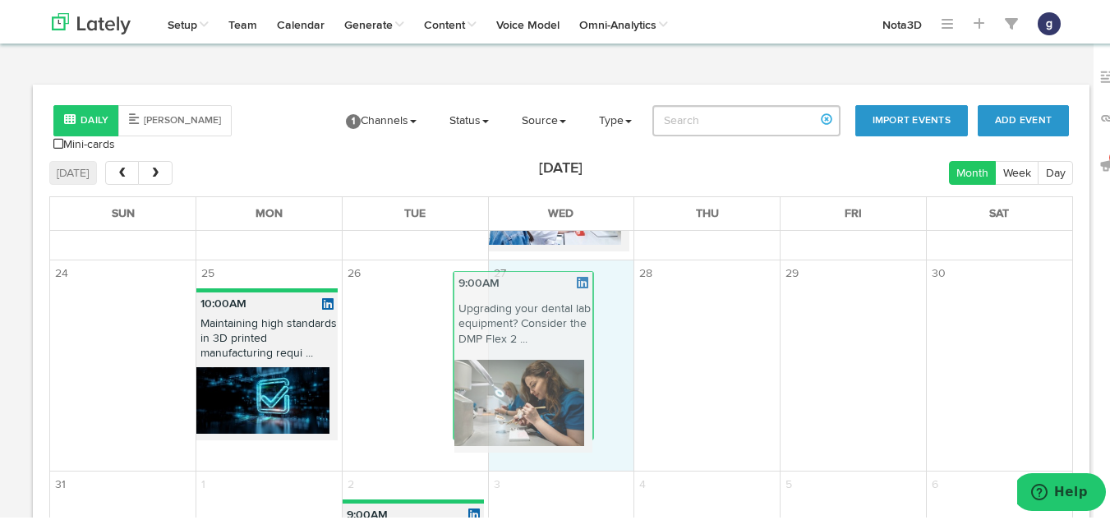
drag, startPoint x: 147, startPoint y: 327, endPoint x: 552, endPoint y: 317, distance: 405.2
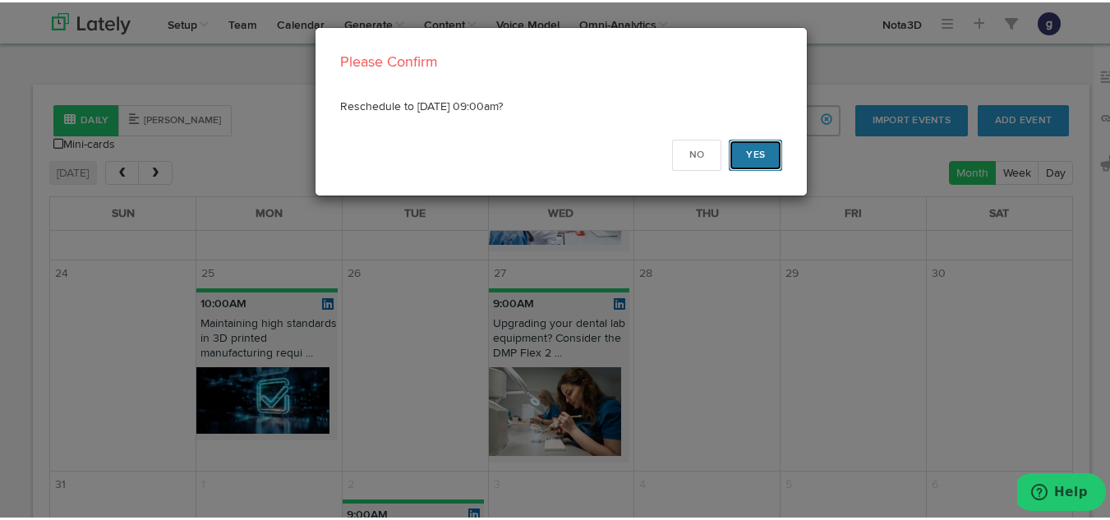
click at [754, 150] on button "Yes" at bounding box center [755, 152] width 53 height 31
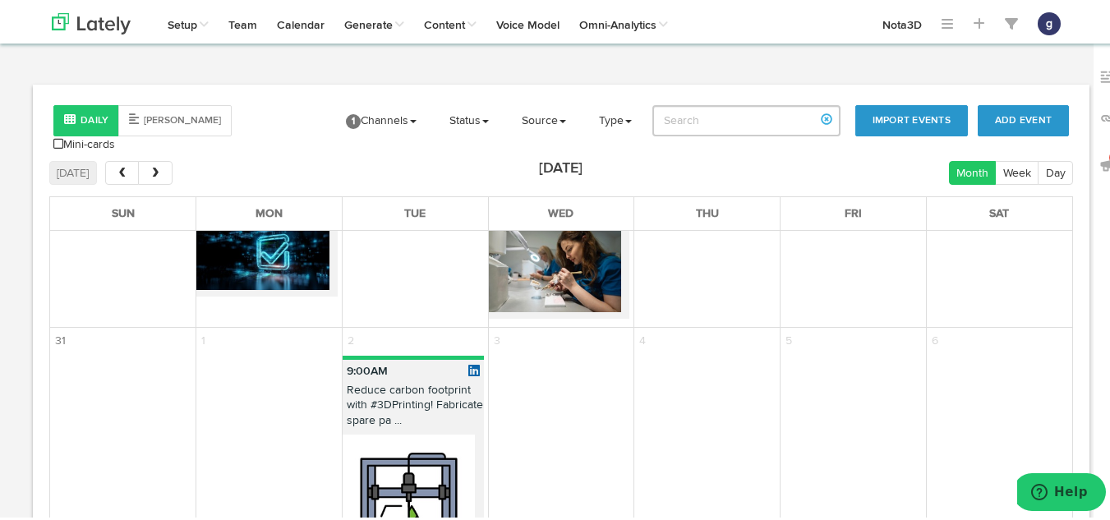
scroll to position [1010, 0]
click at [160, 165] on span "next" at bounding box center [156, 171] width 14 height 12
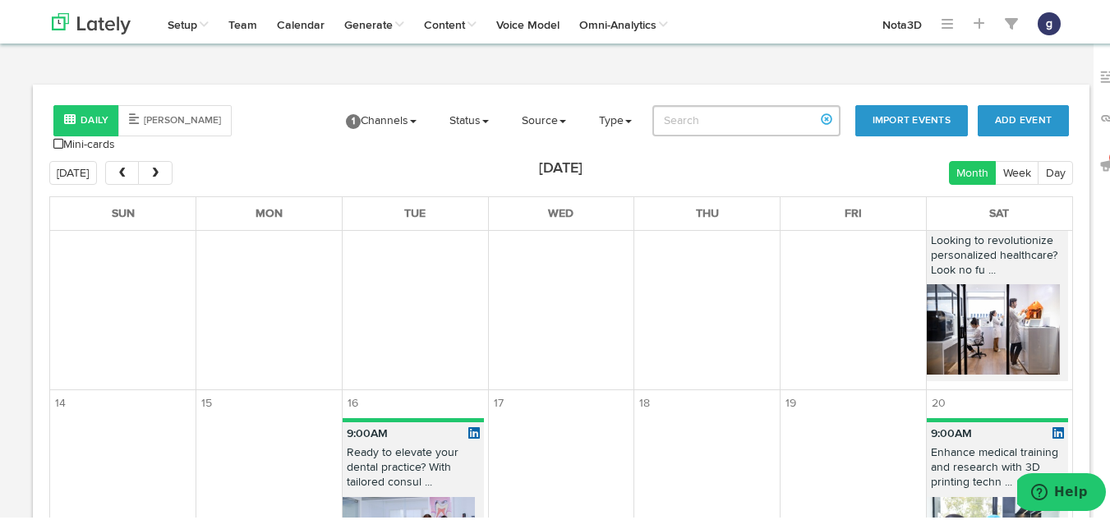
scroll to position [308, 0]
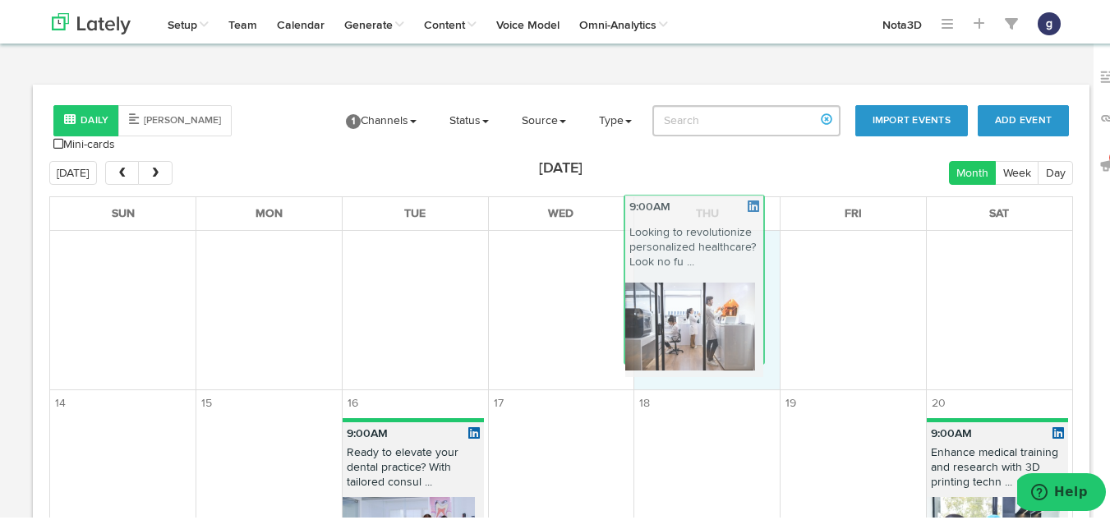
drag, startPoint x: 935, startPoint y: 300, endPoint x: 656, endPoint y: 311, distance: 279.6
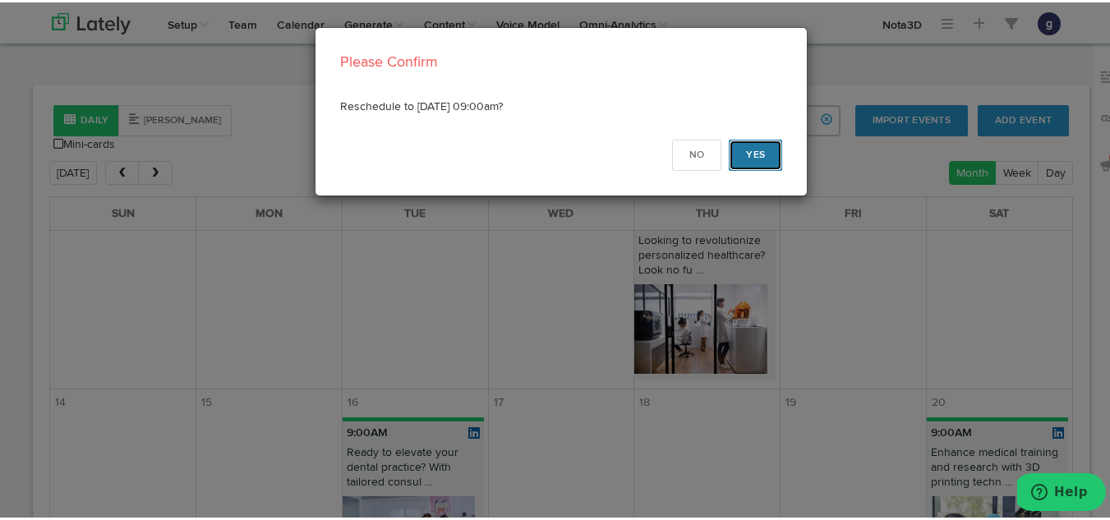
click at [762, 145] on button "Yes" at bounding box center [755, 152] width 53 height 31
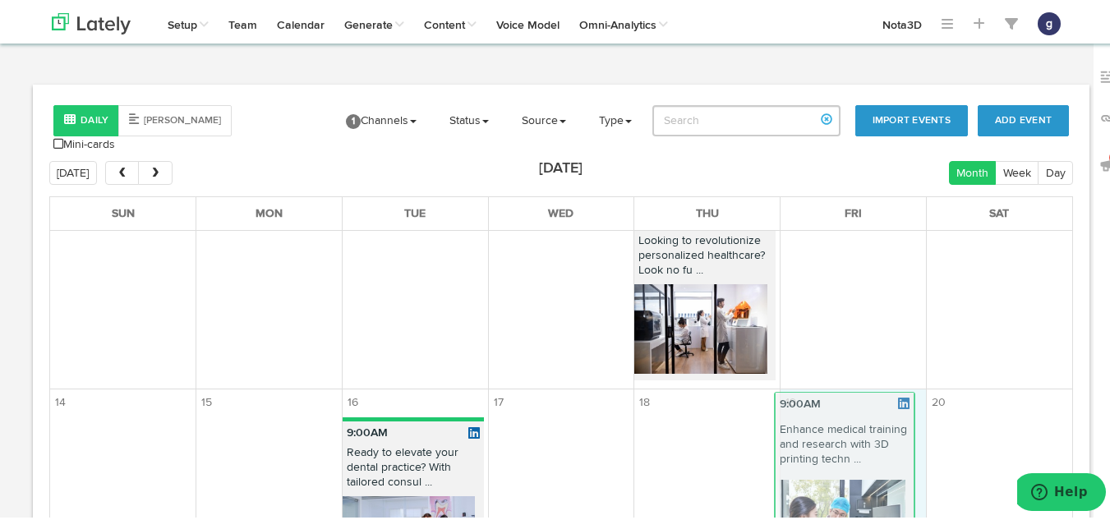
drag, startPoint x: 919, startPoint y: 426, endPoint x: 786, endPoint y: 406, distance: 133.9
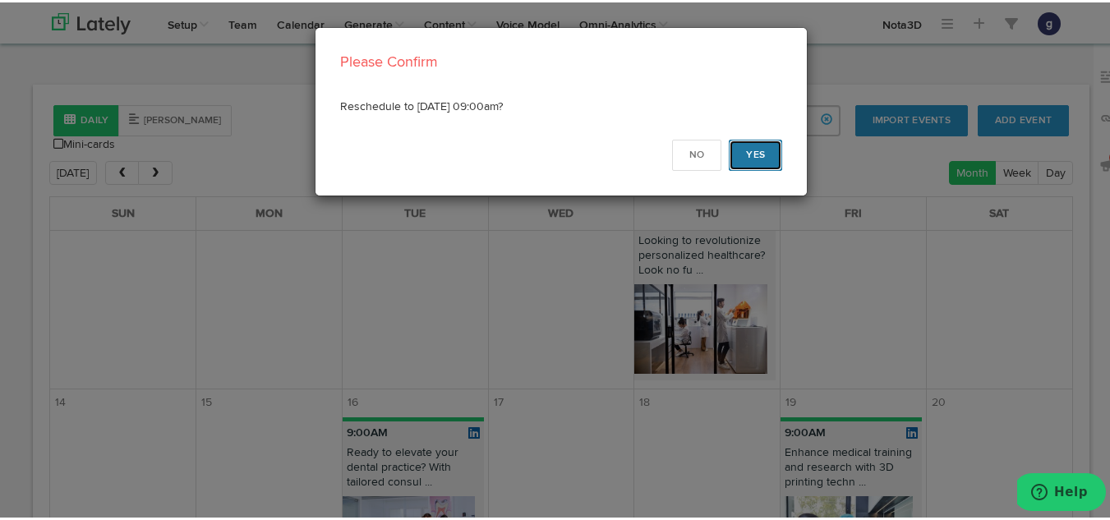
click at [754, 156] on button "Yes" at bounding box center [755, 152] width 53 height 31
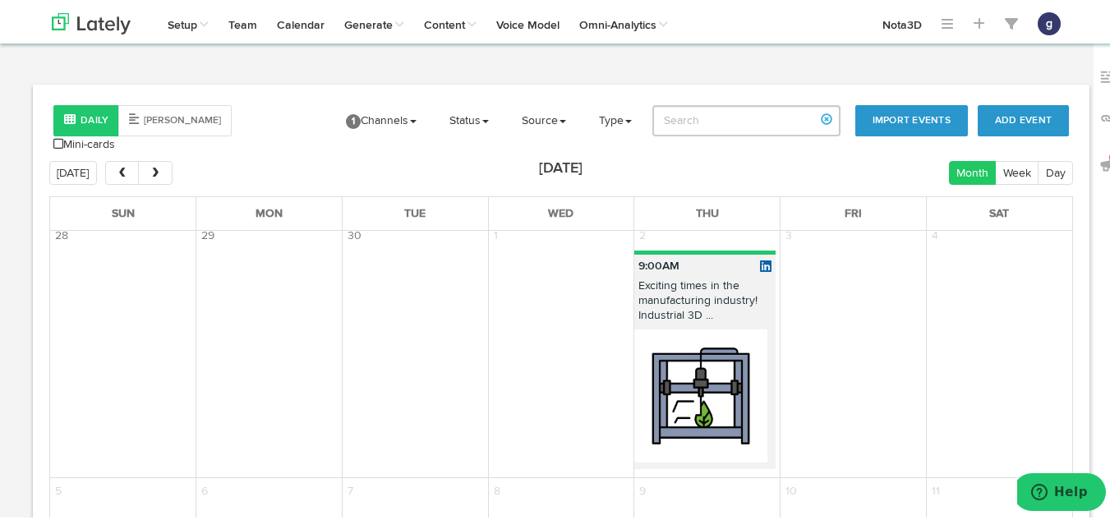
scroll to position [914, 0]
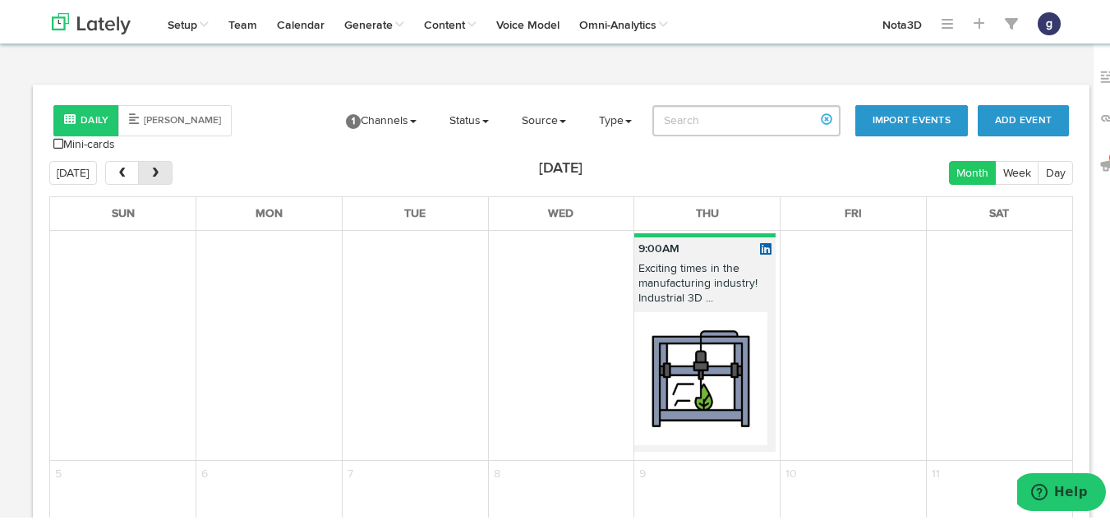
click at [150, 165] on span "next" at bounding box center [156, 171] width 14 height 12
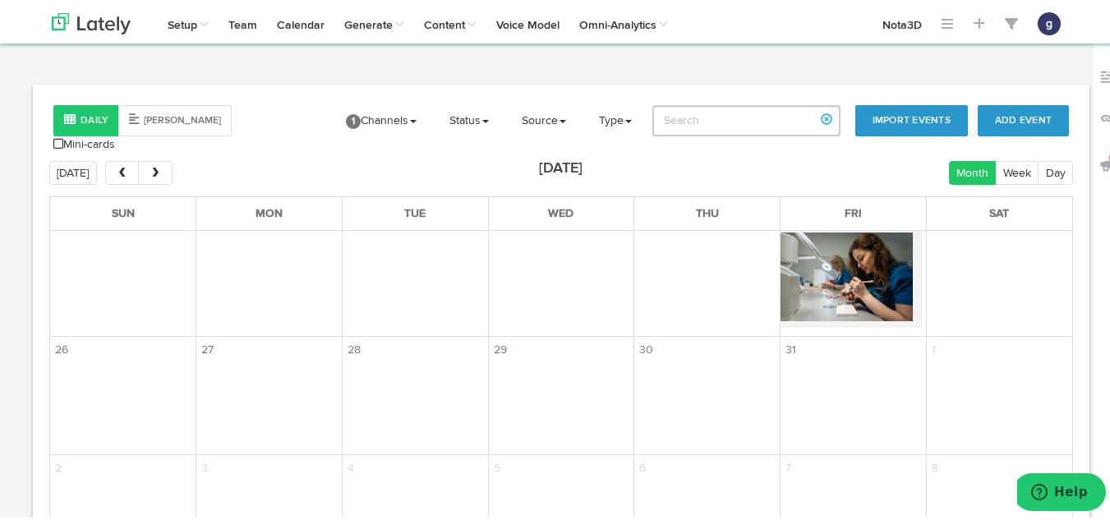
scroll to position [690, 0]
